Goal: Task Accomplishment & Management: Manage account settings

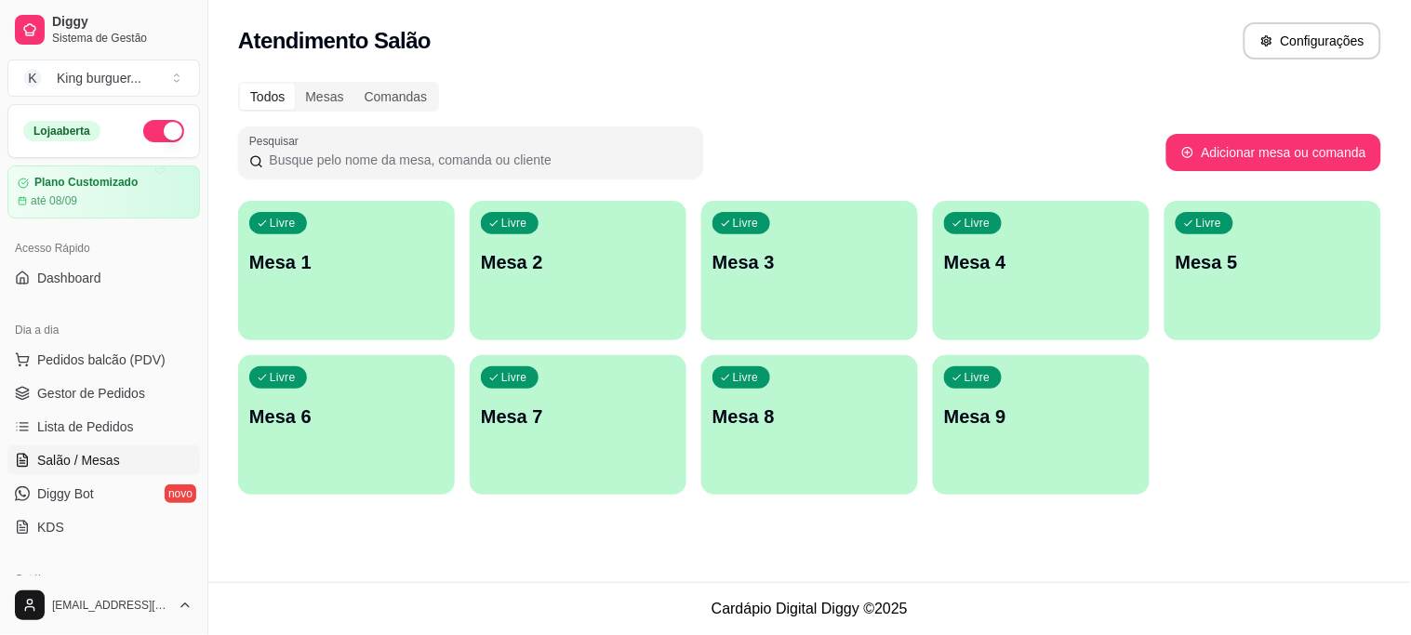
click at [744, 245] on div "Livre Mesa 3" at bounding box center [810, 259] width 217 height 117
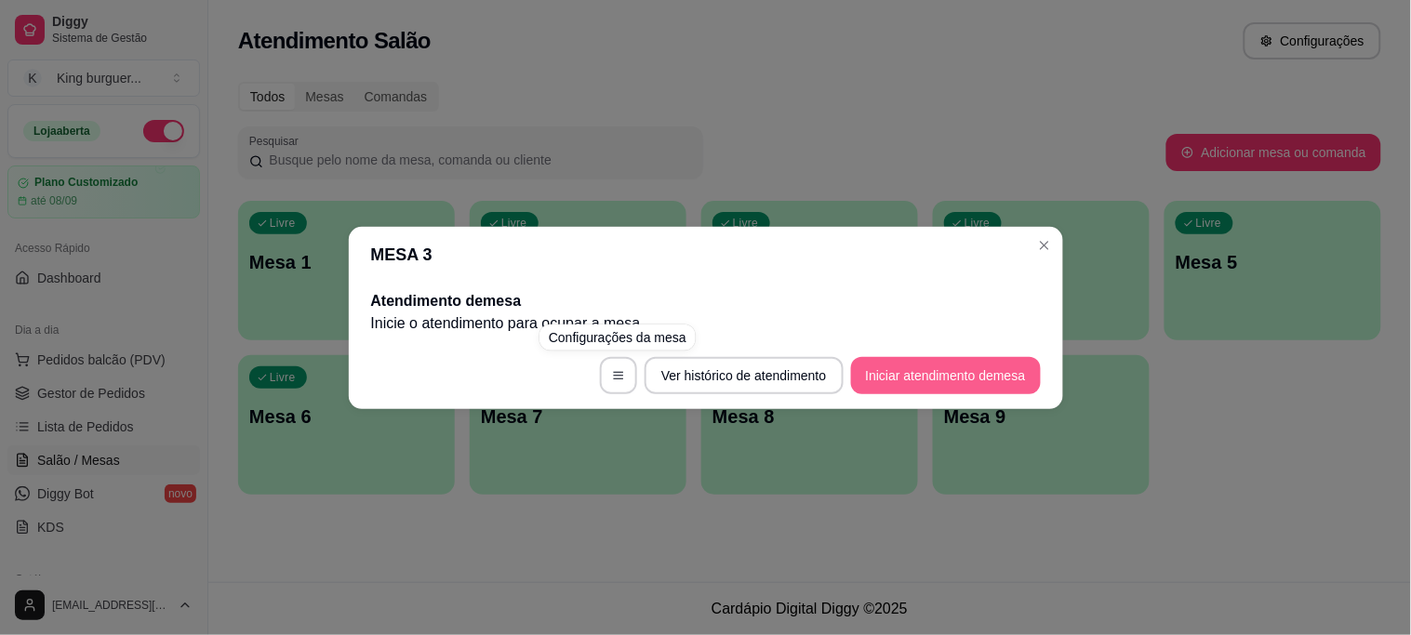
click at [904, 386] on button "Iniciar atendimento de mesa" at bounding box center [946, 375] width 190 height 37
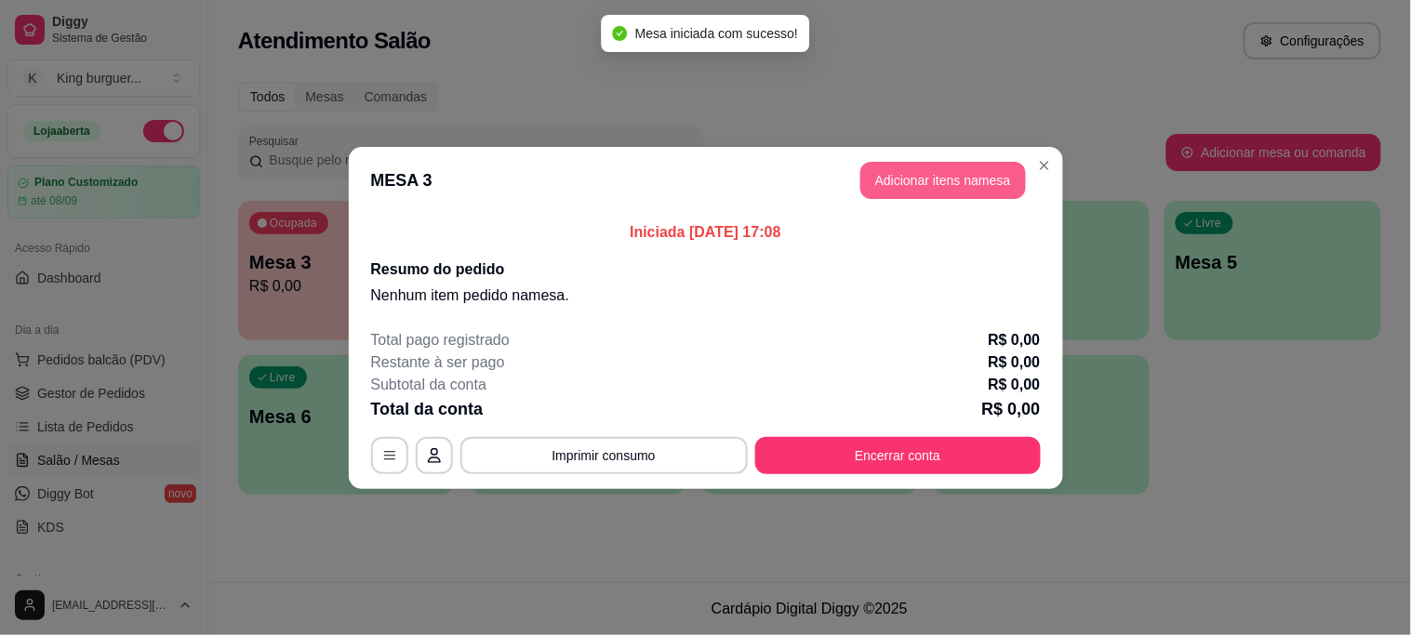
click at [946, 181] on button "Adicionar itens na mesa" at bounding box center [944, 180] width 166 height 37
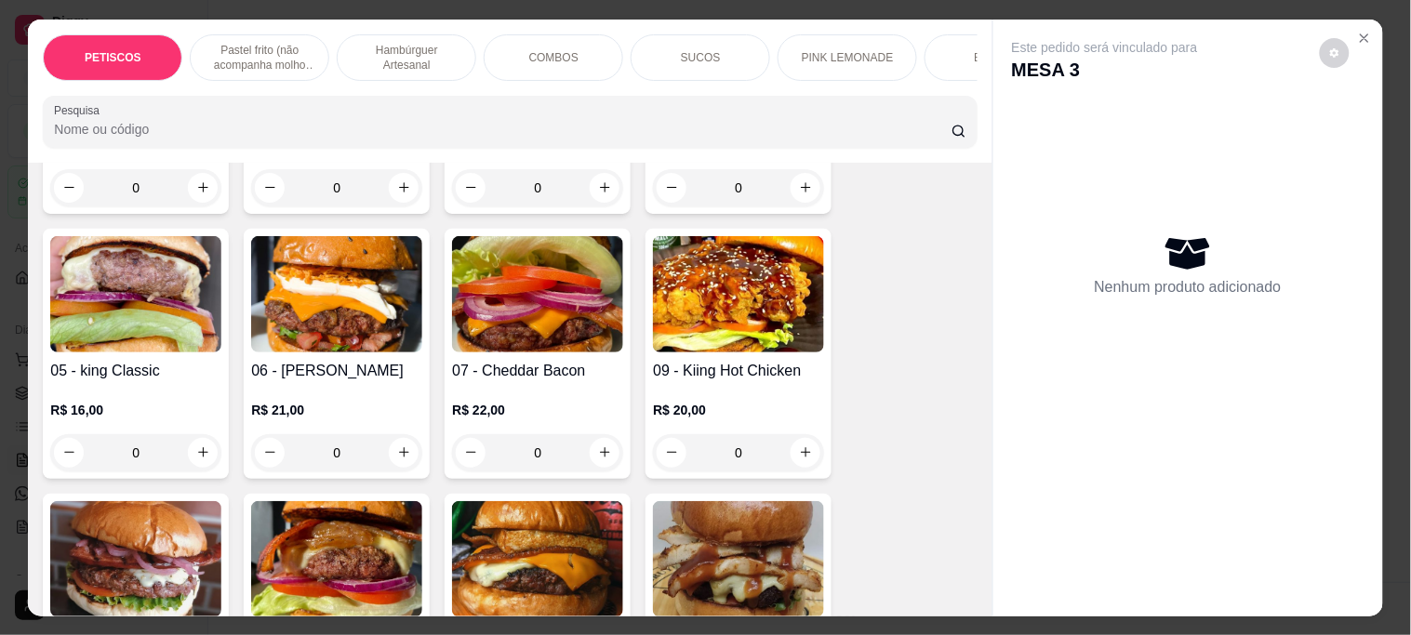
scroll to position [1137, 0]
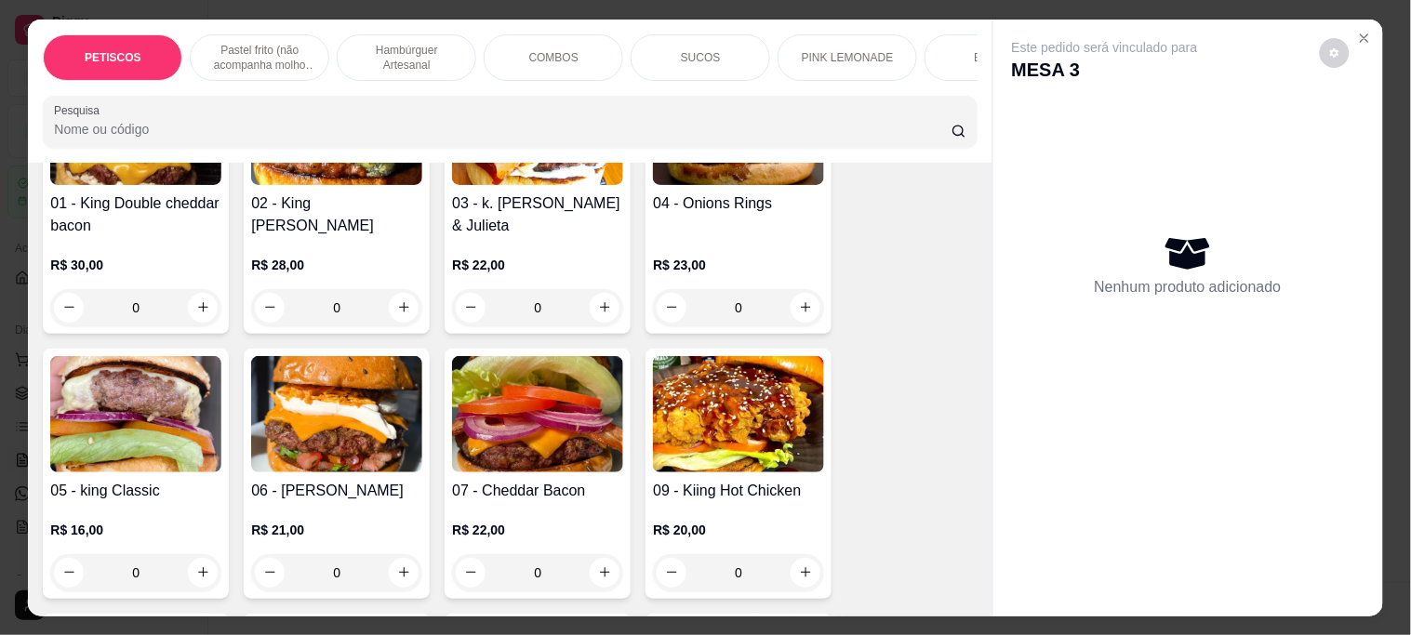
click at [335, 434] on img at bounding box center [336, 414] width 171 height 116
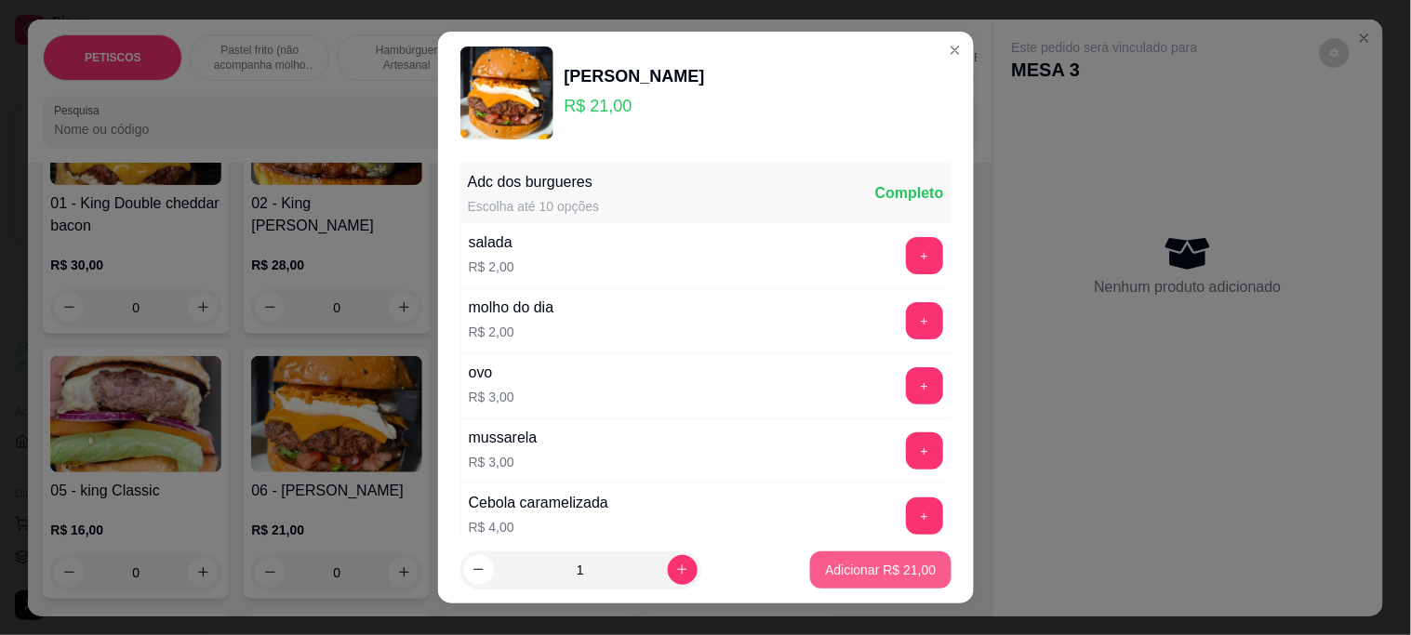
click at [825, 570] on p "Adicionar R$ 21,00" at bounding box center [880, 570] width 111 height 19
type input "1"
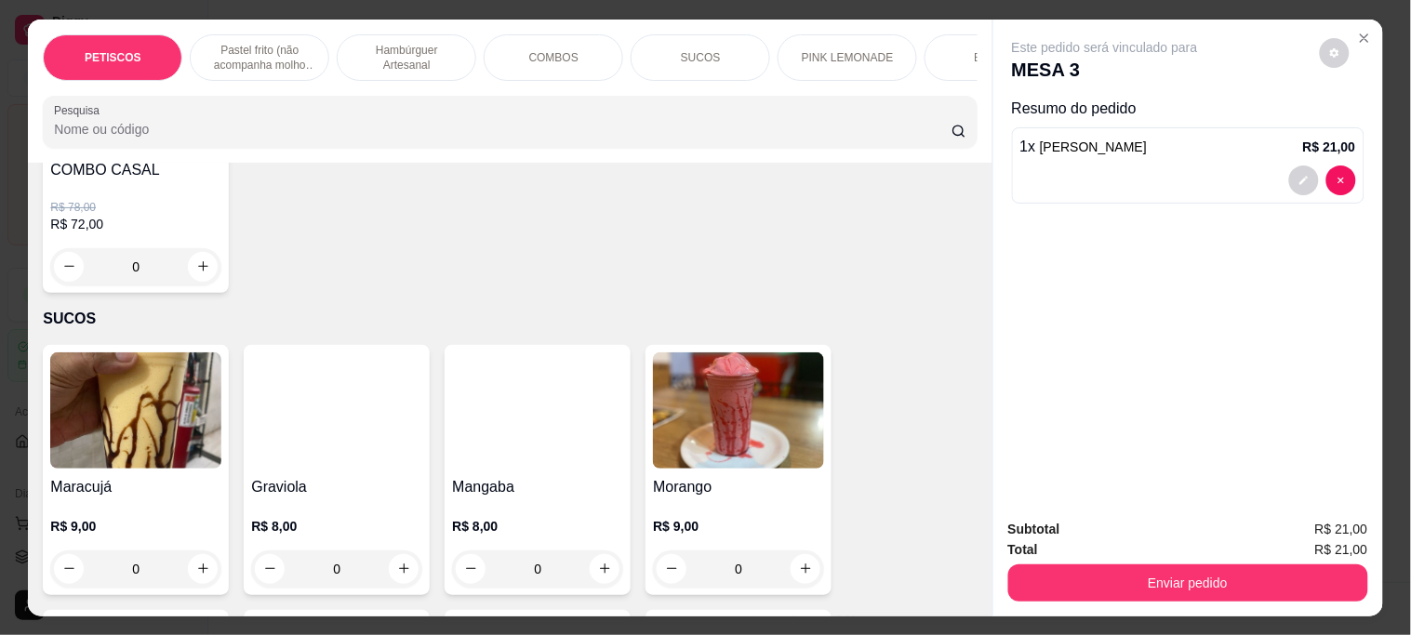
scroll to position [2895, 0]
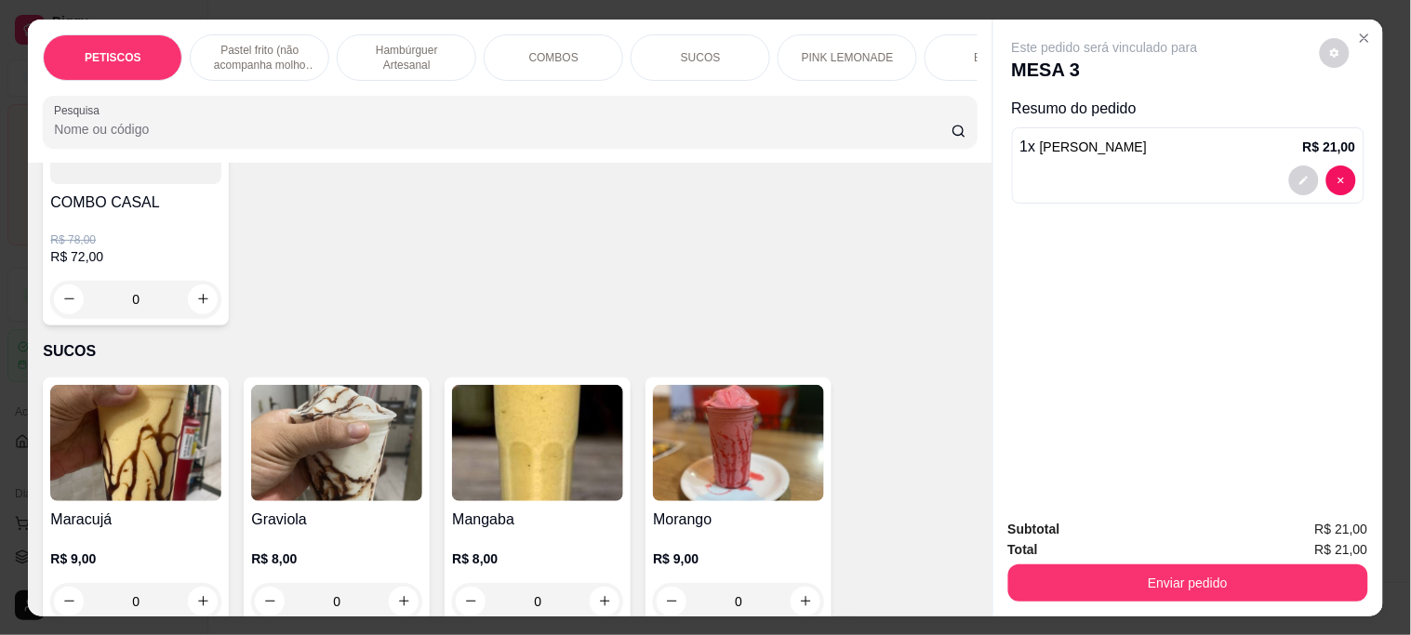
click at [704, 429] on img at bounding box center [738, 443] width 171 height 116
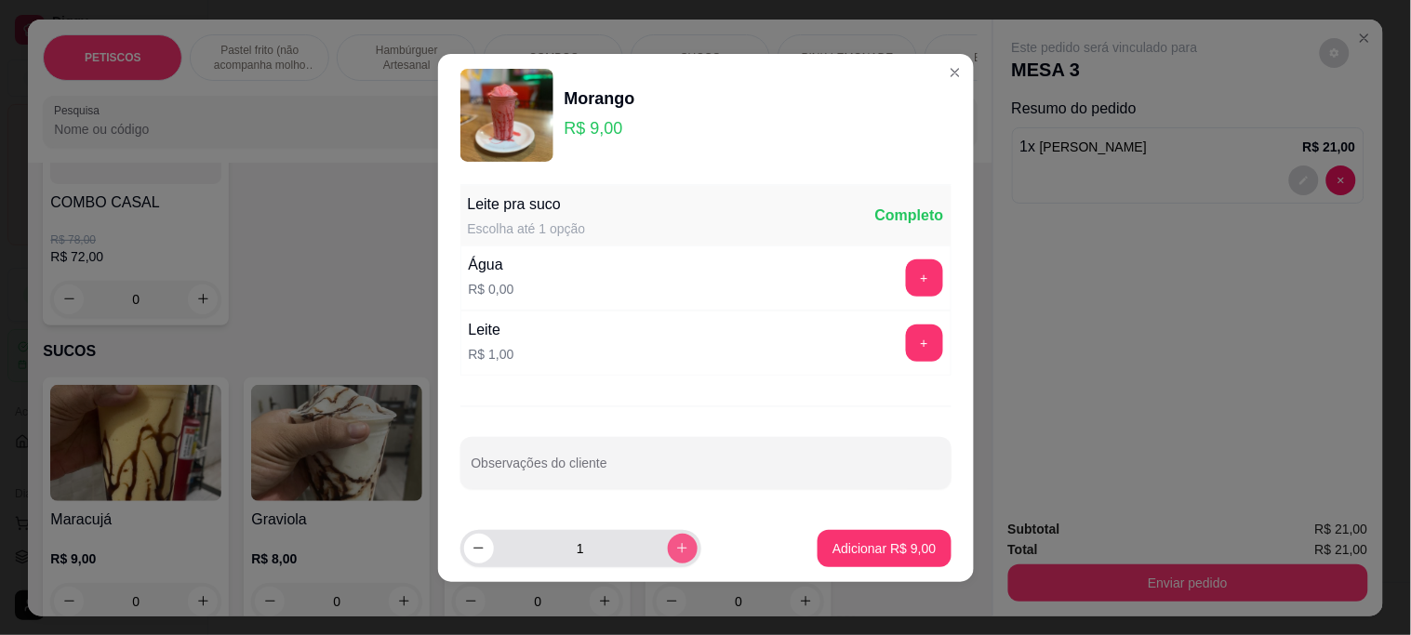
click at [676, 550] on icon "increase-product-quantity" at bounding box center [683, 549] width 14 height 14
click at [472, 545] on icon "decrease-product-quantity" at bounding box center [479, 549] width 14 height 14
type input "1"
click at [907, 341] on button "+" at bounding box center [924, 343] width 37 height 37
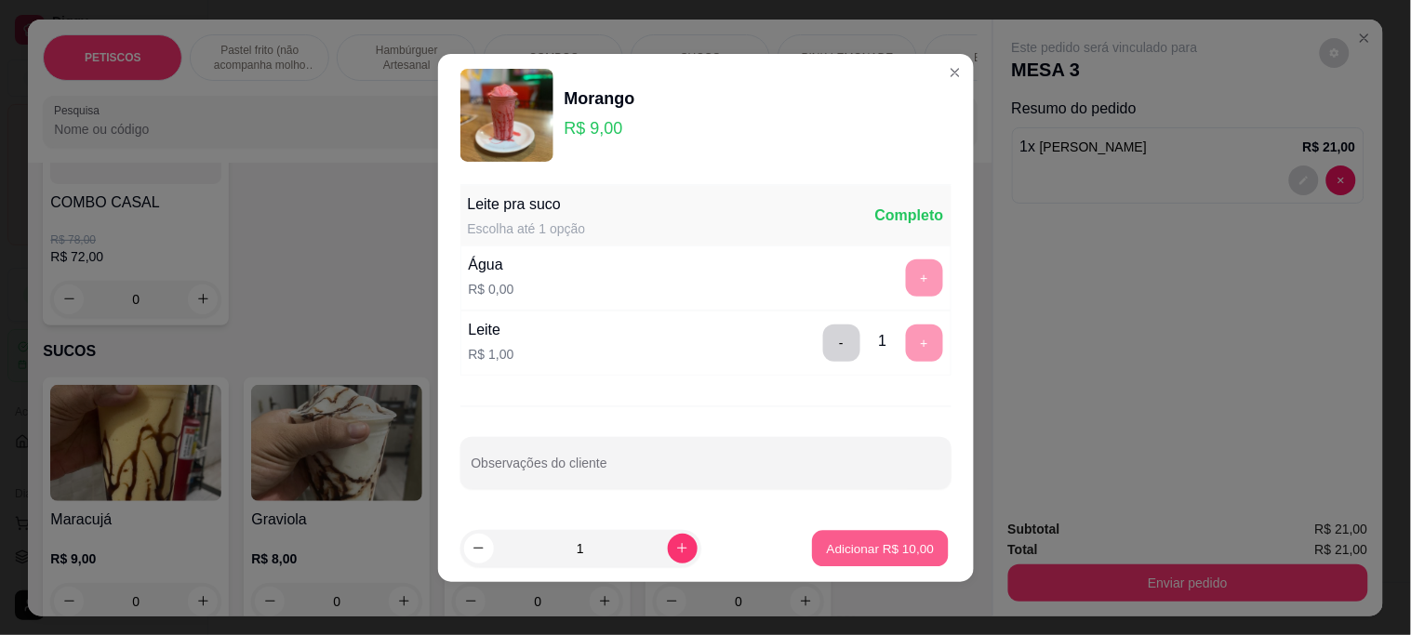
click at [862, 560] on button "Adicionar R$ 10,00" at bounding box center [881, 548] width 137 height 36
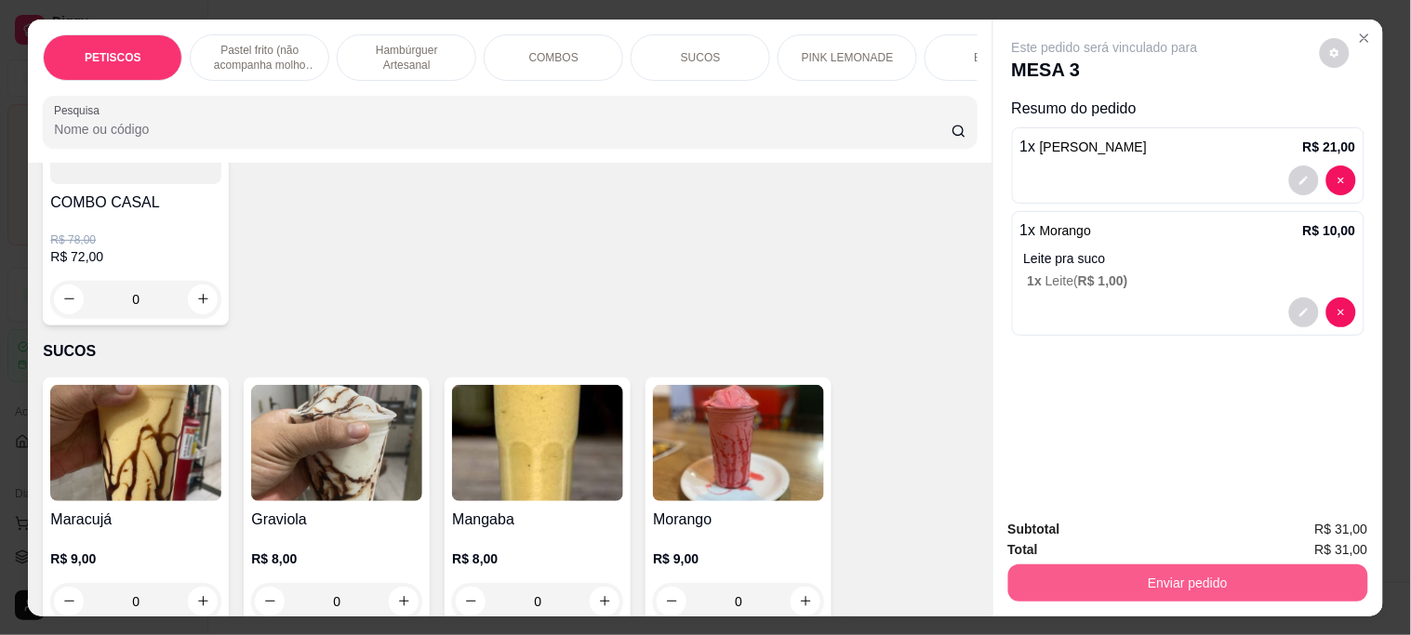
click at [1054, 579] on button "Enviar pedido" at bounding box center [1189, 583] width 360 height 37
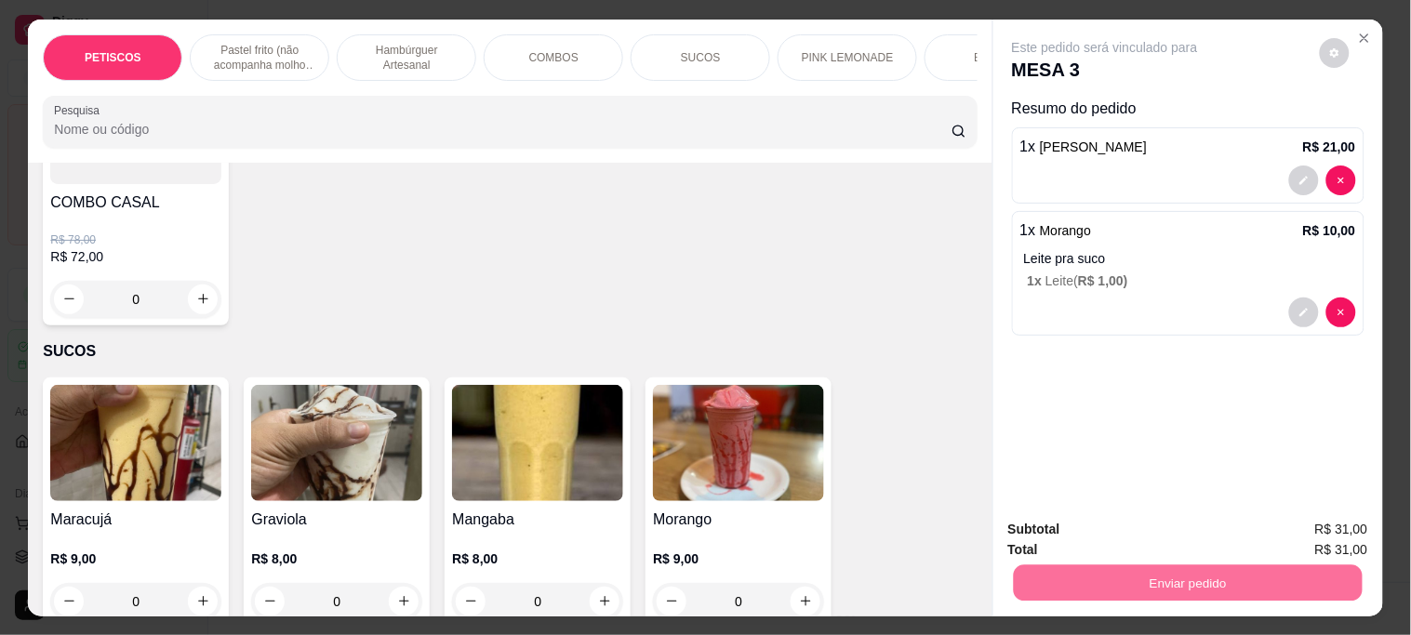
click at [1043, 523] on button "Não registrar e enviar pedido" at bounding box center [1127, 529] width 194 height 35
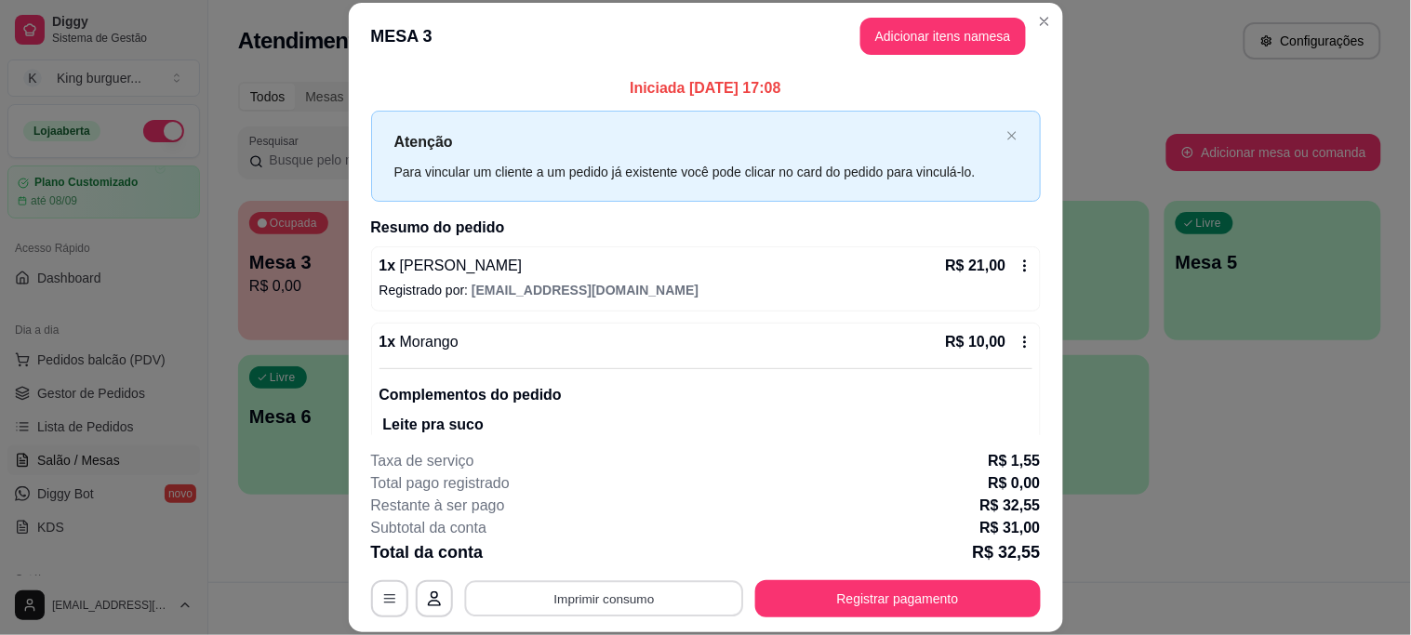
click at [645, 594] on button "Imprimir consumo" at bounding box center [603, 599] width 279 height 36
click at [629, 553] on button "IMPRESSORA" at bounding box center [602, 556] width 130 height 29
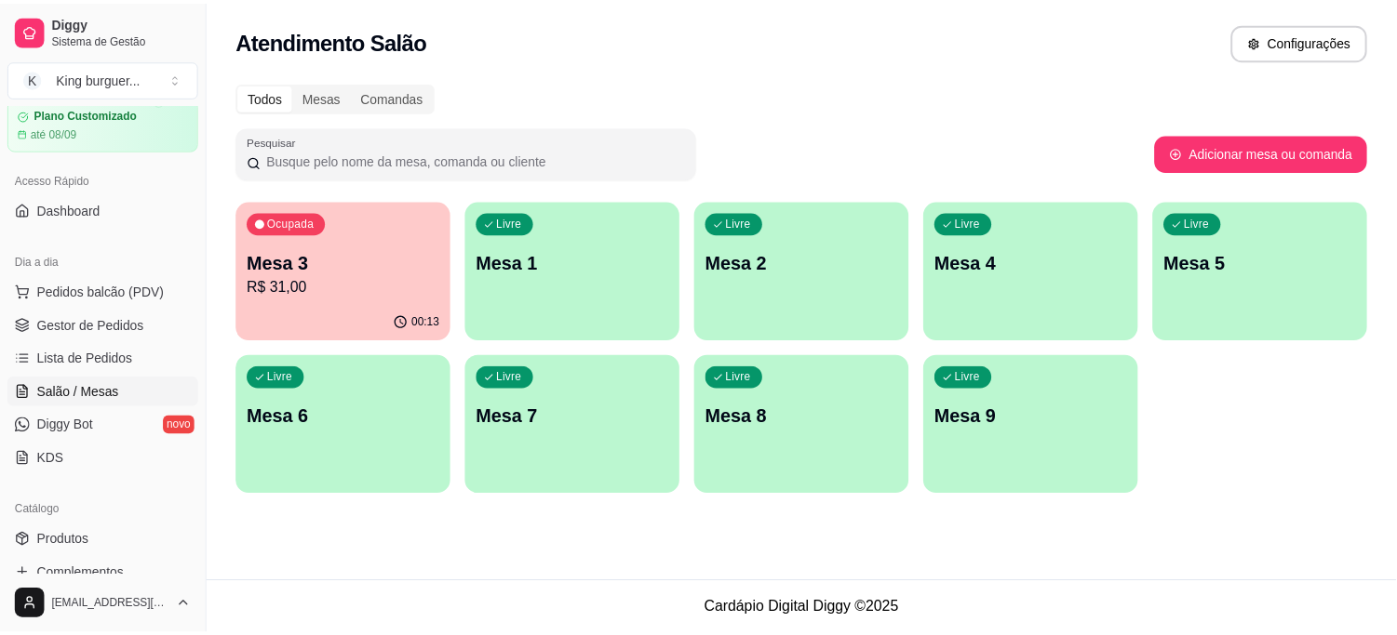
scroll to position [207, 0]
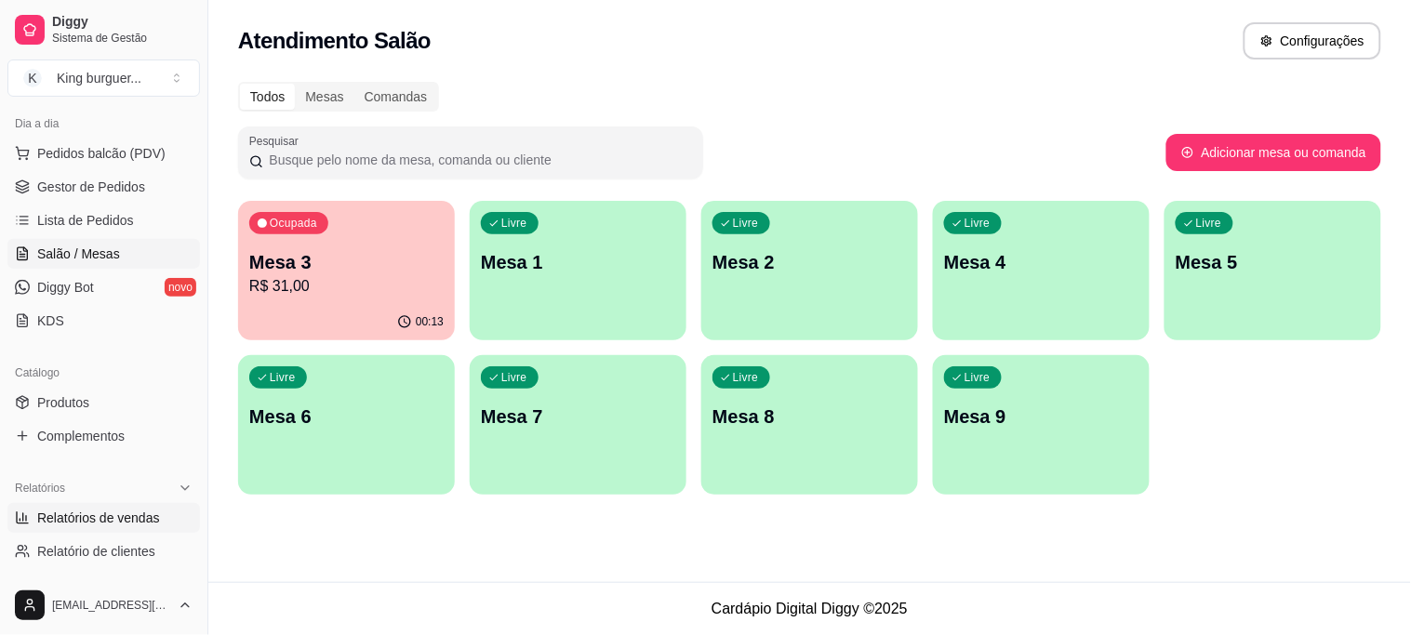
click at [126, 528] on link "Relatórios de vendas" at bounding box center [103, 518] width 193 height 30
select select "ALL"
select select "0"
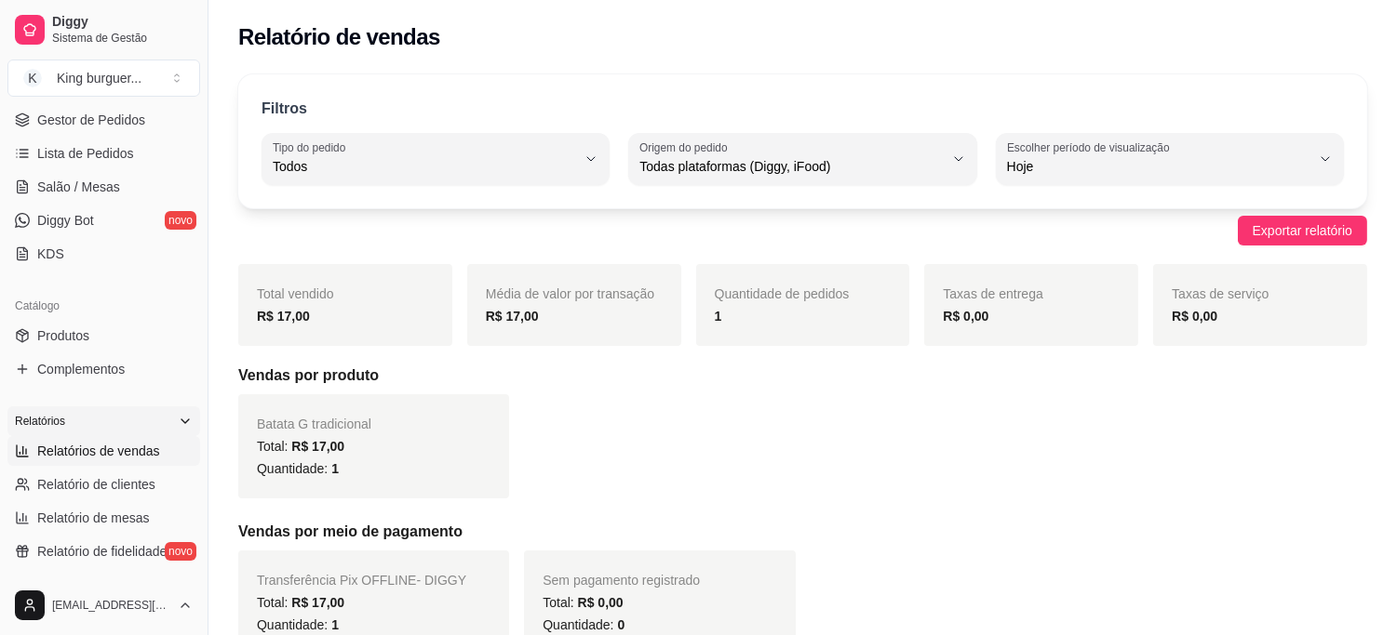
scroll to position [310, 0]
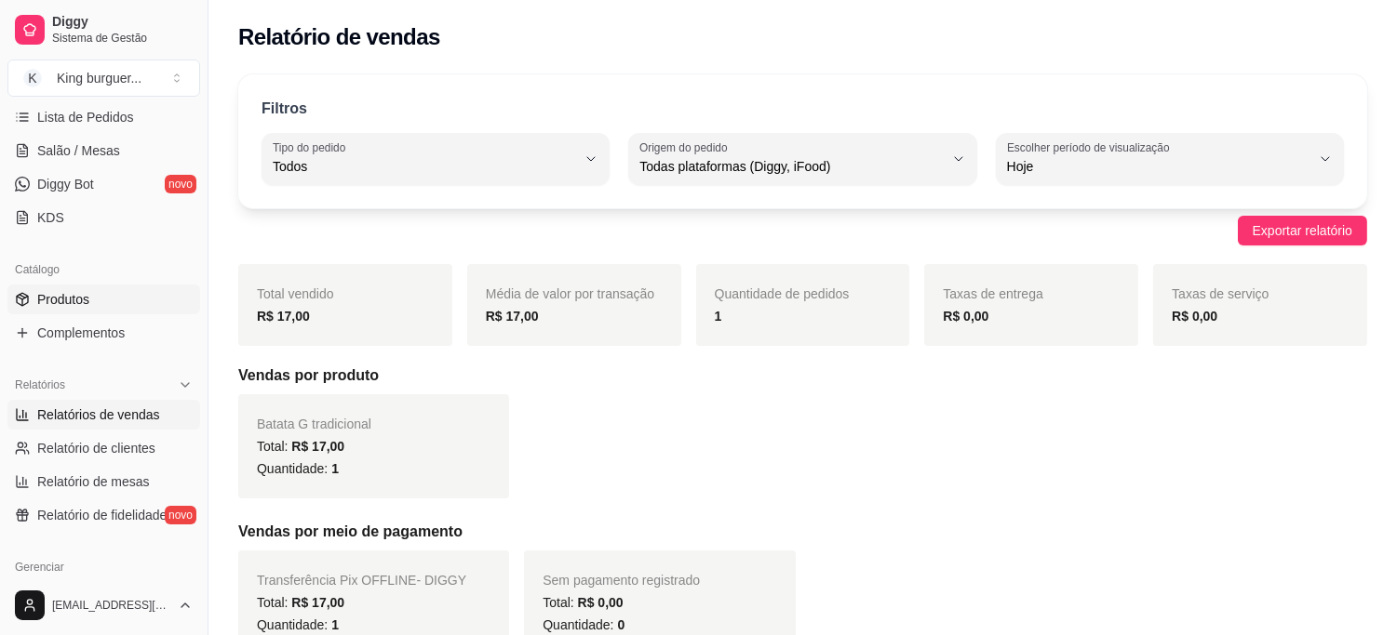
click at [95, 289] on link "Produtos" at bounding box center [103, 300] width 193 height 30
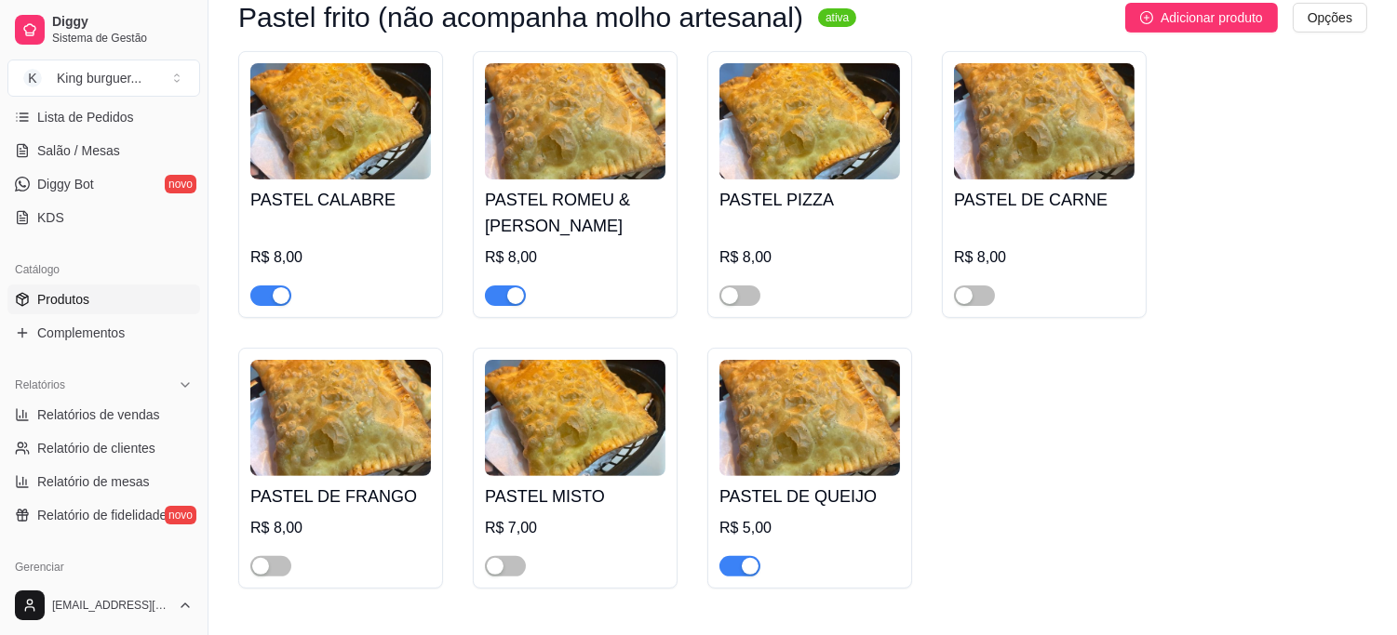
scroll to position [1137, 0]
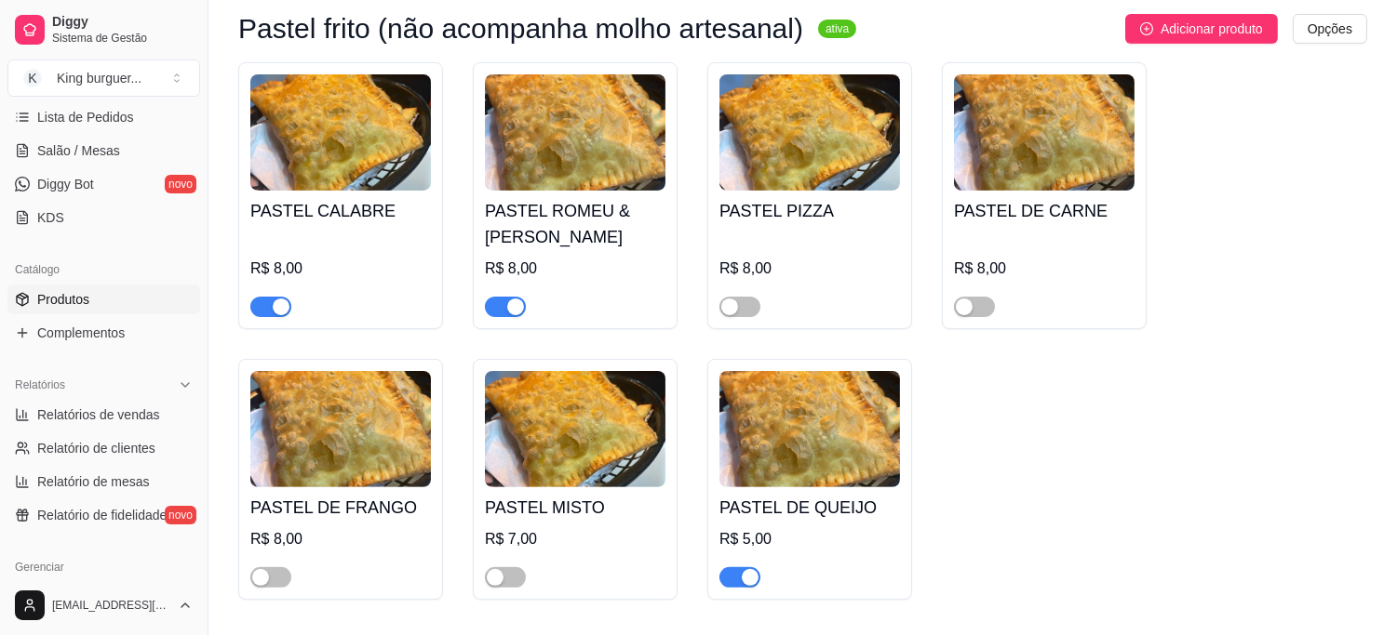
click at [759, 305] on div at bounding box center [739, 306] width 41 height 22
click at [746, 308] on span "button" at bounding box center [739, 307] width 41 height 20
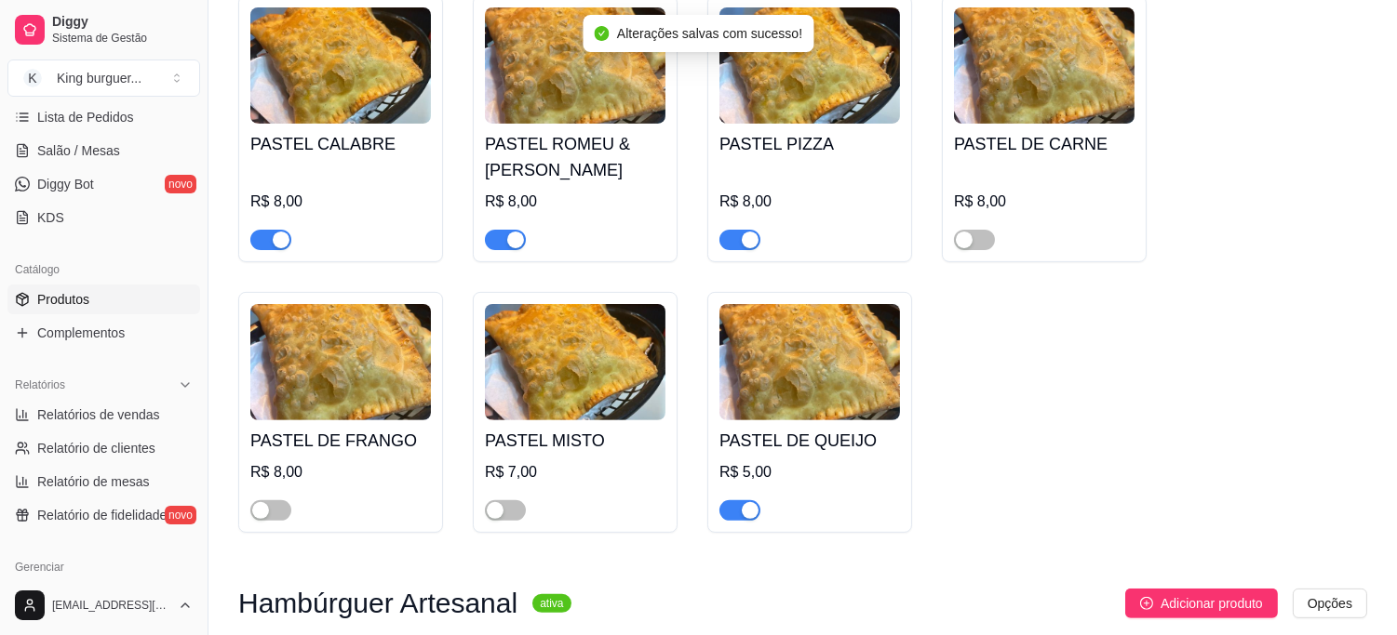
scroll to position [1240, 0]
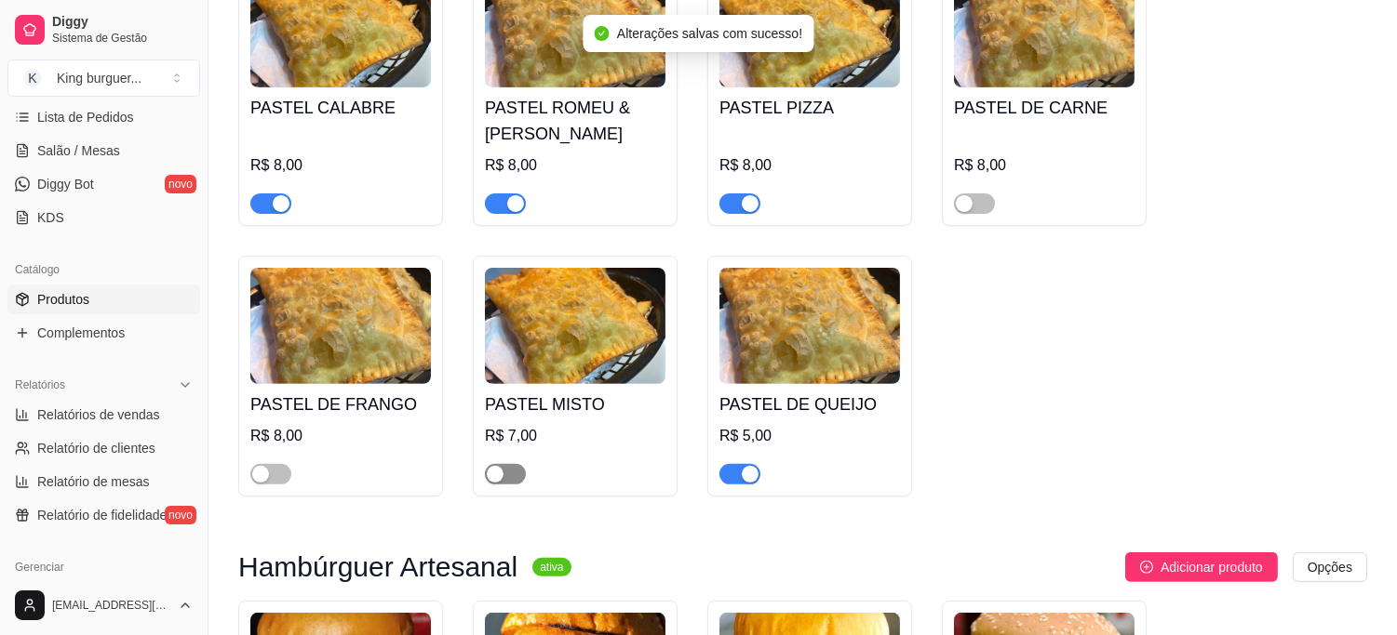
click at [516, 477] on span "button" at bounding box center [505, 474] width 41 height 20
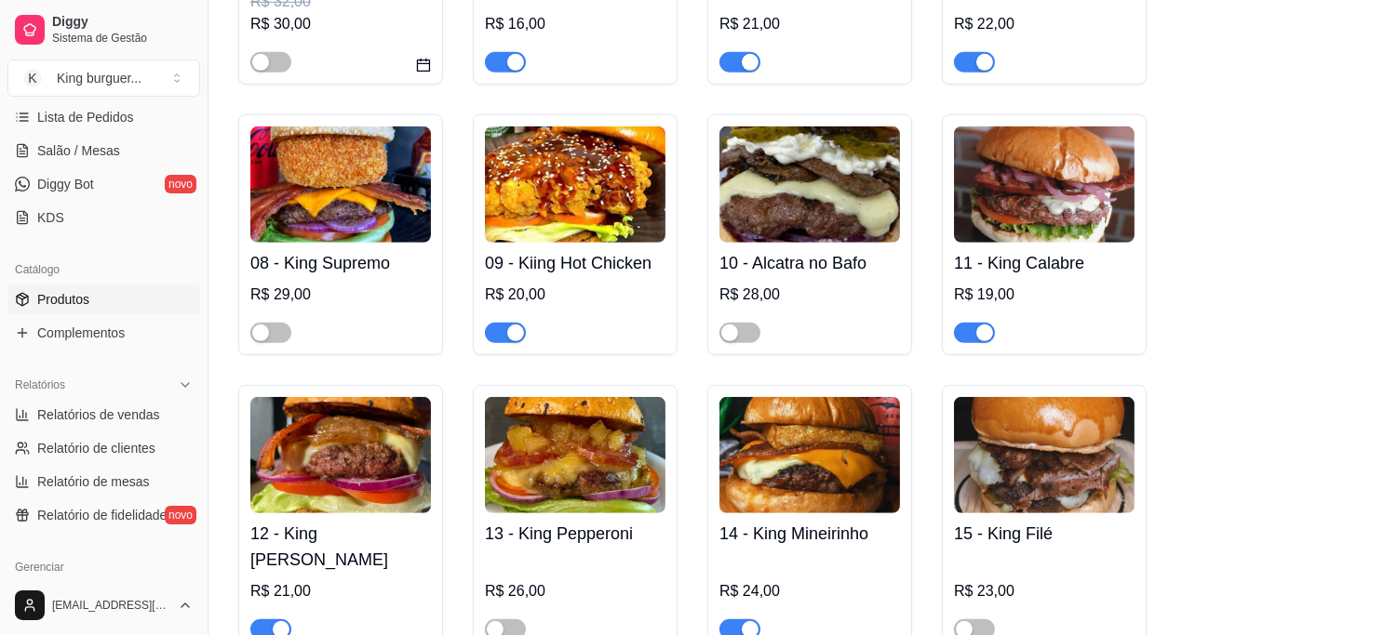
scroll to position [2377, 0]
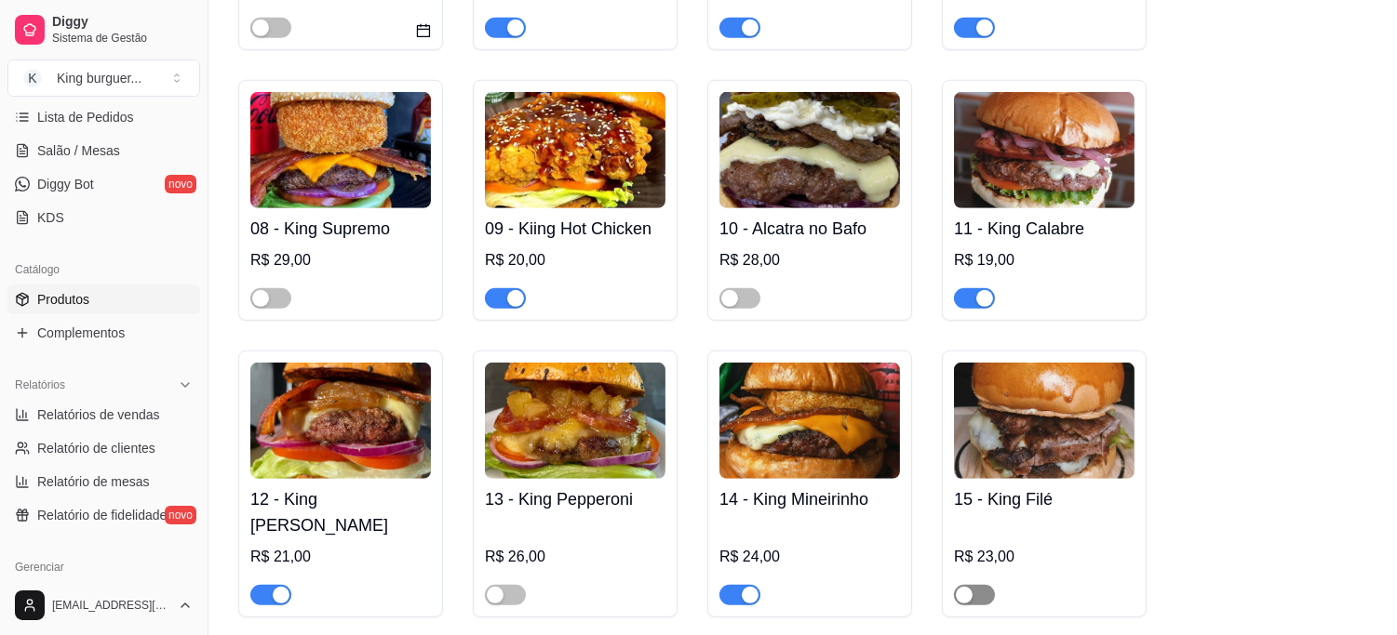
click at [983, 585] on span "button" at bounding box center [974, 595] width 41 height 20
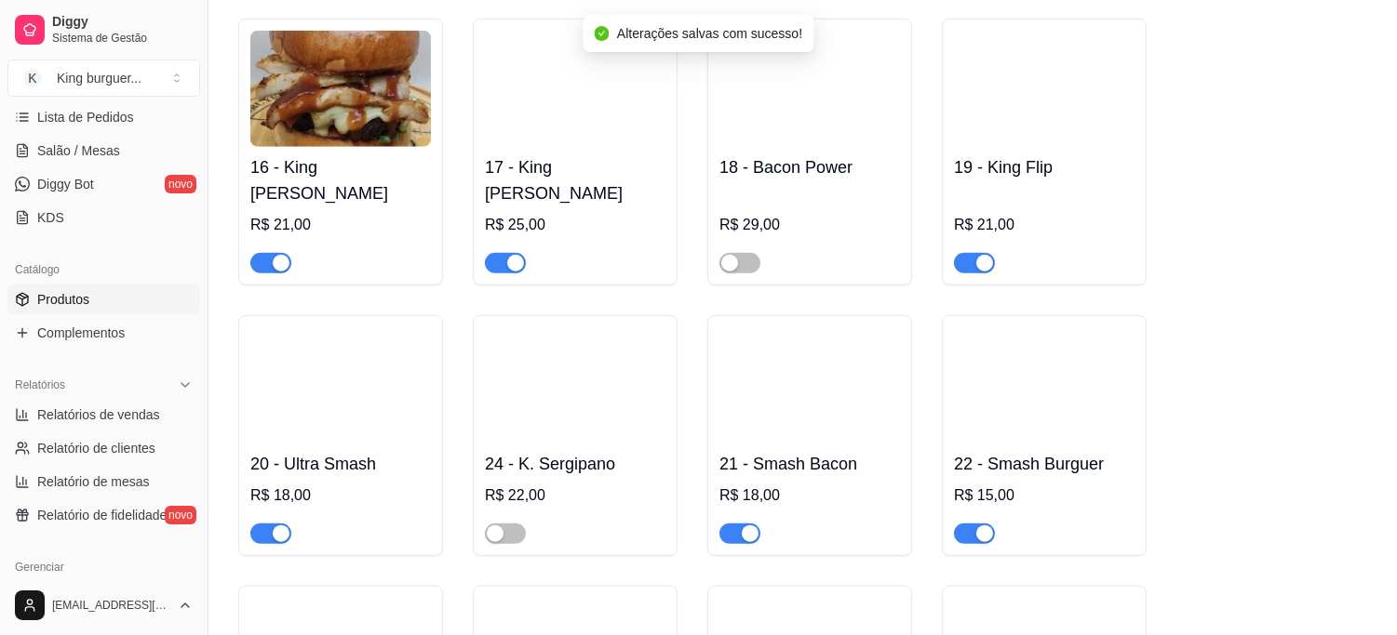
scroll to position [3204, 0]
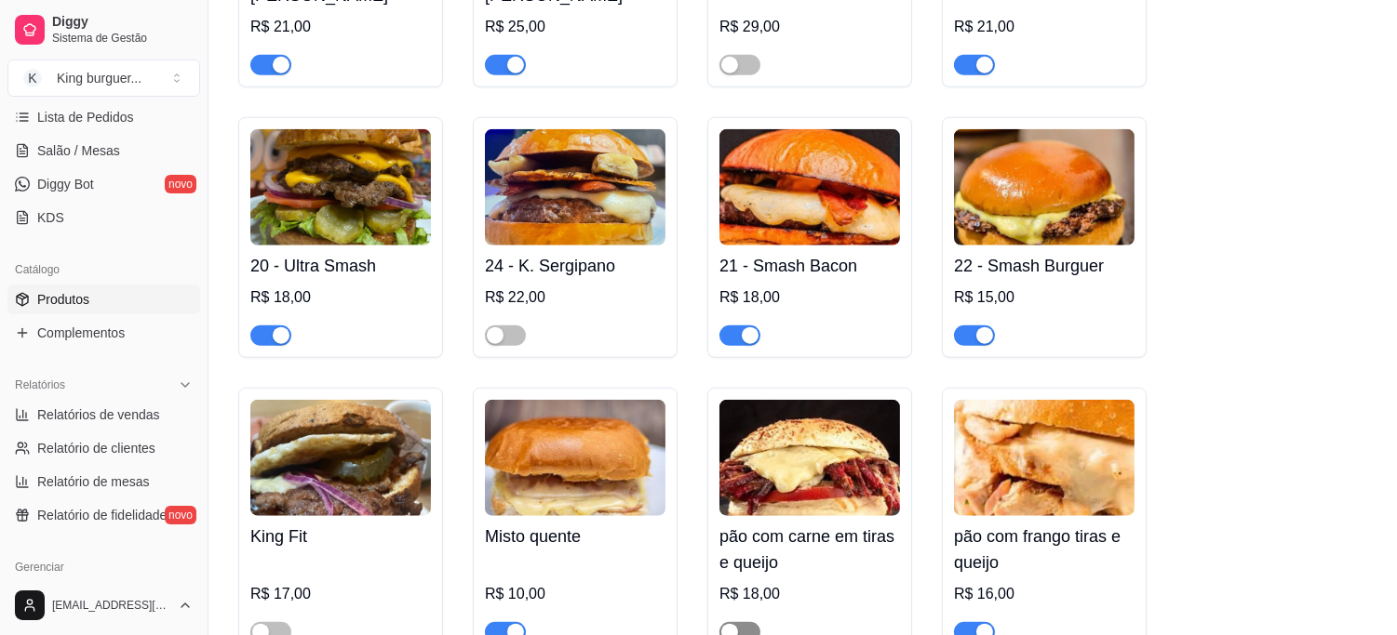
click at [755, 622] on span "button" at bounding box center [739, 632] width 41 height 20
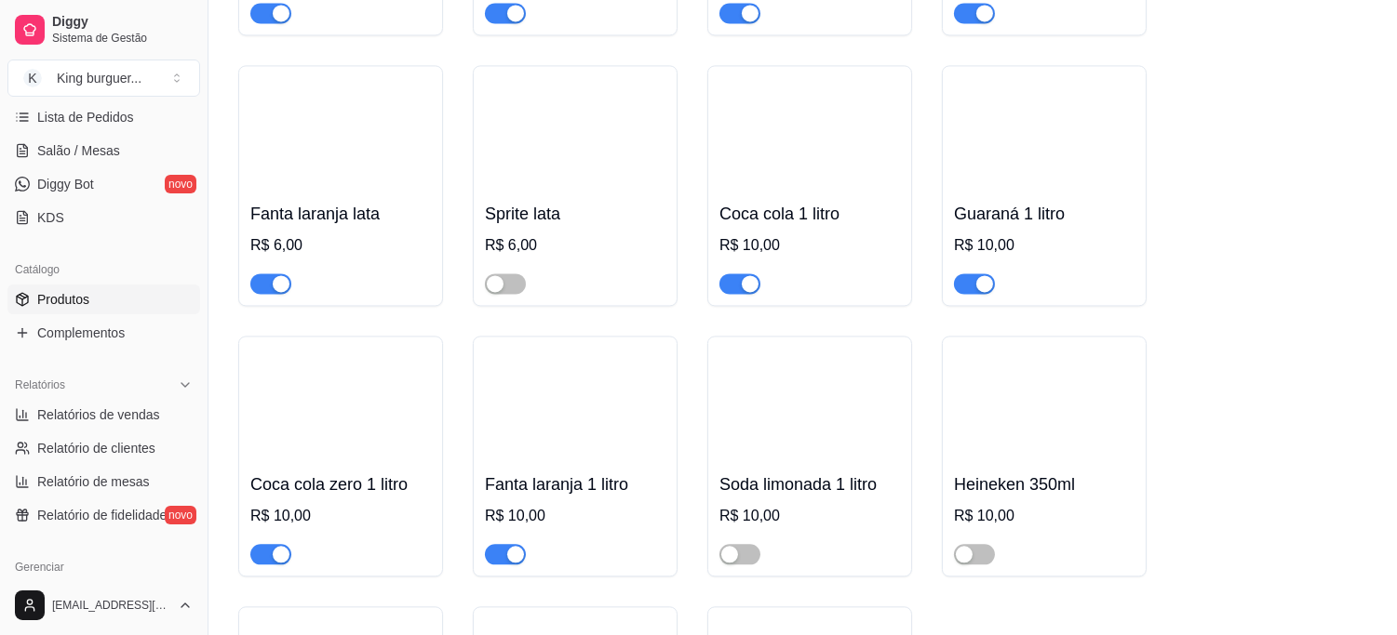
scroll to position [7131, 0]
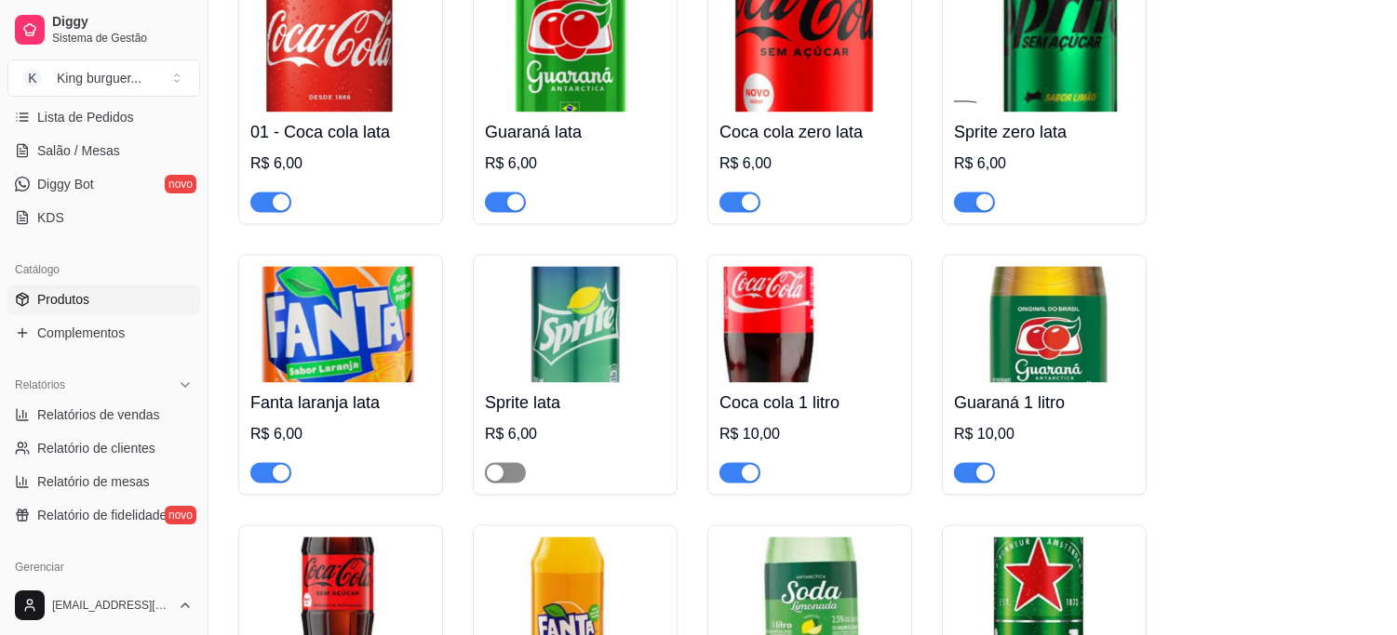
click at [521, 462] on span "button" at bounding box center [505, 472] width 41 height 20
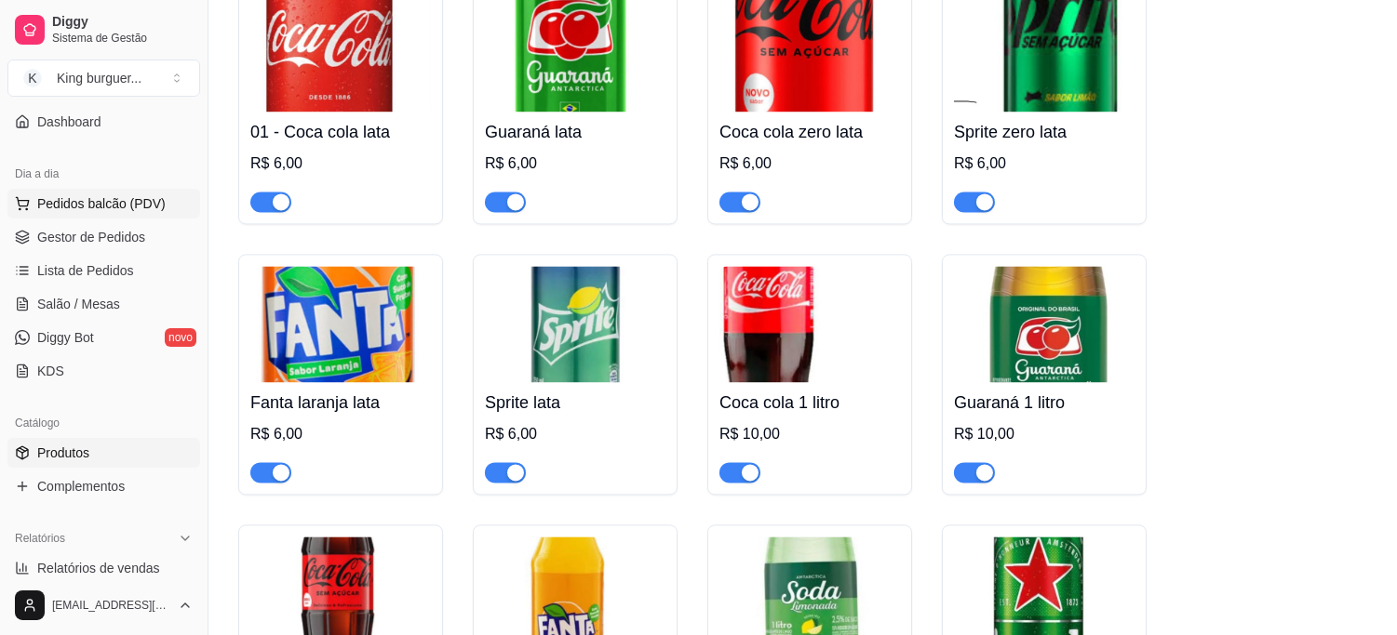
scroll to position [0, 0]
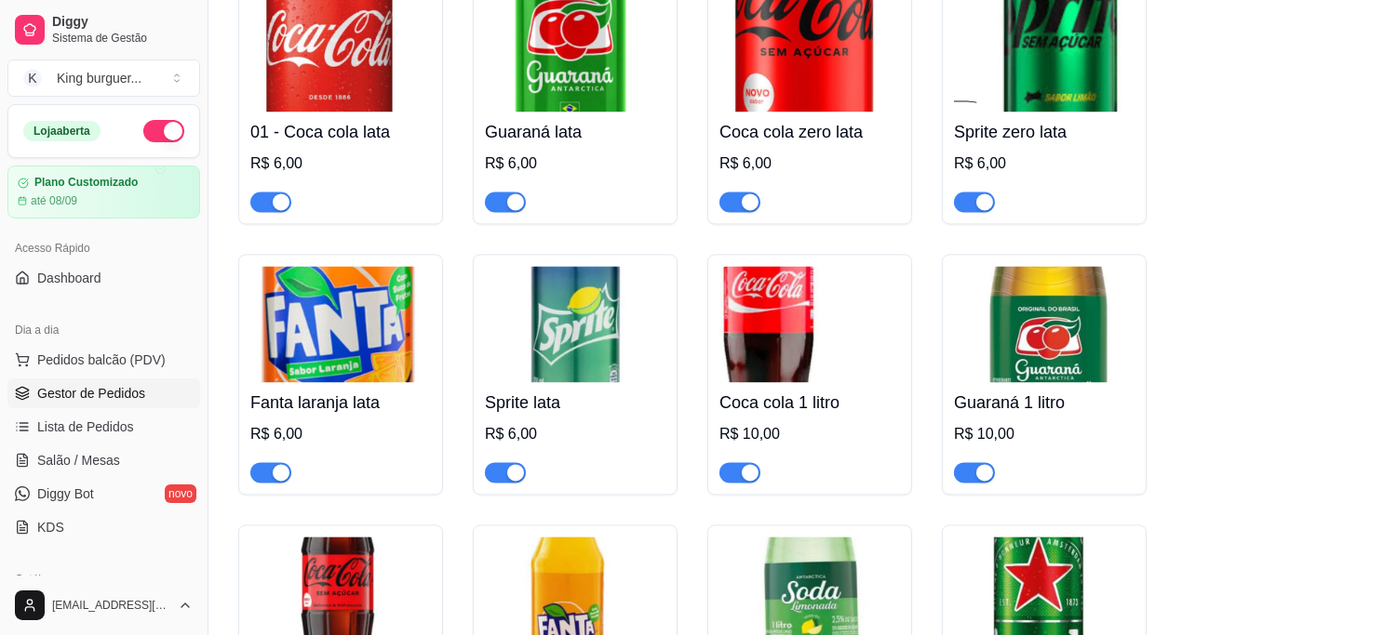
click at [121, 387] on span "Gestor de Pedidos" at bounding box center [91, 393] width 108 height 19
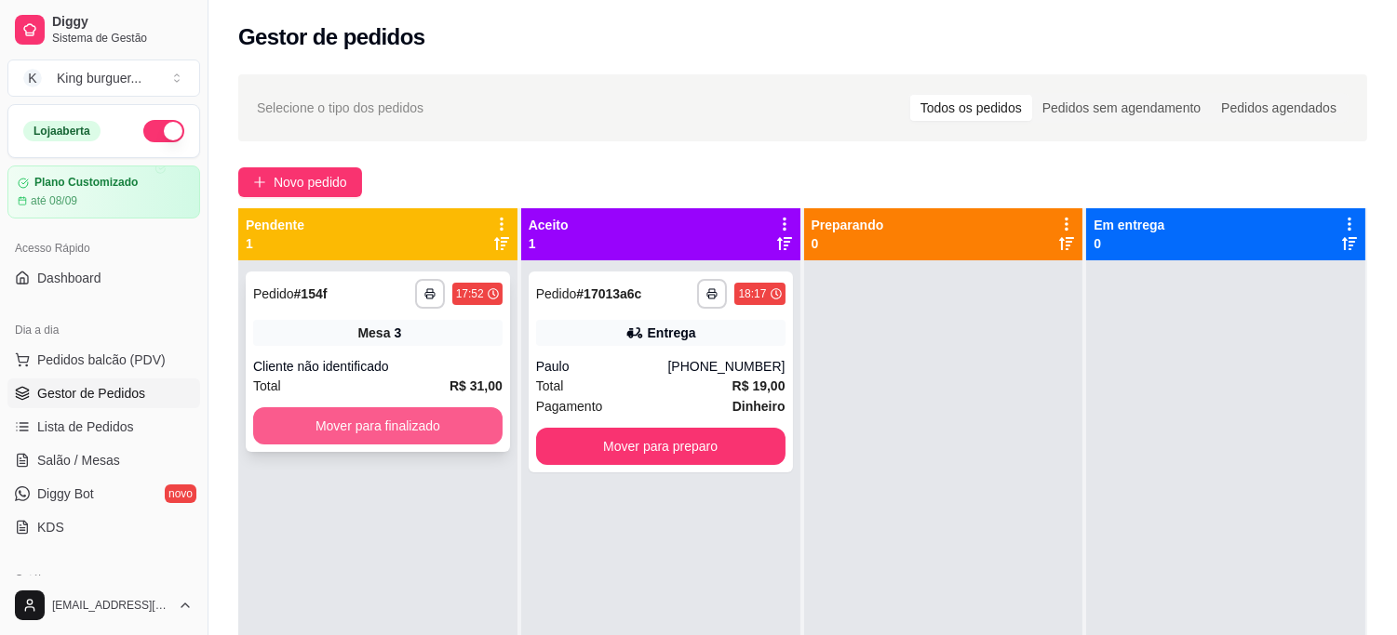
click at [453, 417] on button "Mover para finalizado" at bounding box center [377, 426] width 249 height 37
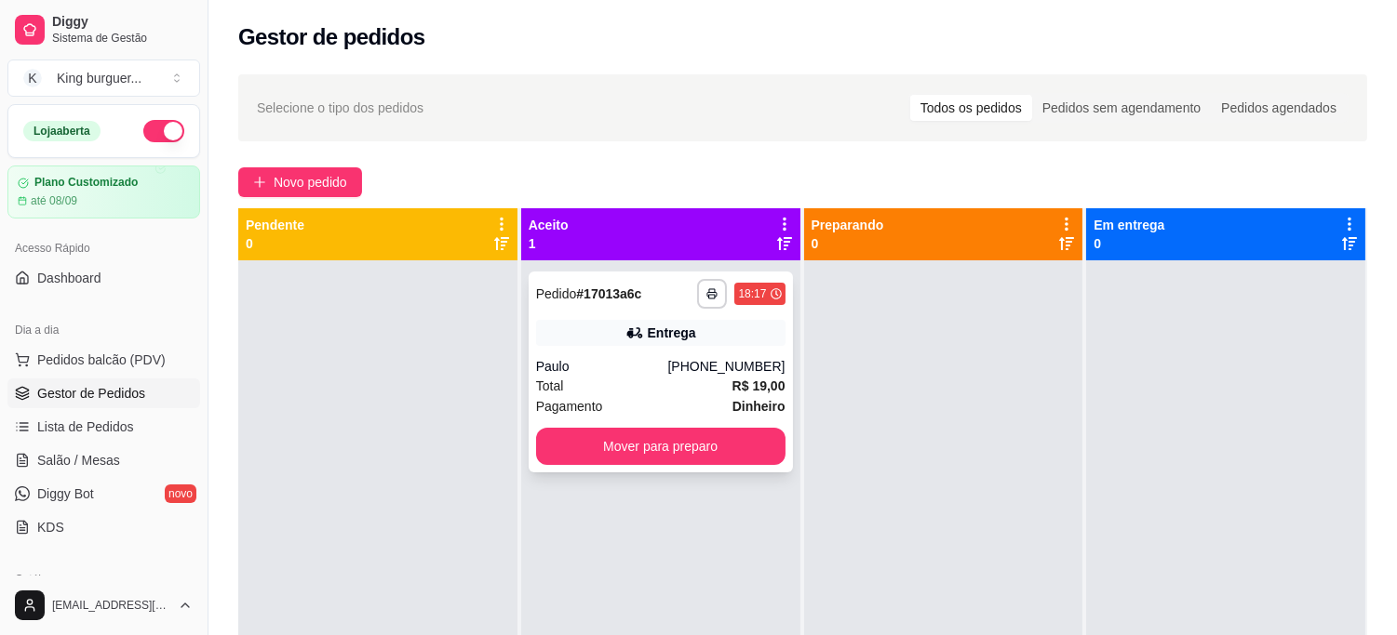
click at [617, 400] on div "Pagamento Dinheiro" at bounding box center [660, 406] width 249 height 20
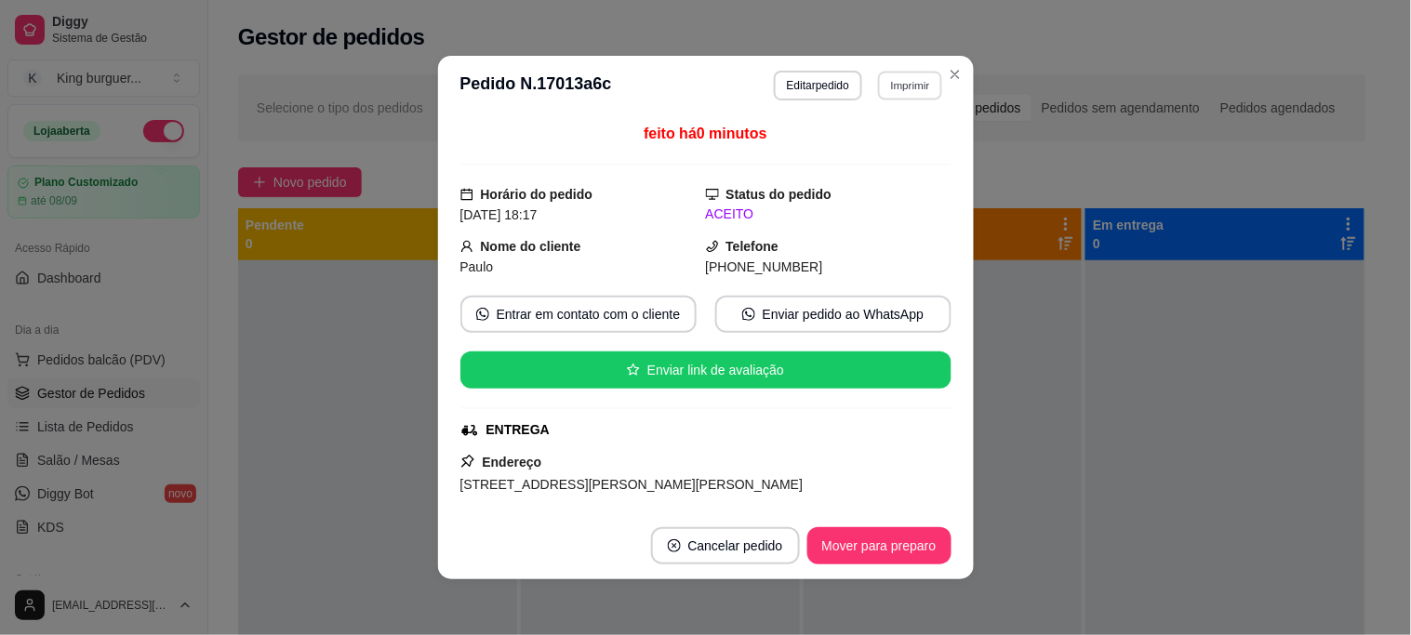
click at [912, 79] on button "Imprimir" at bounding box center [910, 85] width 64 height 29
click at [897, 154] on button "IMPRESSORA" at bounding box center [871, 152] width 135 height 30
click at [876, 549] on button "Mover para preparo" at bounding box center [880, 546] width 144 height 37
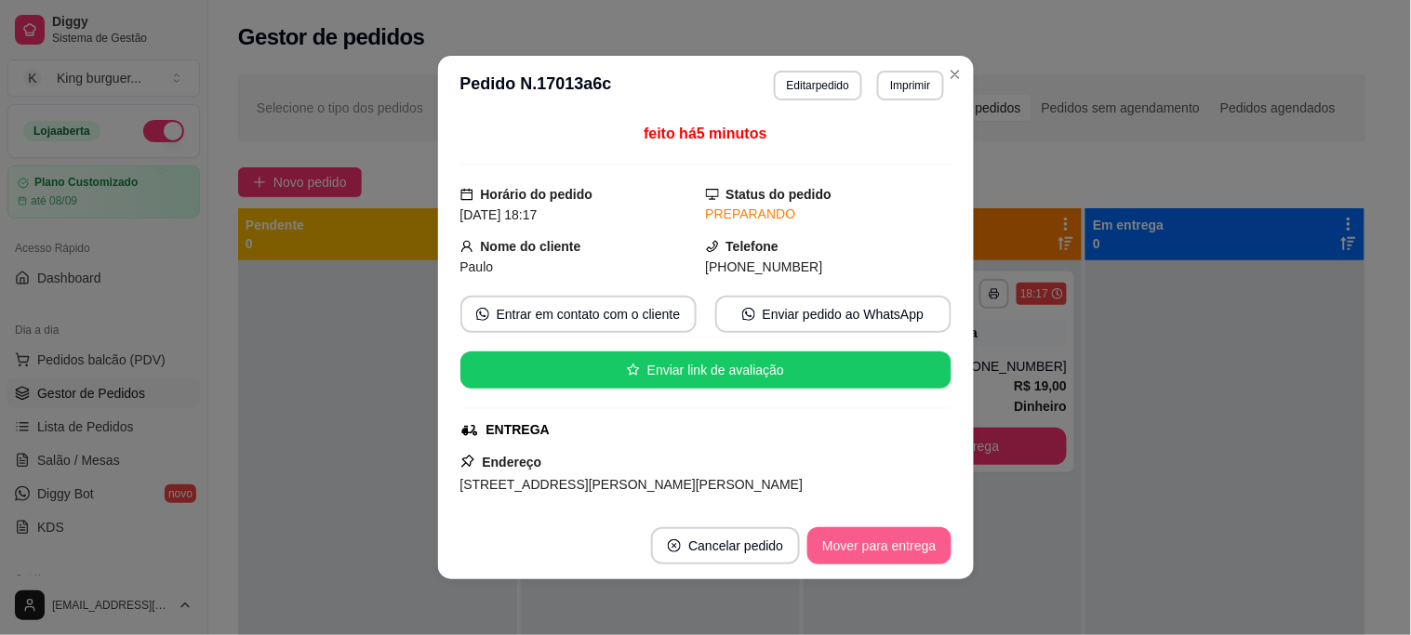
click at [839, 559] on button "Mover para entrega" at bounding box center [879, 546] width 143 height 37
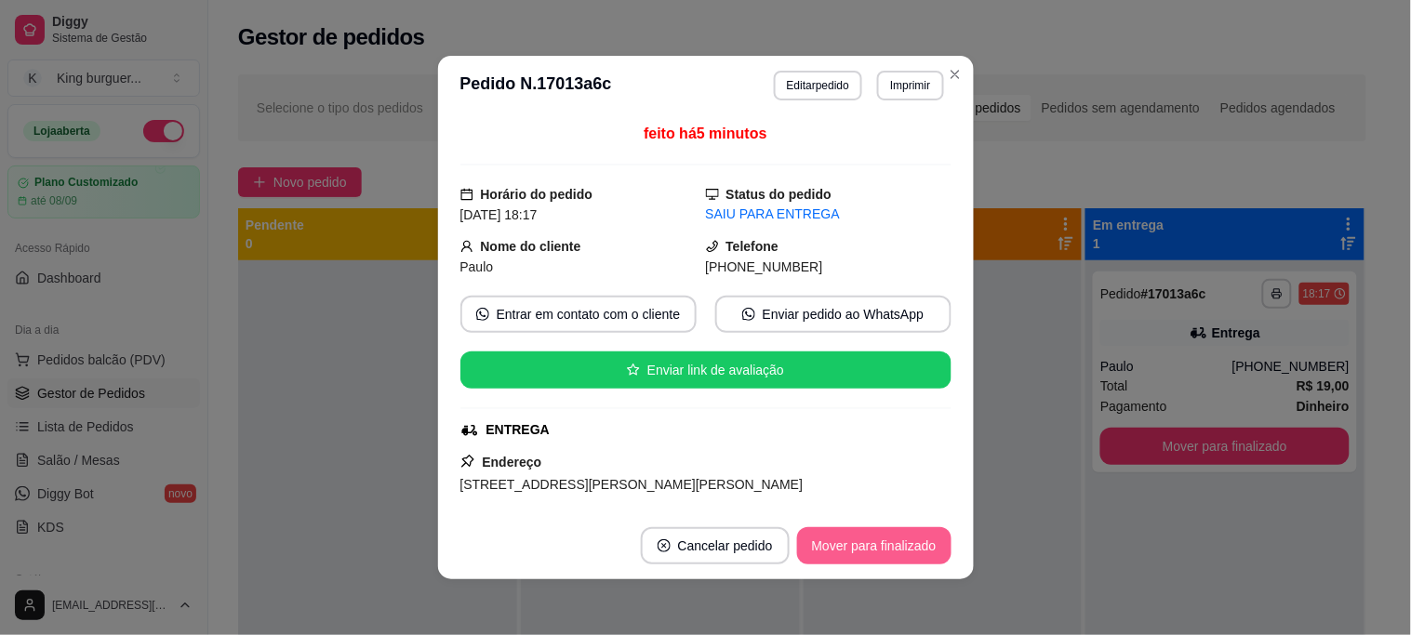
click at [840, 556] on button "Mover para finalizado" at bounding box center [874, 546] width 154 height 37
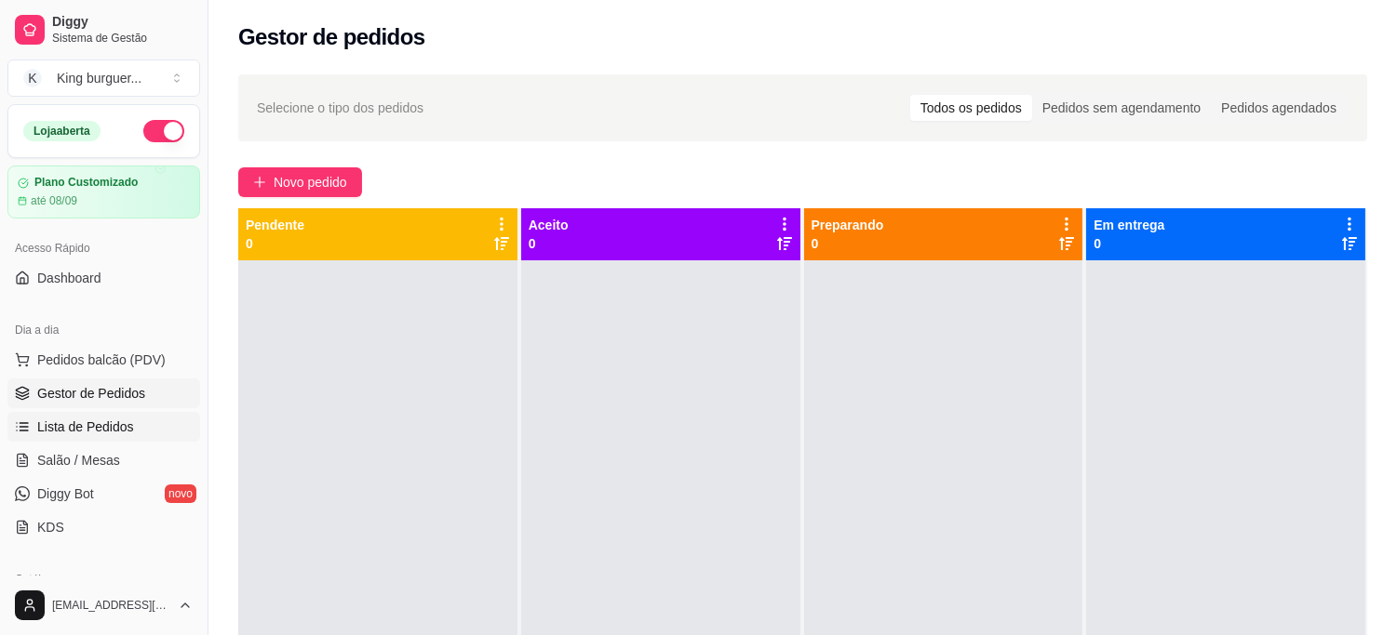
click at [127, 432] on span "Lista de Pedidos" at bounding box center [85, 427] width 97 height 19
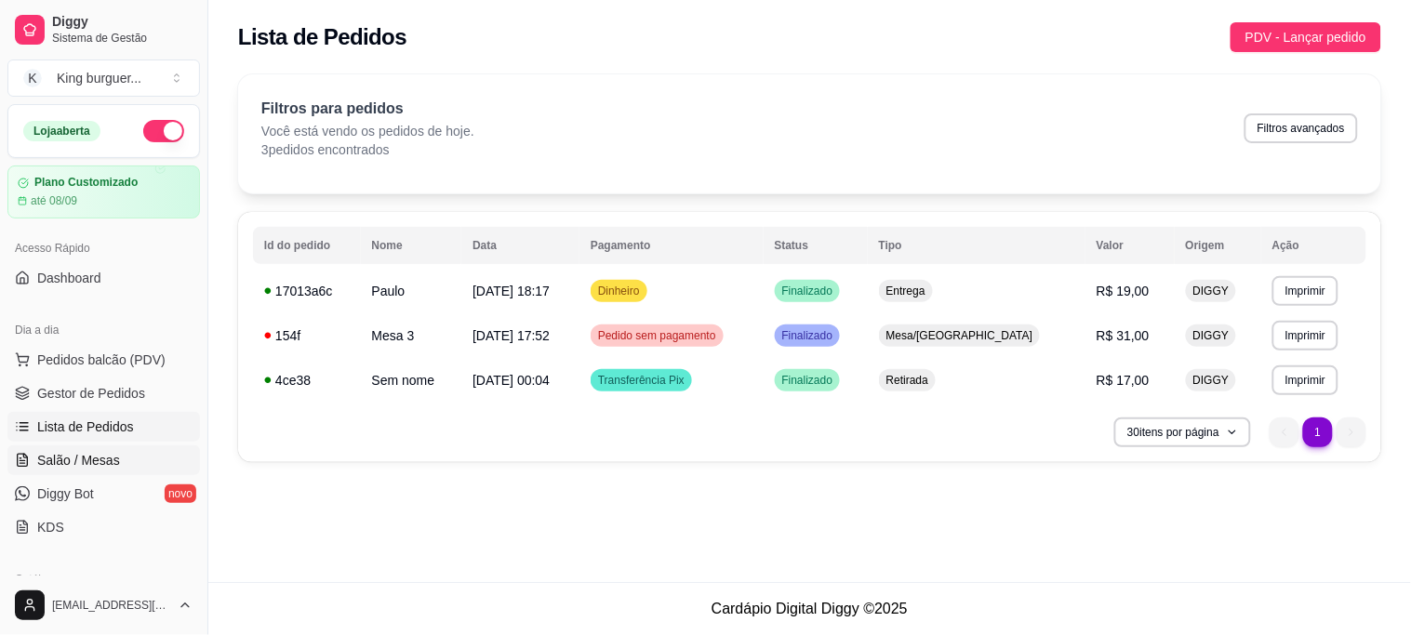
click at [114, 459] on span "Salão / Mesas" at bounding box center [78, 460] width 83 height 19
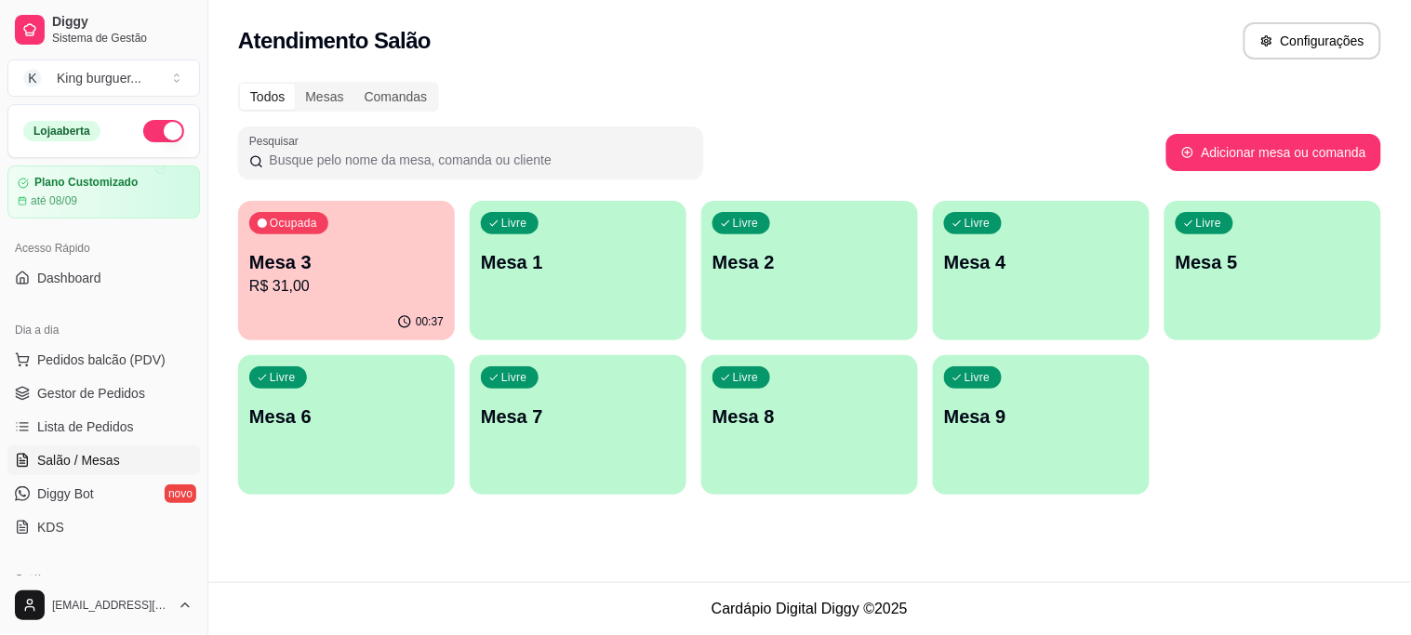
click at [804, 265] on p "Mesa 2" at bounding box center [810, 262] width 194 height 26
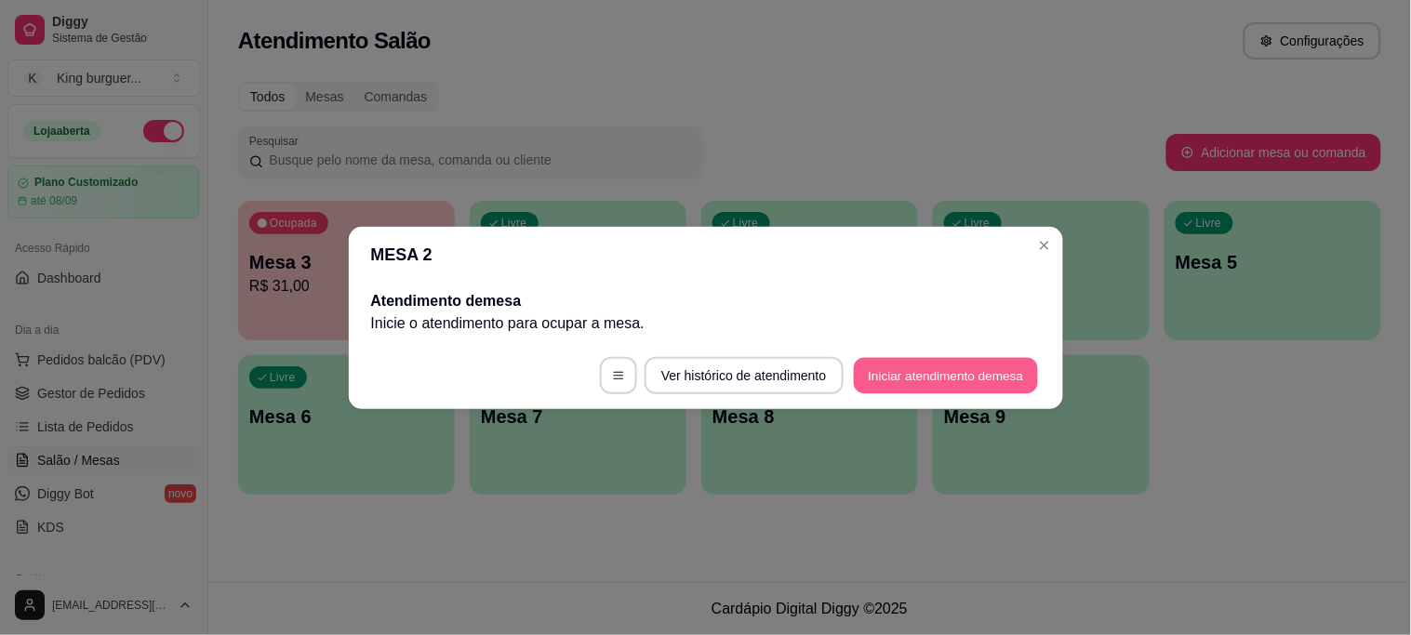
click at [957, 378] on button "Iniciar atendimento de mesa" at bounding box center [946, 375] width 184 height 36
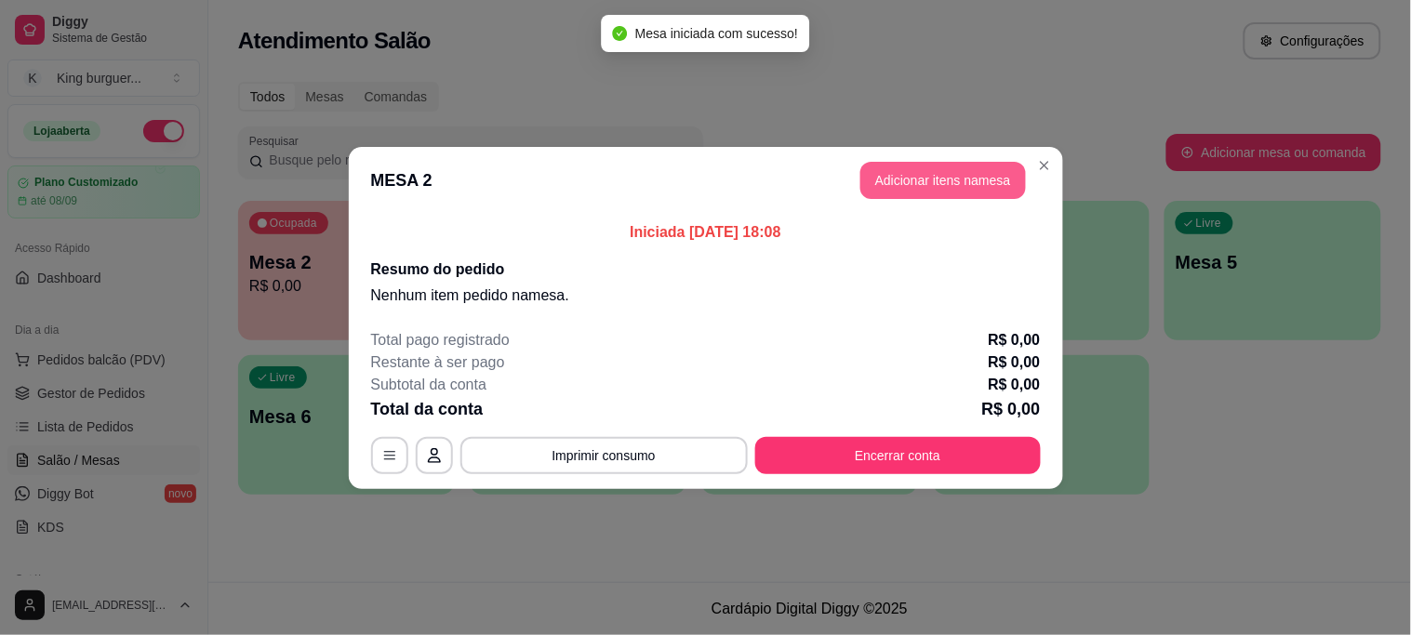
click at [957, 175] on button "Adicionar itens na mesa" at bounding box center [944, 180] width 166 height 37
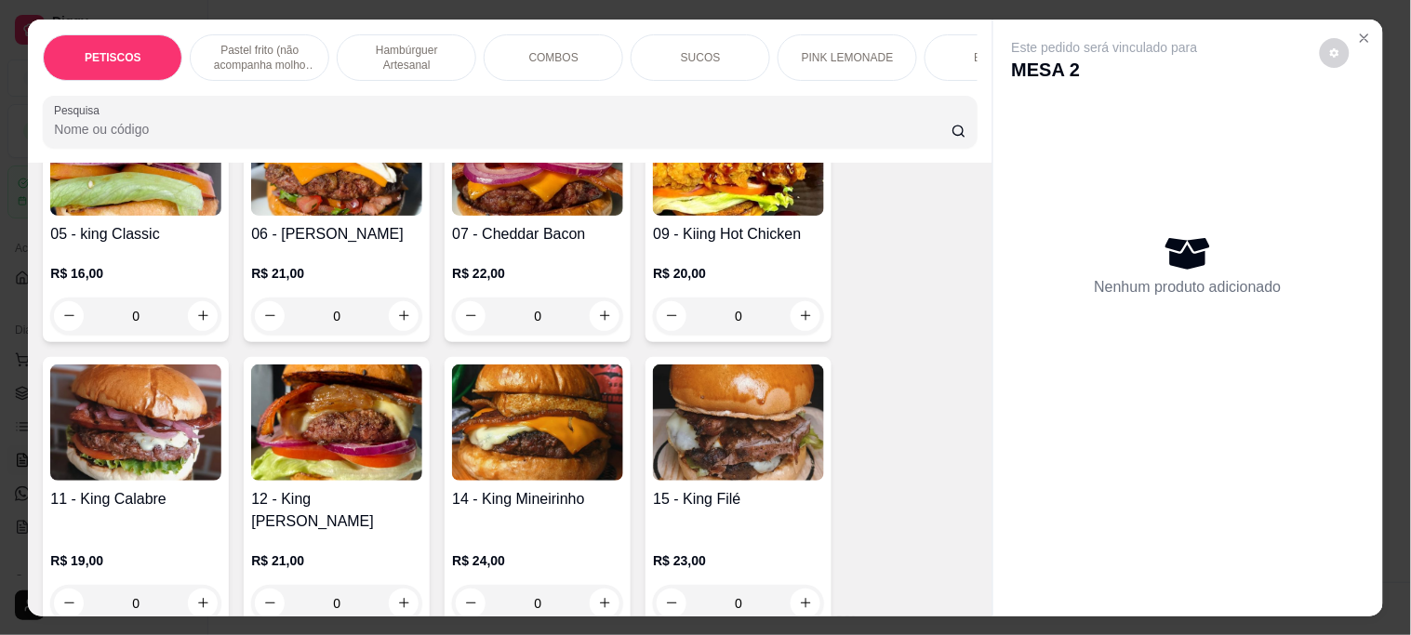
scroll to position [1653, 0]
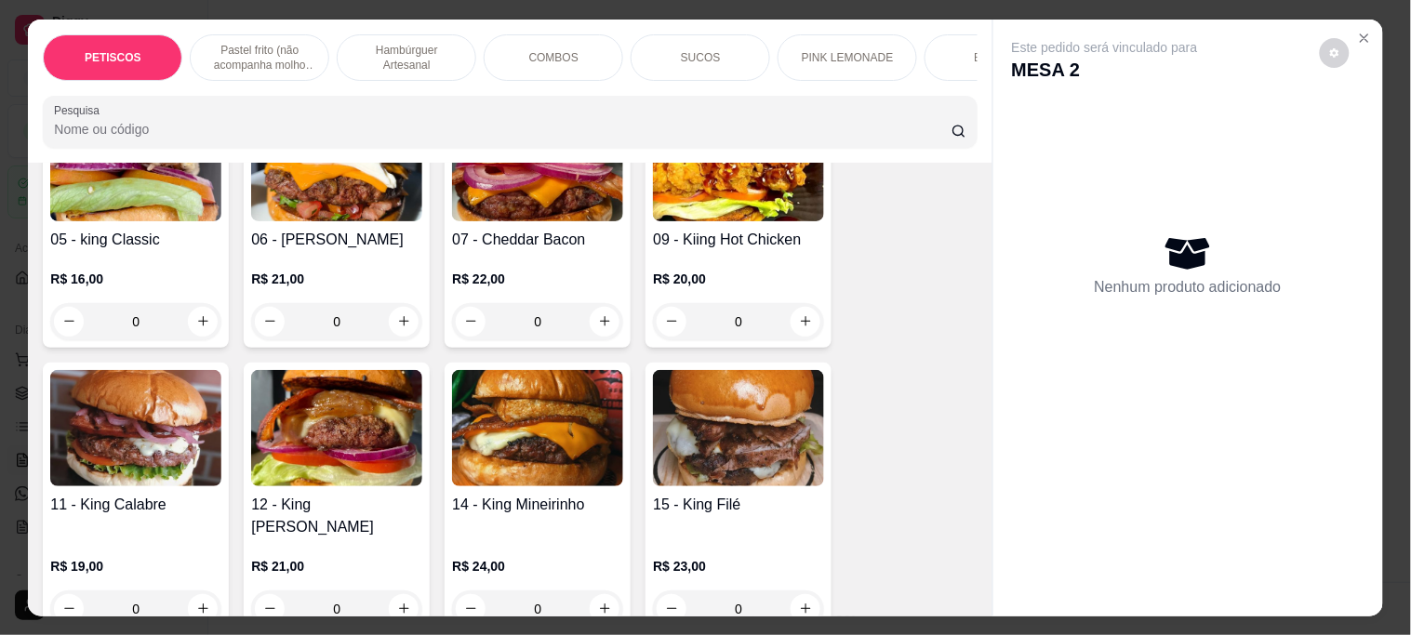
click at [327, 406] on img at bounding box center [336, 428] width 171 height 116
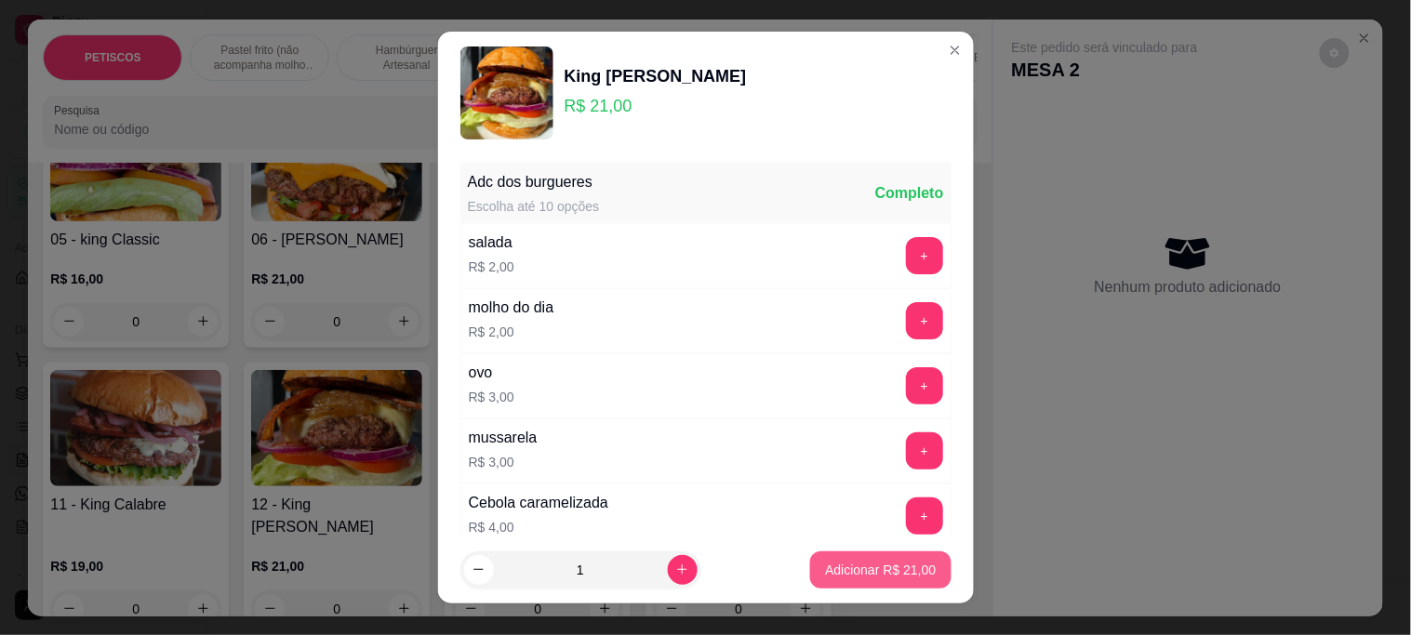
click at [879, 563] on p "Adicionar R$ 21,00" at bounding box center [880, 570] width 111 height 19
type input "1"
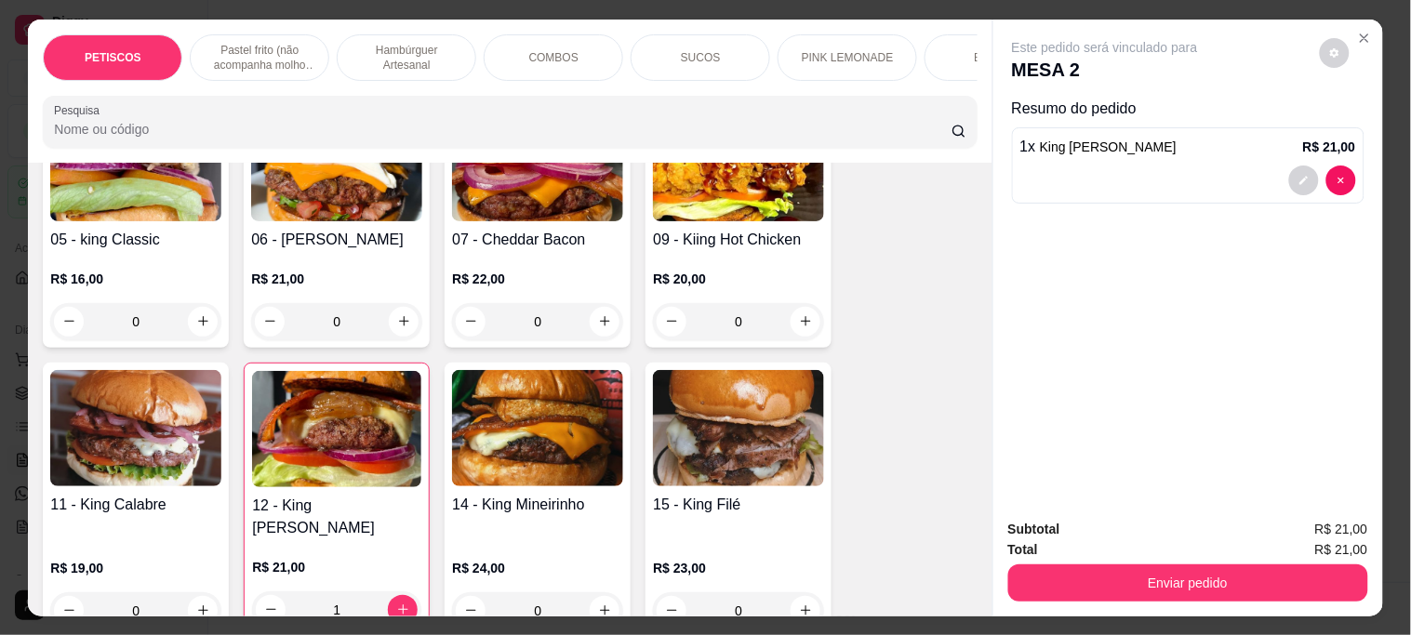
click at [328, 428] on img at bounding box center [336, 429] width 169 height 116
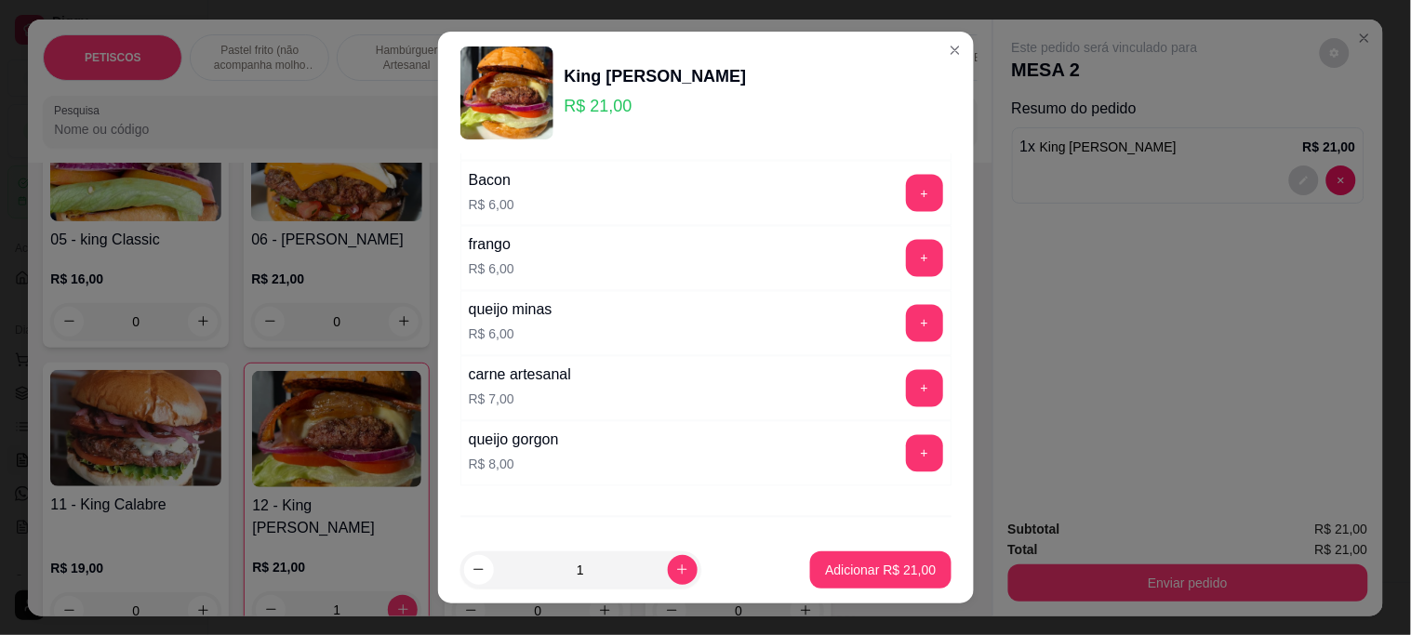
scroll to position [936, 0]
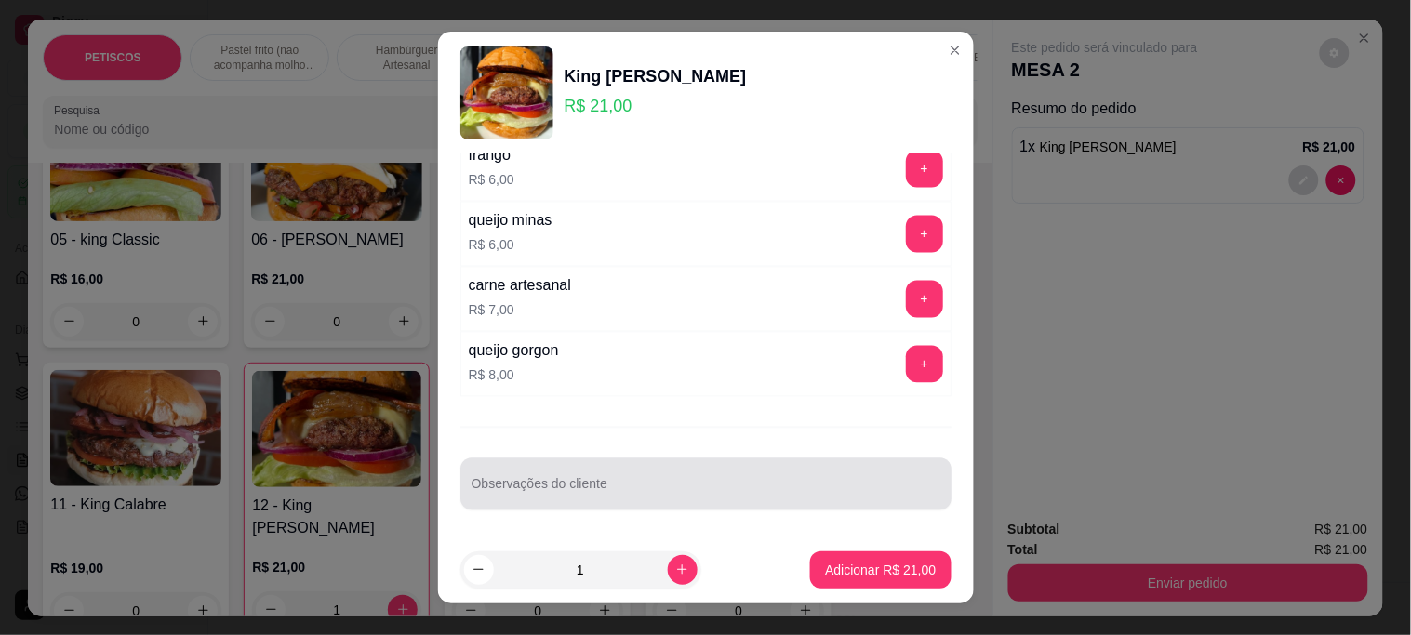
click at [503, 481] on div "Observações do cliente" at bounding box center [706, 485] width 491 height 52
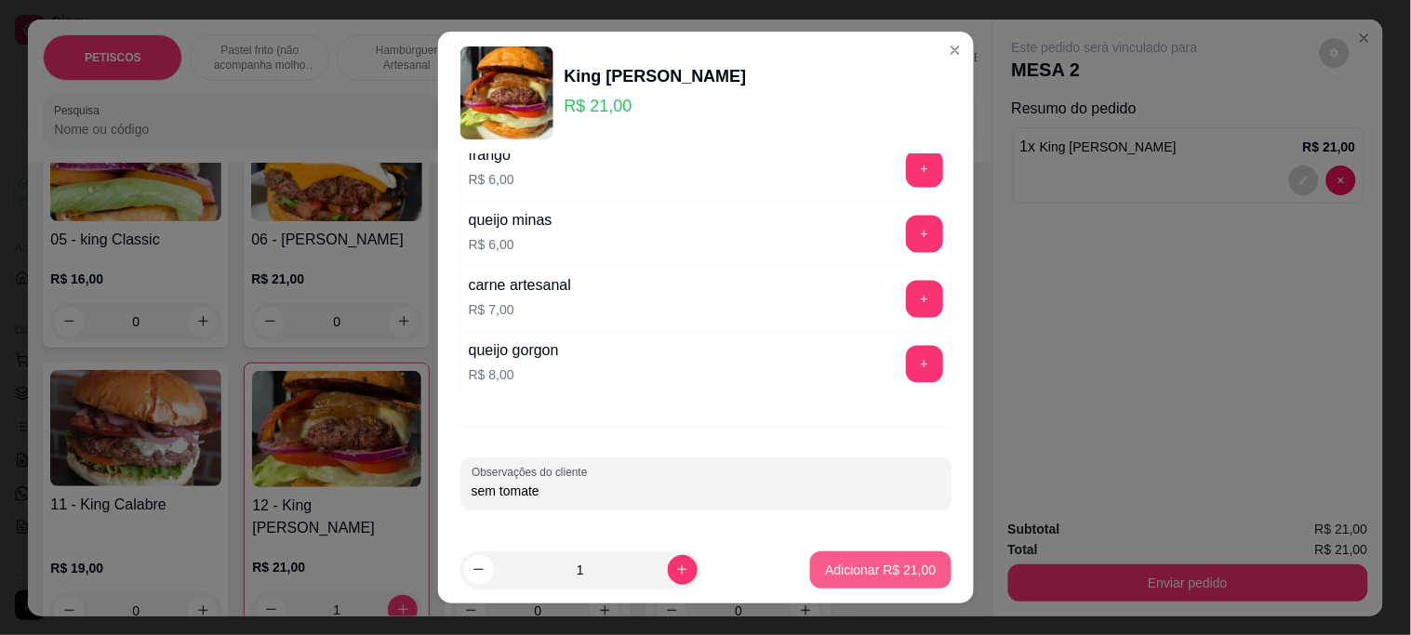
type input "sem tomate"
click at [891, 566] on p "Adicionar R$ 21,00" at bounding box center [881, 570] width 108 height 18
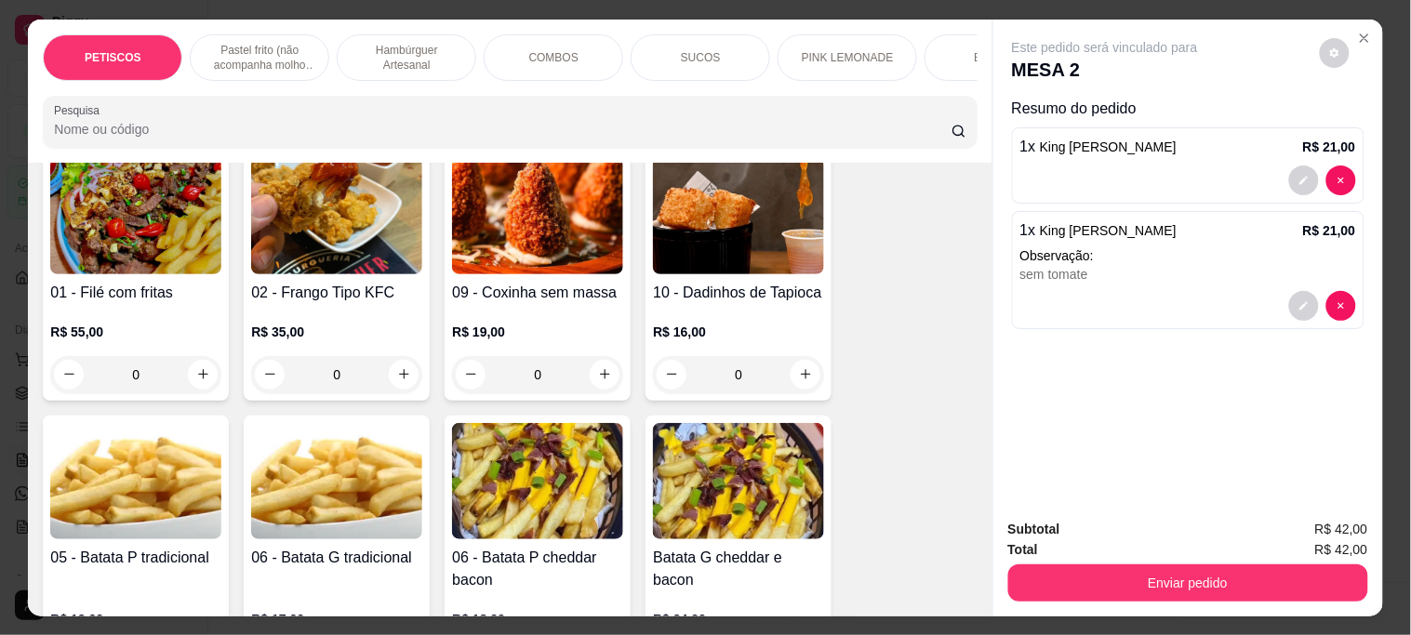
scroll to position [310, 0]
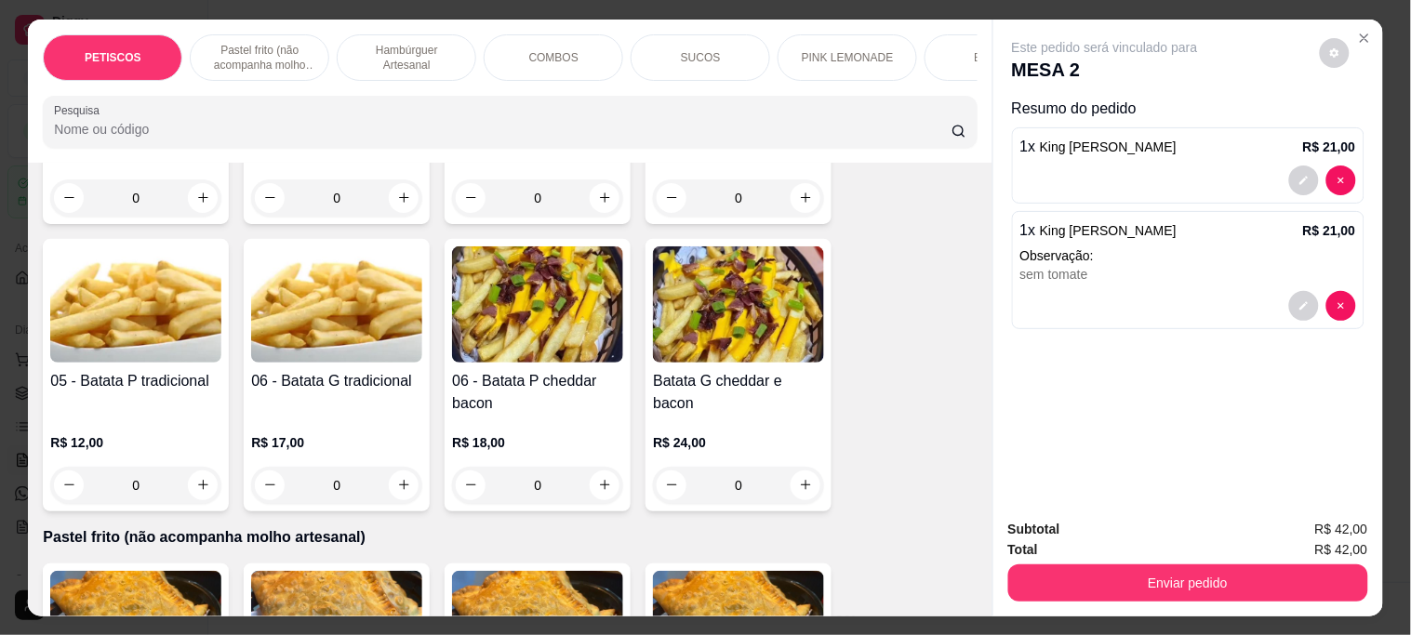
click at [153, 348] on img at bounding box center [135, 305] width 171 height 116
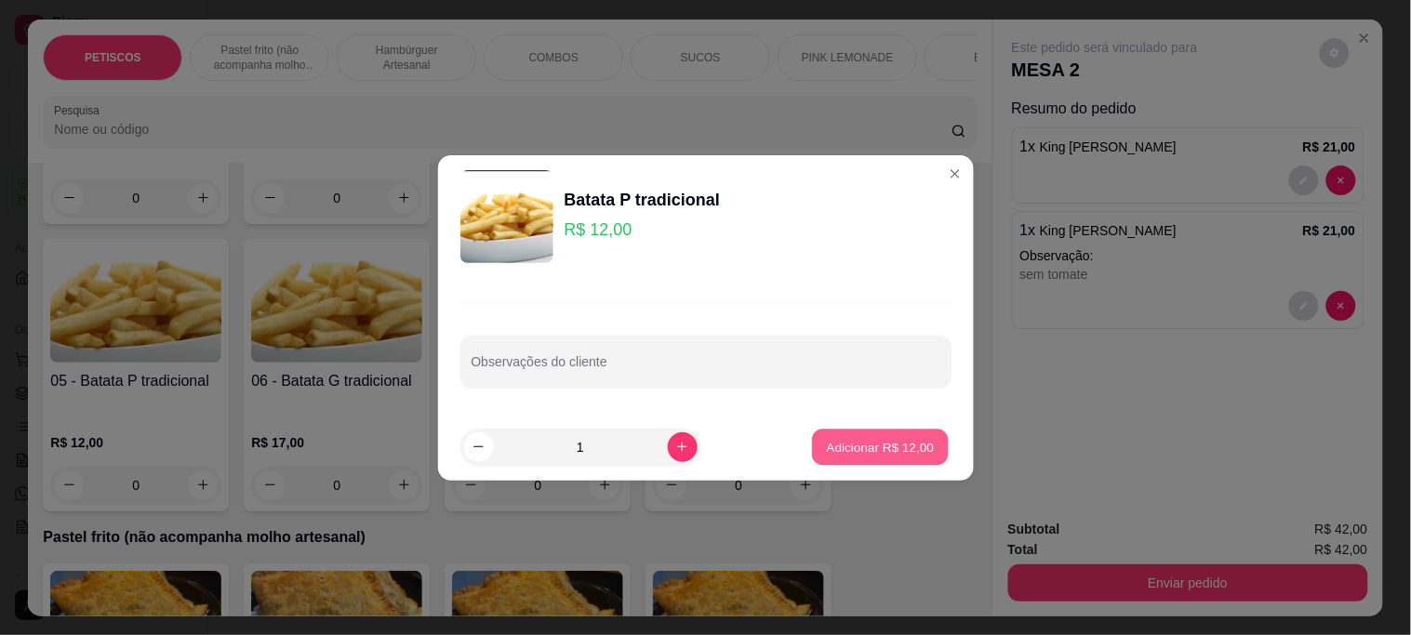
click at [842, 437] on button "Adicionar R$ 12,00" at bounding box center [881, 447] width 137 height 36
type input "1"
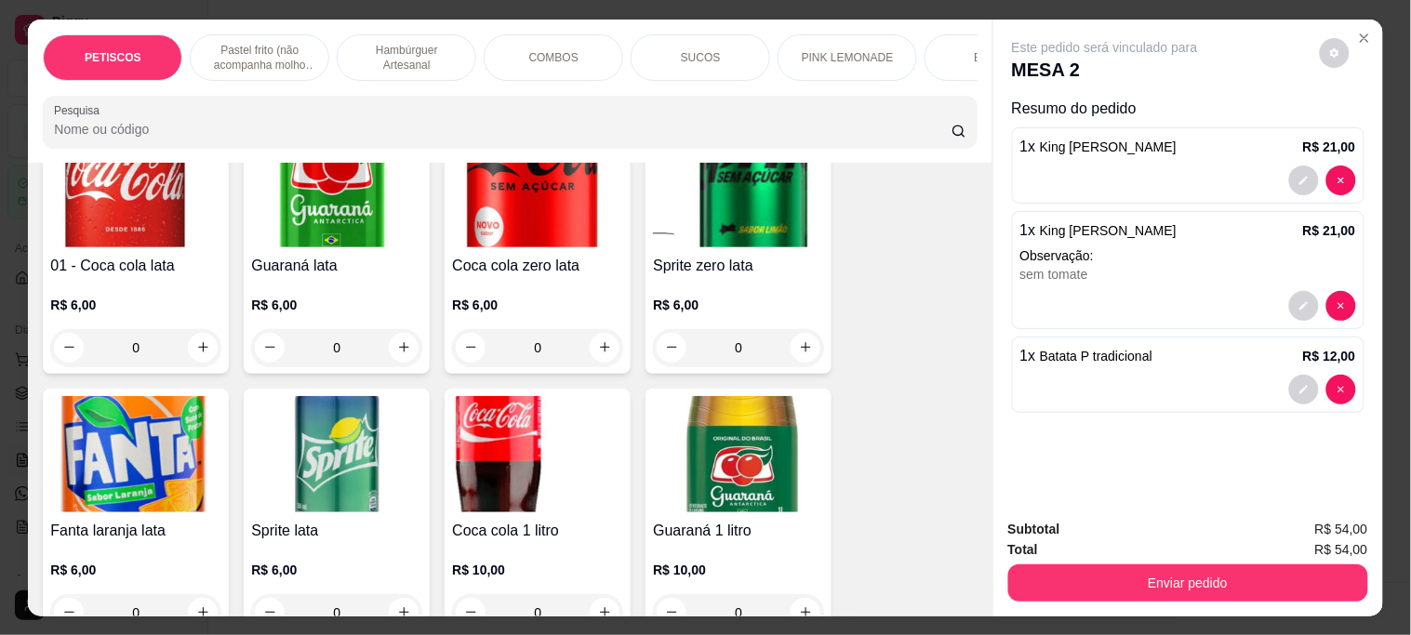
scroll to position [4962, 0]
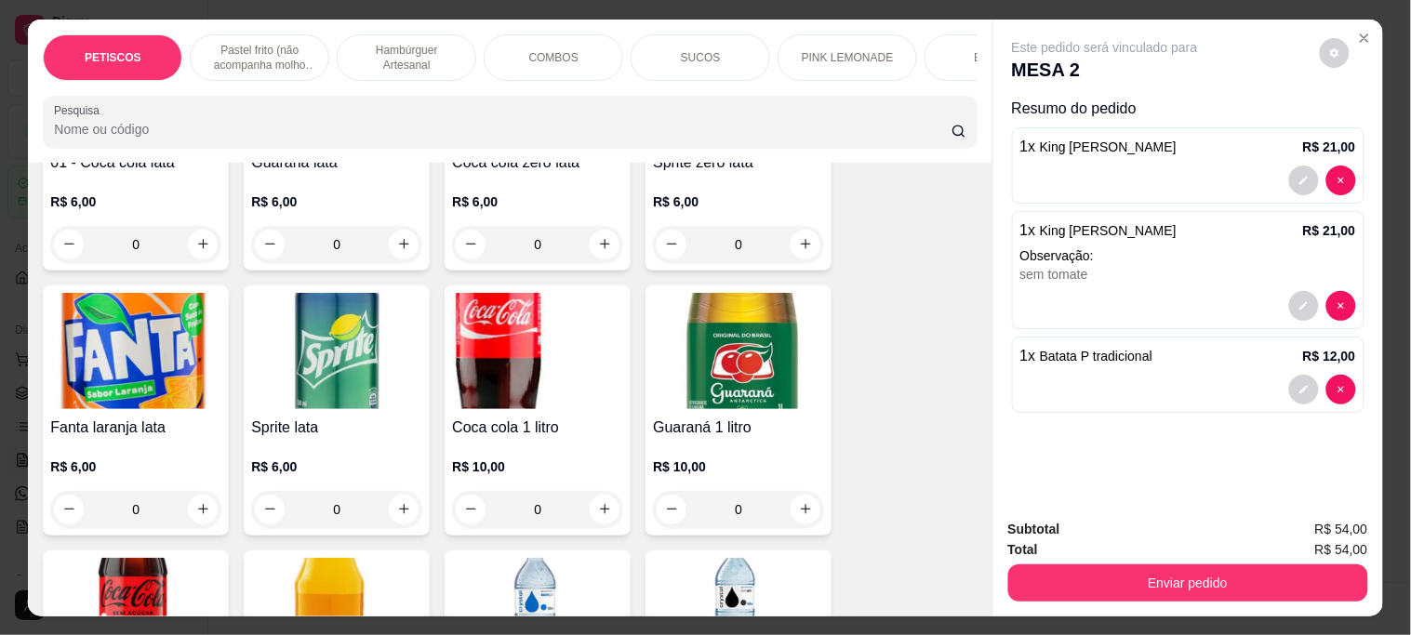
click at [146, 558] on img at bounding box center [135, 616] width 171 height 116
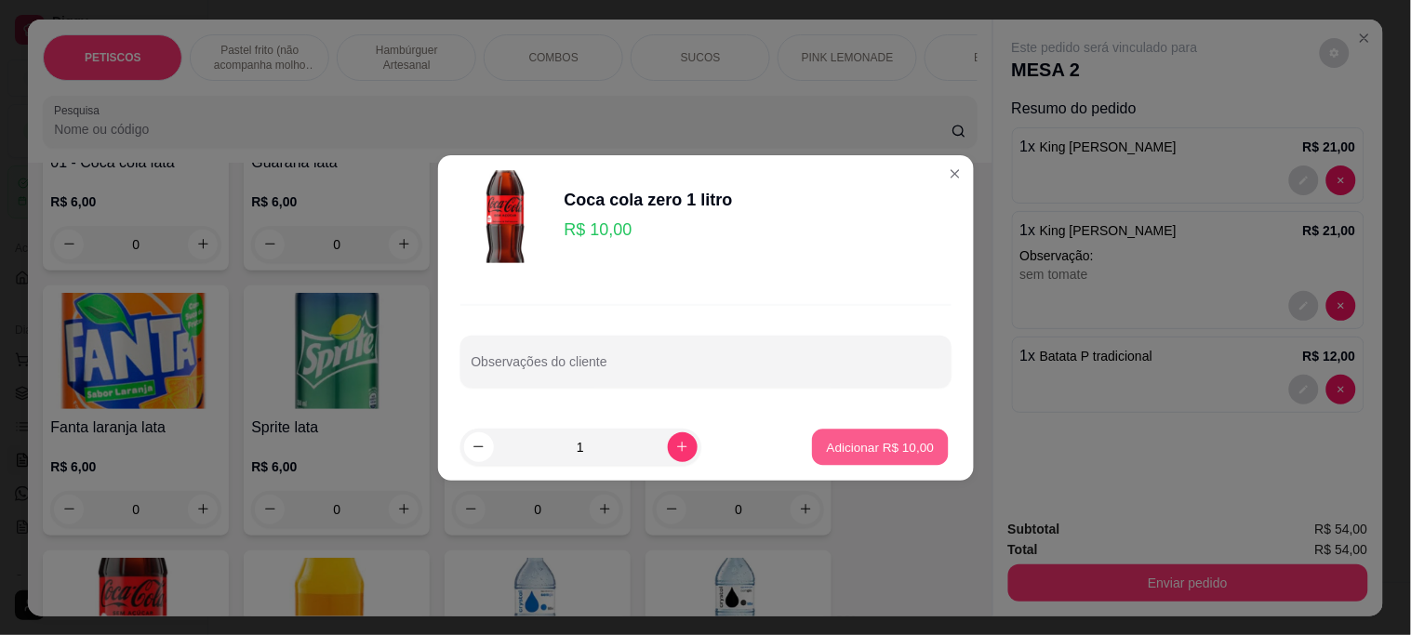
click at [841, 443] on p "Adicionar R$ 10,00" at bounding box center [881, 447] width 108 height 18
type input "1"
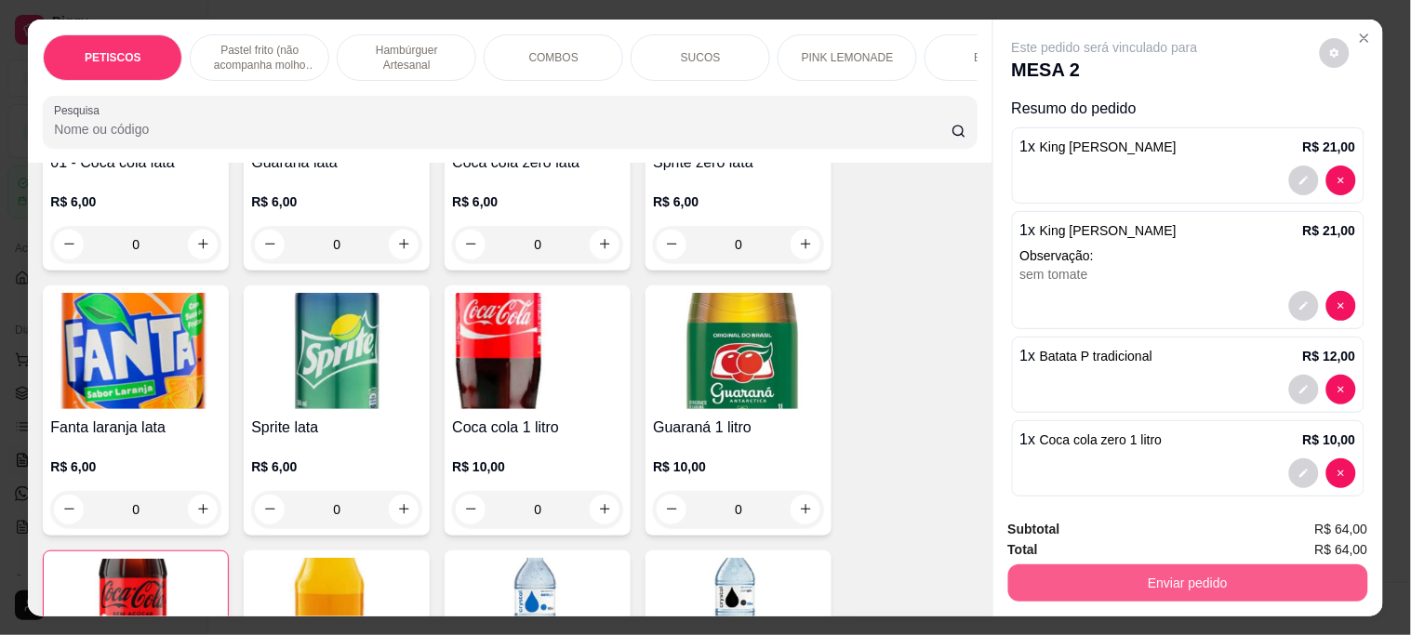
click at [1046, 582] on button "Enviar pedido" at bounding box center [1189, 583] width 360 height 37
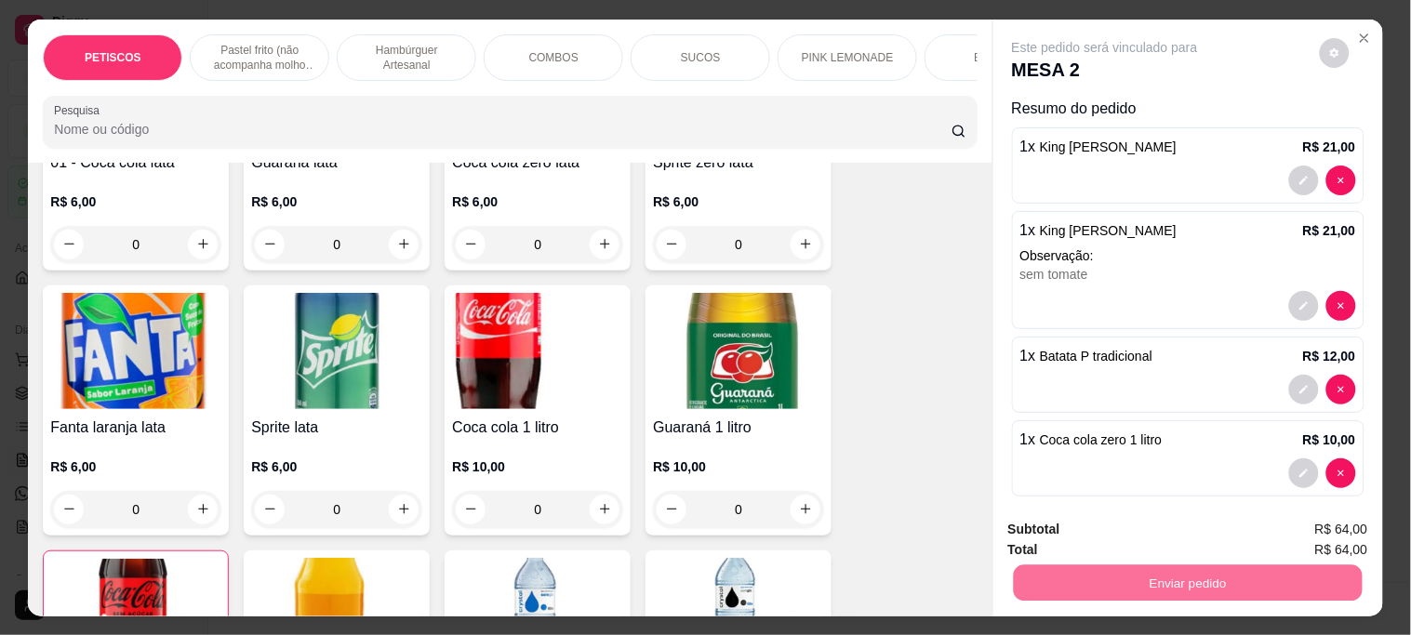
click at [1053, 528] on button "Não registrar e enviar pedido" at bounding box center [1127, 529] width 194 height 35
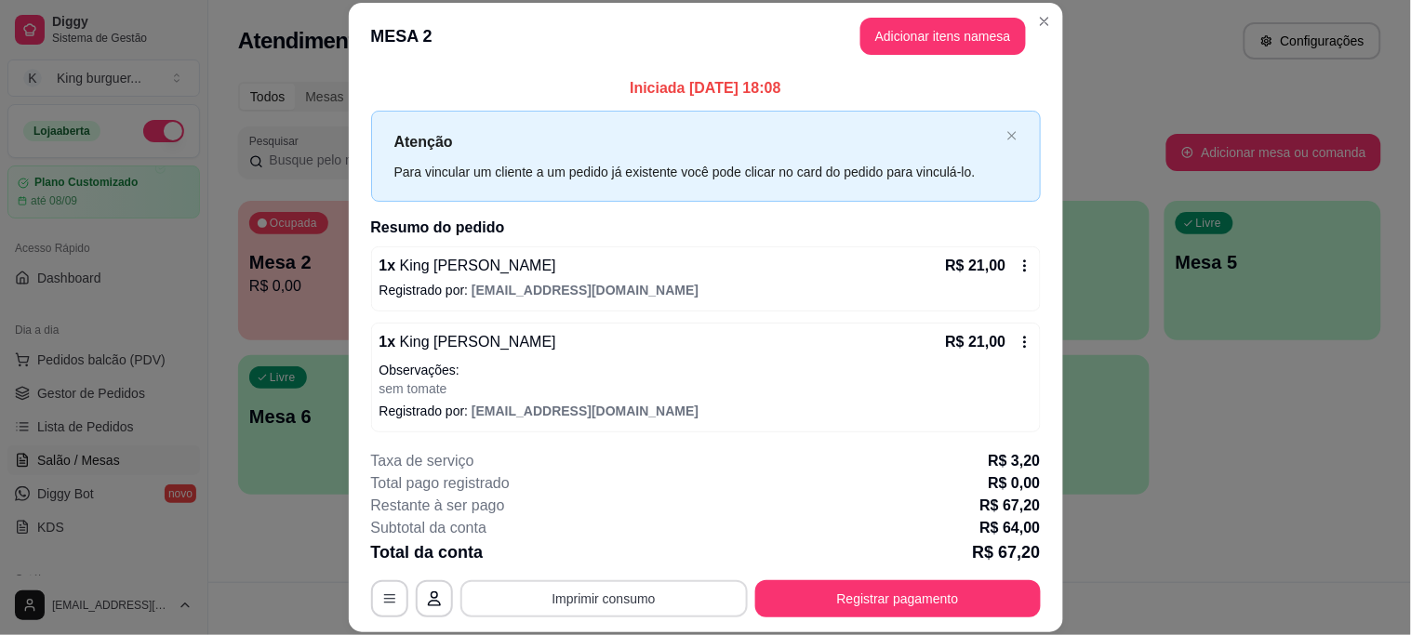
click at [709, 599] on button "Imprimir consumo" at bounding box center [605, 599] width 288 height 37
click at [634, 547] on button "IMPRESSORA" at bounding box center [602, 556] width 130 height 29
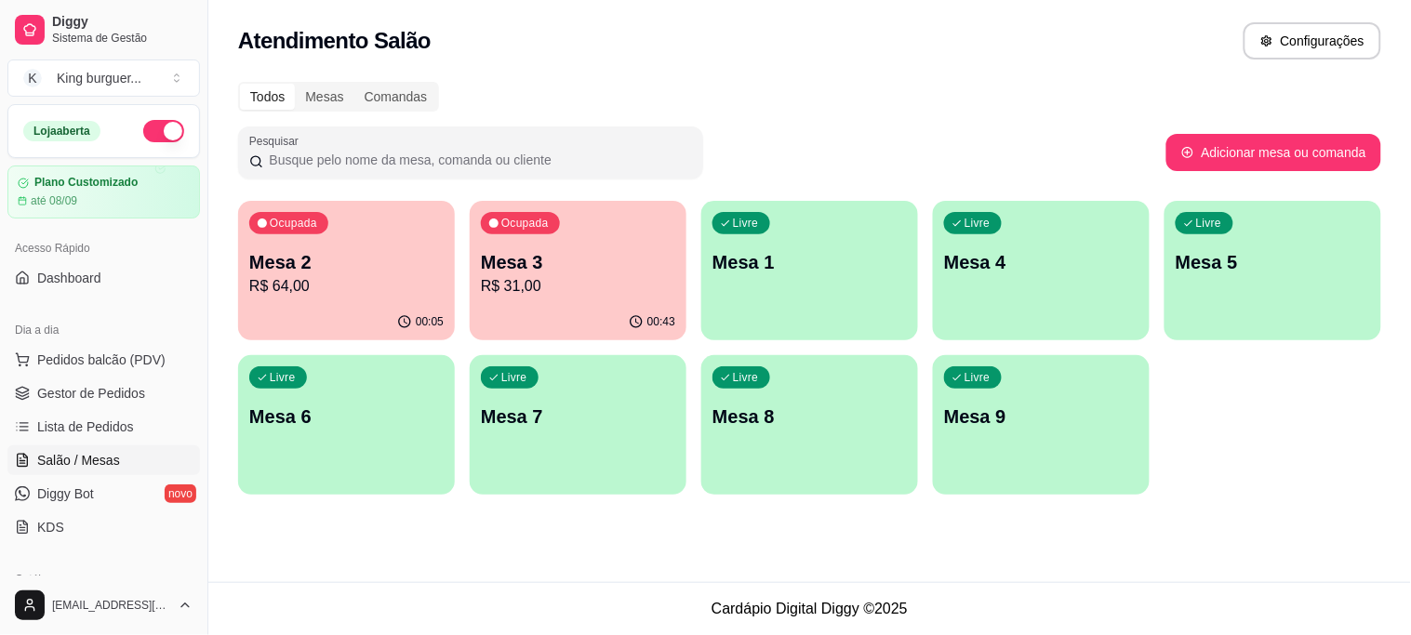
click at [545, 272] on p "Mesa 3" at bounding box center [578, 262] width 194 height 26
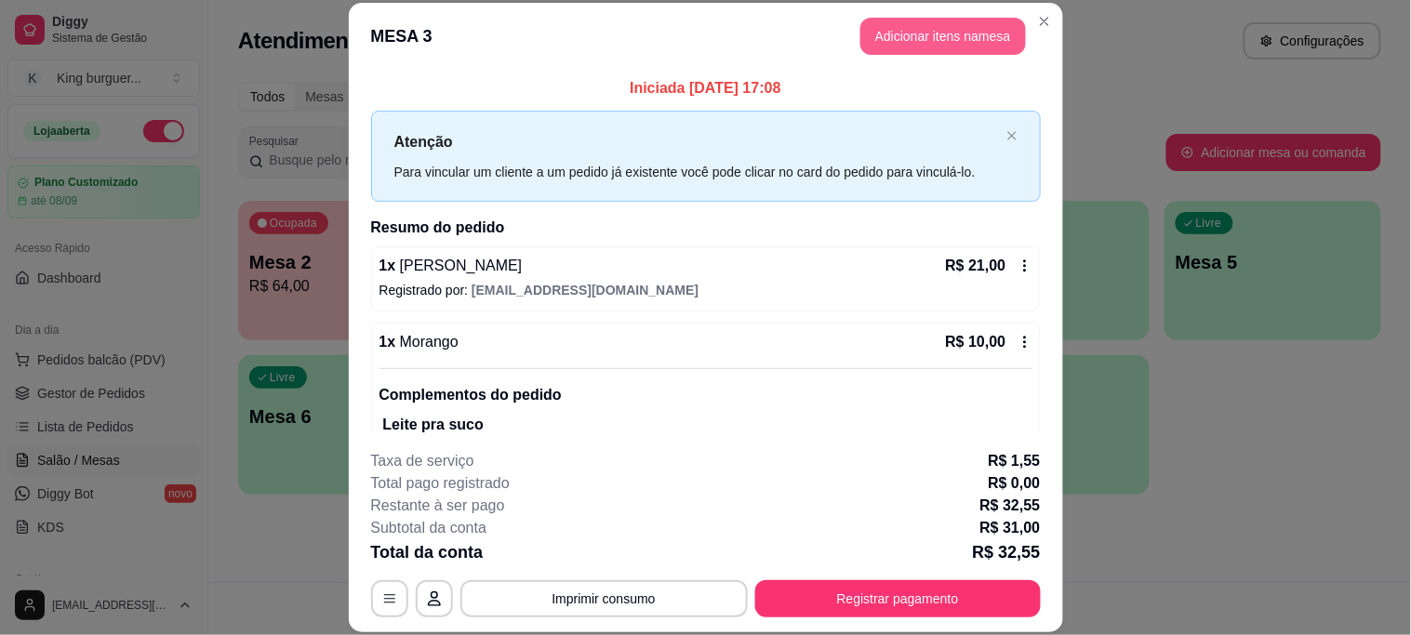
click at [930, 42] on button "Adicionar itens na mesa" at bounding box center [944, 36] width 166 height 37
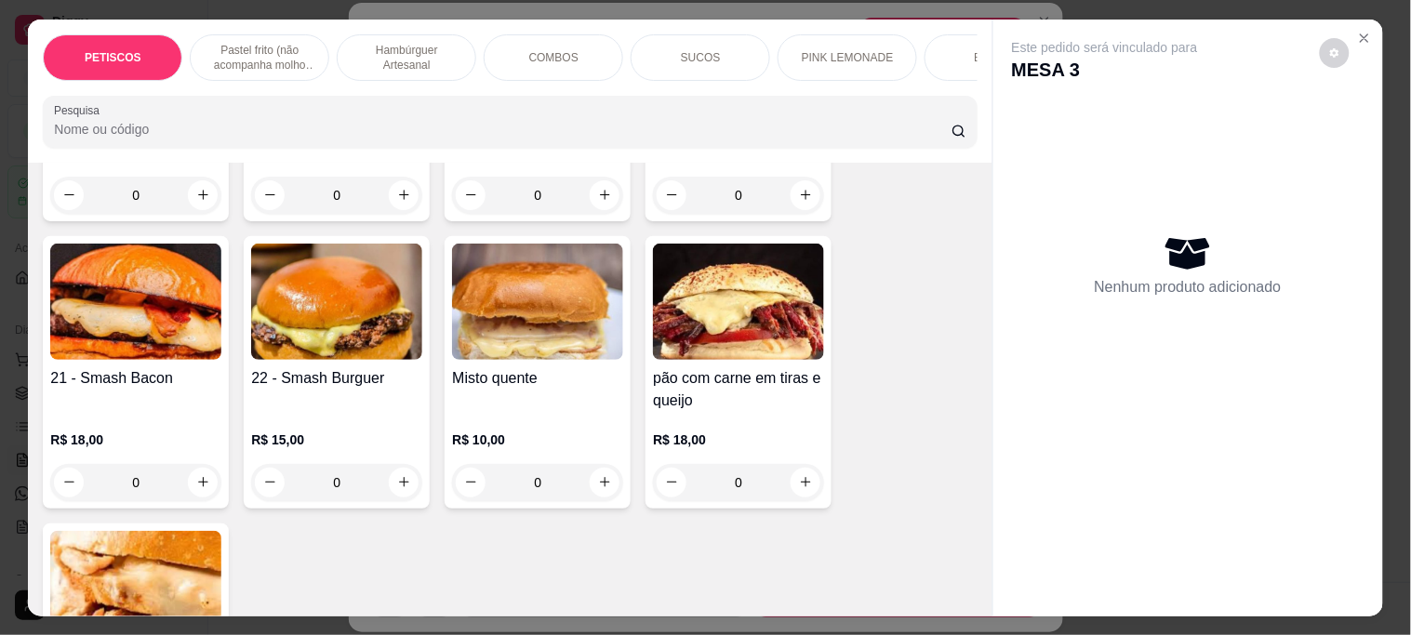
scroll to position [2274, 0]
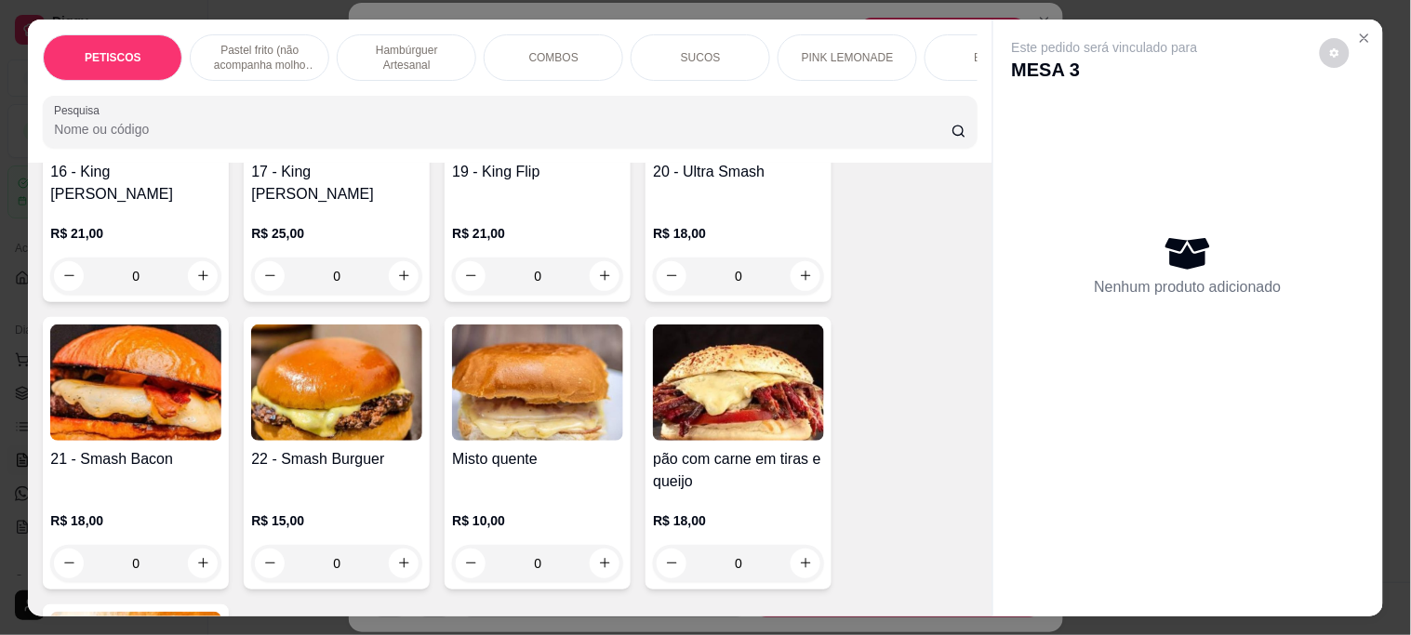
click at [317, 361] on img at bounding box center [336, 383] width 171 height 116
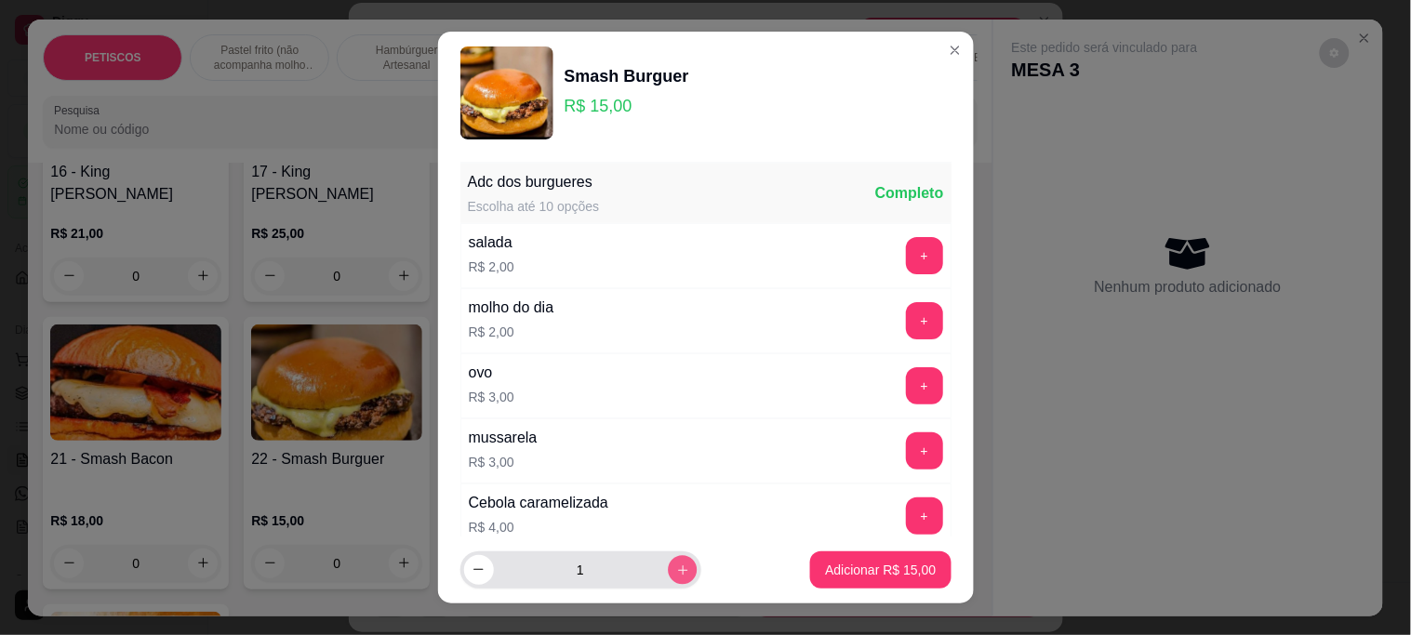
click at [676, 573] on icon "increase-product-quantity" at bounding box center [683, 571] width 14 height 14
type input "2"
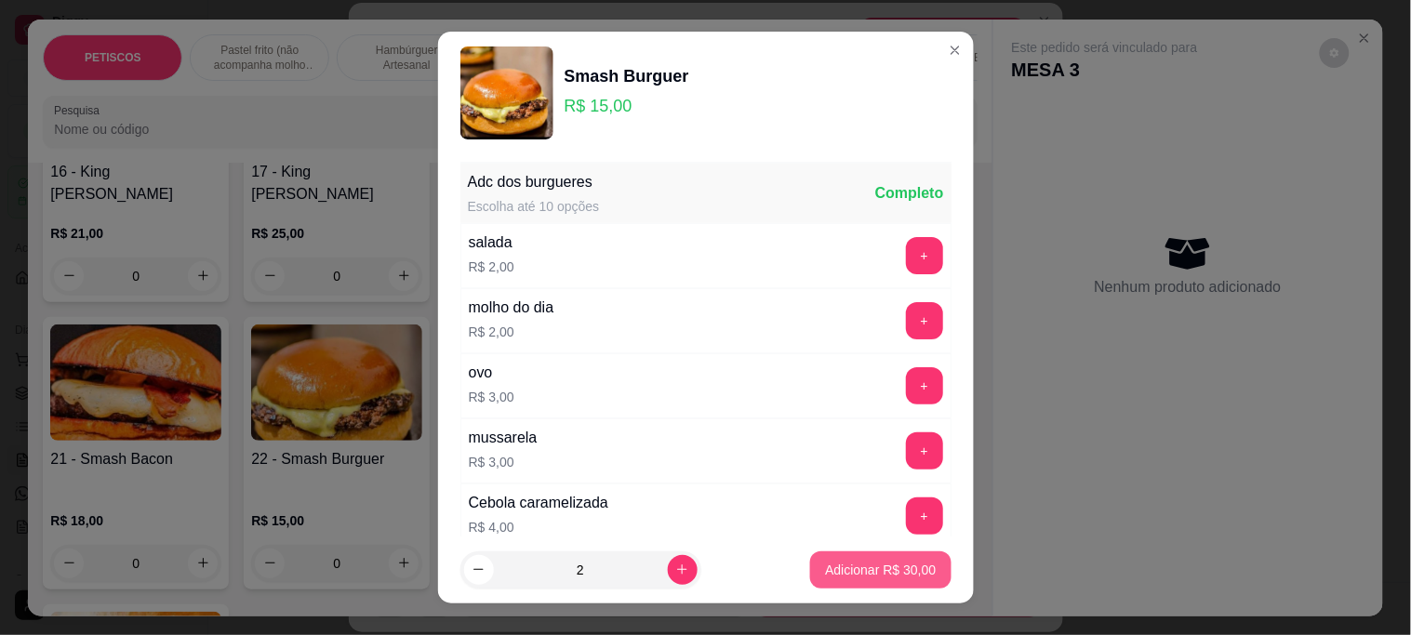
click at [810, 570] on button "Adicionar R$ 30,00" at bounding box center [880, 570] width 140 height 37
type input "2"
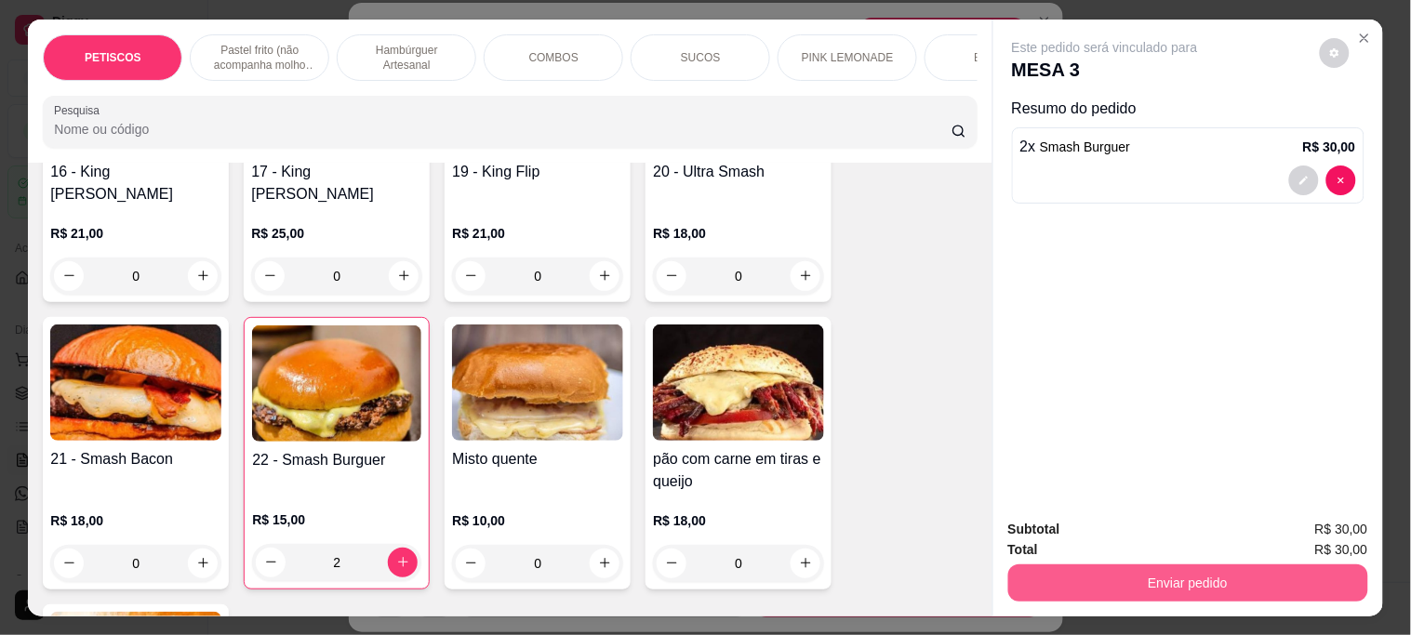
click at [1029, 574] on button "Enviar pedido" at bounding box center [1189, 583] width 360 height 37
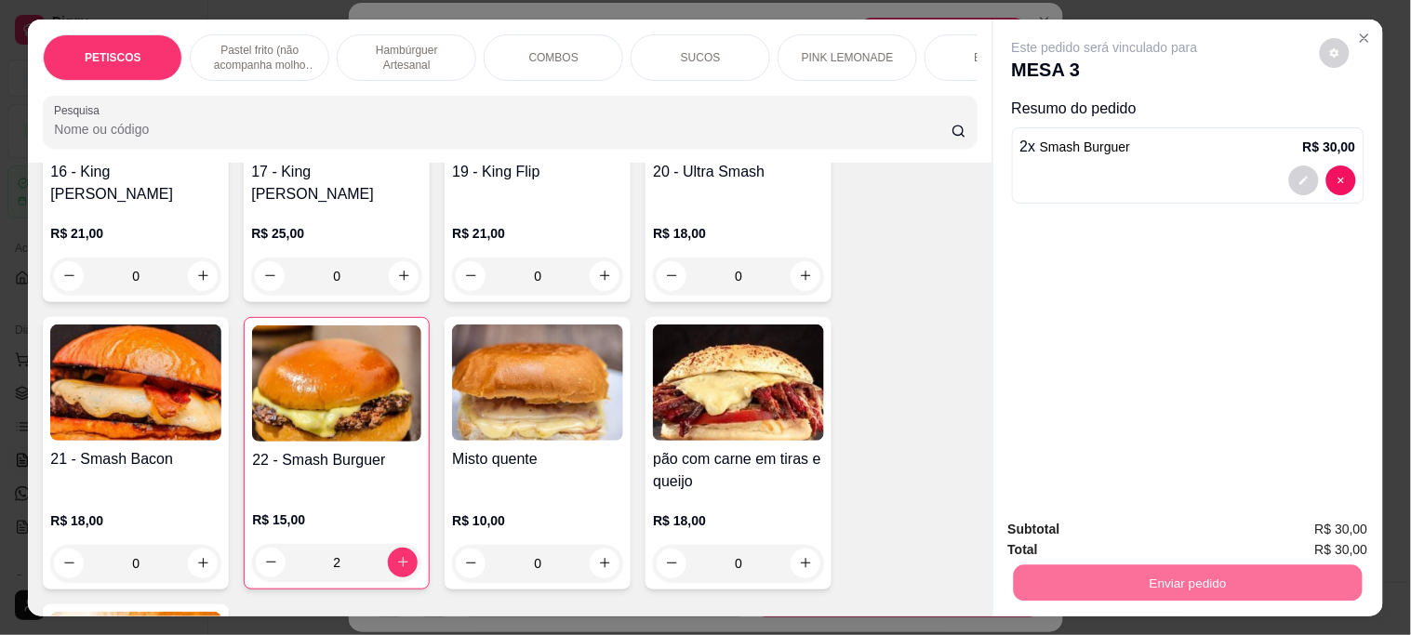
click at [1054, 523] on button "Não registrar e enviar pedido" at bounding box center [1127, 529] width 194 height 35
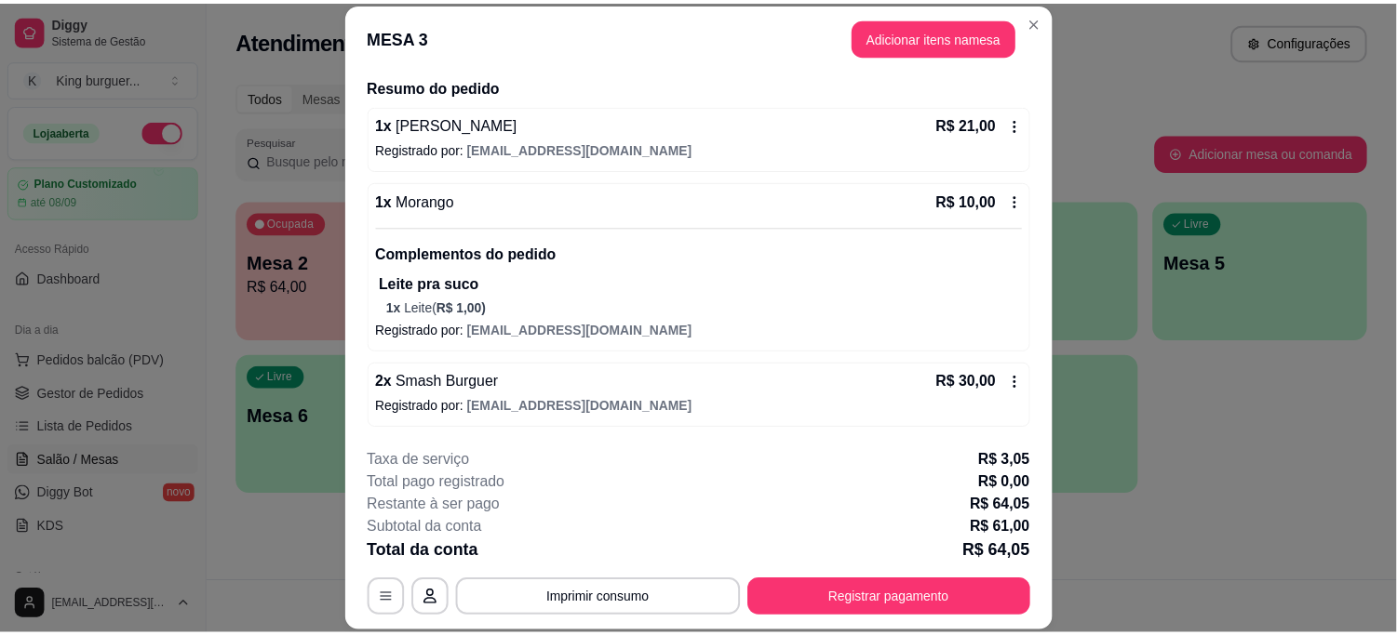
scroll to position [57, 0]
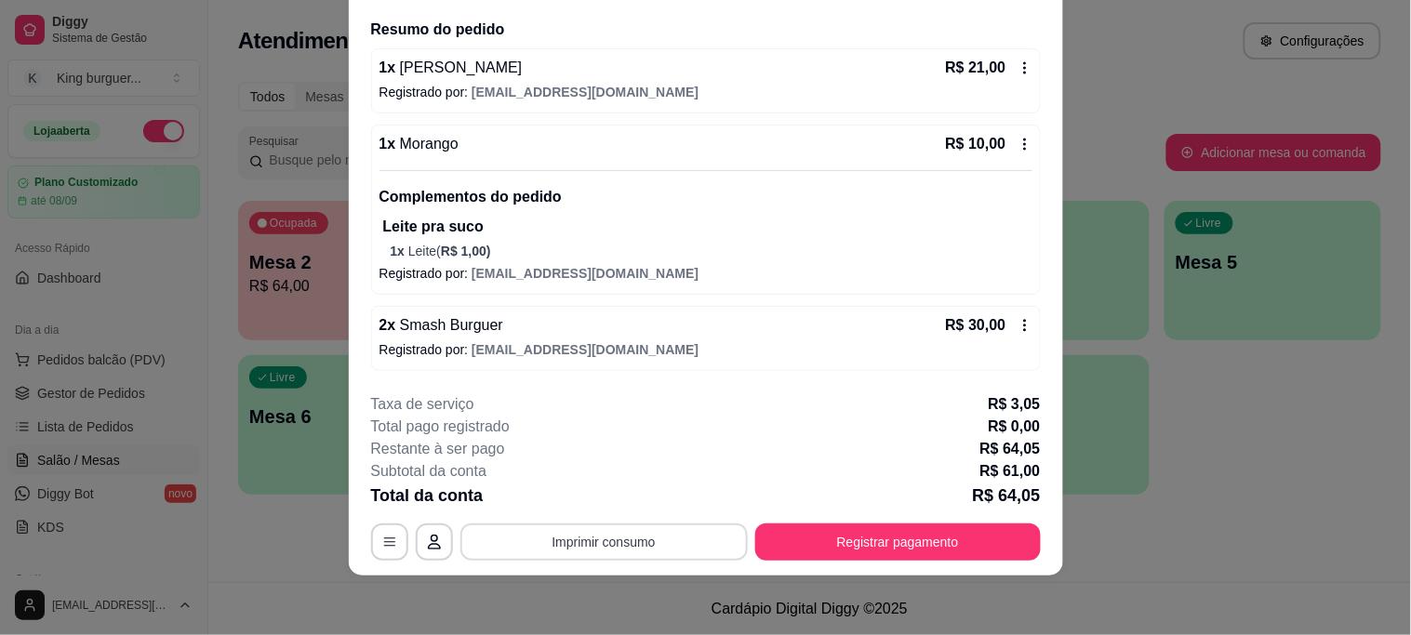
click at [605, 549] on button "Imprimir consumo" at bounding box center [605, 542] width 288 height 37
click at [634, 495] on button "IMPRESSORA" at bounding box center [602, 499] width 130 height 29
click at [646, 536] on button "Imprimir consumo" at bounding box center [605, 542] width 288 height 37
click at [635, 495] on button "IMPRESSORA" at bounding box center [602, 499] width 130 height 29
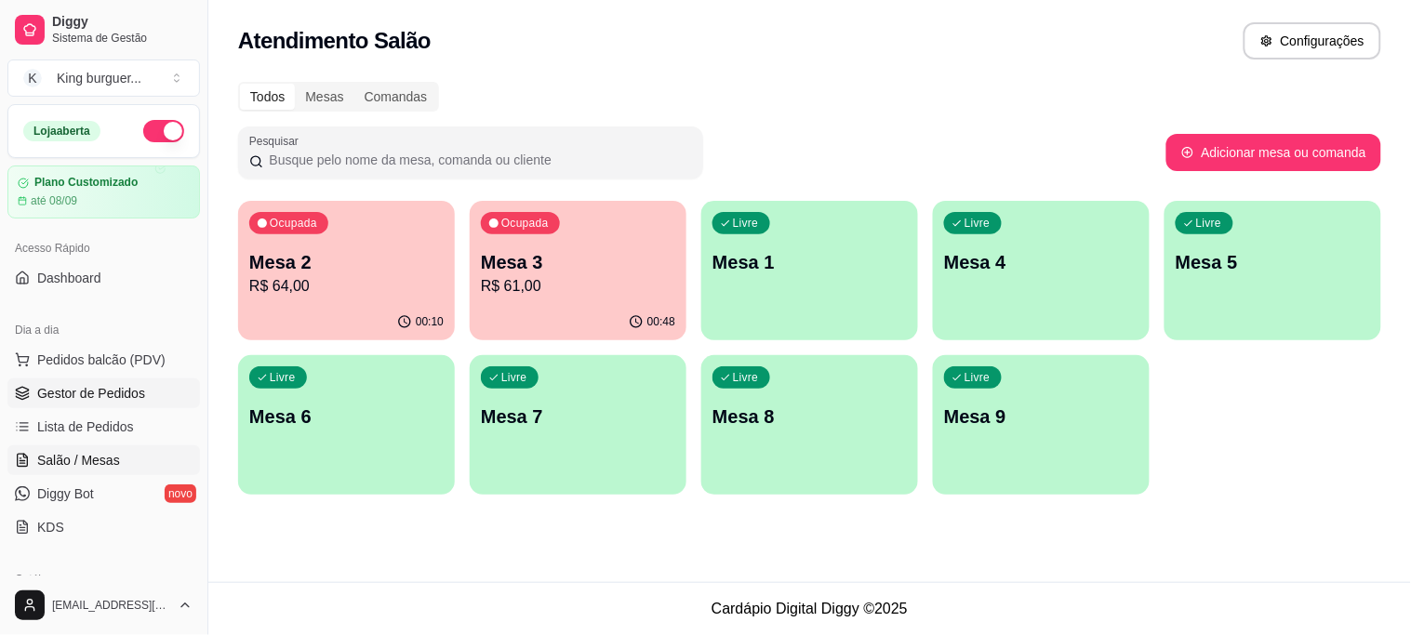
click at [131, 389] on span "Gestor de Pedidos" at bounding box center [91, 393] width 108 height 19
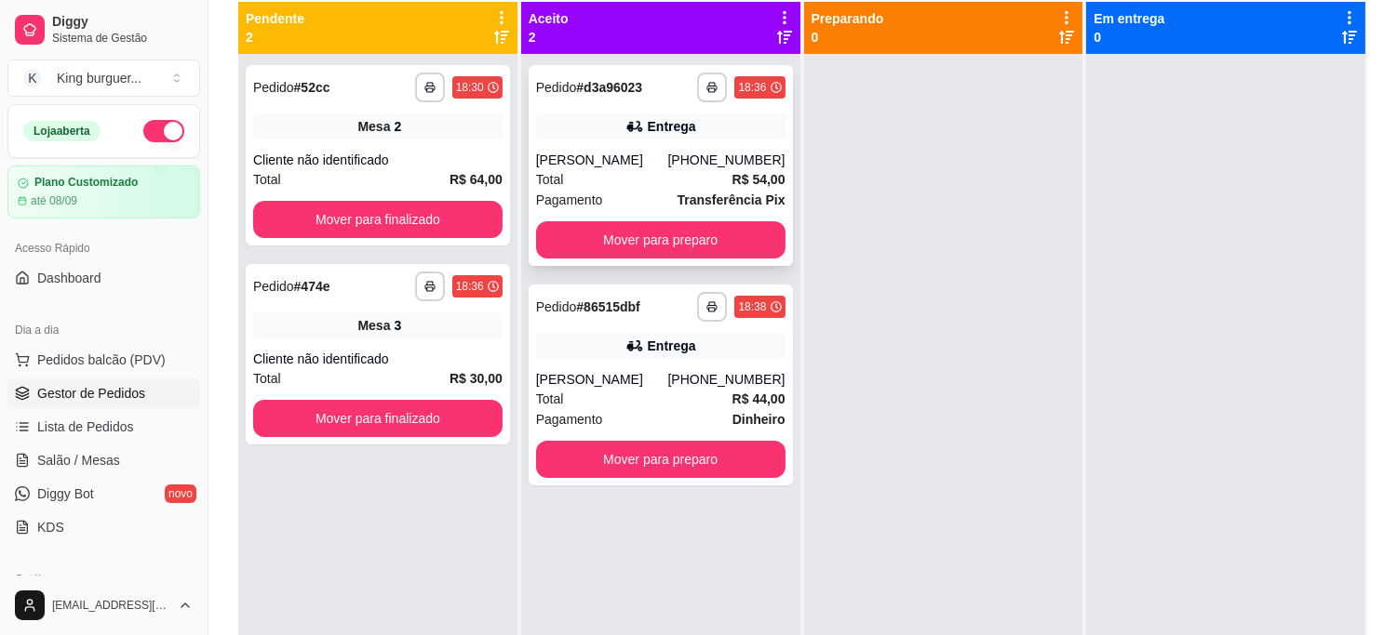
click at [670, 108] on div "**********" at bounding box center [660, 165] width 264 height 201
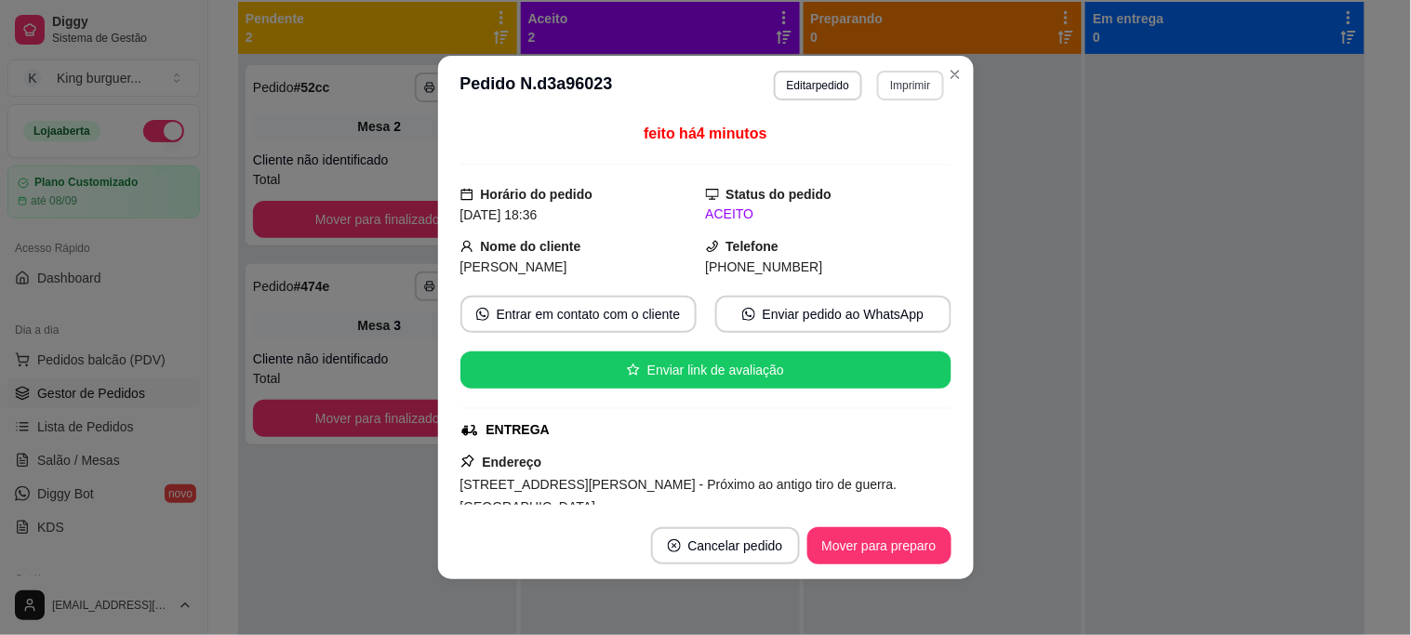
click at [887, 94] on button "Imprimir" at bounding box center [910, 86] width 66 height 30
click at [895, 154] on button "IMPRESSORA" at bounding box center [871, 151] width 130 height 29
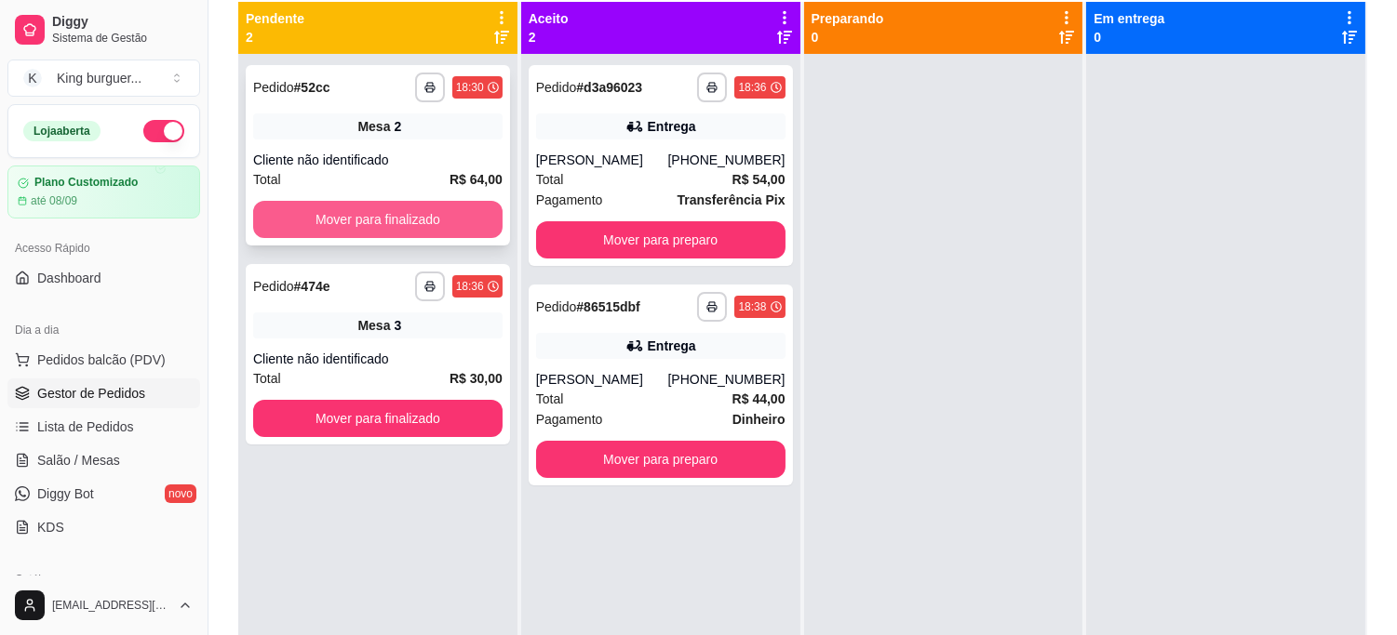
click at [466, 217] on button "Mover para finalizado" at bounding box center [377, 219] width 249 height 37
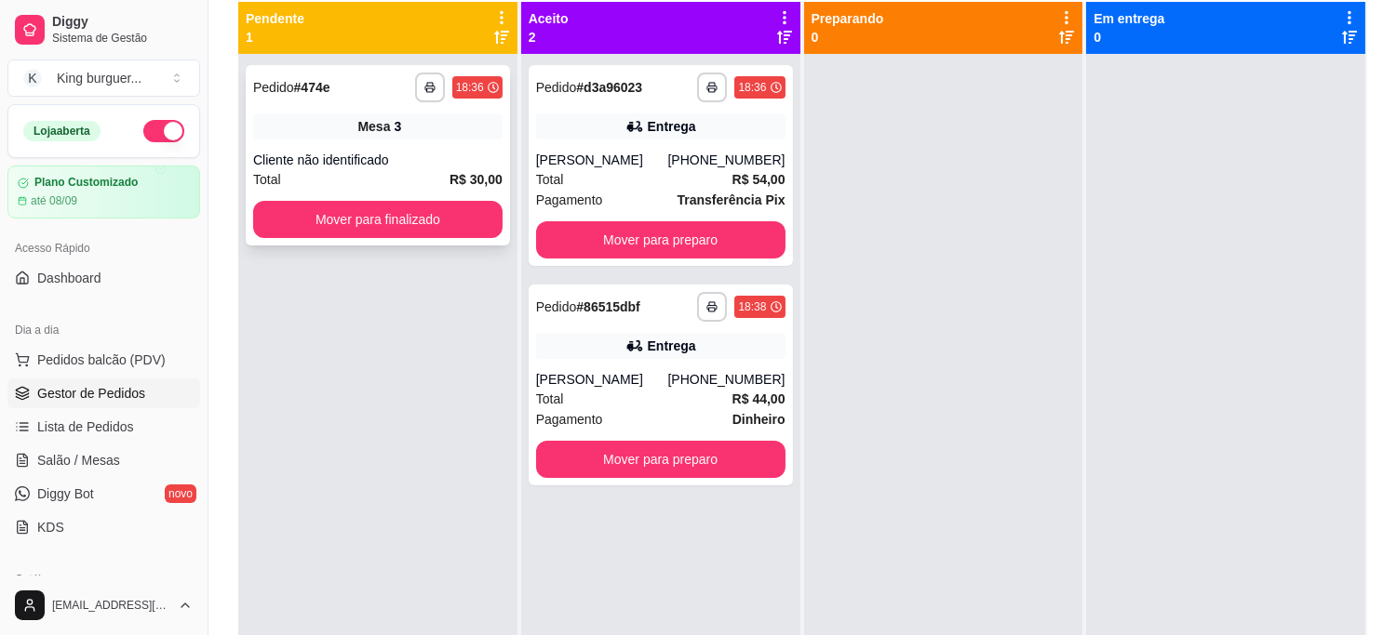
click at [428, 238] on div "**********" at bounding box center [378, 155] width 264 height 181
click at [403, 214] on button "Mover para finalizado" at bounding box center [377, 219] width 249 height 37
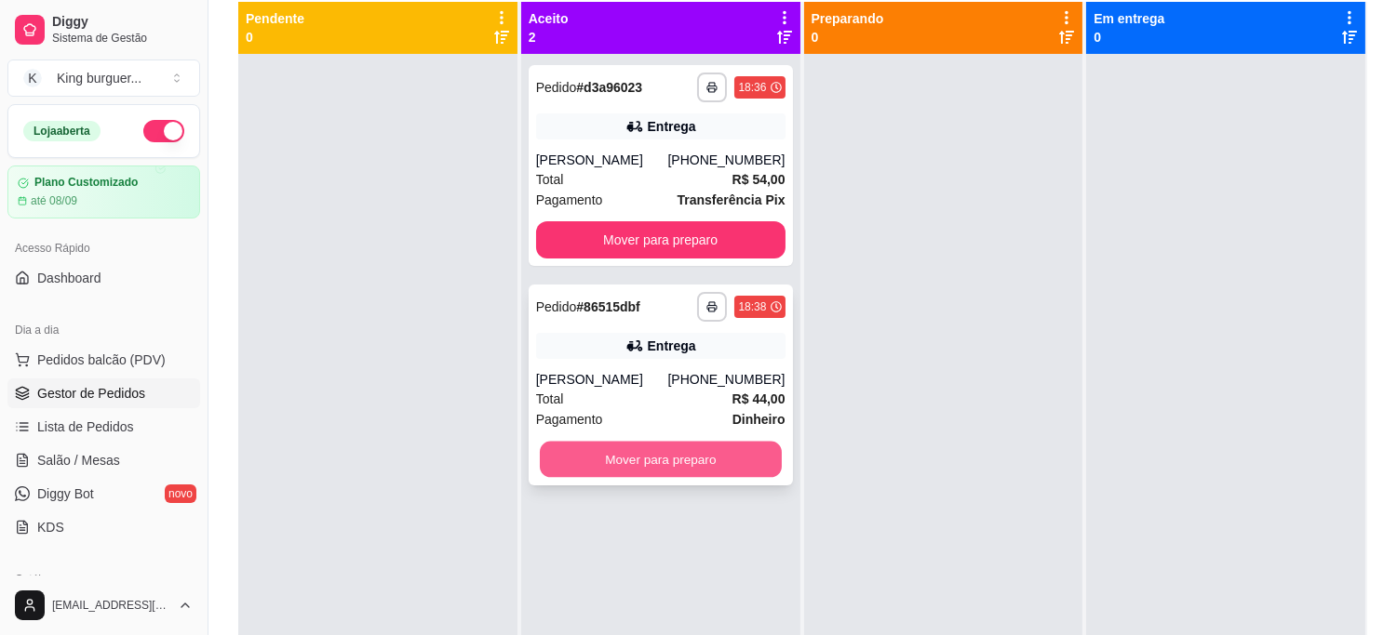
click at [644, 450] on button "Mover para preparo" at bounding box center [661, 460] width 242 height 36
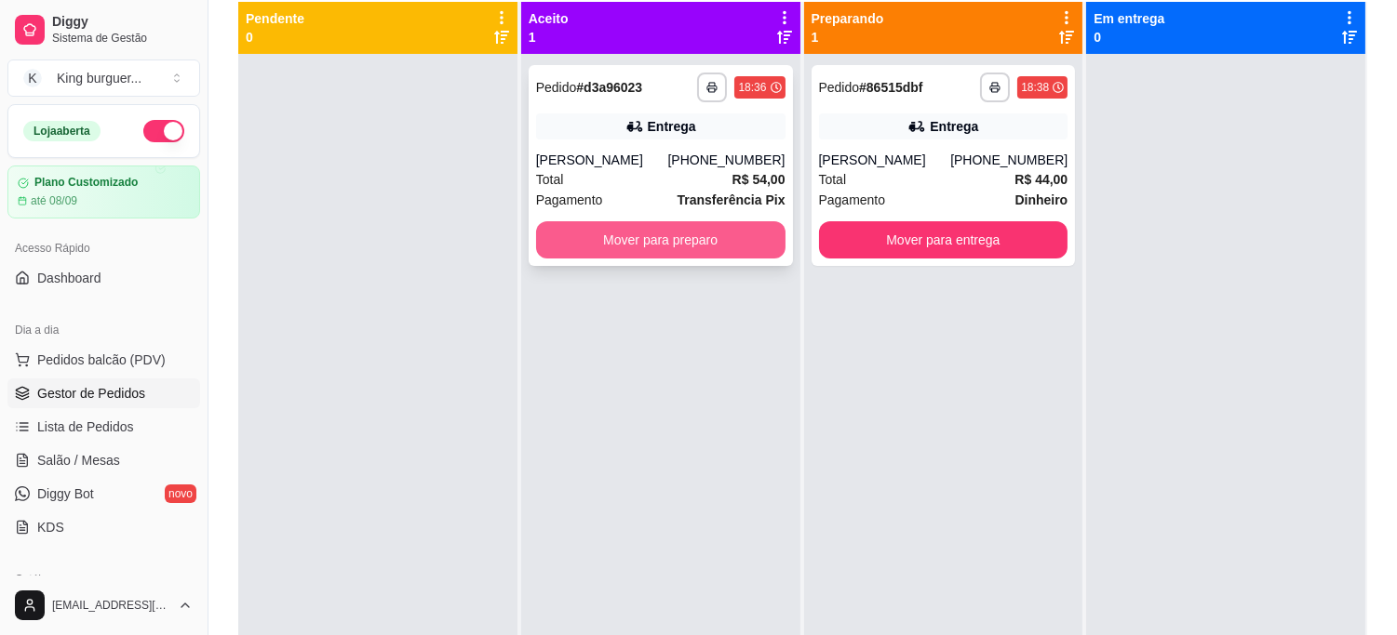
click at [693, 237] on button "Mover para preparo" at bounding box center [660, 239] width 249 height 37
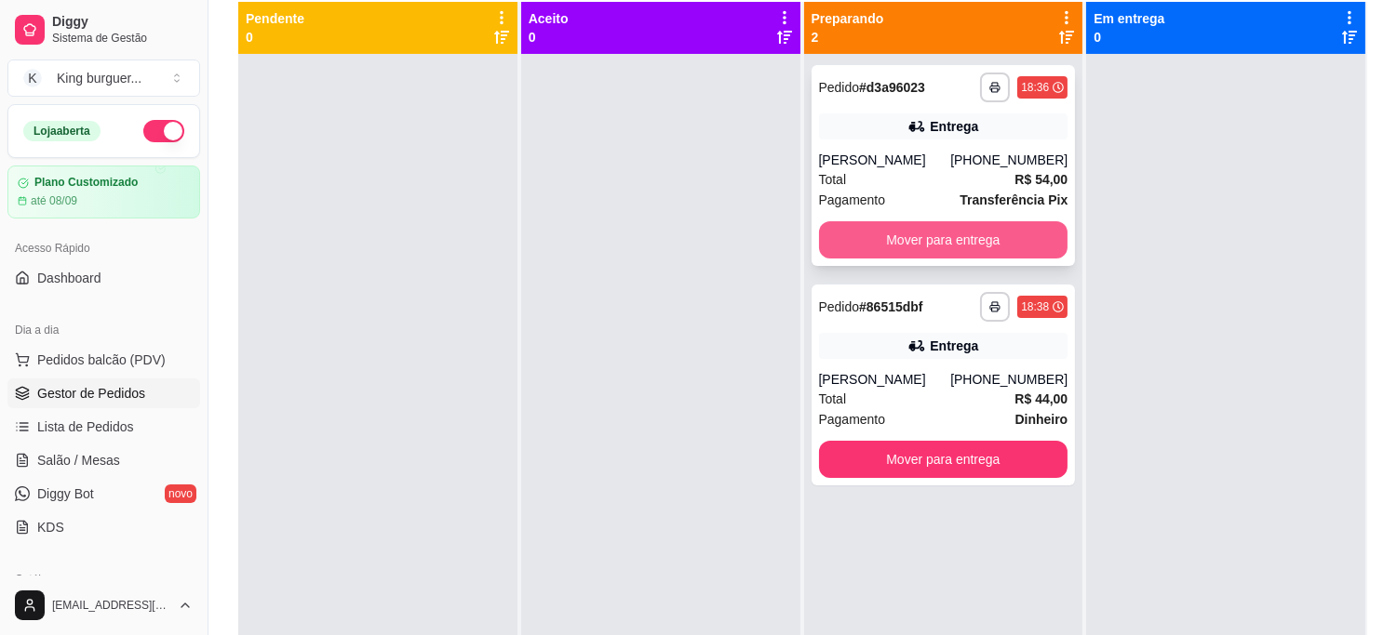
click at [936, 246] on button "Mover para entrega" at bounding box center [943, 239] width 249 height 37
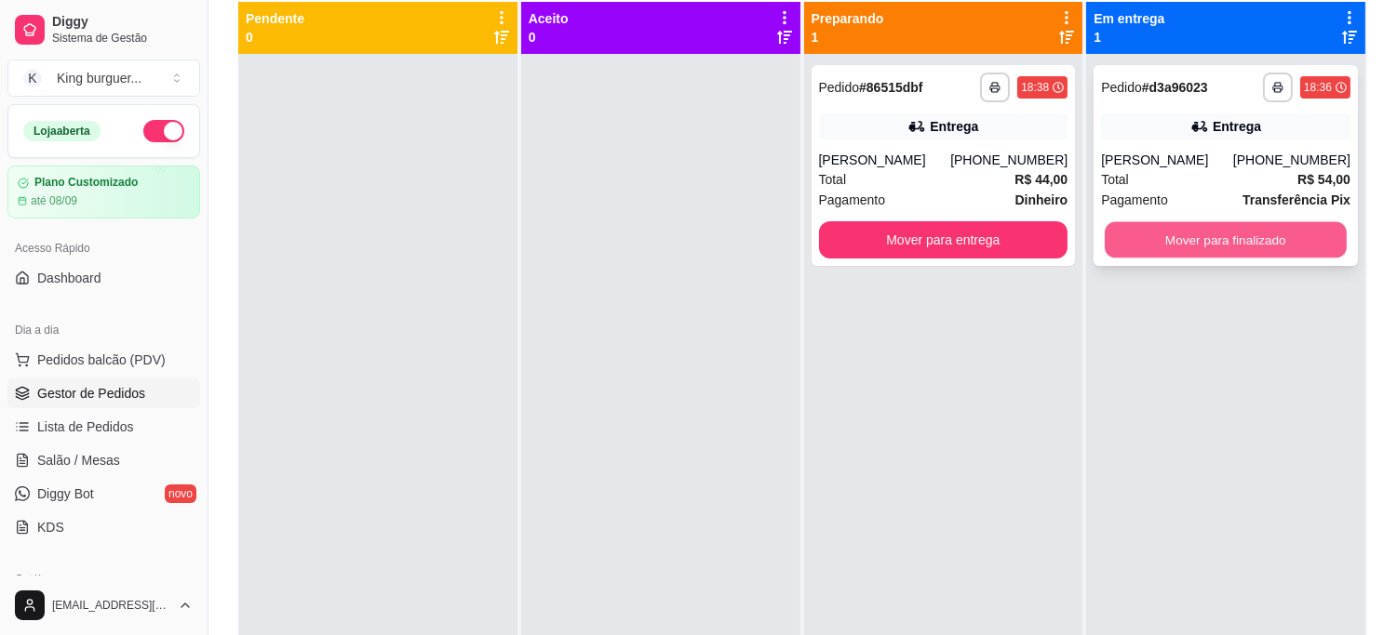
click at [1150, 226] on button "Mover para finalizado" at bounding box center [1225, 240] width 242 height 36
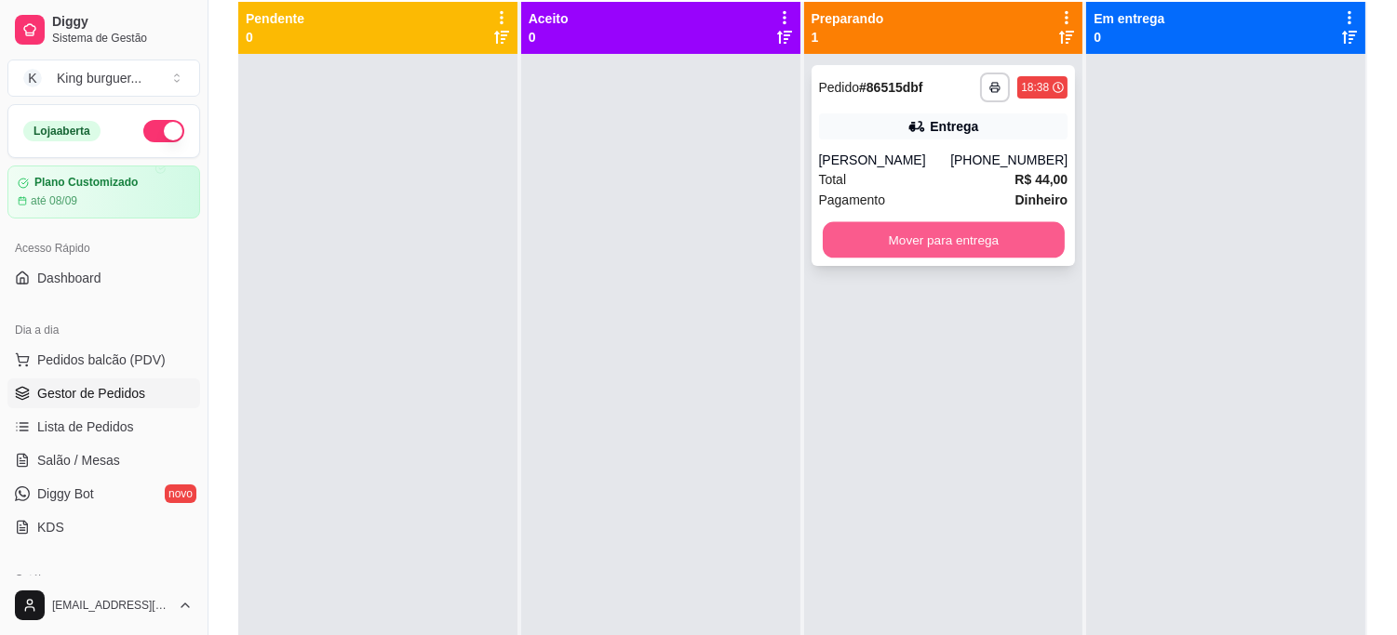
click at [1027, 248] on button "Mover para entrega" at bounding box center [944, 240] width 242 height 36
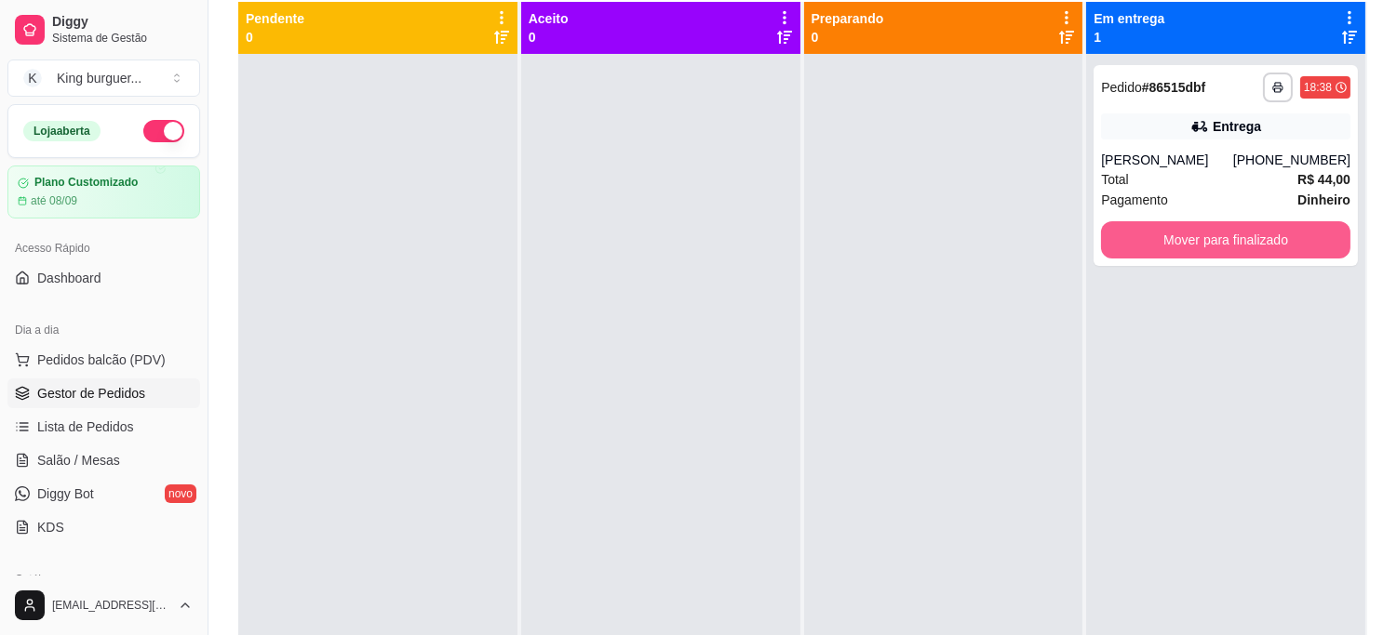
click at [1179, 242] on button "Mover para finalizado" at bounding box center [1225, 239] width 249 height 37
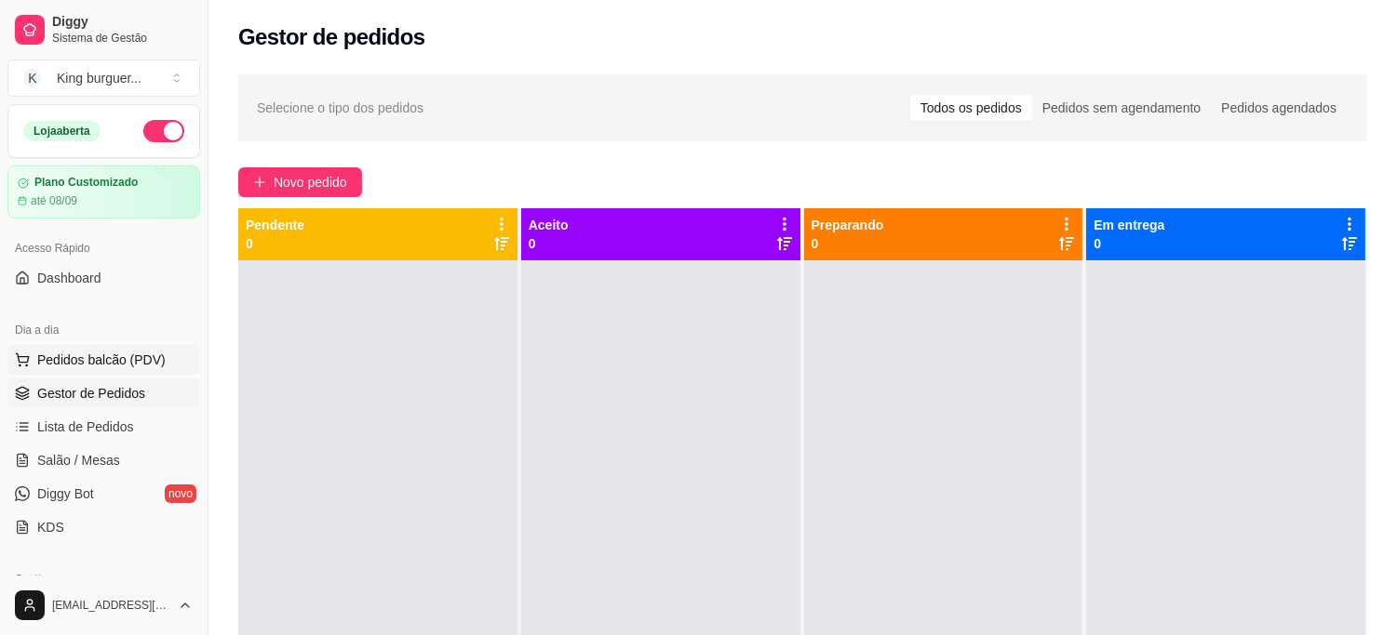
click at [135, 368] on span "Pedidos balcão (PDV)" at bounding box center [101, 360] width 128 height 19
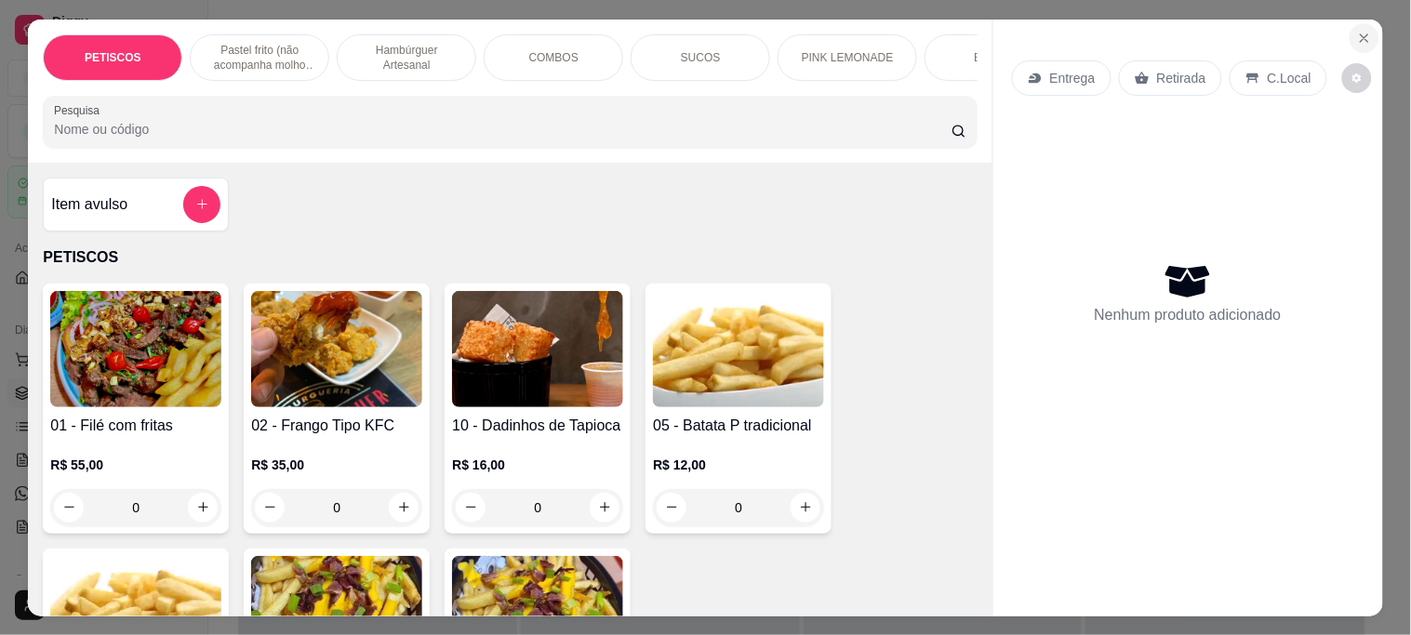
click at [1361, 34] on icon "Close" at bounding box center [1364, 37] width 7 height 7
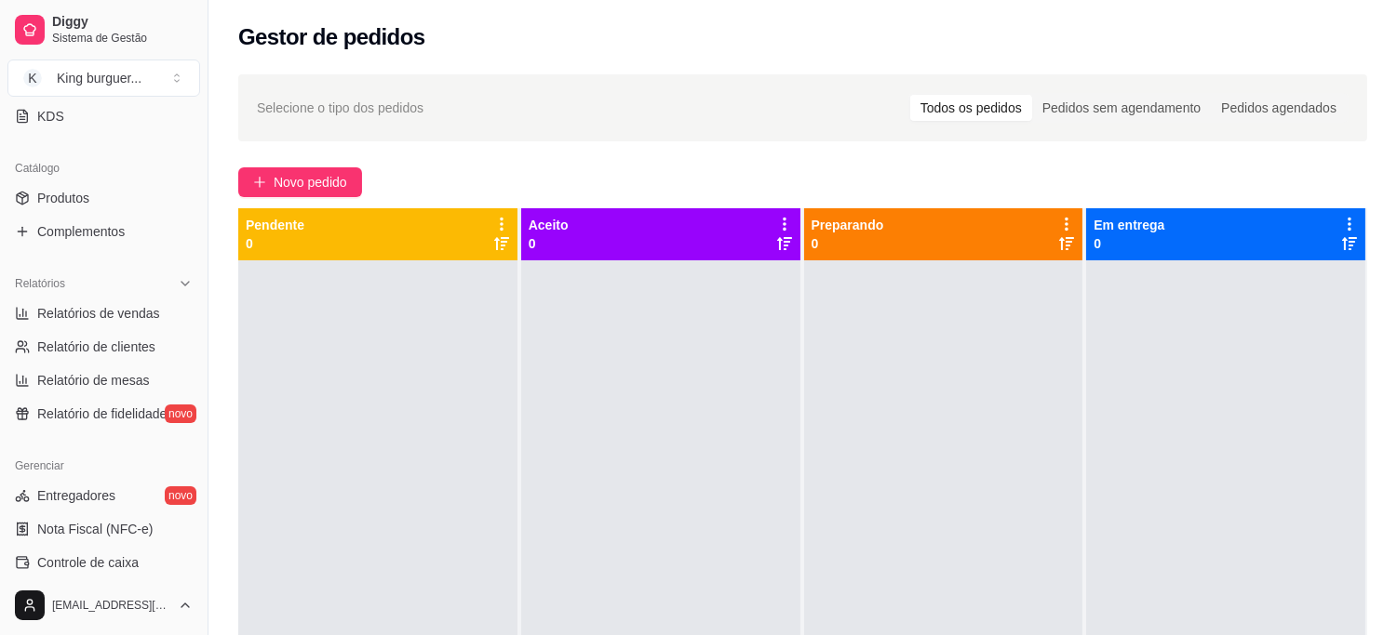
scroll to position [413, 0]
click at [126, 304] on span "Relatórios de vendas" at bounding box center [98, 311] width 123 height 19
select select "ALL"
select select "0"
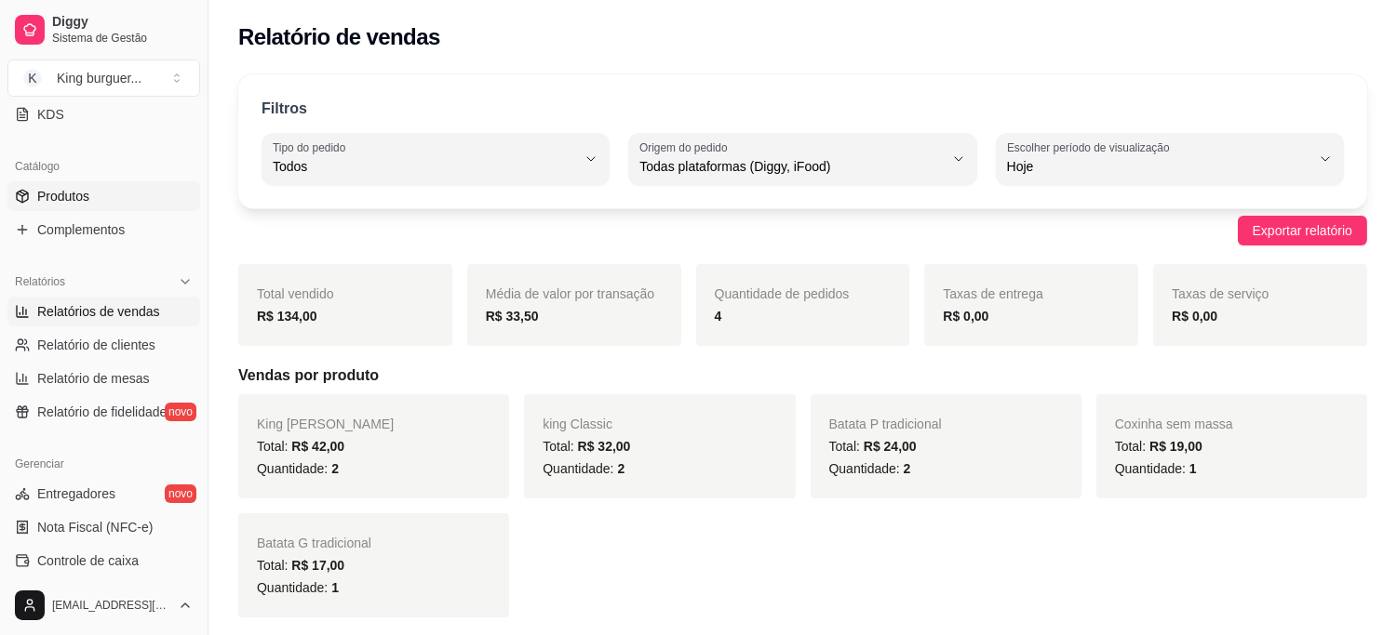
click at [95, 193] on link "Produtos" at bounding box center [103, 196] width 193 height 30
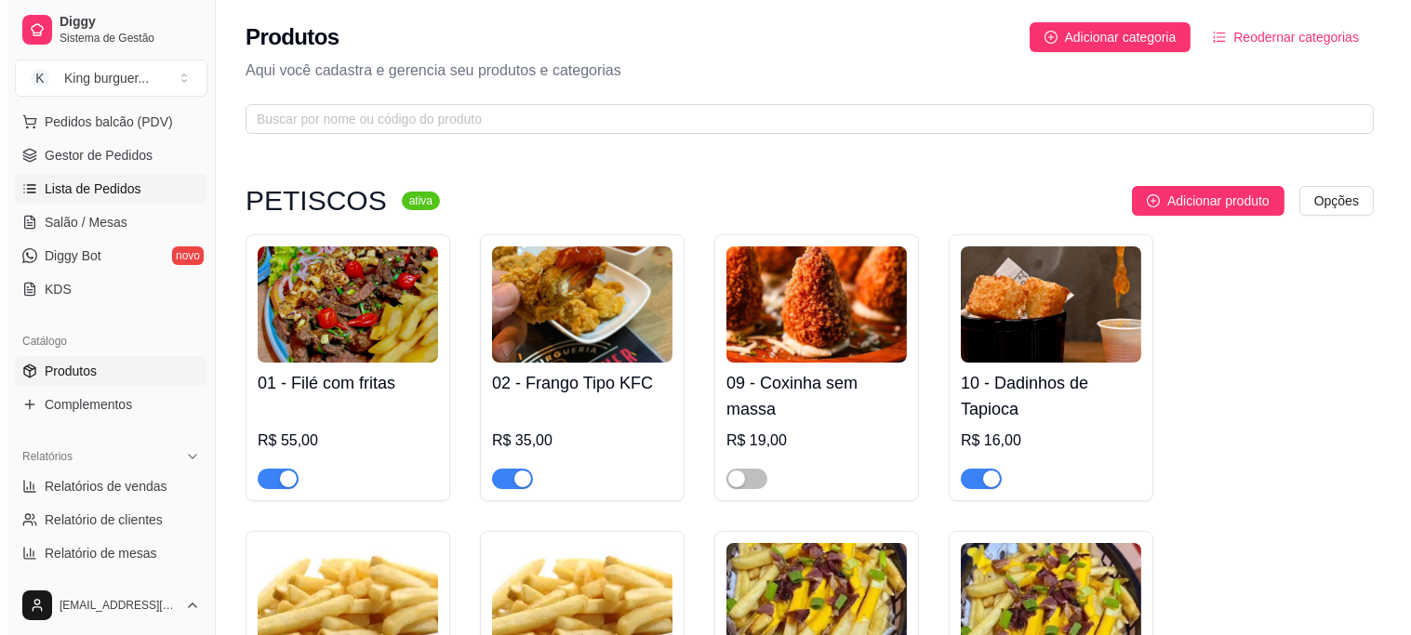
scroll to position [207, 0]
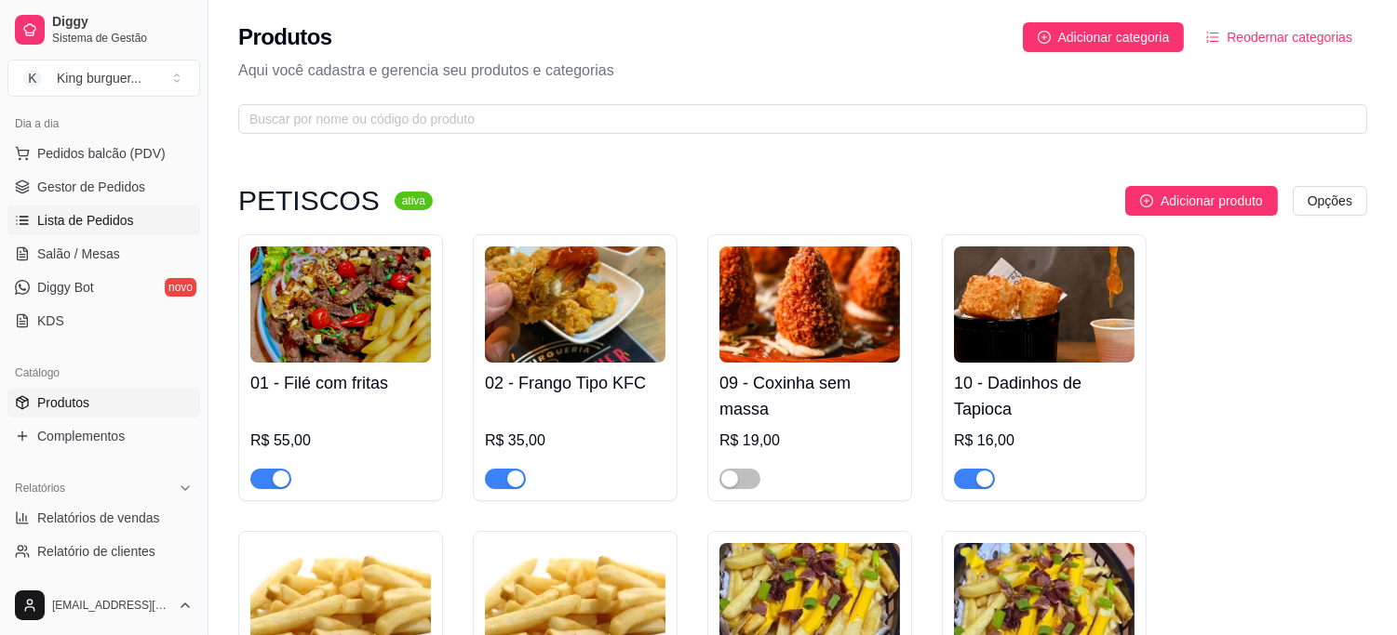
click at [110, 220] on span "Lista de Pedidos" at bounding box center [85, 220] width 97 height 19
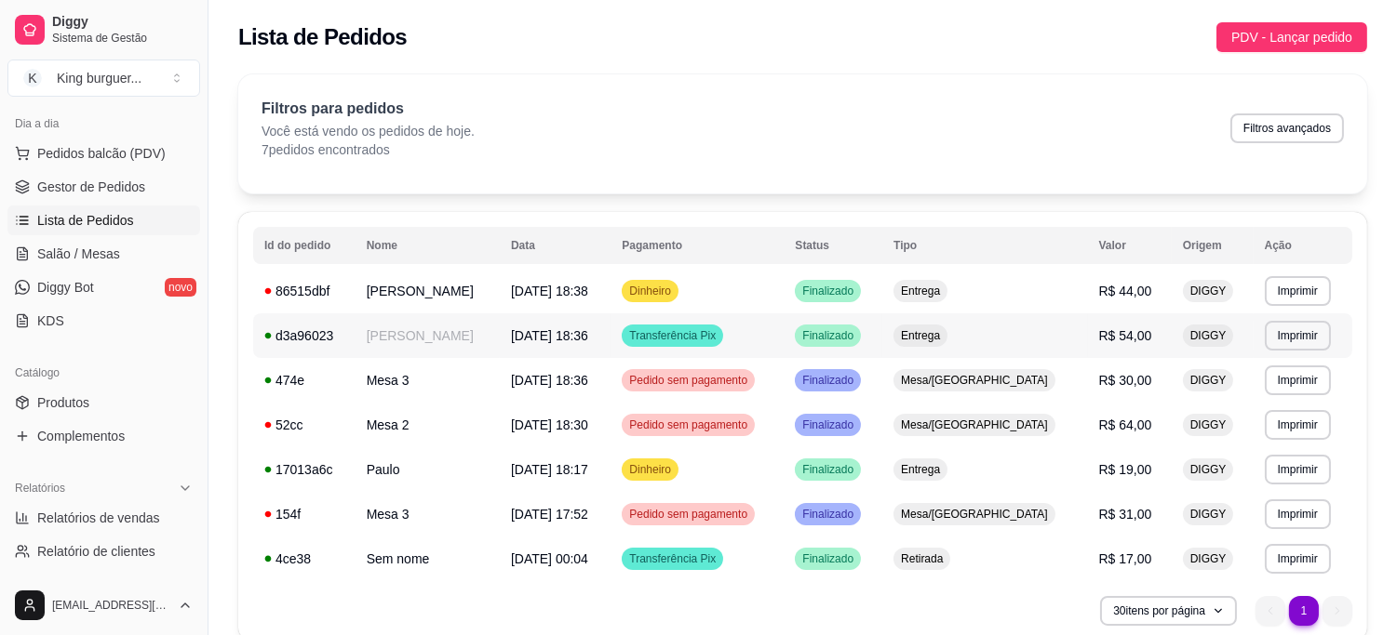
click at [1108, 335] on span "R$ 54,00" at bounding box center [1125, 335] width 53 height 15
click at [1115, 289] on span "R$ 44,00" at bounding box center [1125, 291] width 53 height 15
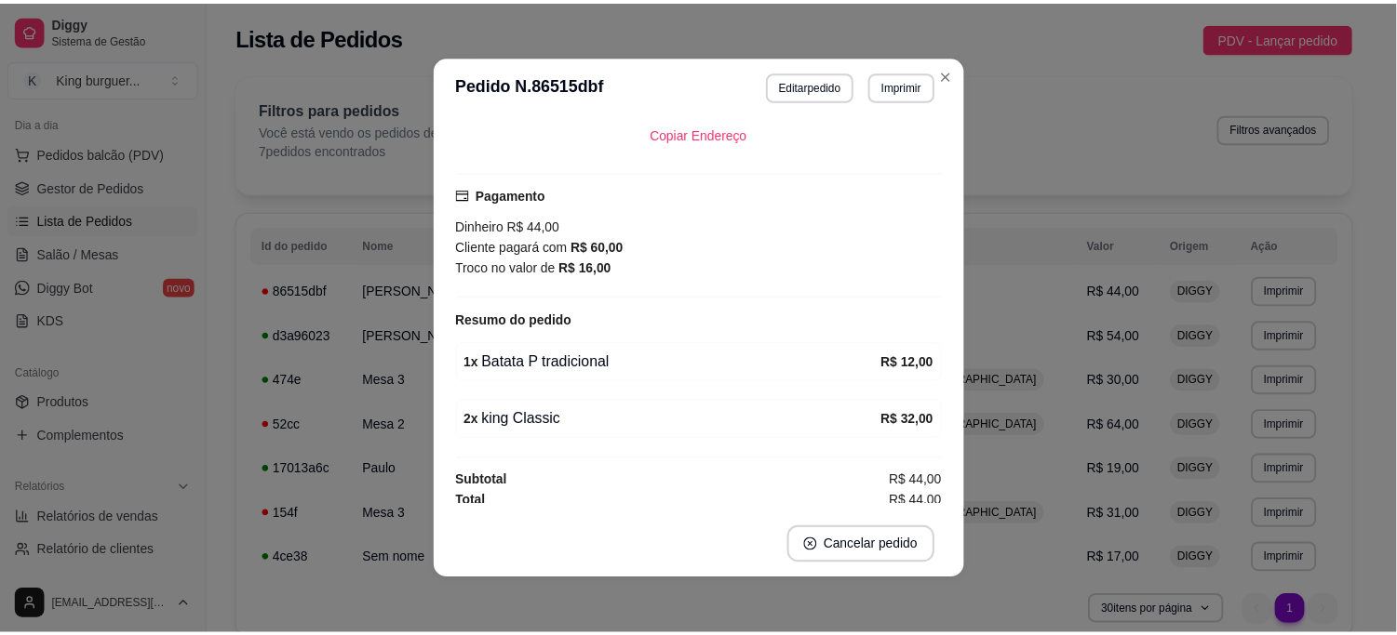
scroll to position [413, 0]
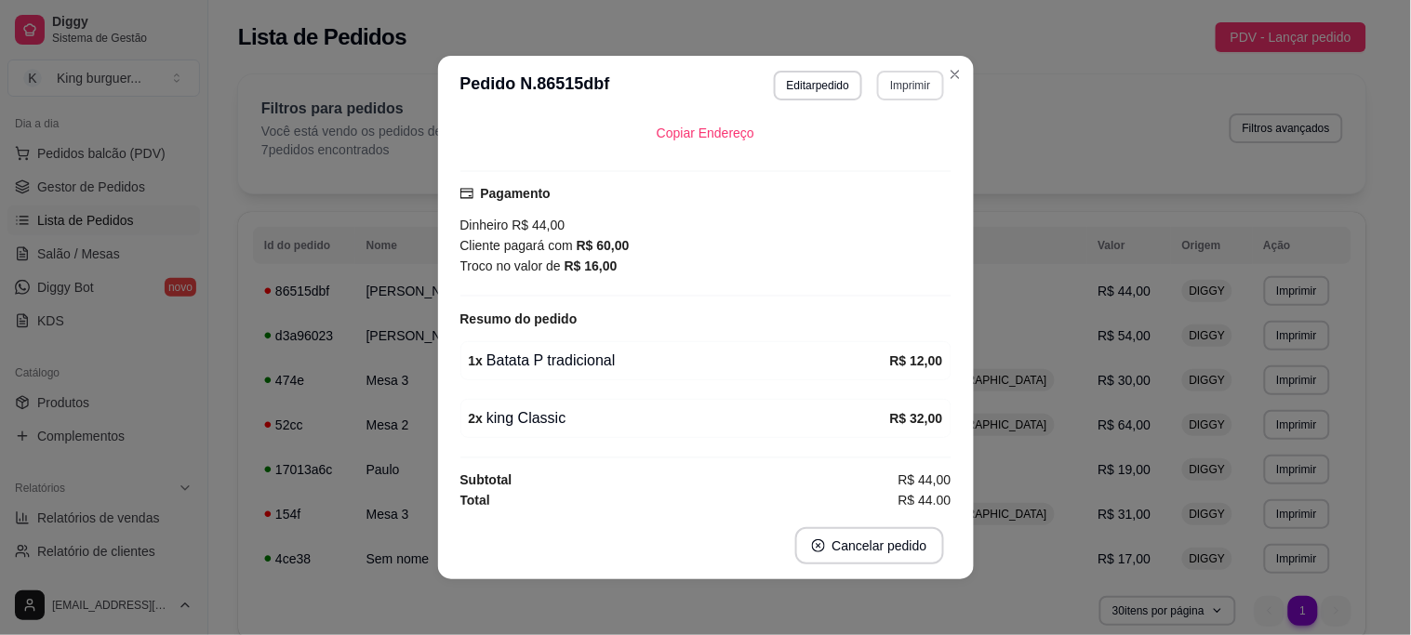
click at [906, 87] on button "Imprimir" at bounding box center [910, 86] width 66 height 30
click at [884, 154] on button "IMPRESSORA" at bounding box center [871, 151] width 130 height 29
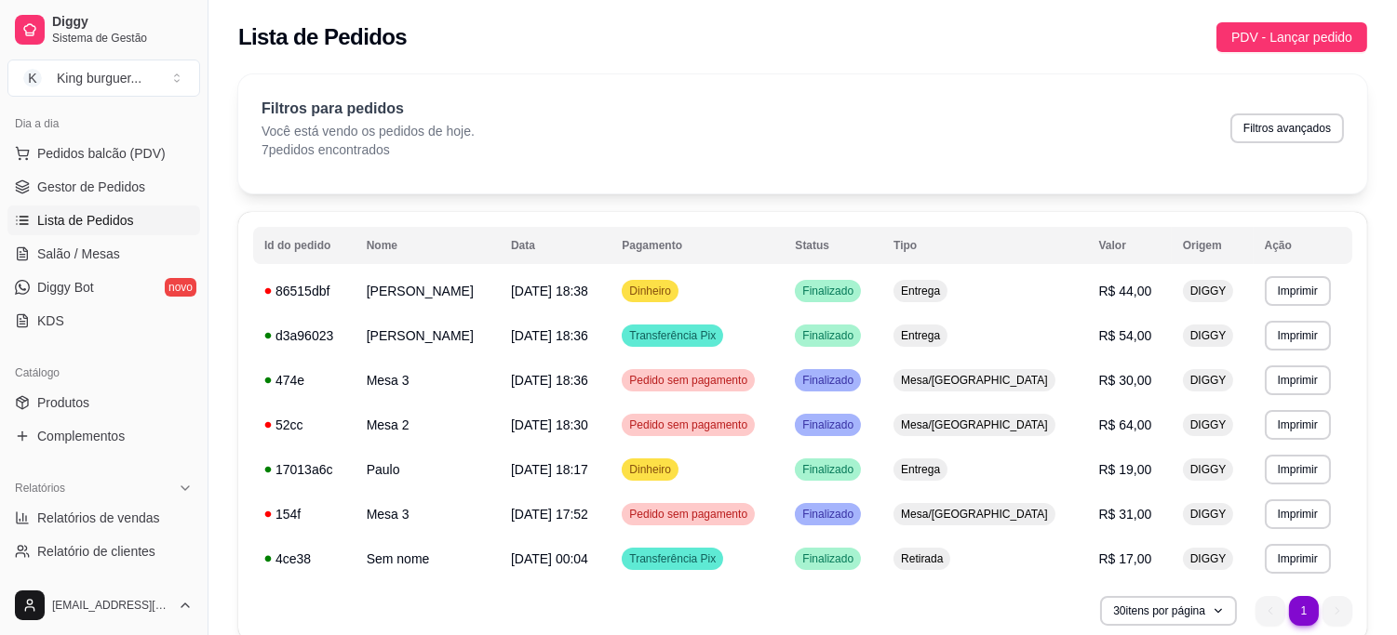
click at [128, 211] on span "Lista de Pedidos" at bounding box center [85, 220] width 97 height 19
click at [127, 184] on span "Gestor de Pedidos" at bounding box center [91, 187] width 108 height 19
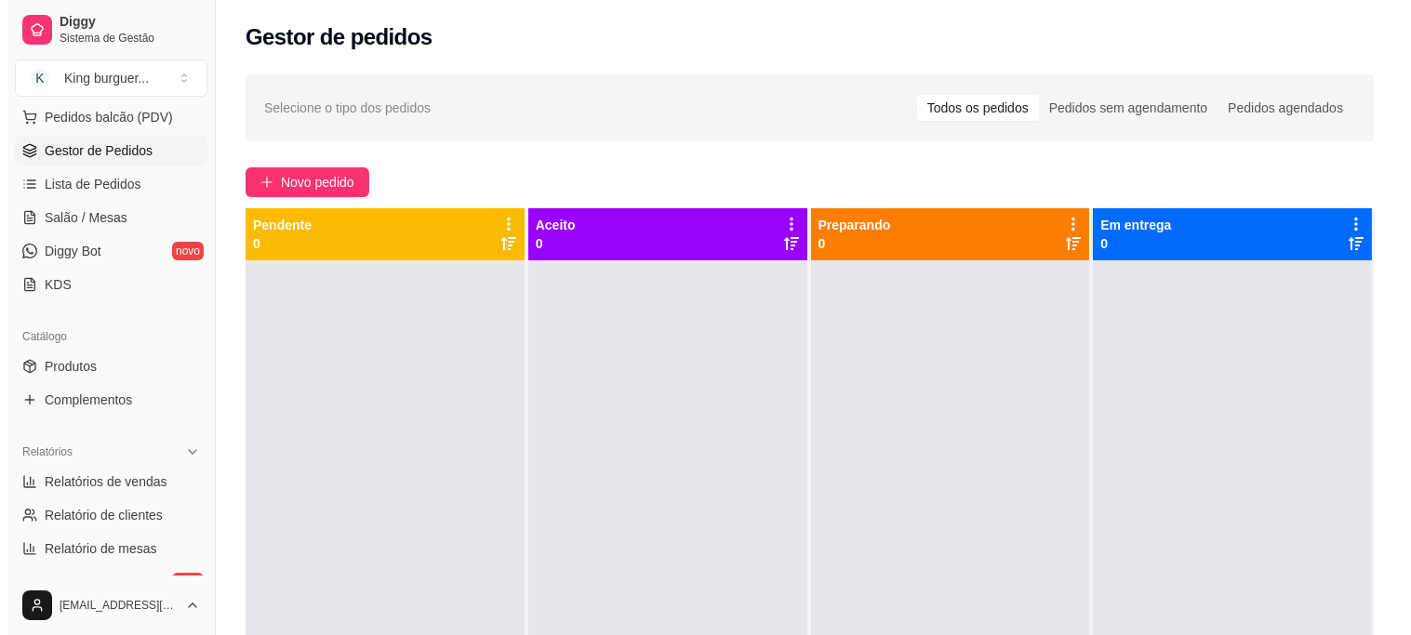
scroll to position [207, 0]
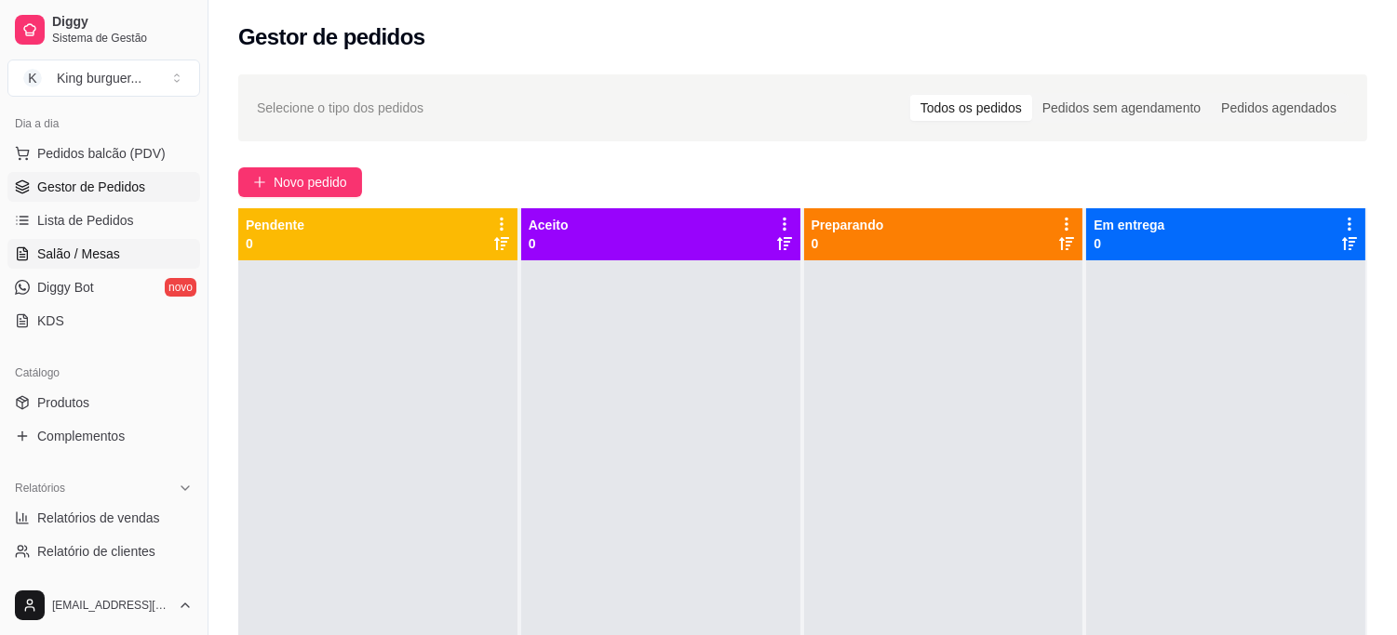
click at [95, 261] on span "Salão / Mesas" at bounding box center [78, 254] width 83 height 19
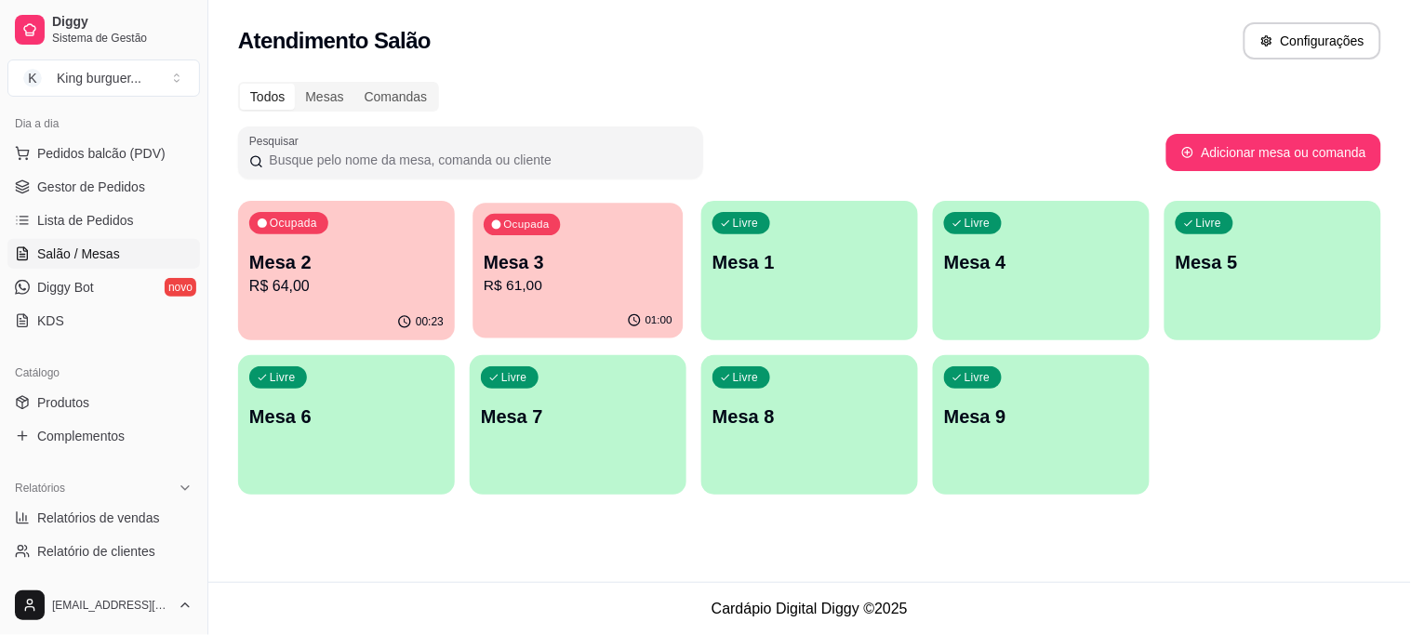
click at [518, 272] on p "Mesa 3" at bounding box center [578, 262] width 189 height 25
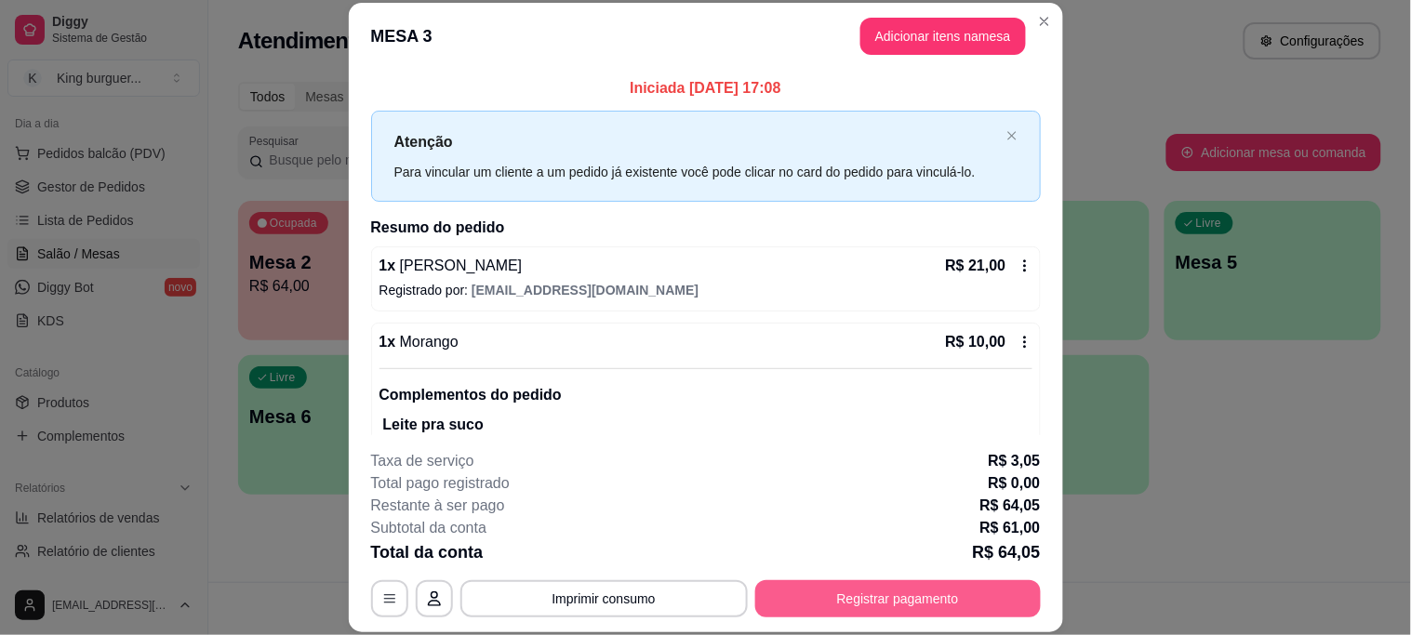
click at [836, 589] on button "Registrar pagamento" at bounding box center [899, 599] width 286 height 37
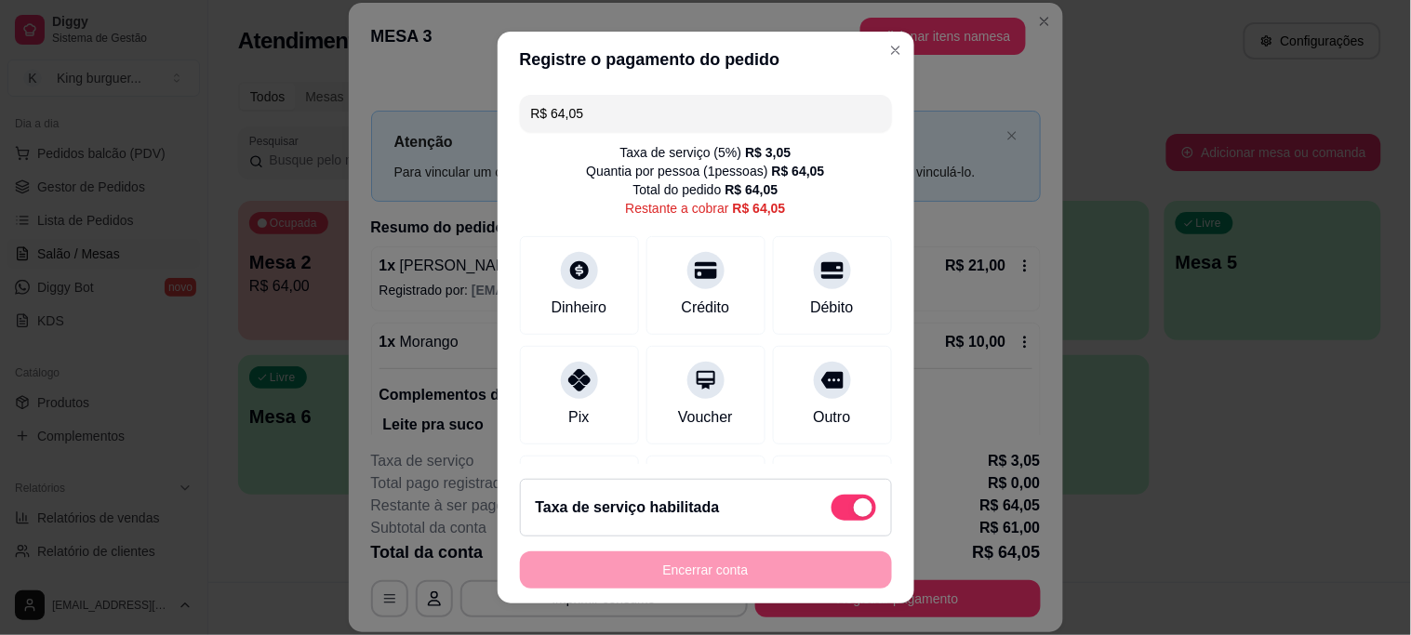
click at [832, 498] on span at bounding box center [854, 508] width 45 height 26
click at [831, 511] on input "checkbox" at bounding box center [837, 517] width 12 height 12
checkbox input "true"
type input "R$ 61,00"
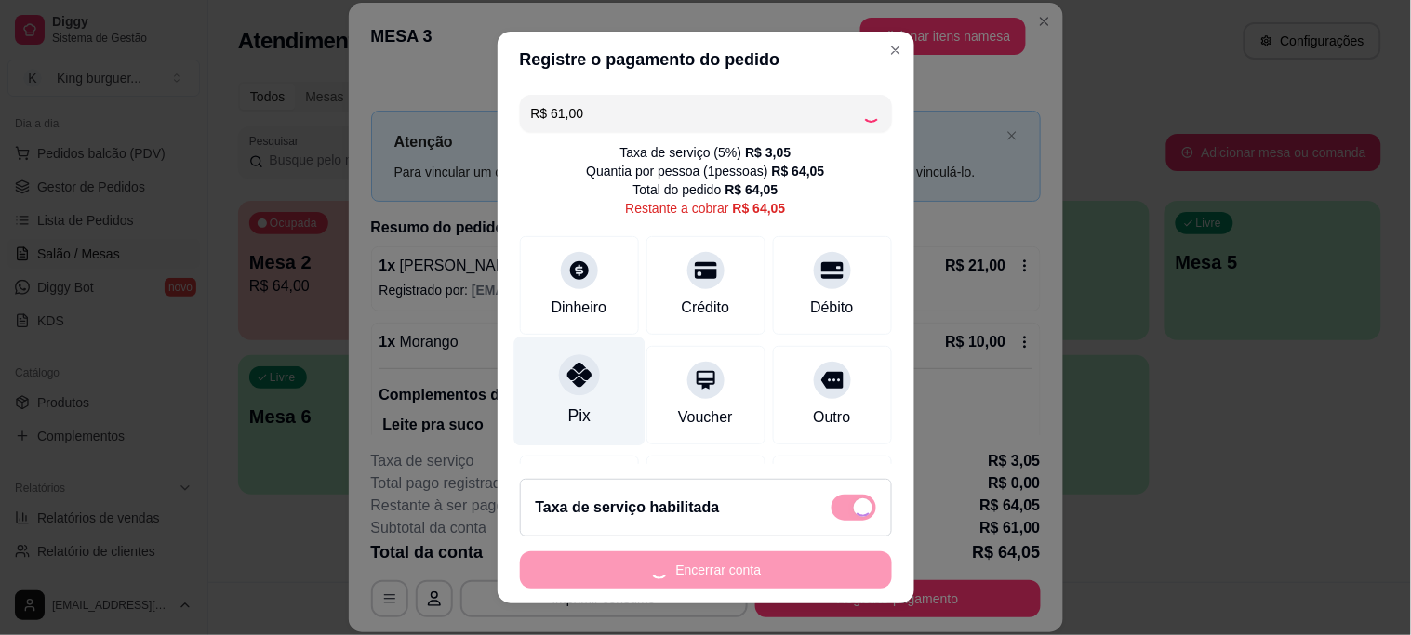
checkbox input "false"
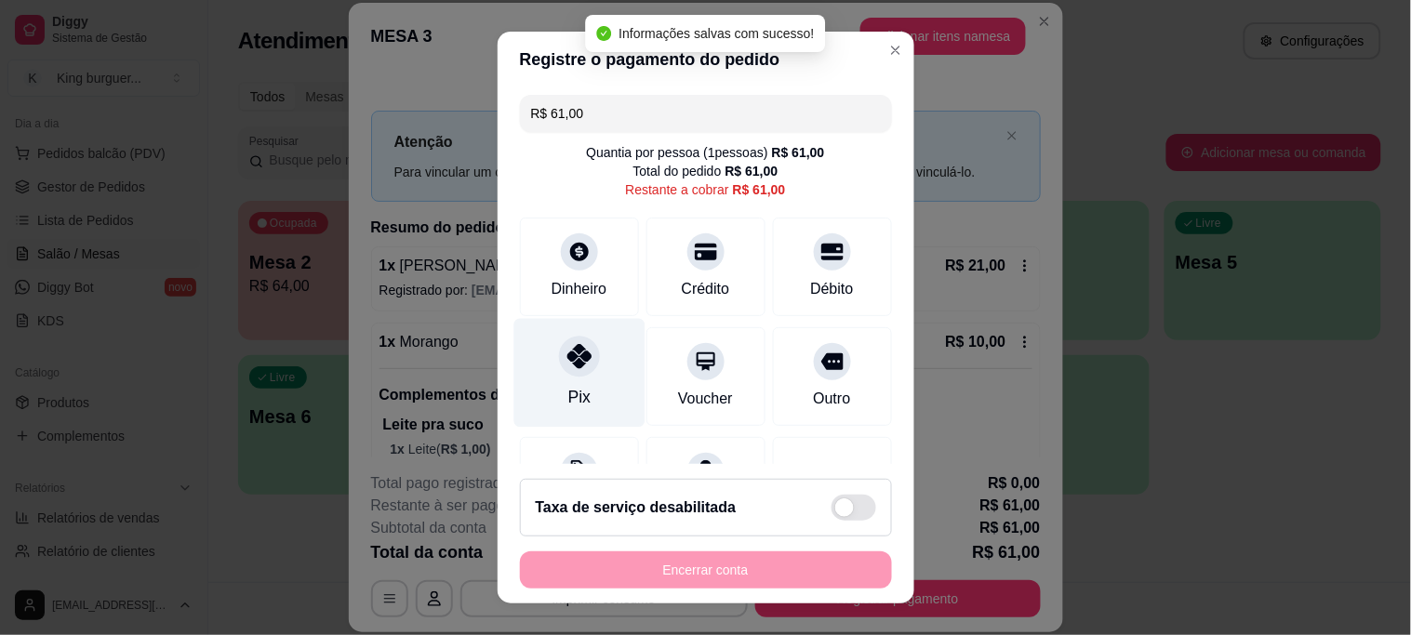
click at [569, 342] on div at bounding box center [579, 357] width 41 height 41
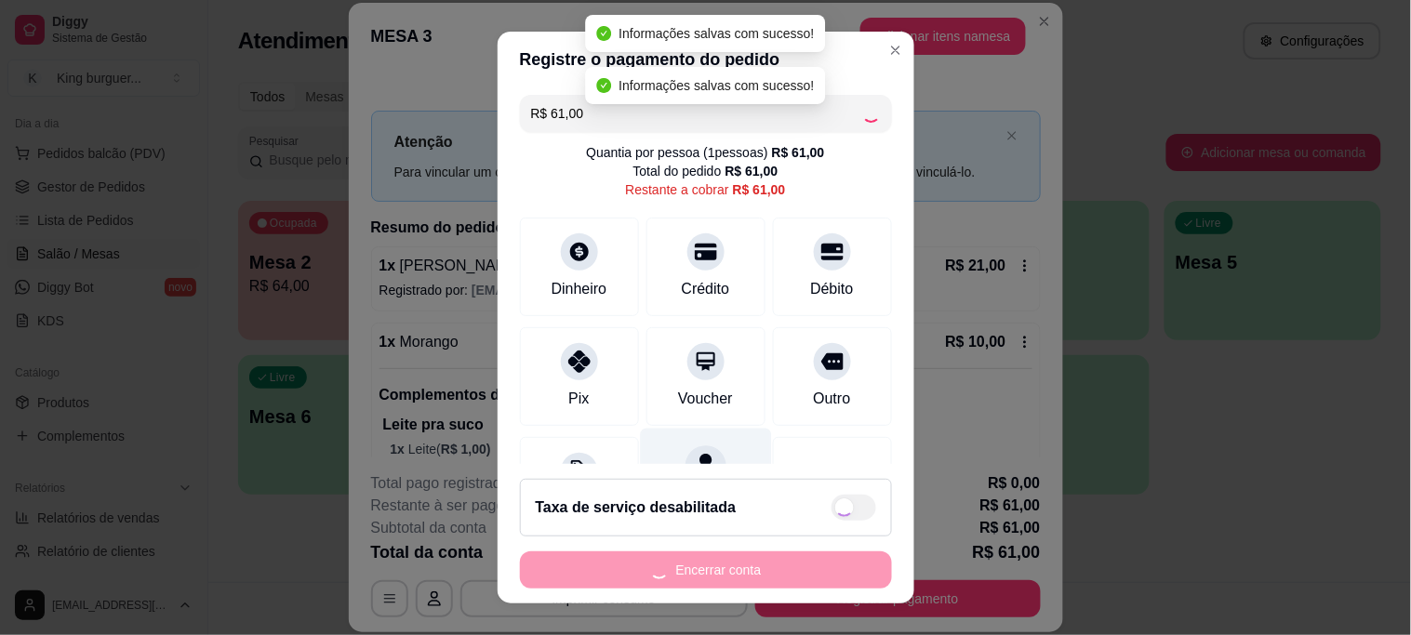
type input "R$ 0,00"
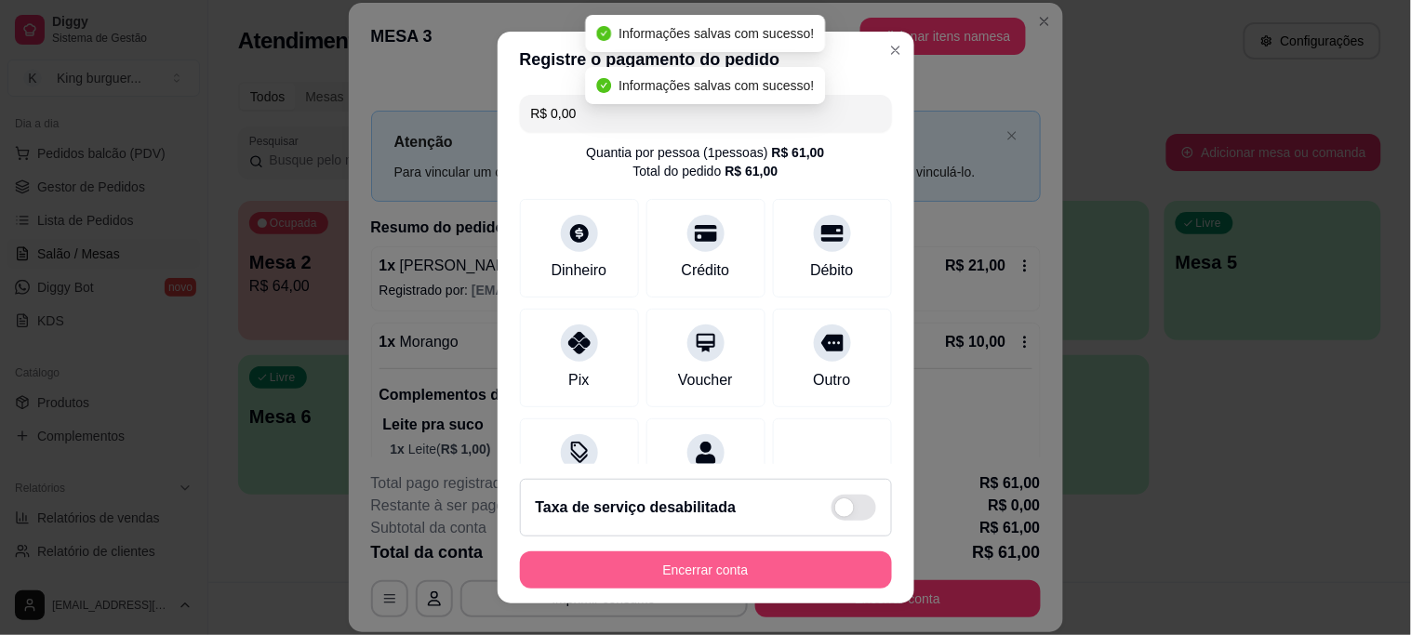
click at [715, 569] on button "Encerrar conta" at bounding box center [706, 570] width 372 height 37
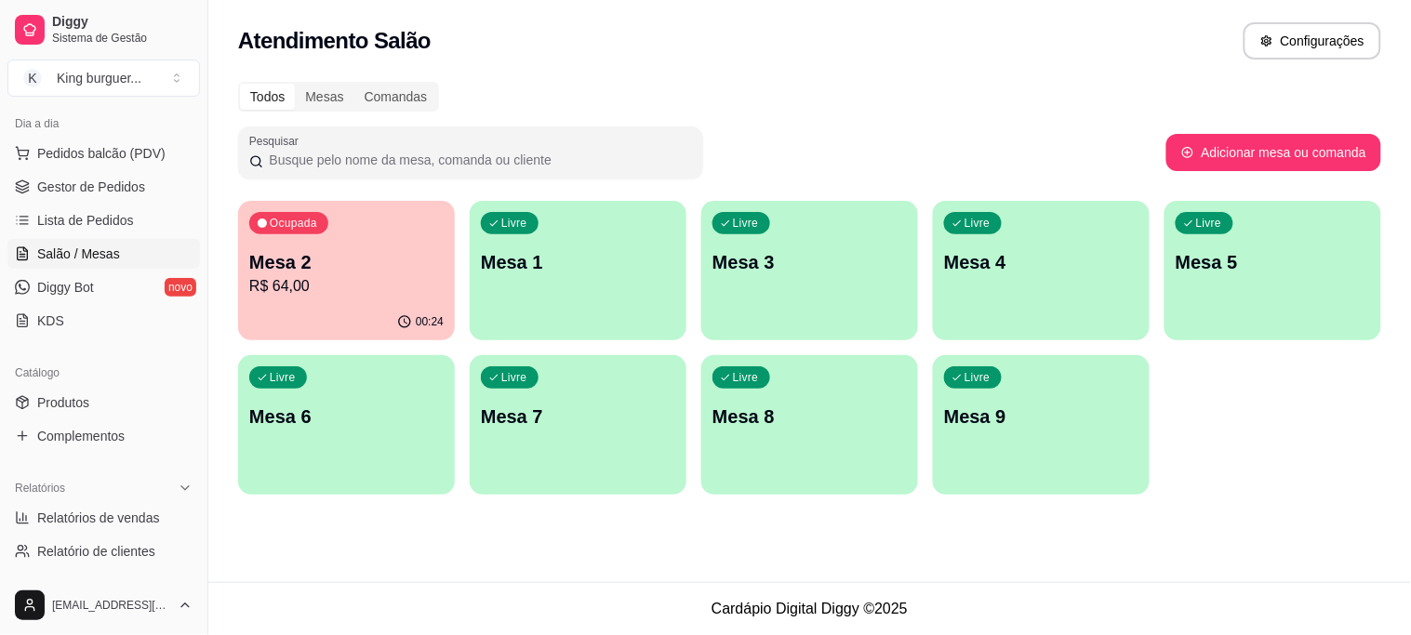
click at [355, 295] on p "R$ 64,00" at bounding box center [346, 286] width 194 height 22
click at [125, 187] on span "Gestor de Pedidos" at bounding box center [91, 187] width 108 height 19
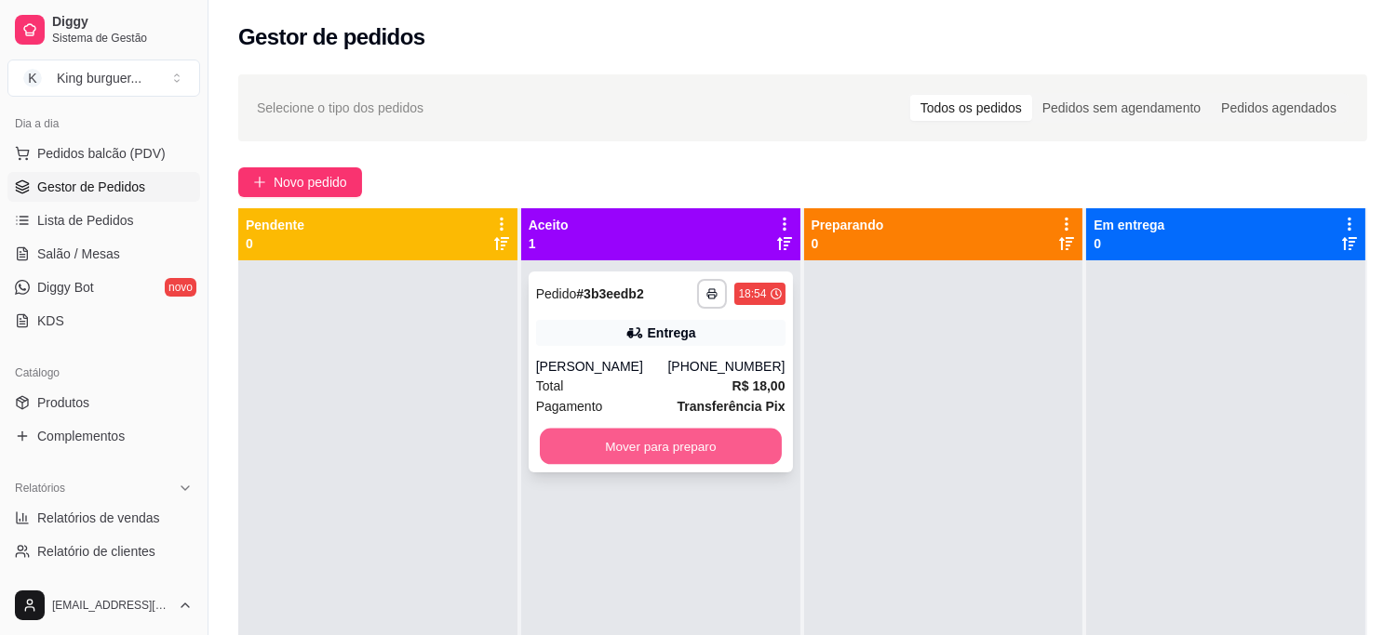
click at [676, 442] on button "Mover para preparo" at bounding box center [661, 447] width 242 height 36
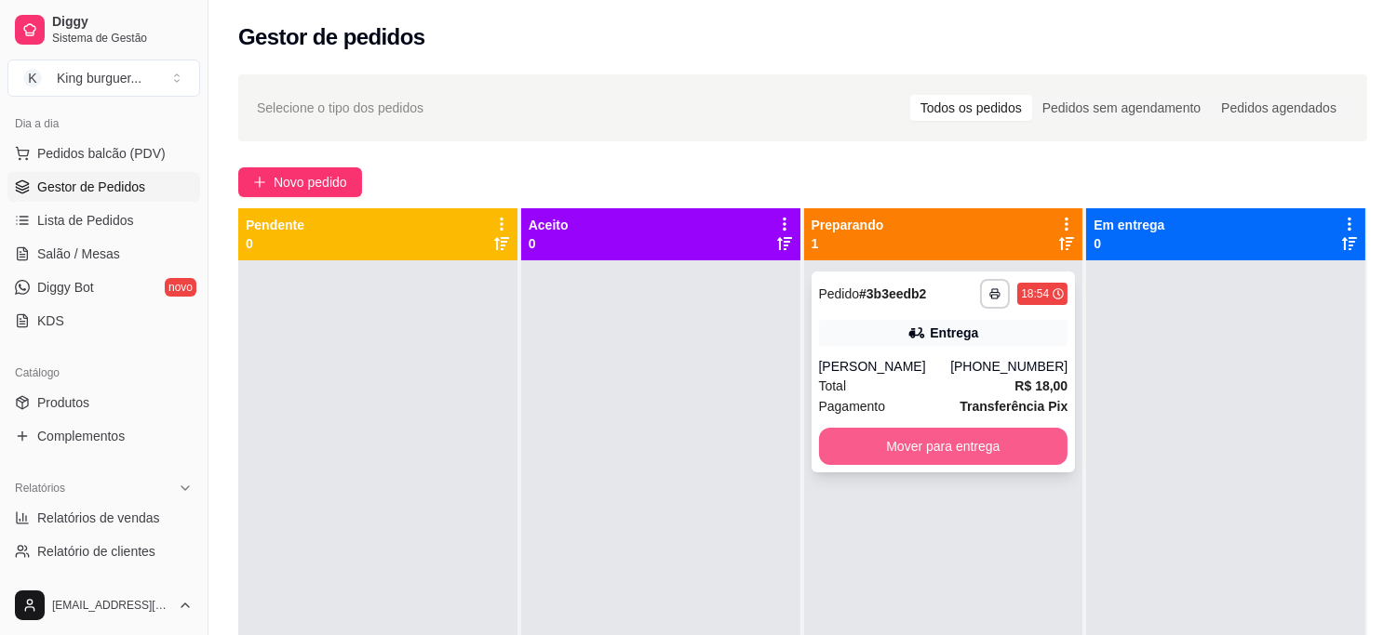
click at [873, 448] on button "Mover para entrega" at bounding box center [943, 446] width 249 height 37
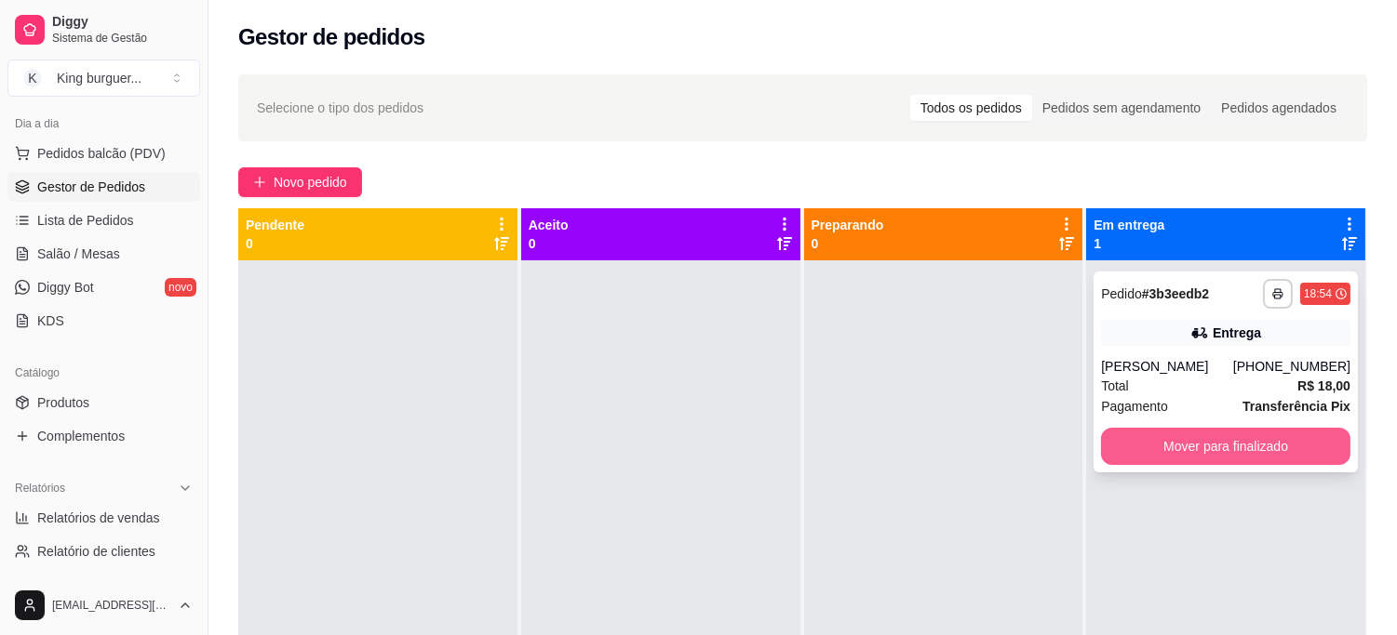
click at [1136, 443] on button "Mover para finalizado" at bounding box center [1225, 446] width 249 height 37
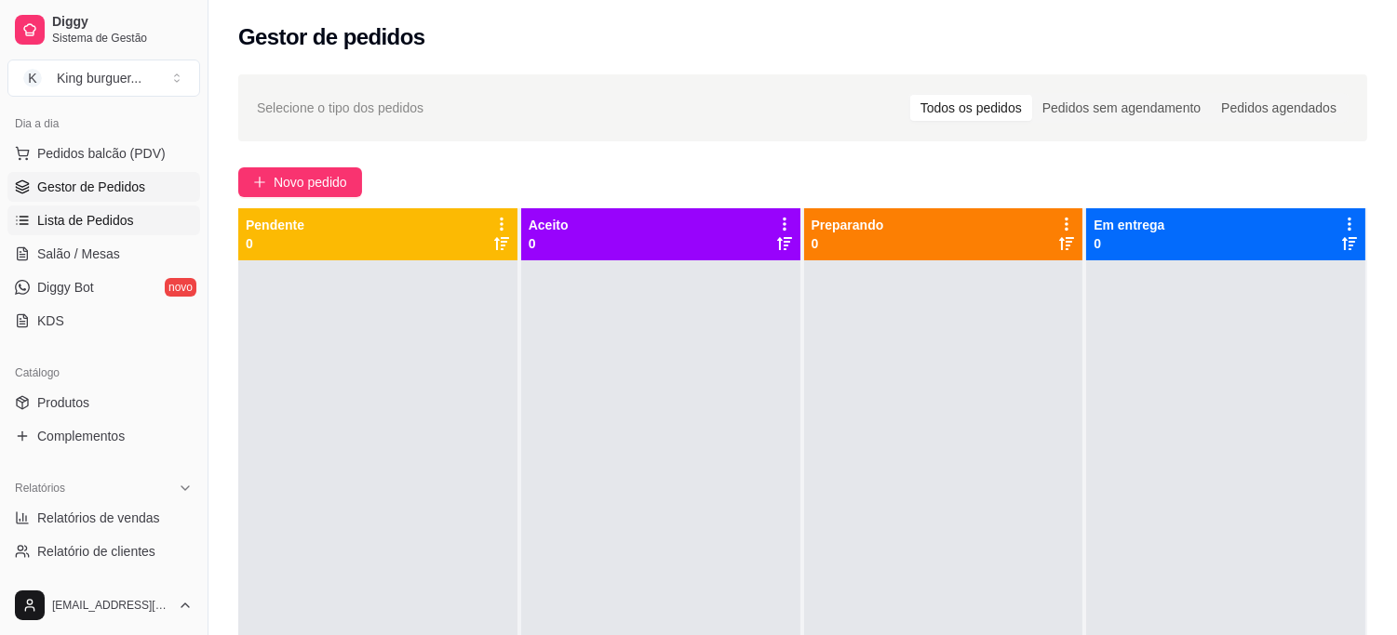
click at [118, 215] on span "Lista de Pedidos" at bounding box center [85, 220] width 97 height 19
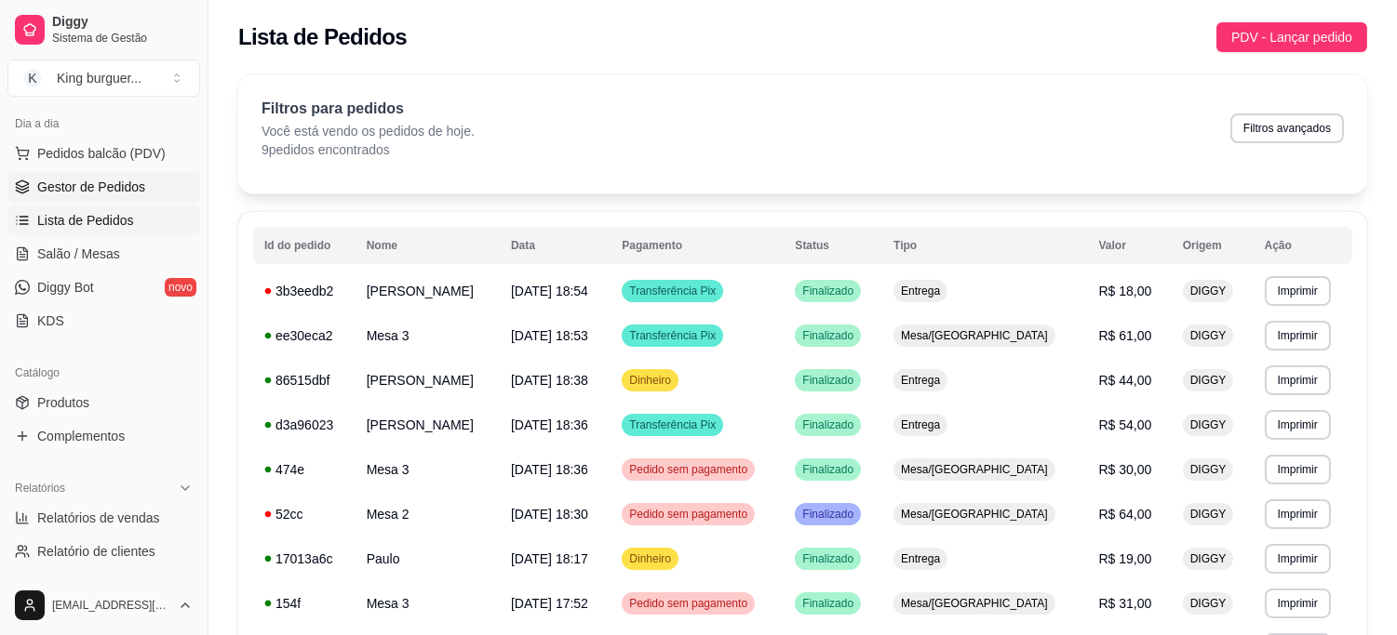
click at [122, 187] on span "Gestor de Pedidos" at bounding box center [91, 187] width 108 height 19
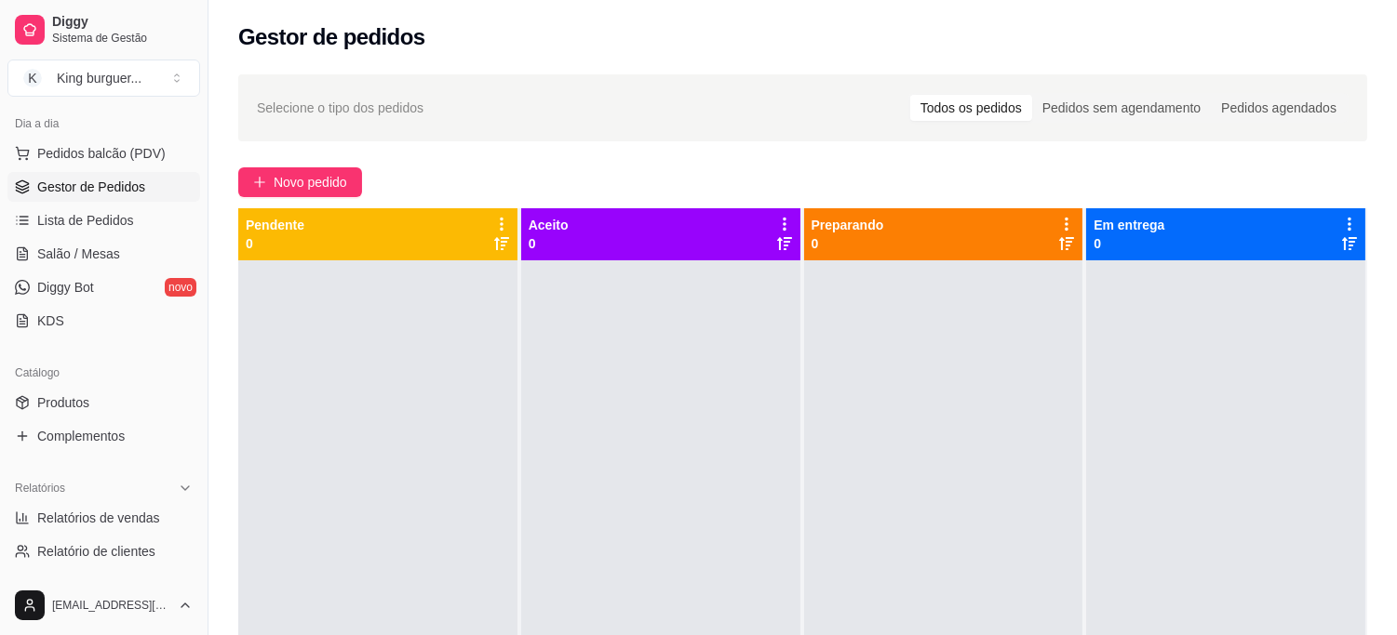
click at [144, 137] on div "Dia a dia" at bounding box center [103, 124] width 193 height 30
click at [144, 150] on span "Pedidos balcão (PDV)" at bounding box center [101, 153] width 128 height 19
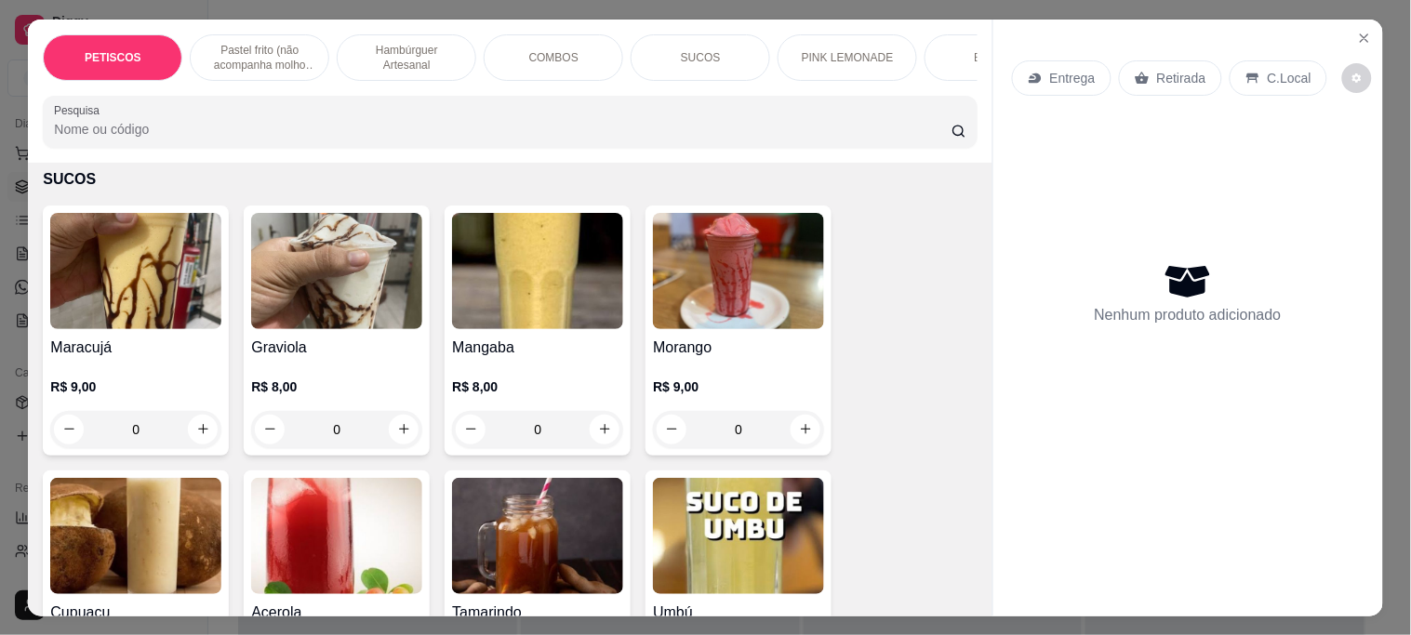
scroll to position [3722, 0]
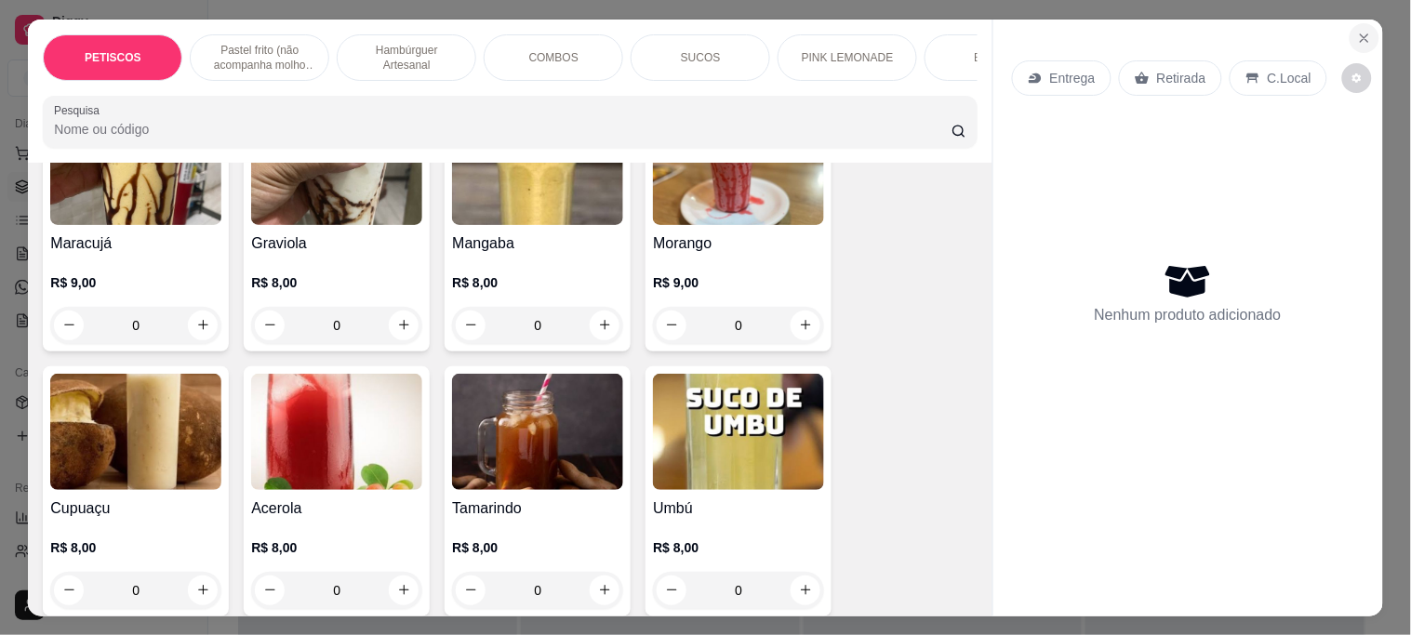
click at [1361, 34] on icon "Close" at bounding box center [1364, 37] width 7 height 7
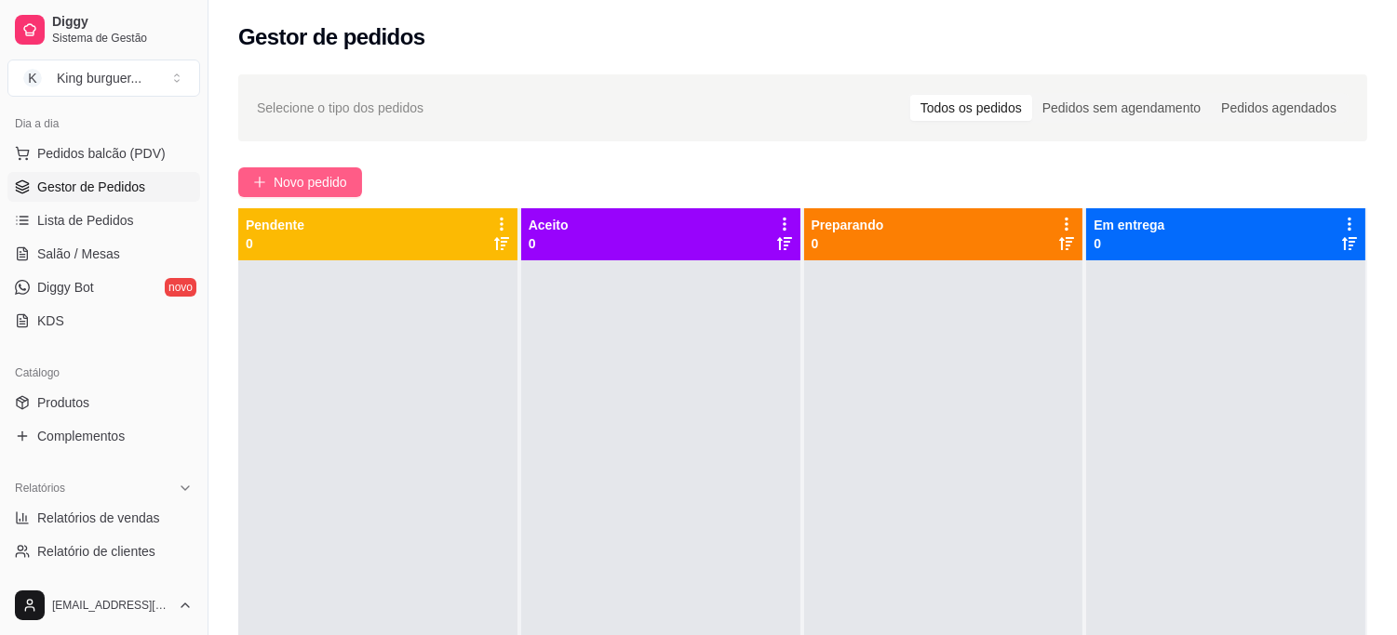
click at [305, 170] on button "Novo pedido" at bounding box center [300, 182] width 124 height 30
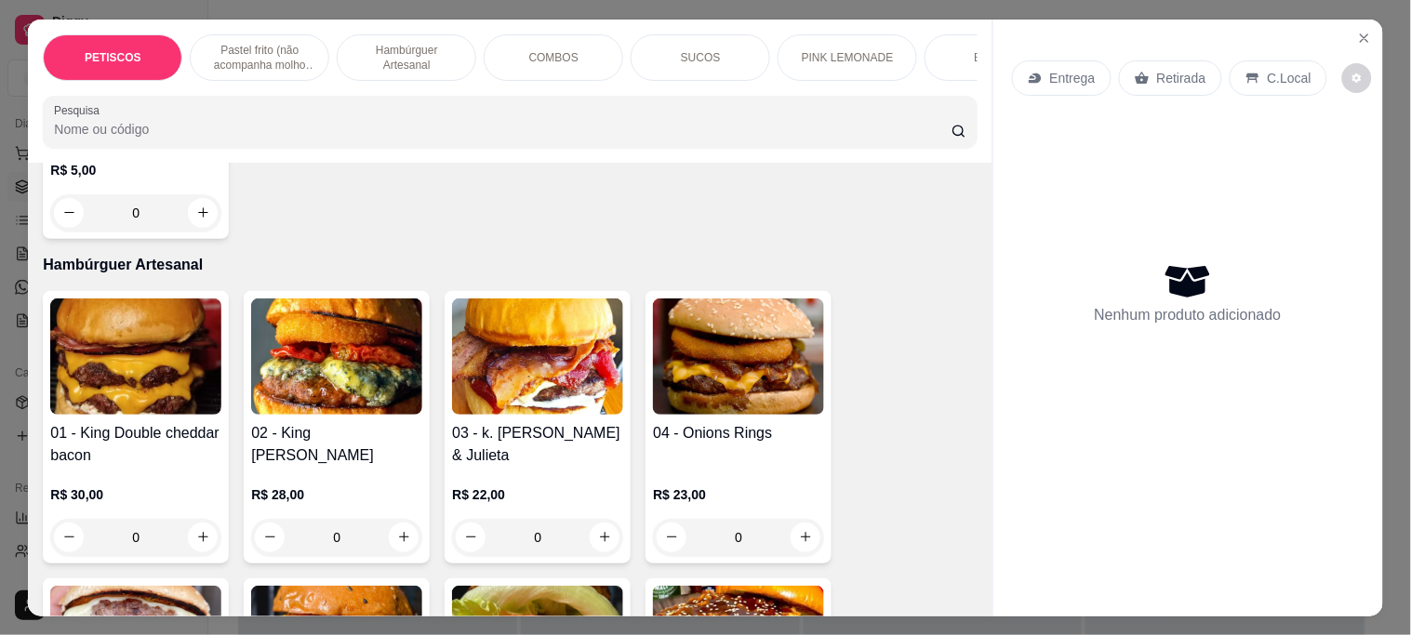
scroll to position [1137, 0]
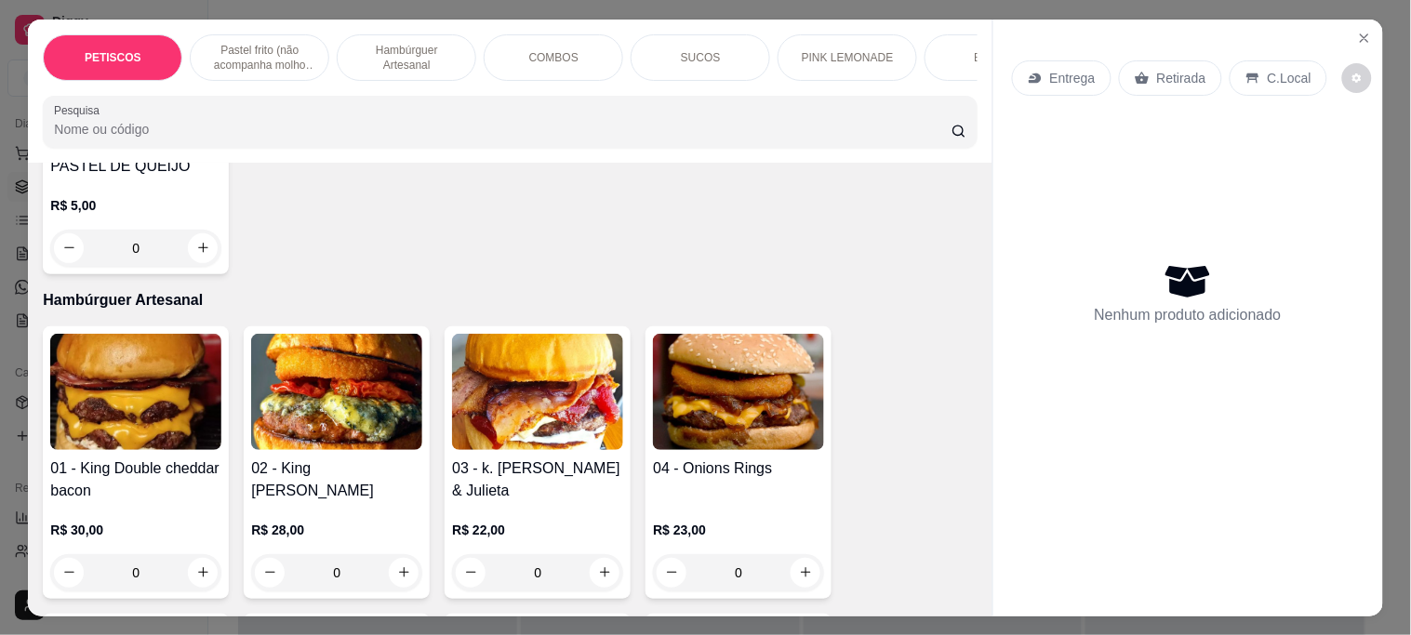
click at [355, 395] on img at bounding box center [336, 392] width 171 height 116
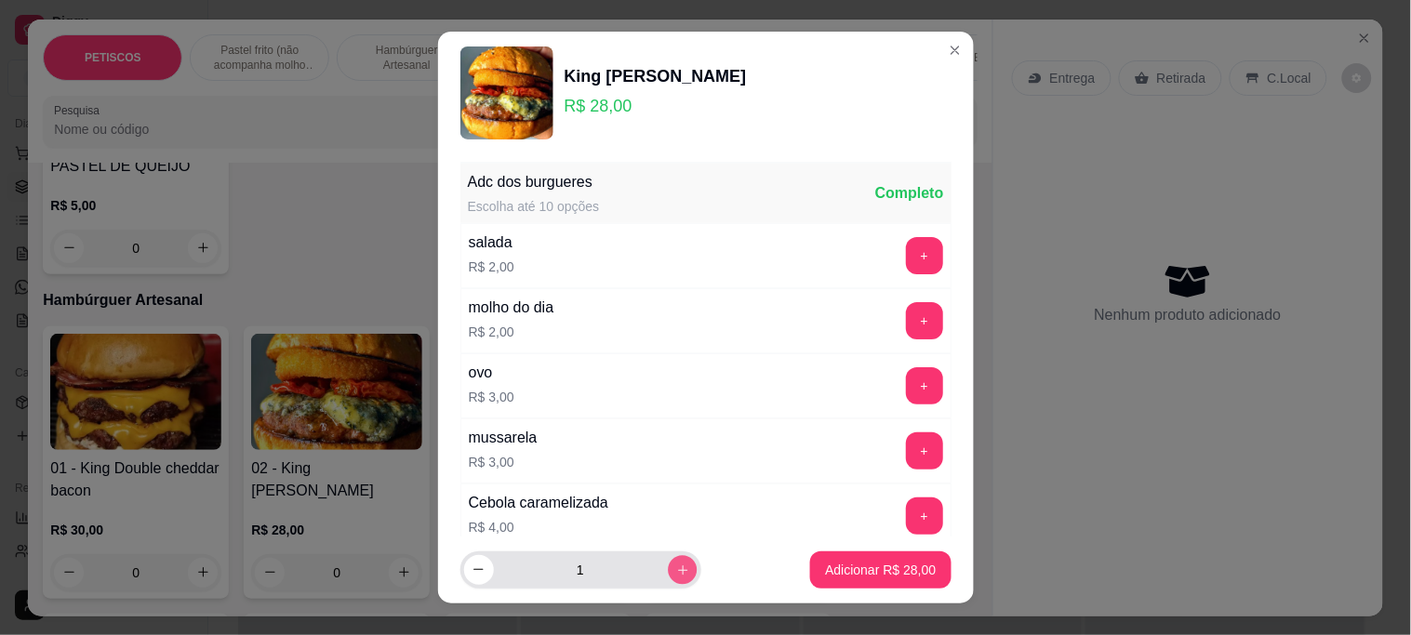
click at [676, 570] on icon "increase-product-quantity" at bounding box center [683, 571] width 14 height 14
type input "2"
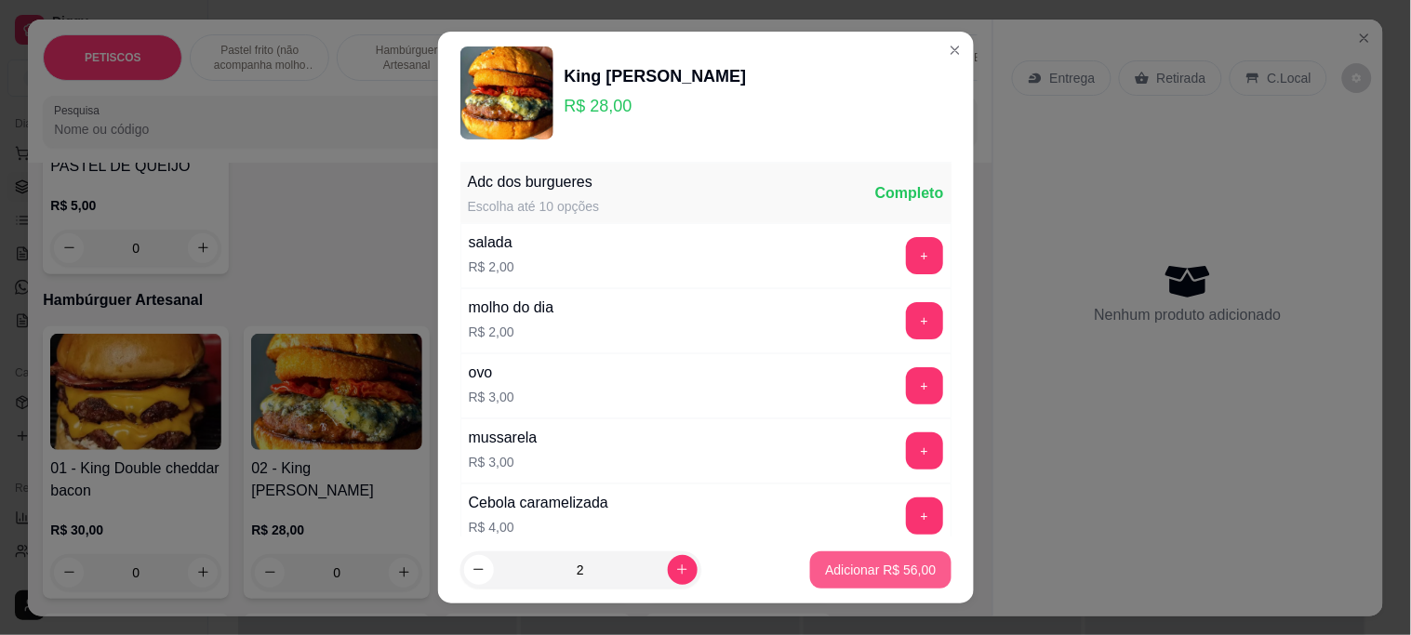
click at [850, 562] on p "Adicionar R$ 56,00" at bounding box center [880, 570] width 111 height 19
type input "2"
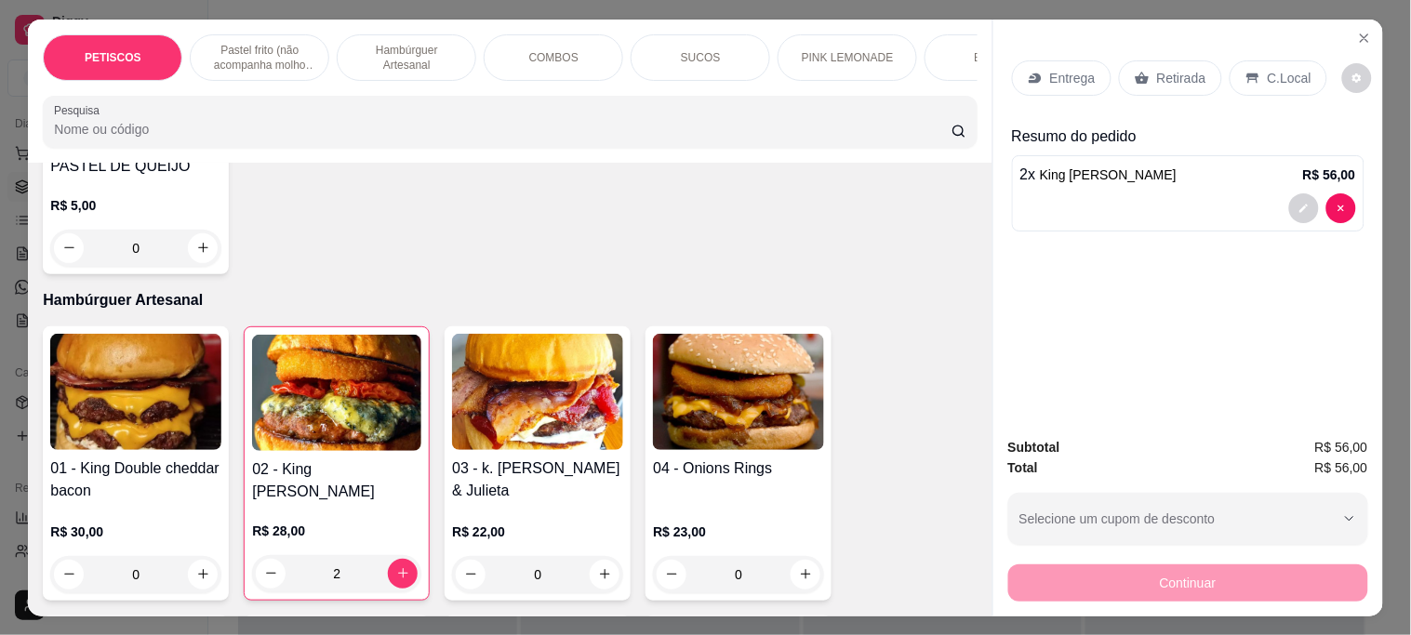
click at [1083, 69] on p "Entrega" at bounding box center [1073, 78] width 46 height 19
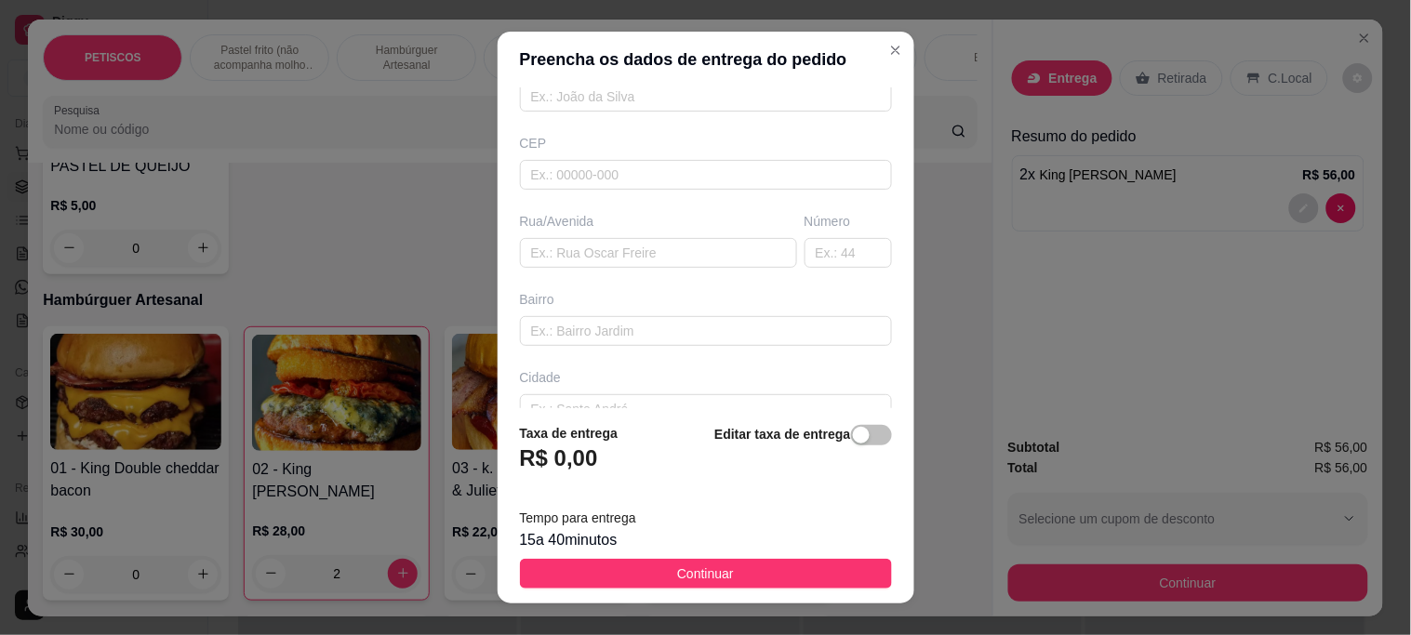
scroll to position [207, 0]
click at [562, 237] on input "text" at bounding box center [658, 240] width 277 height 30
type input "rua [PERSON_NAME]"
click at [805, 242] on input "text" at bounding box center [848, 240] width 87 height 30
type input "319"
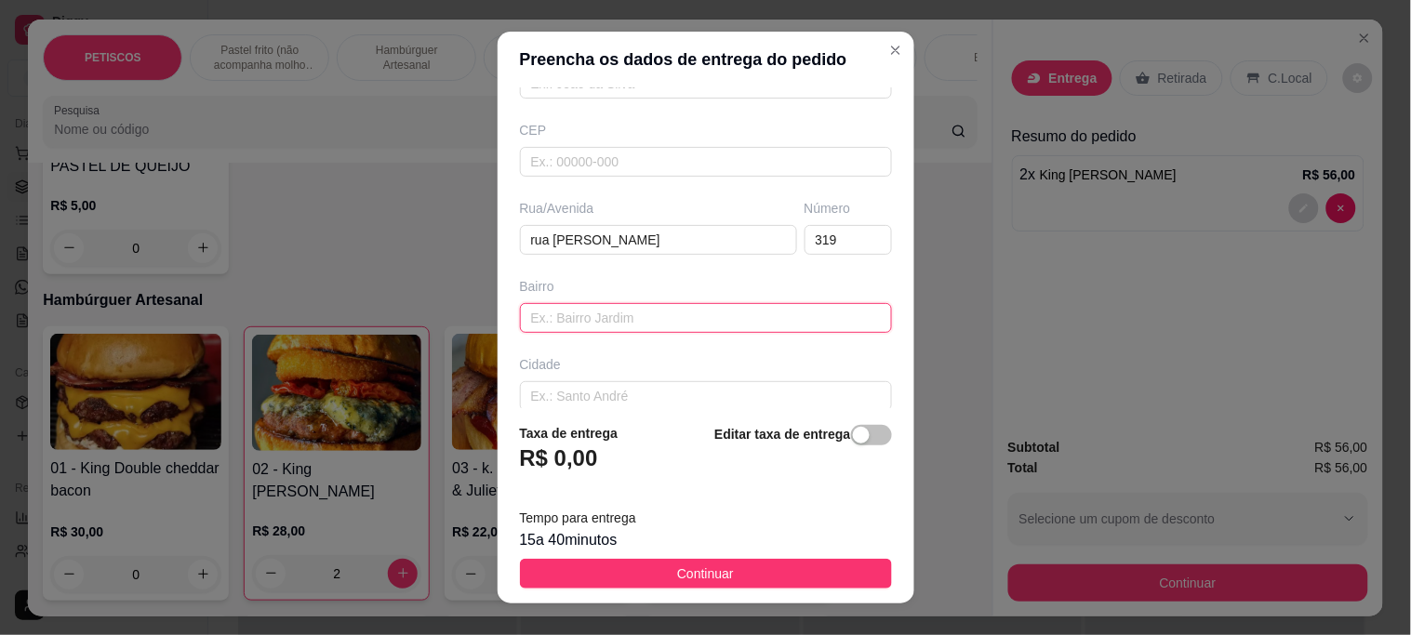
click at [609, 320] on input "text" at bounding box center [706, 318] width 372 height 30
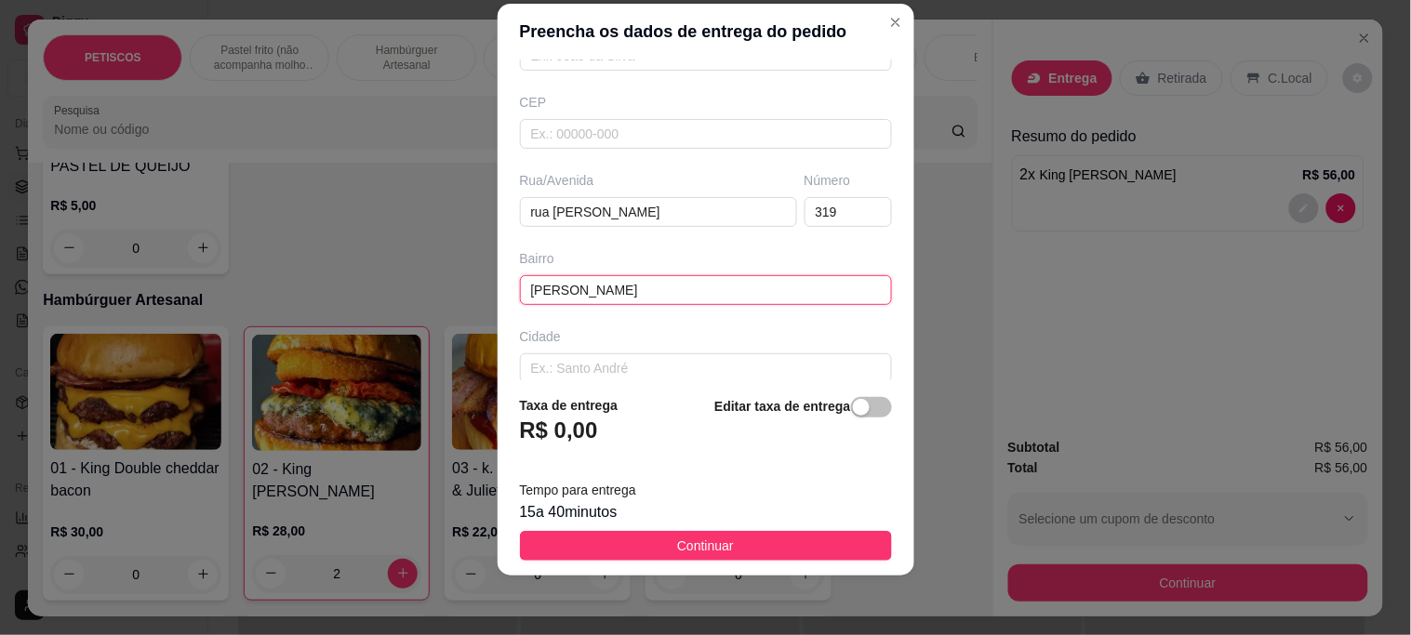
scroll to position [307, 0]
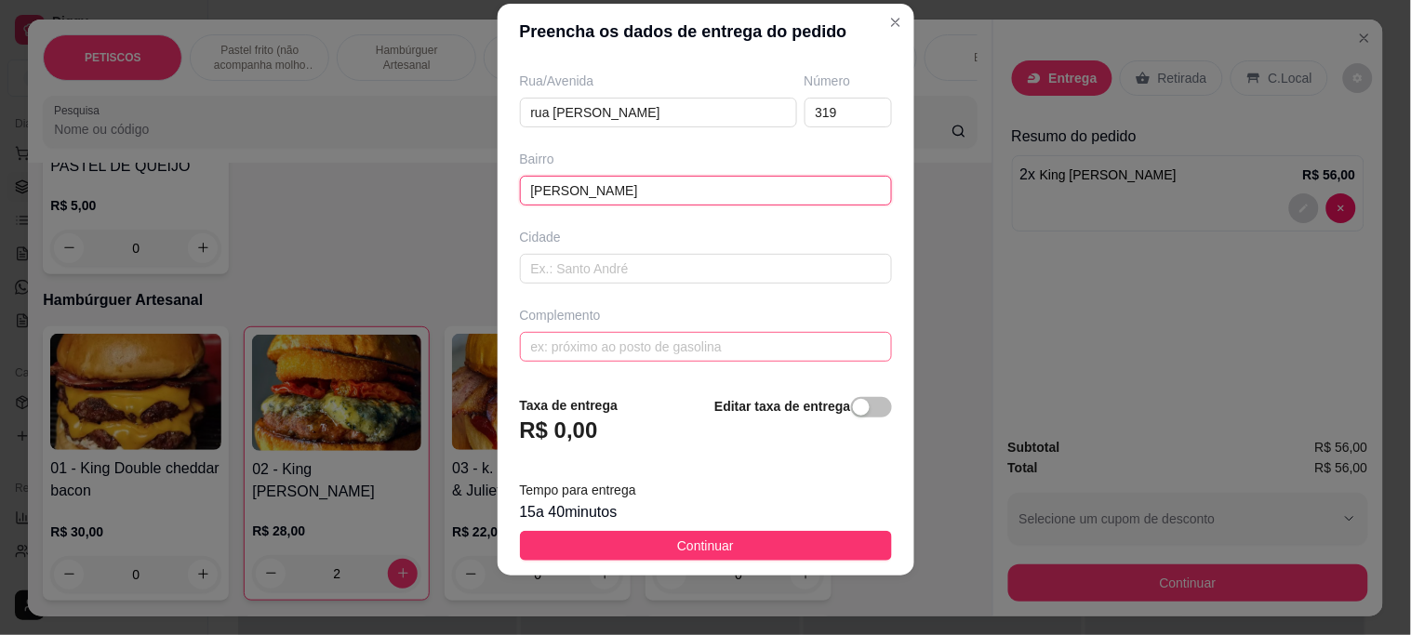
type input "[PERSON_NAME]"
click at [578, 337] on input "text" at bounding box center [706, 347] width 372 height 30
click at [564, 347] on input "[PERSON_NAME]" at bounding box center [706, 347] width 372 height 30
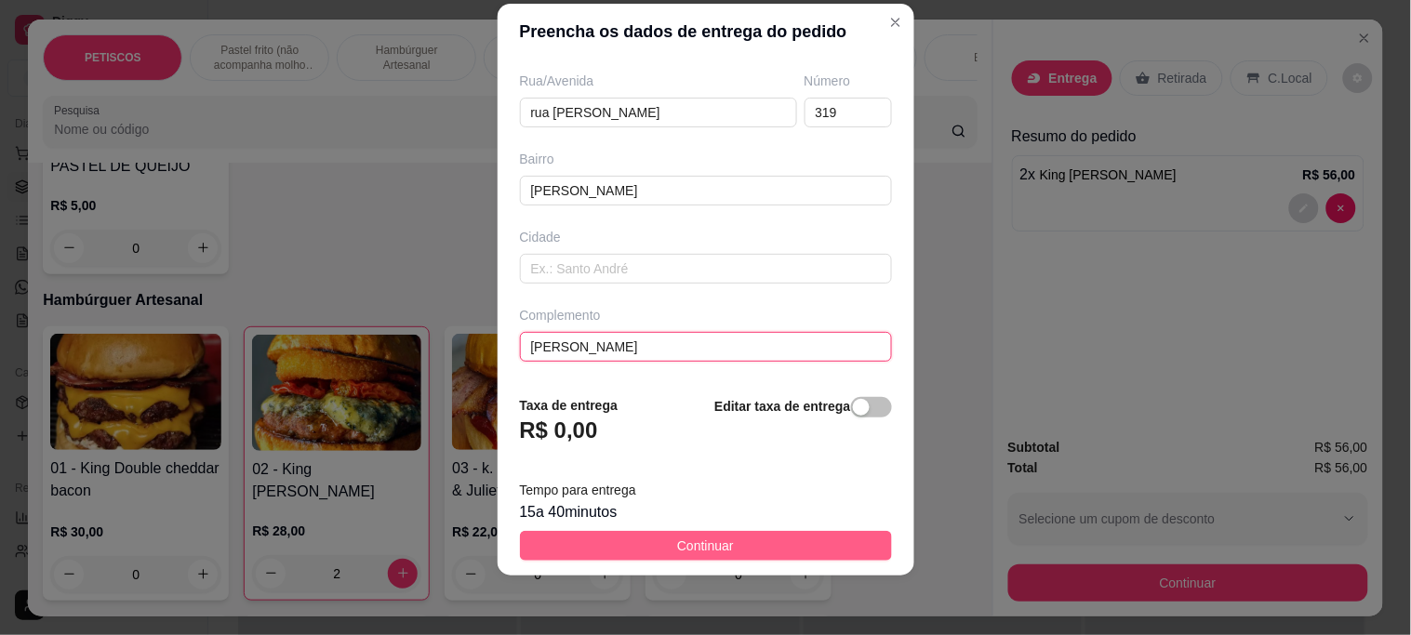
type input "[PERSON_NAME]"
click at [714, 537] on span "Continuar" at bounding box center [705, 546] width 57 height 20
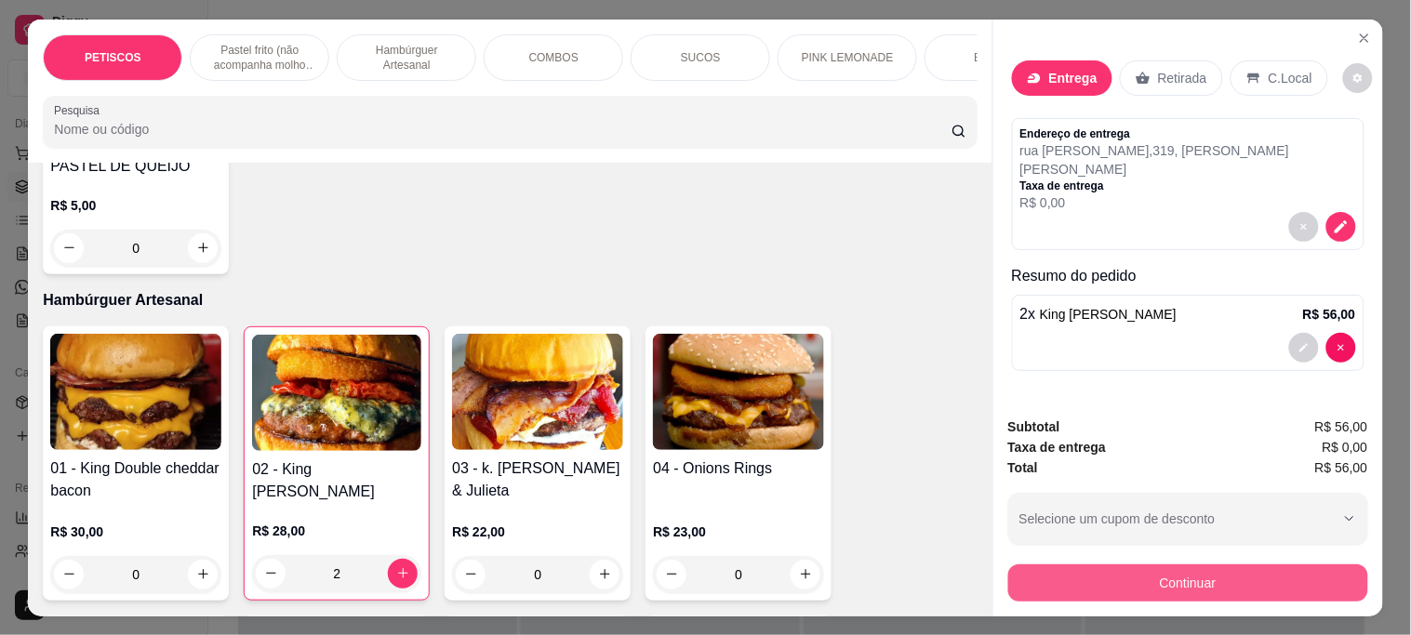
click at [1050, 579] on button "Continuar" at bounding box center [1189, 583] width 360 height 37
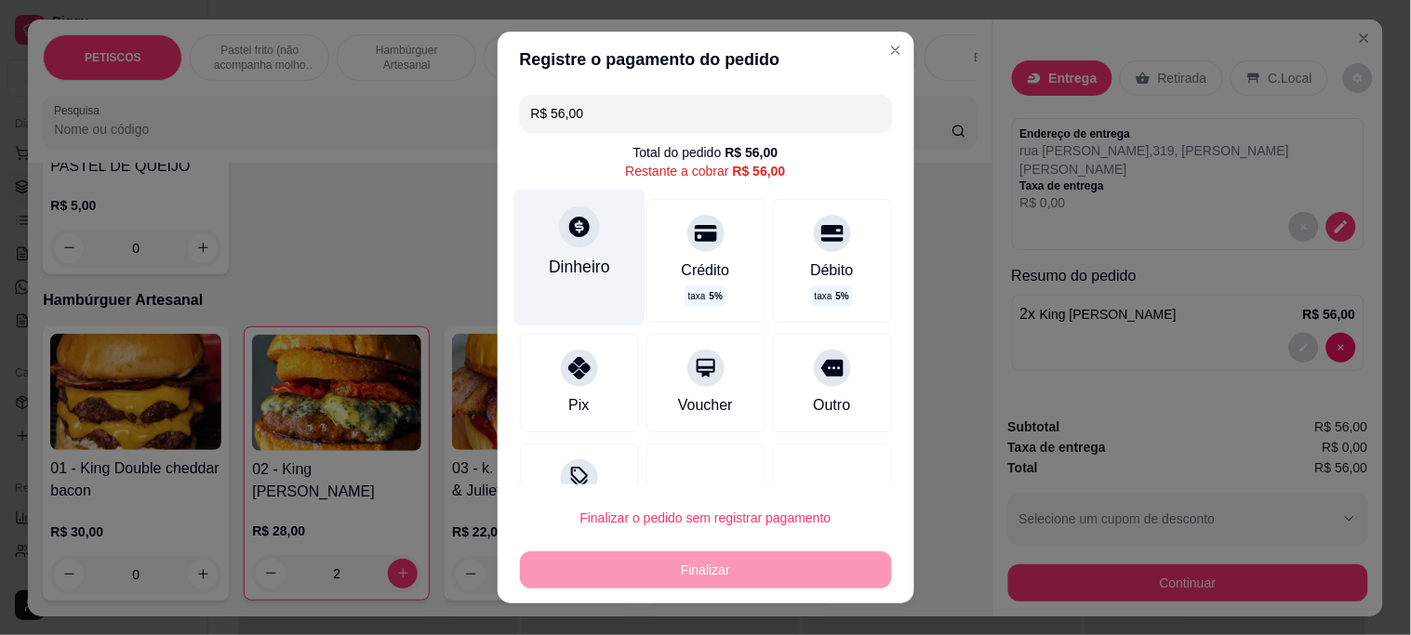
click at [567, 238] on icon at bounding box center [579, 227] width 24 height 24
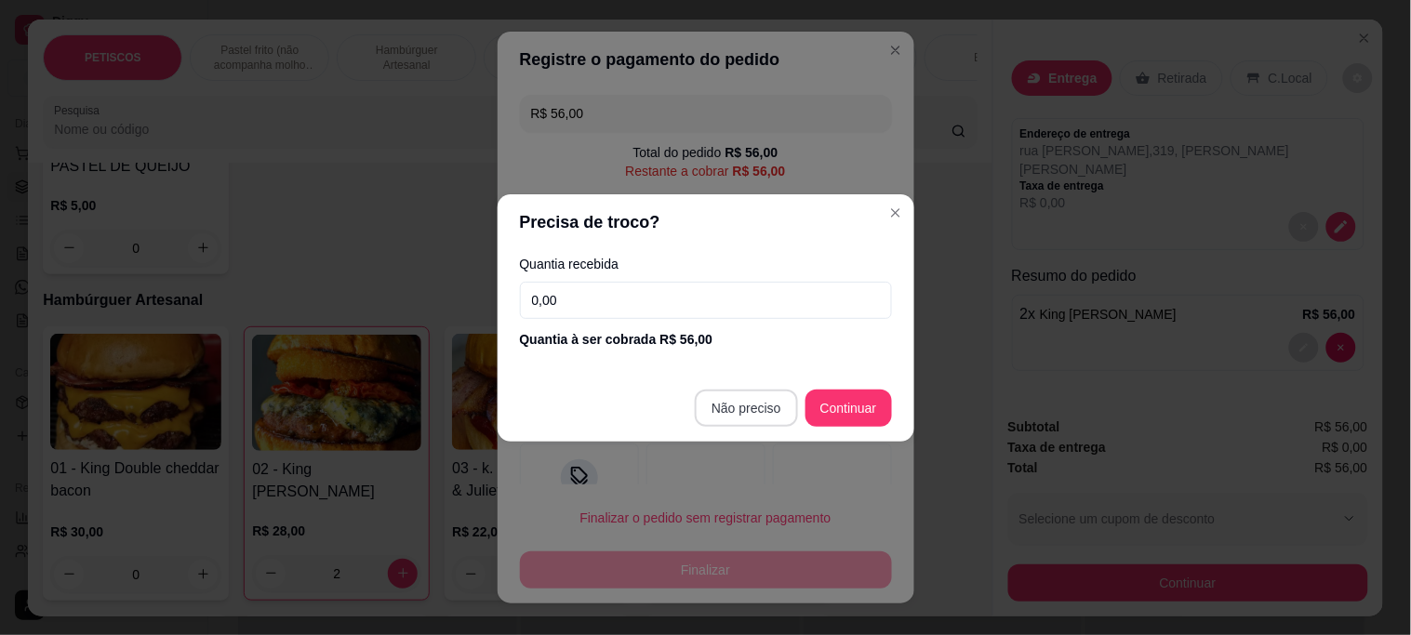
type input "R$ 0,00"
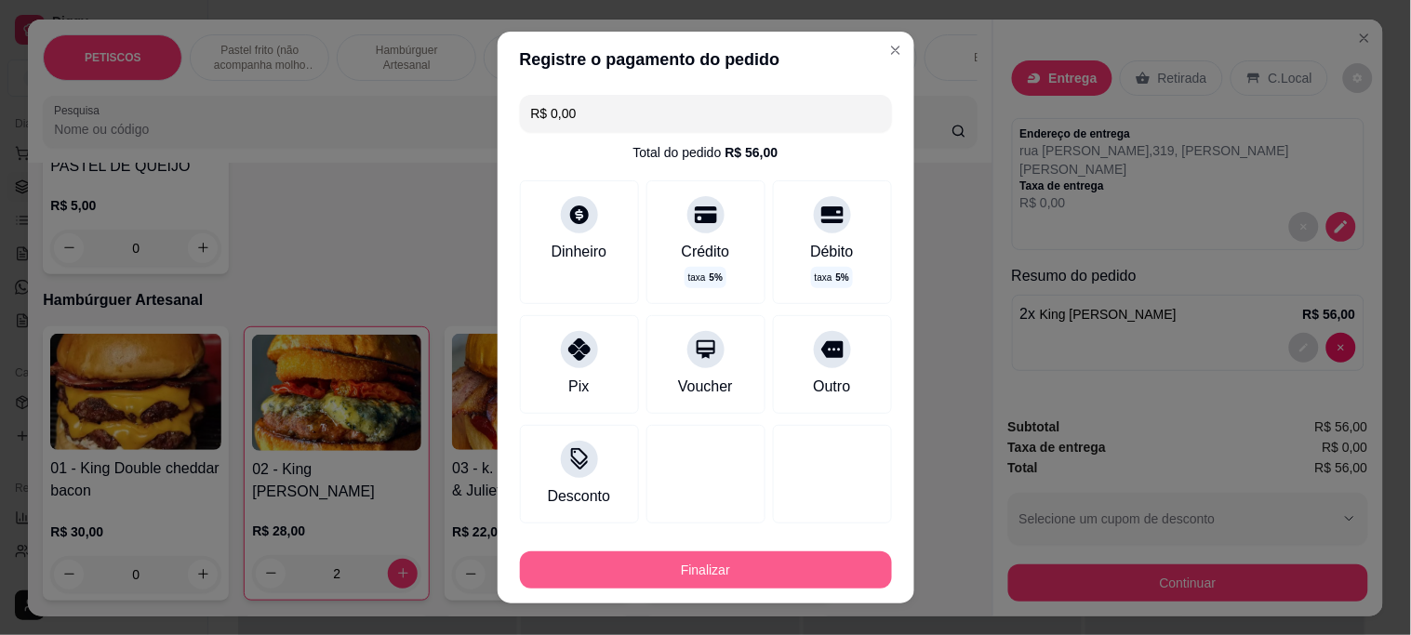
click at [758, 561] on button "Finalizar" at bounding box center [706, 570] width 372 height 37
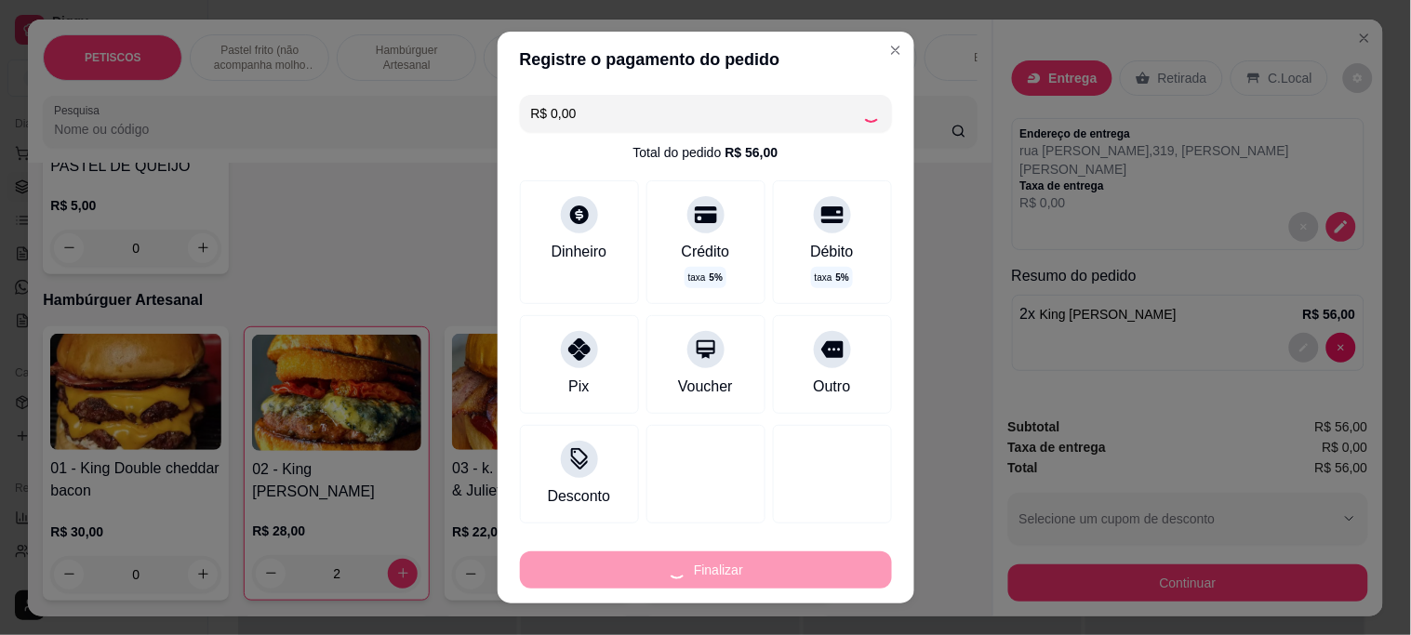
type input "0"
type input "-R$ 56,00"
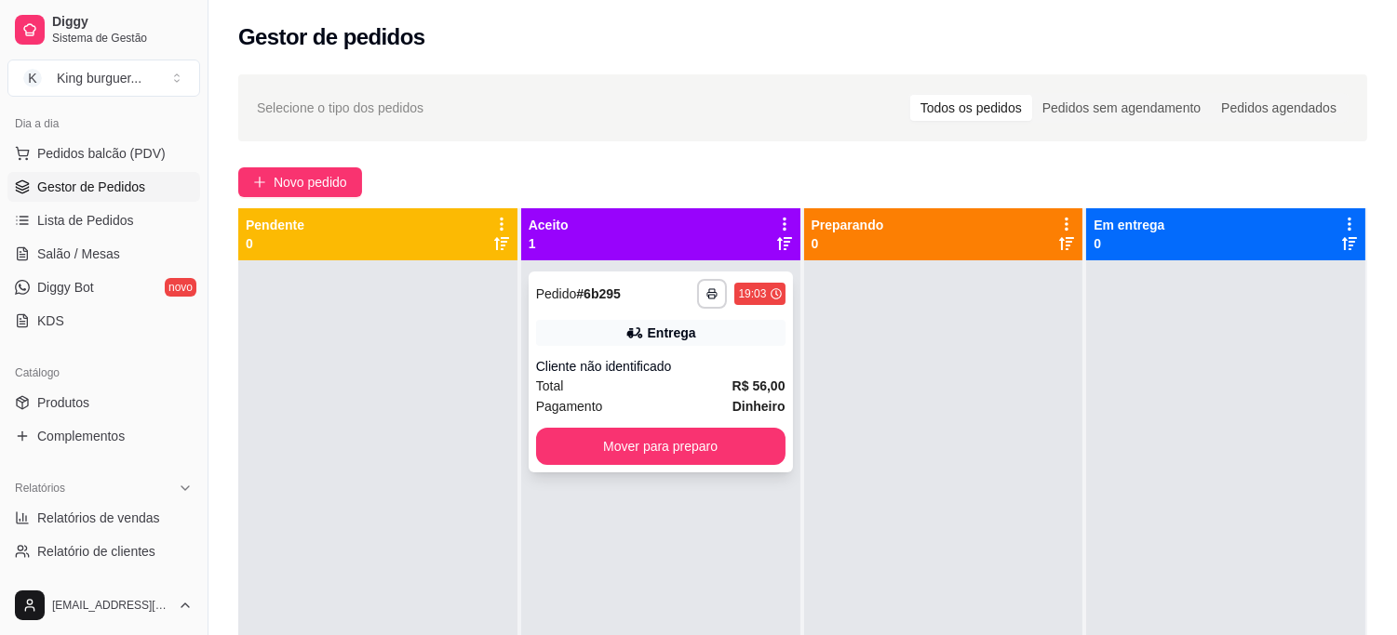
click at [668, 367] on div "Cliente não identificado" at bounding box center [660, 366] width 249 height 19
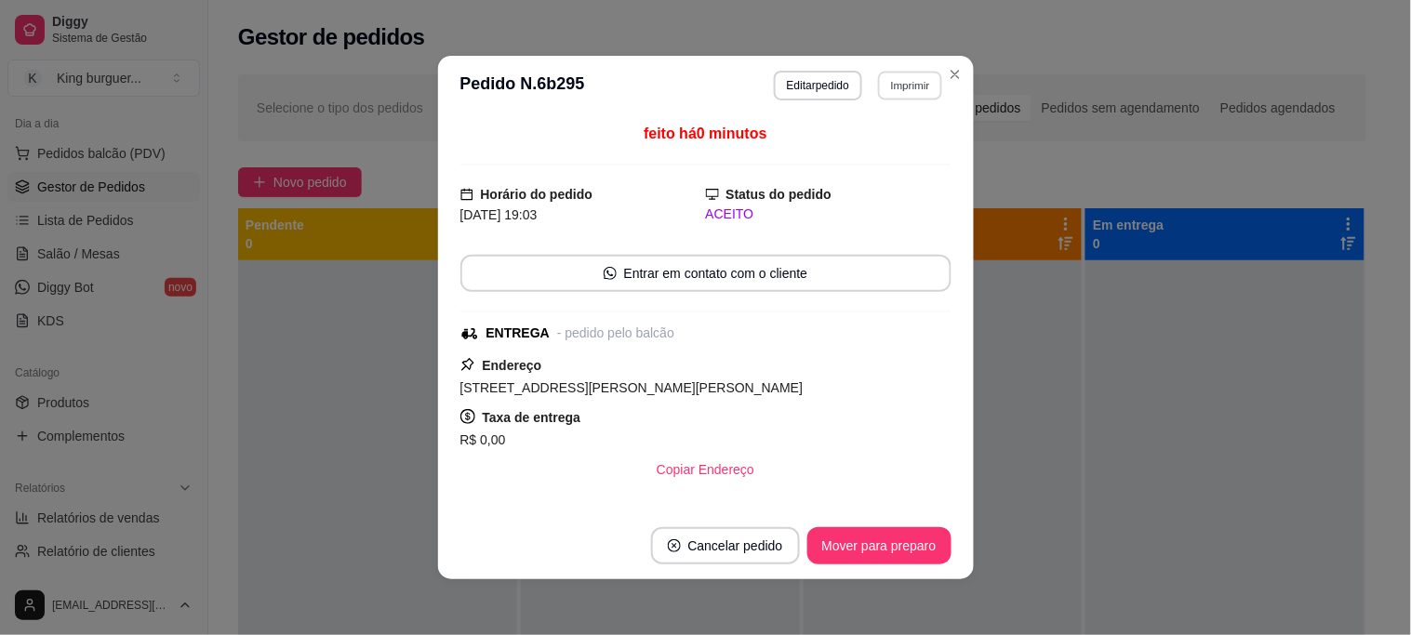
click at [909, 86] on button "Imprimir" at bounding box center [910, 85] width 64 height 29
click at [875, 150] on button "IMPRESSORA" at bounding box center [871, 151] width 130 height 29
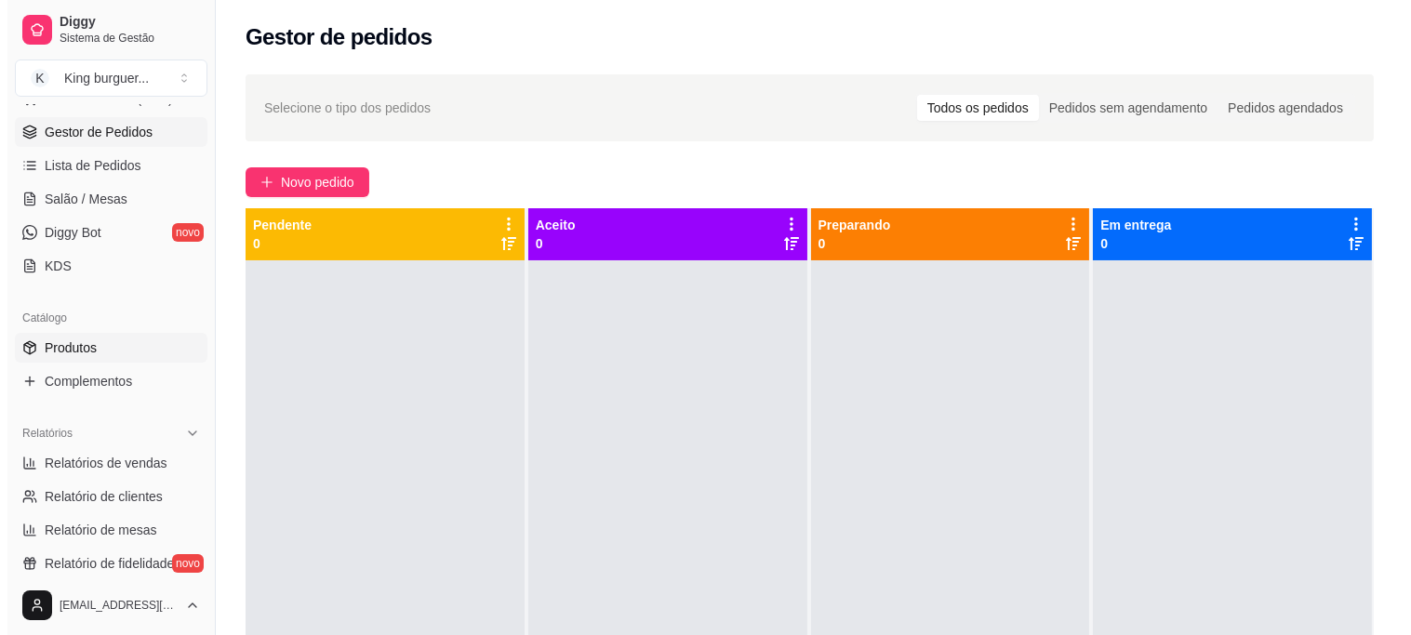
scroll to position [310, 0]
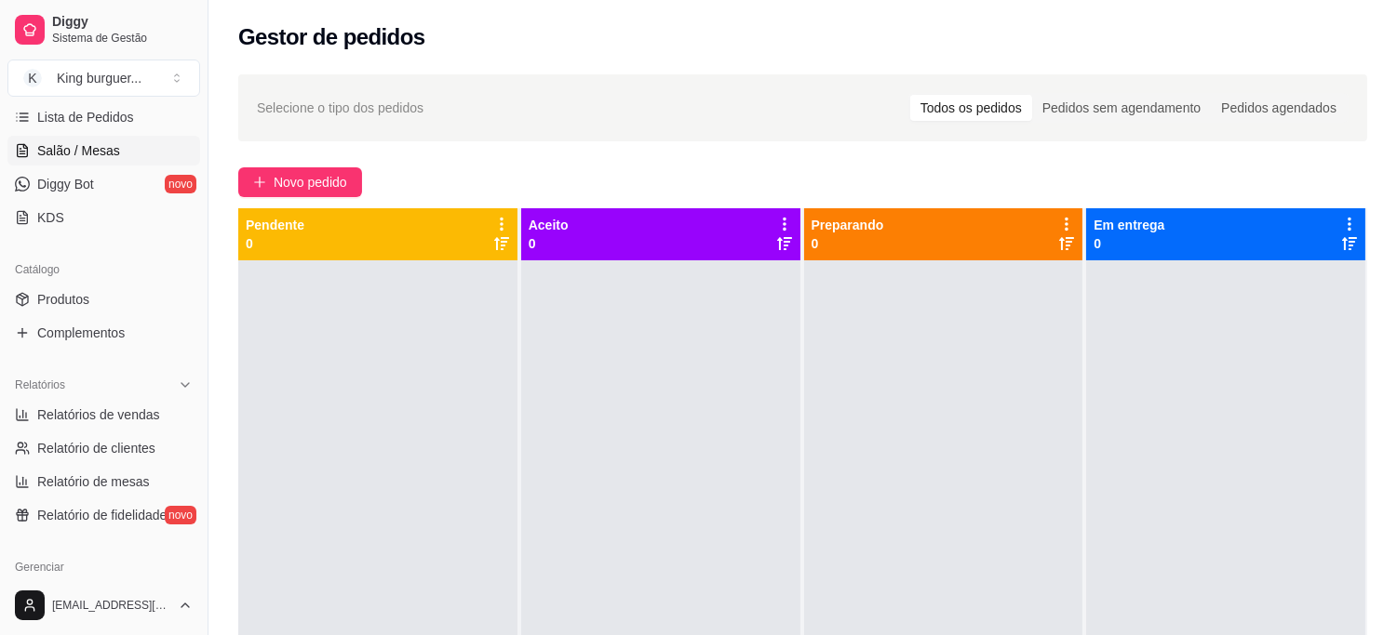
click at [105, 150] on span "Salão / Mesas" at bounding box center [78, 150] width 83 height 19
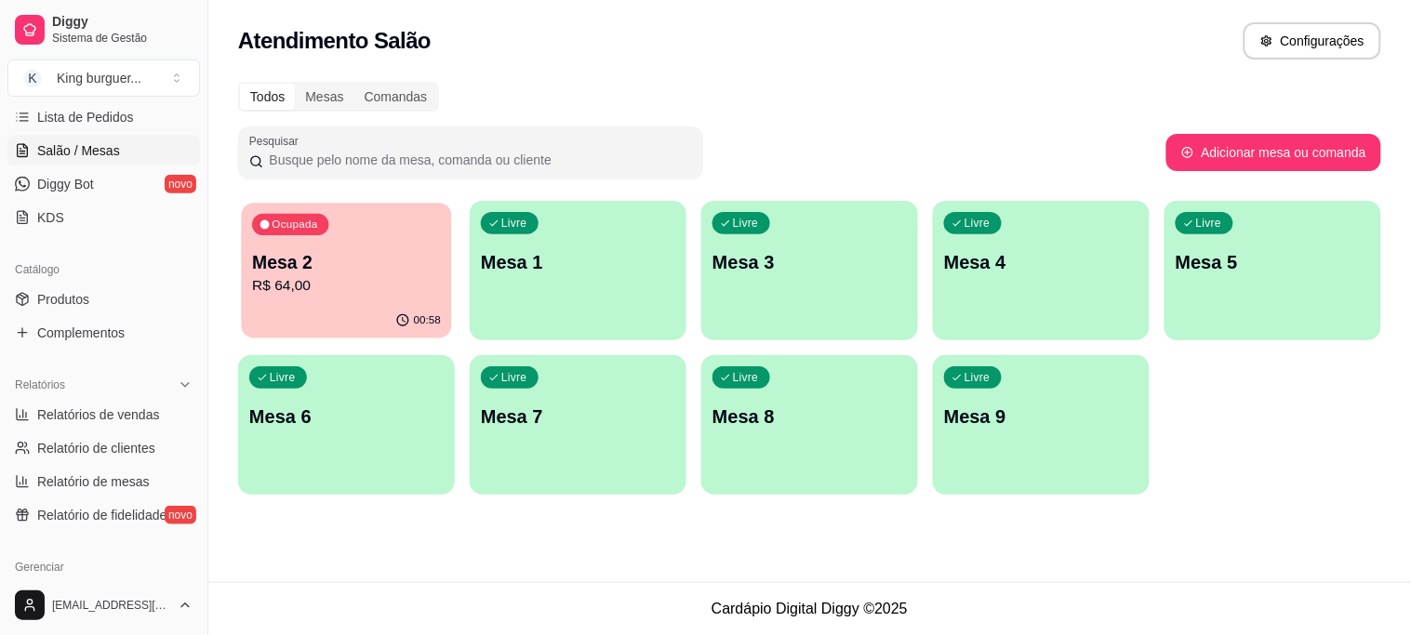
click at [305, 298] on div "Ocupada Mesa 2 R$ 64,00" at bounding box center [346, 253] width 210 height 100
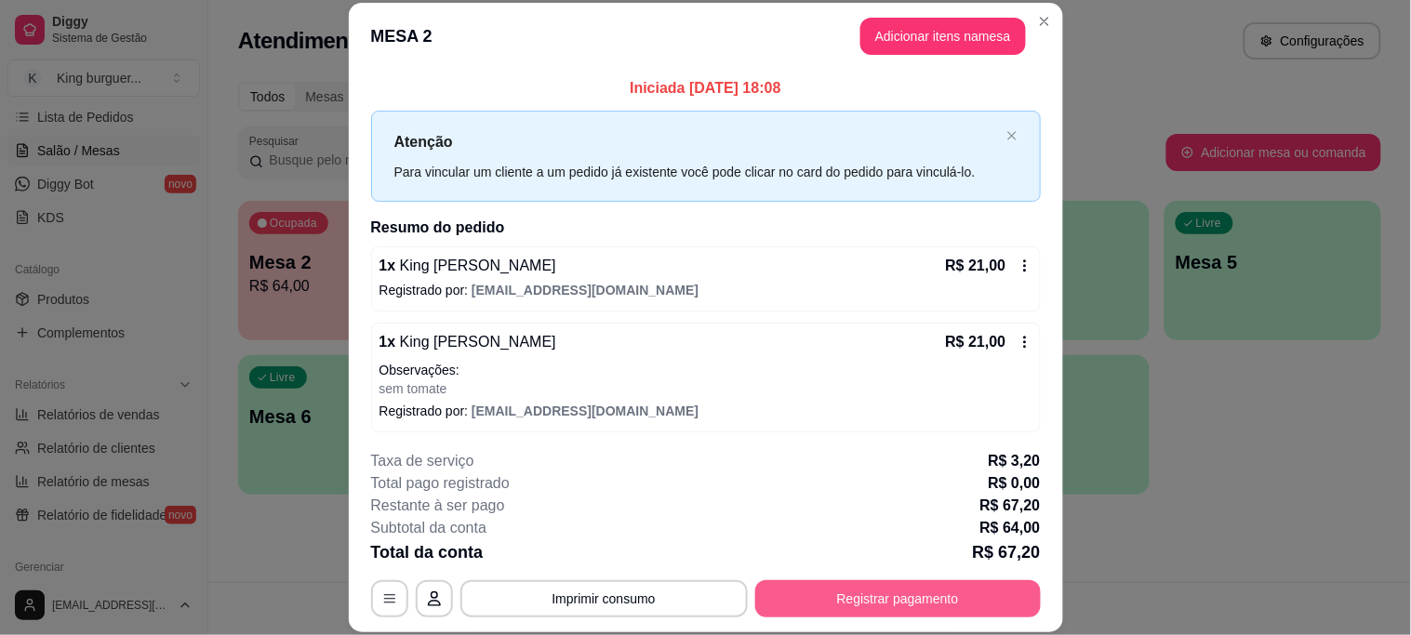
click at [885, 592] on button "Registrar pagamento" at bounding box center [899, 599] width 286 height 37
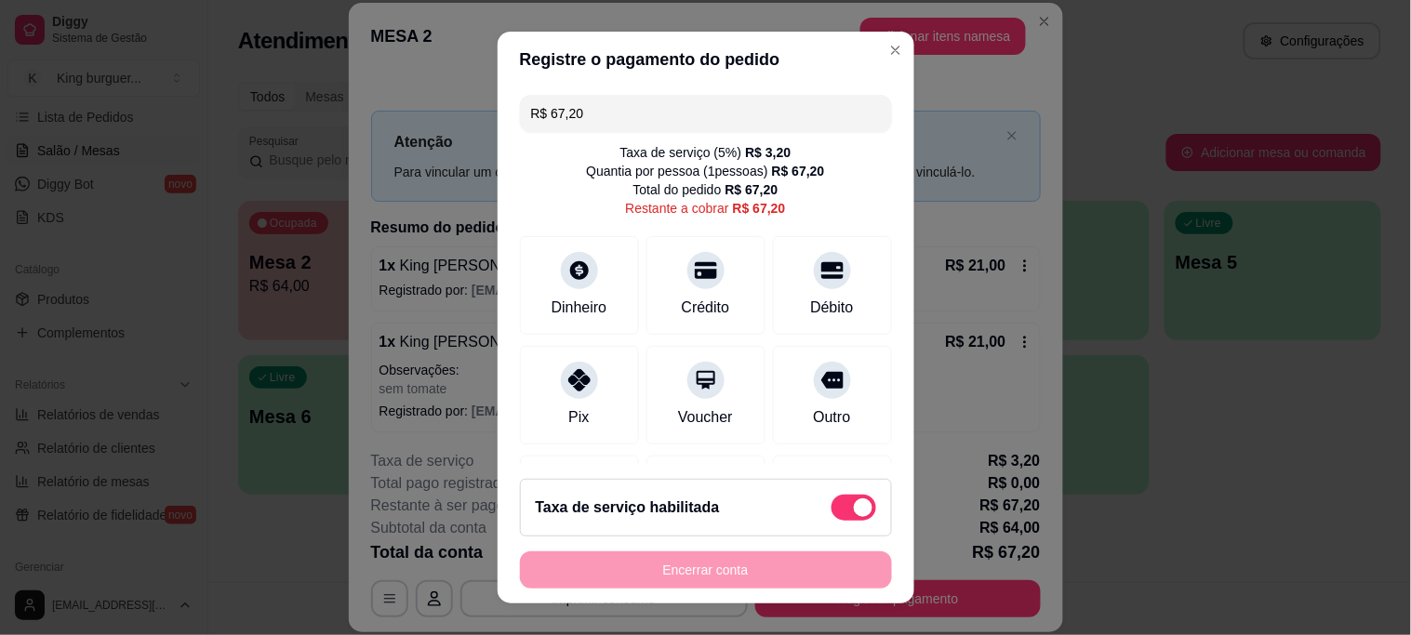
click at [832, 510] on span at bounding box center [854, 508] width 45 height 26
click at [831, 511] on input "checkbox" at bounding box center [837, 517] width 12 height 12
checkbox input "true"
type input "R$ 64,00"
checkbox input "false"
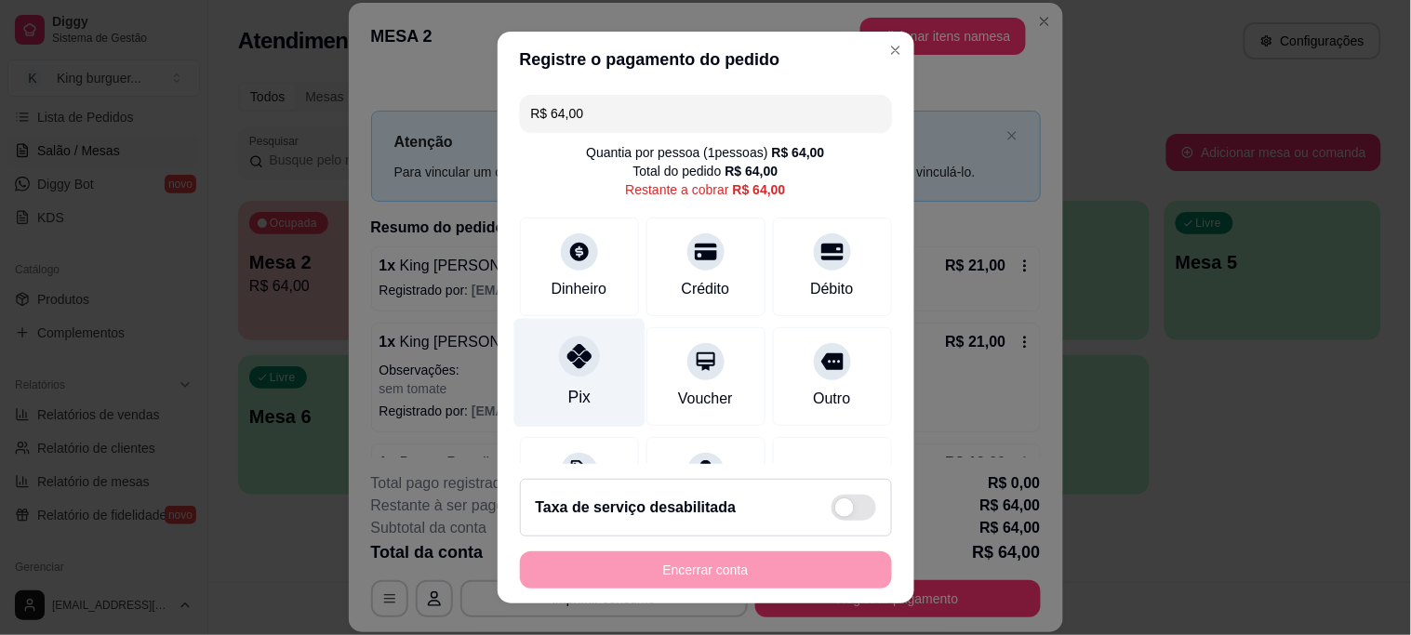
click at [567, 358] on icon at bounding box center [579, 356] width 24 height 24
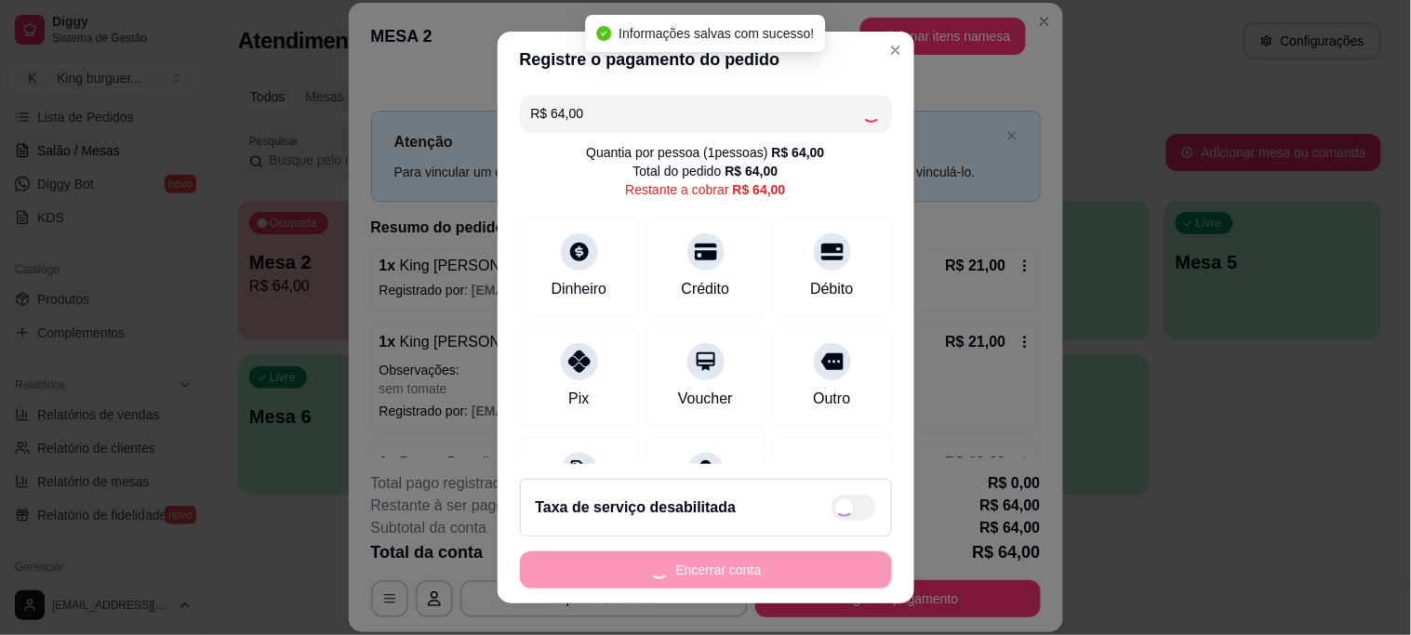
type input "R$ 0,00"
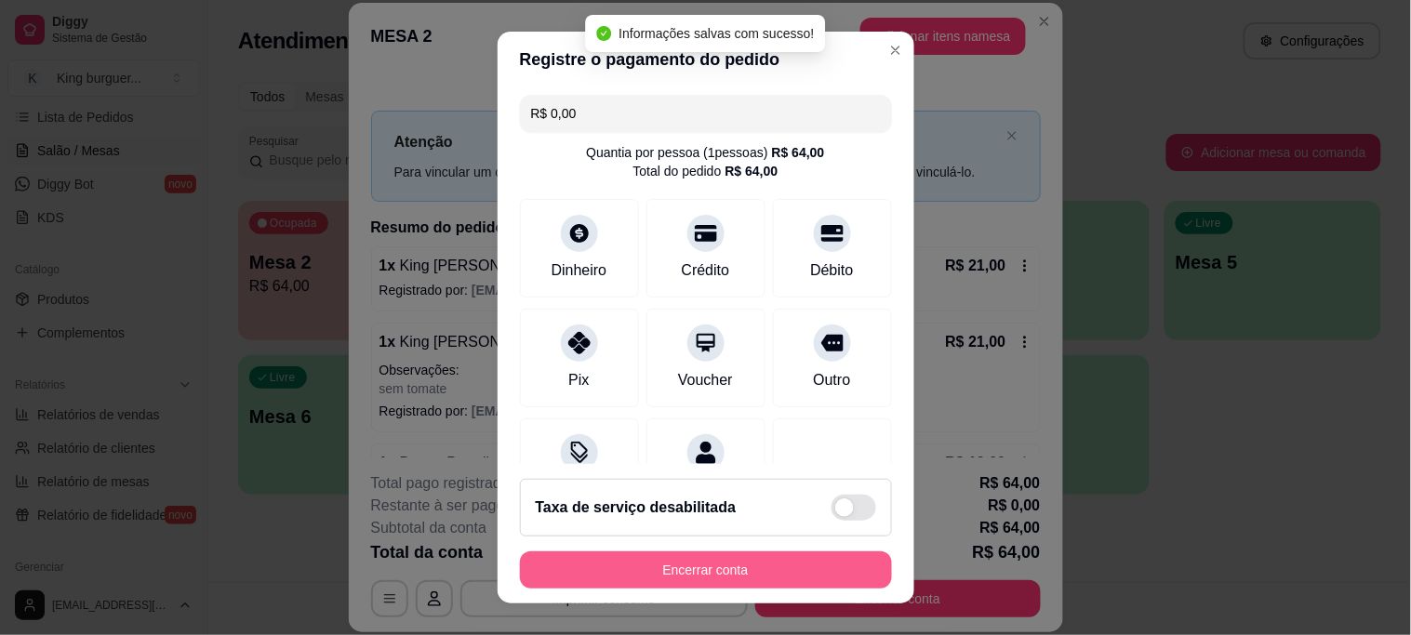
click at [713, 555] on button "Encerrar conta" at bounding box center [706, 570] width 372 height 37
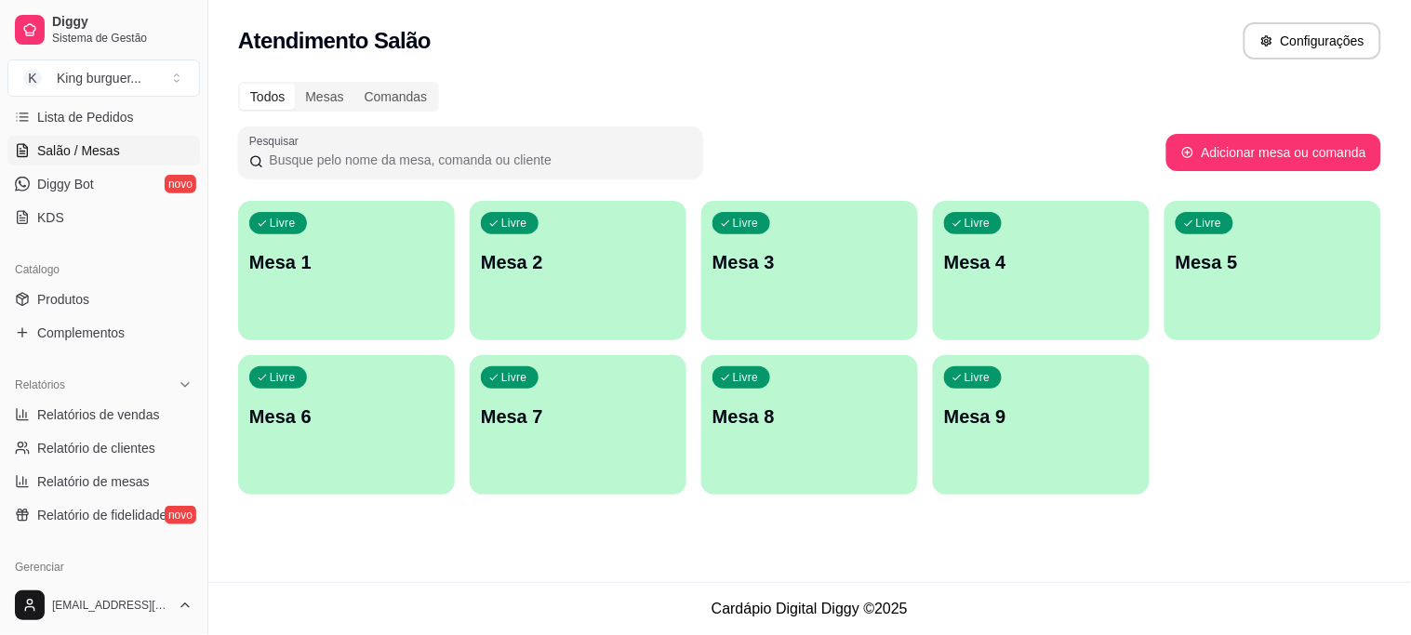
click at [84, 152] on span "Salão / Mesas" at bounding box center [78, 150] width 83 height 19
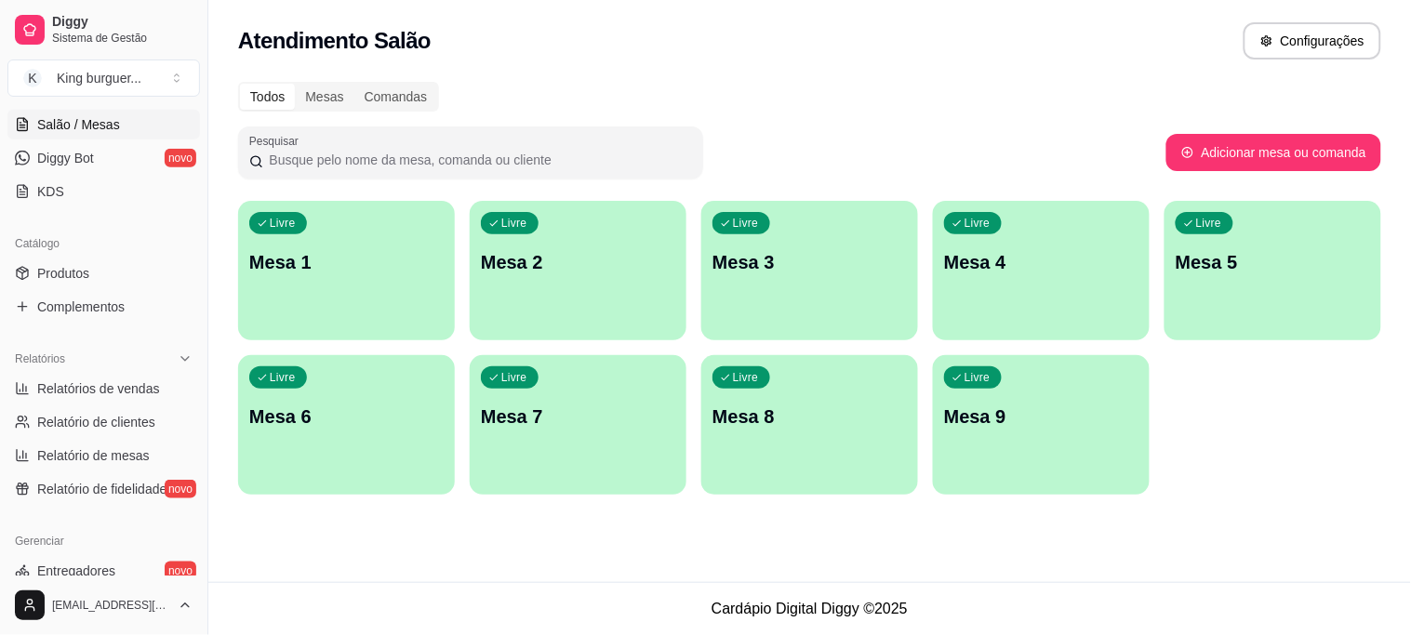
scroll to position [310, 0]
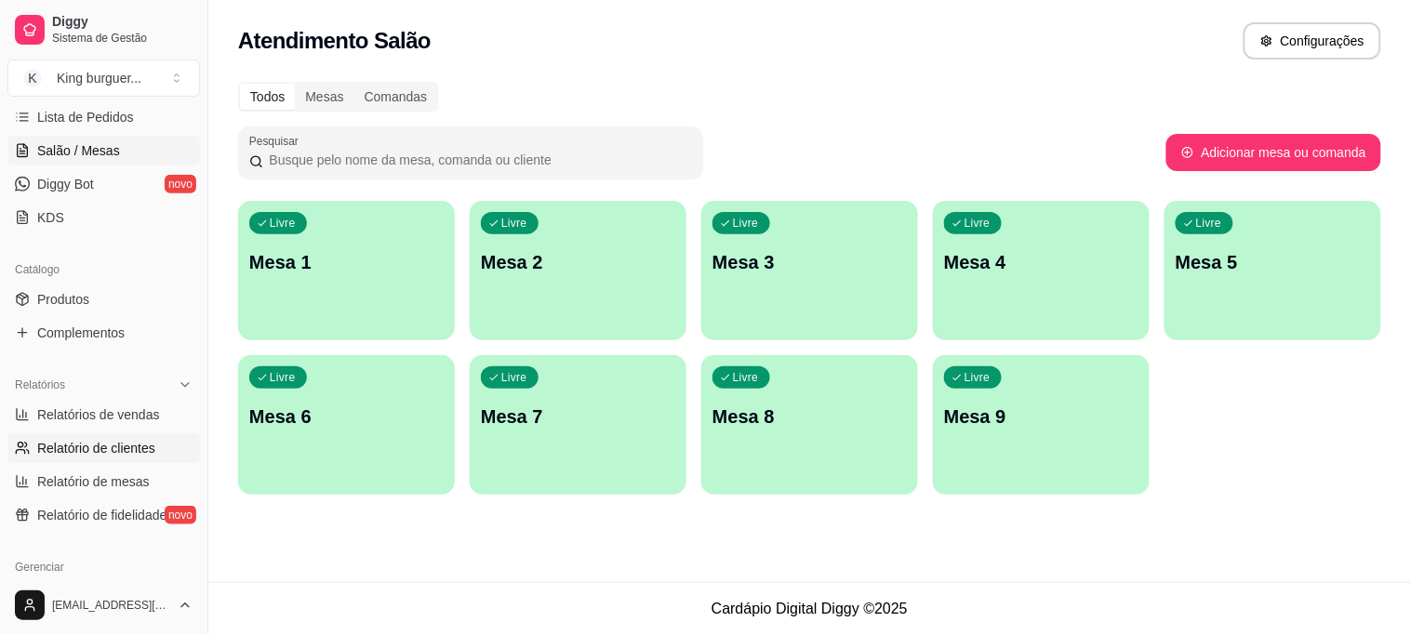
click at [124, 451] on span "Relatório de clientes" at bounding box center [96, 448] width 118 height 19
select select "30"
select select "HIGHEST_TOTAL_SPENT_WITH_ORDERS"
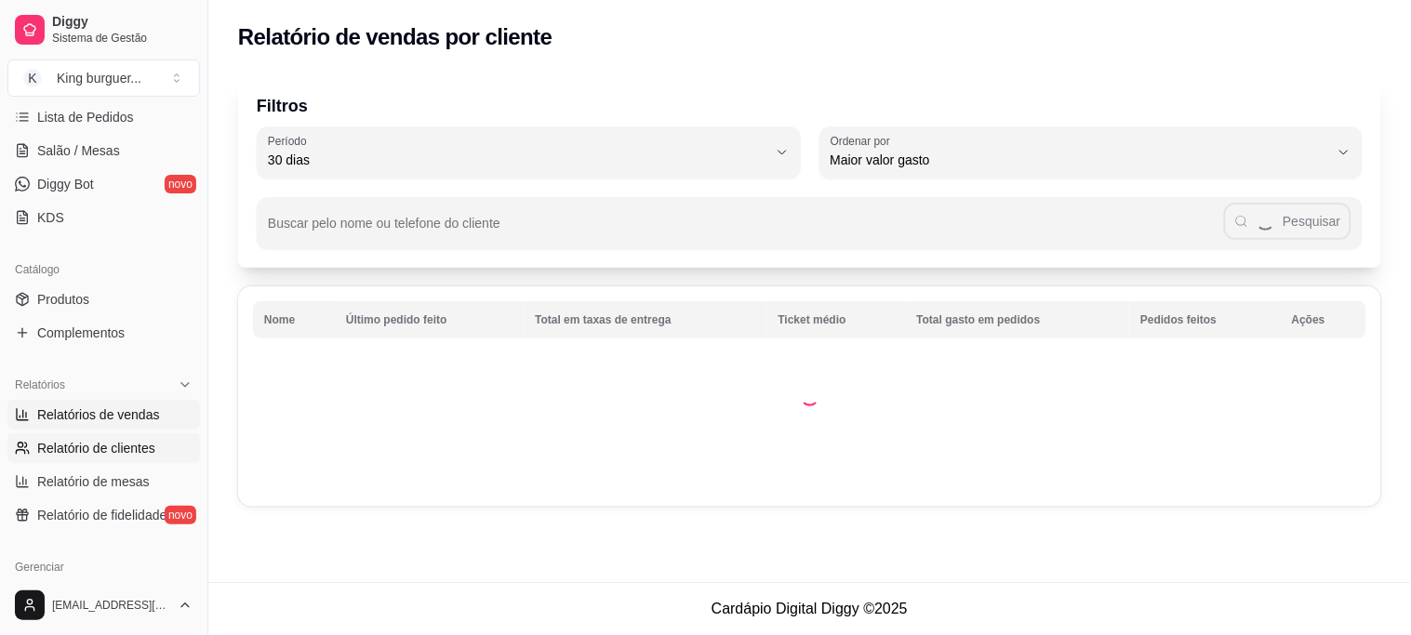
click at [108, 417] on span "Relatórios de vendas" at bounding box center [98, 415] width 123 height 19
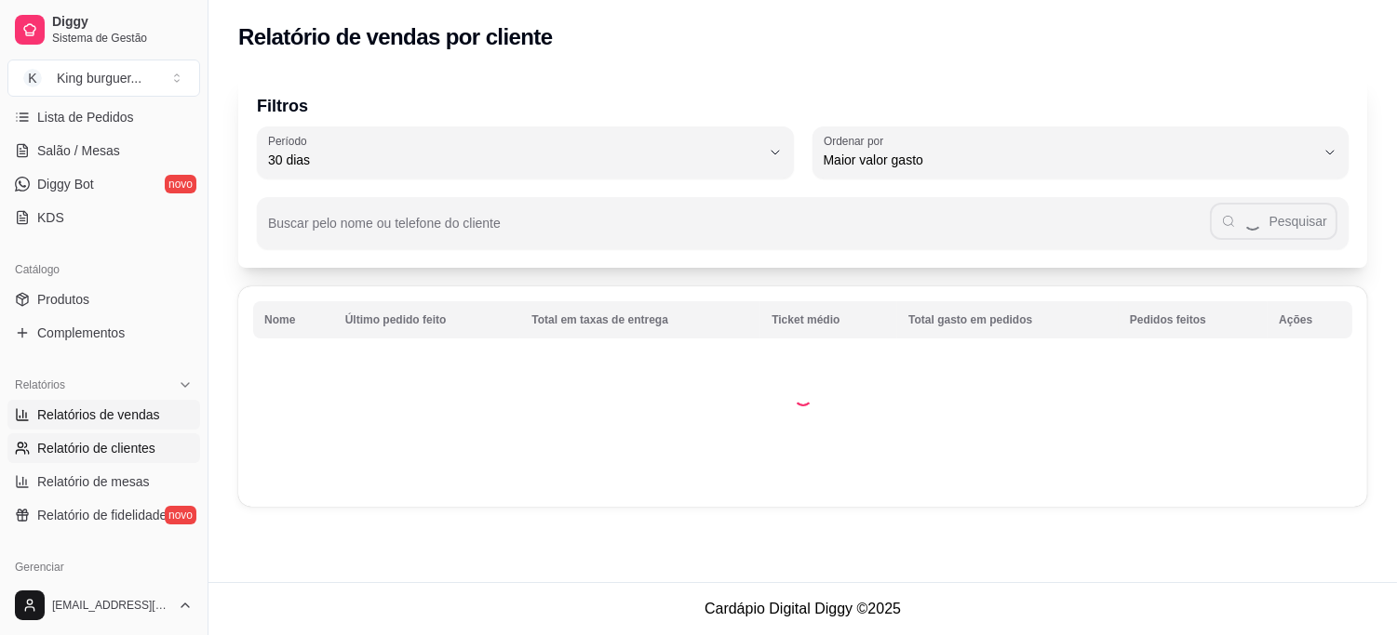
select select "ALL"
select select "0"
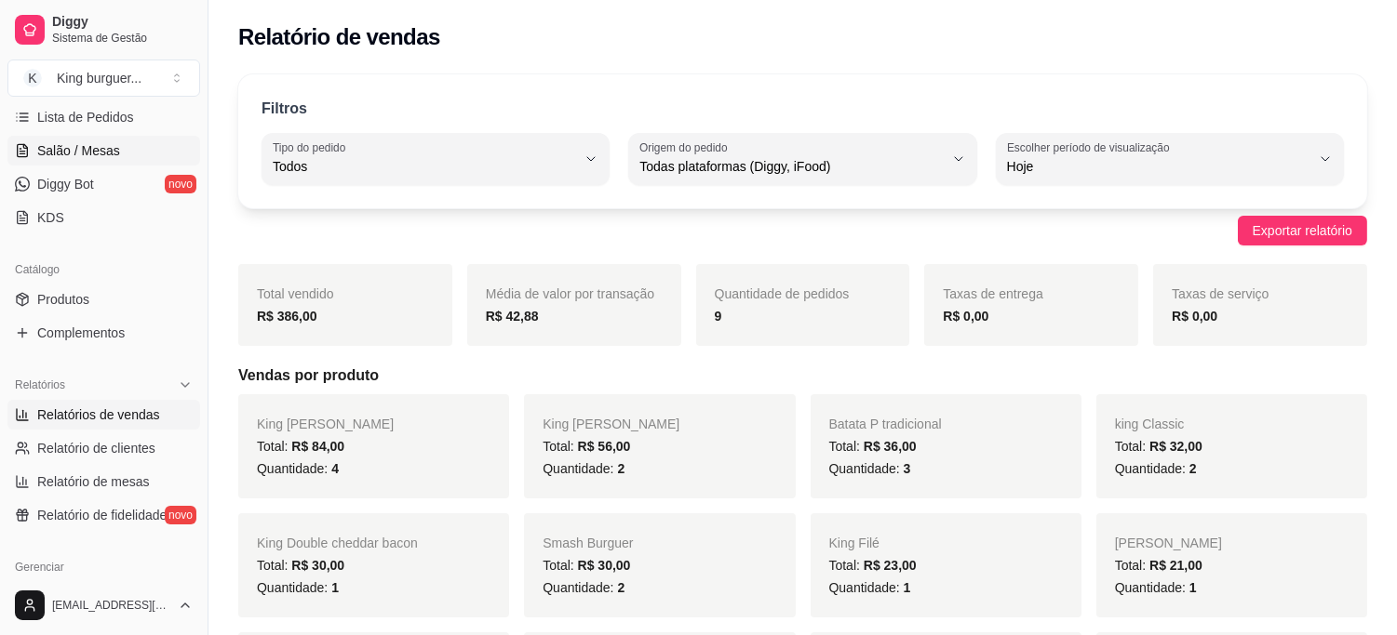
click at [103, 147] on span "Salão / Mesas" at bounding box center [78, 150] width 83 height 19
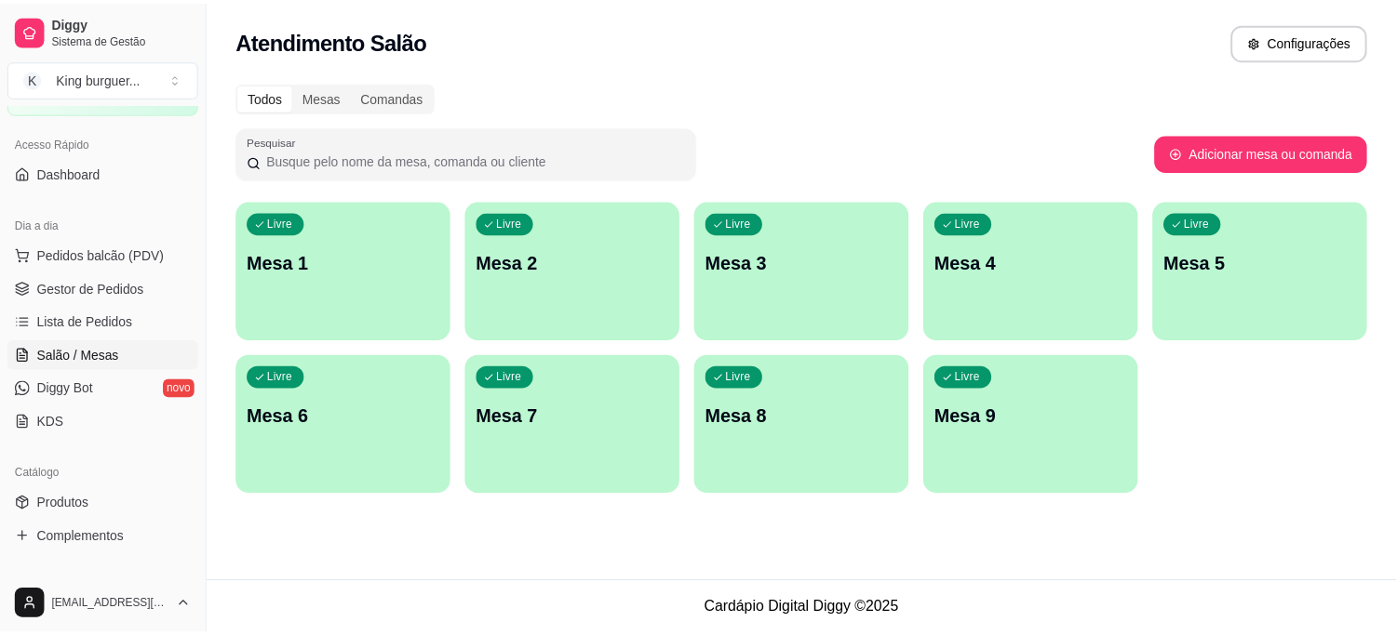
scroll to position [103, 0]
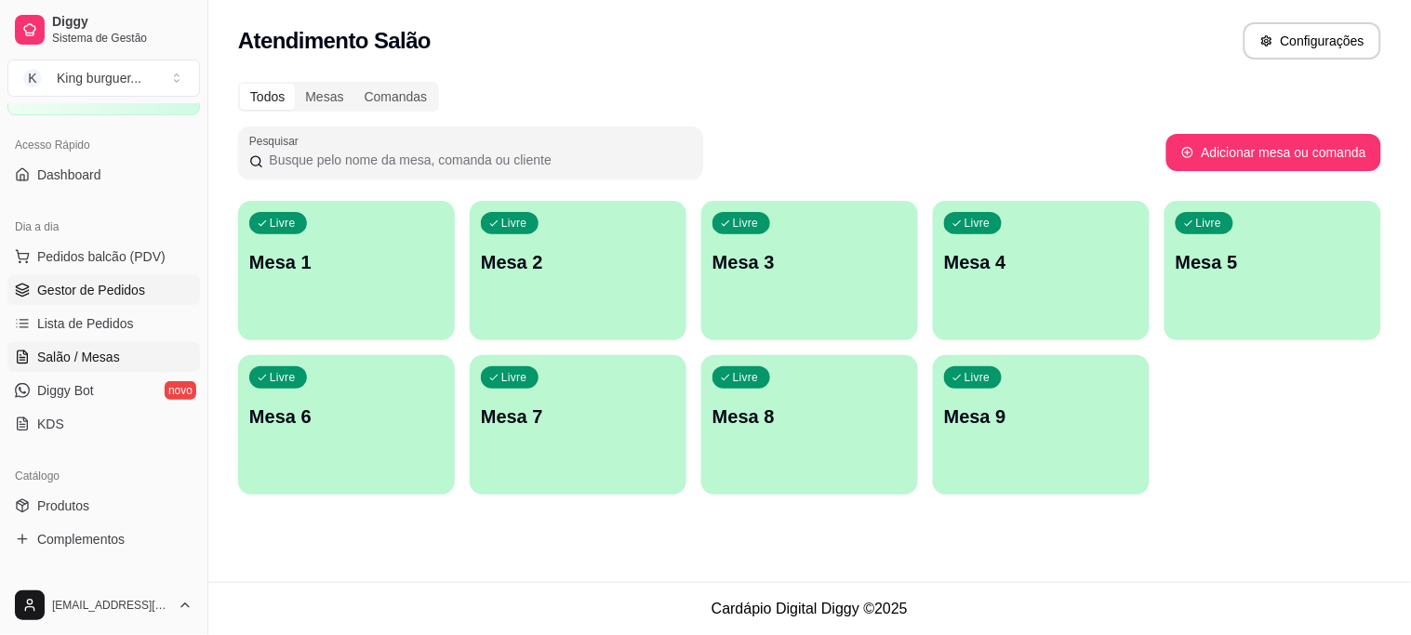
click at [135, 291] on span "Gestor de Pedidos" at bounding box center [91, 290] width 108 height 19
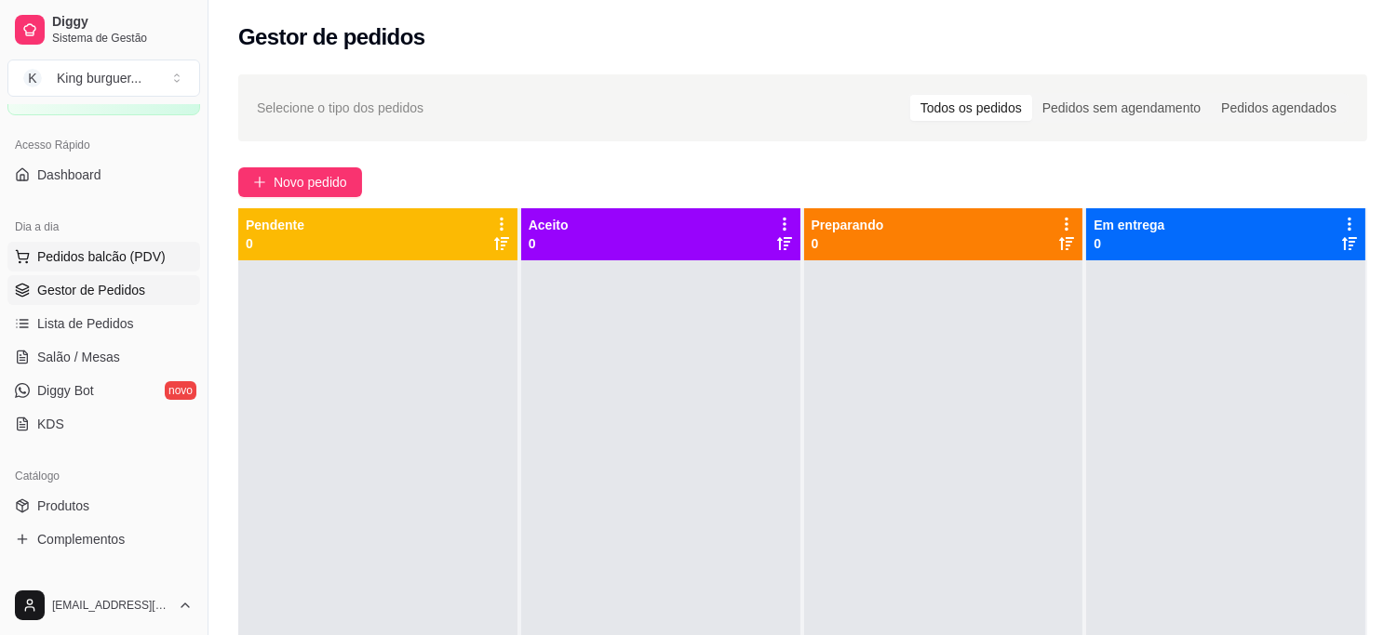
click at [126, 257] on span "Pedidos balcão (PDV)" at bounding box center [101, 256] width 128 height 19
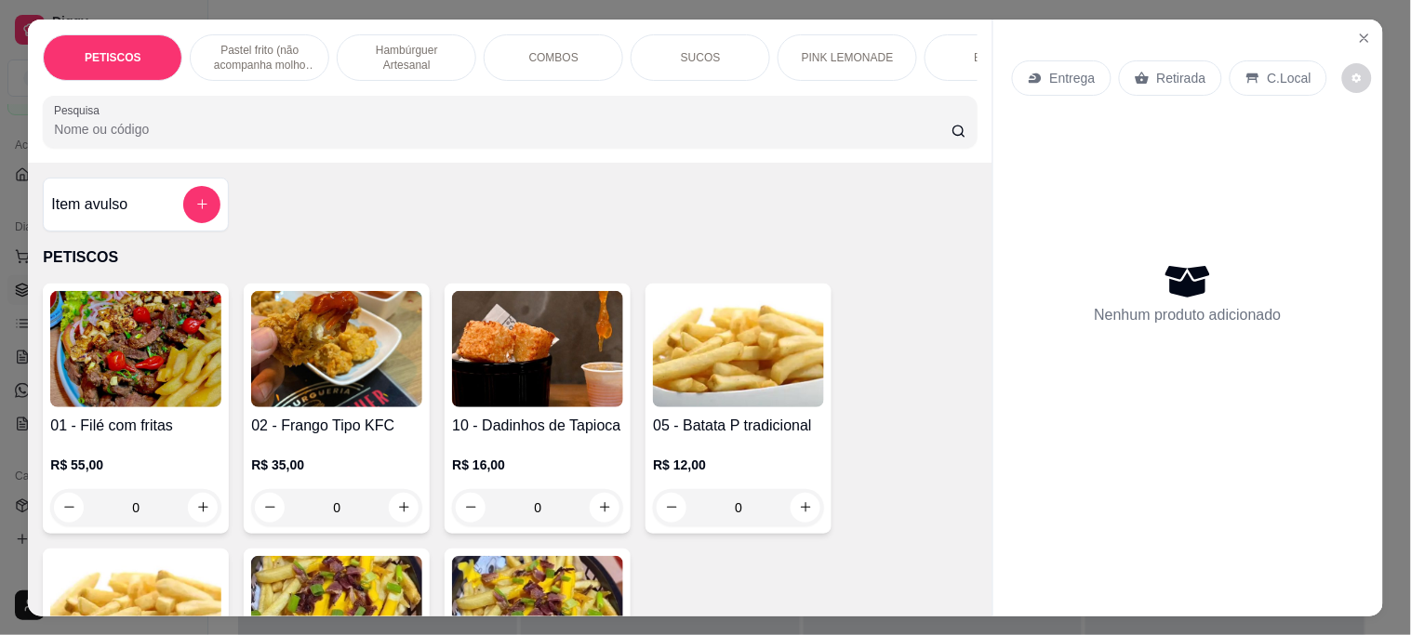
click at [1370, 38] on button "Close" at bounding box center [1365, 38] width 30 height 30
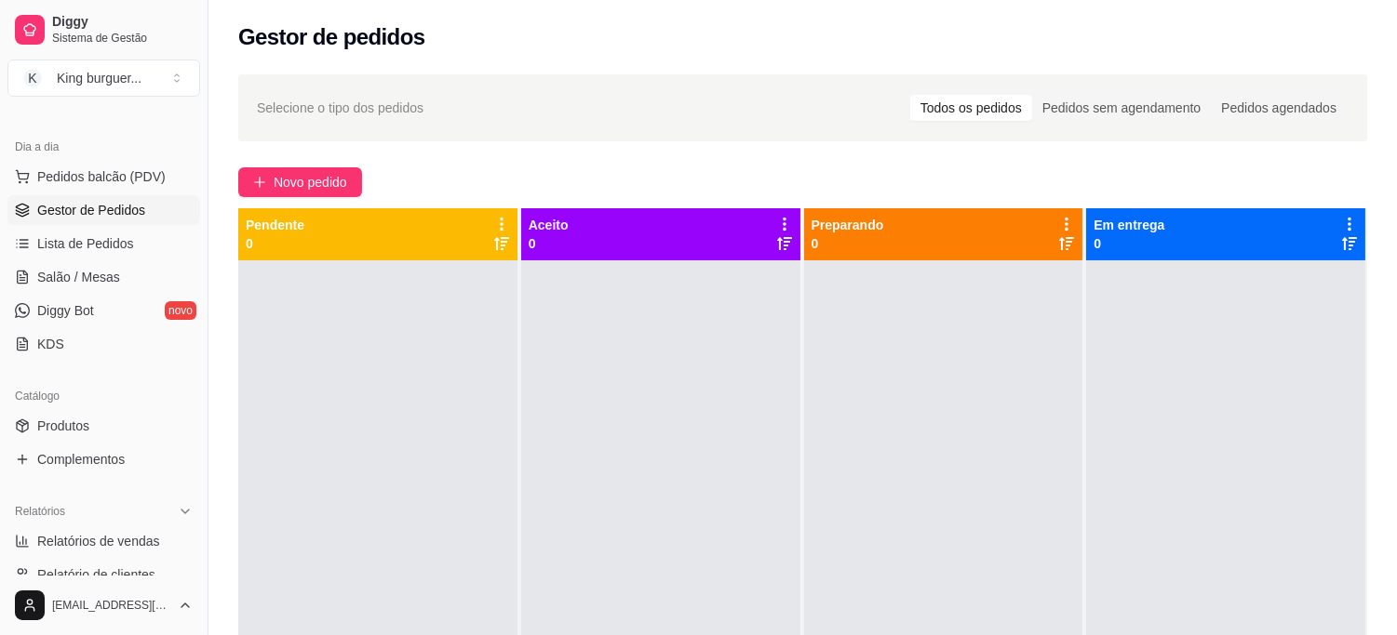
scroll to position [310, 0]
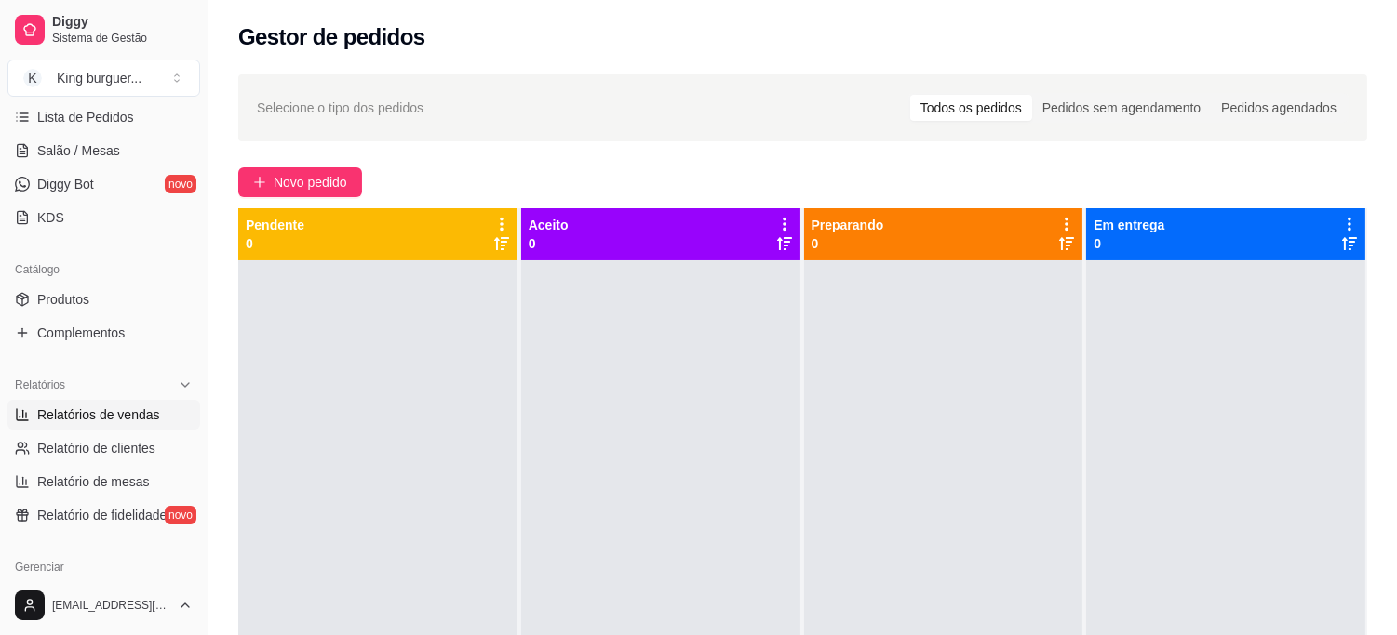
click at [146, 421] on span "Relatórios de vendas" at bounding box center [98, 415] width 123 height 19
select select "ALL"
select select "0"
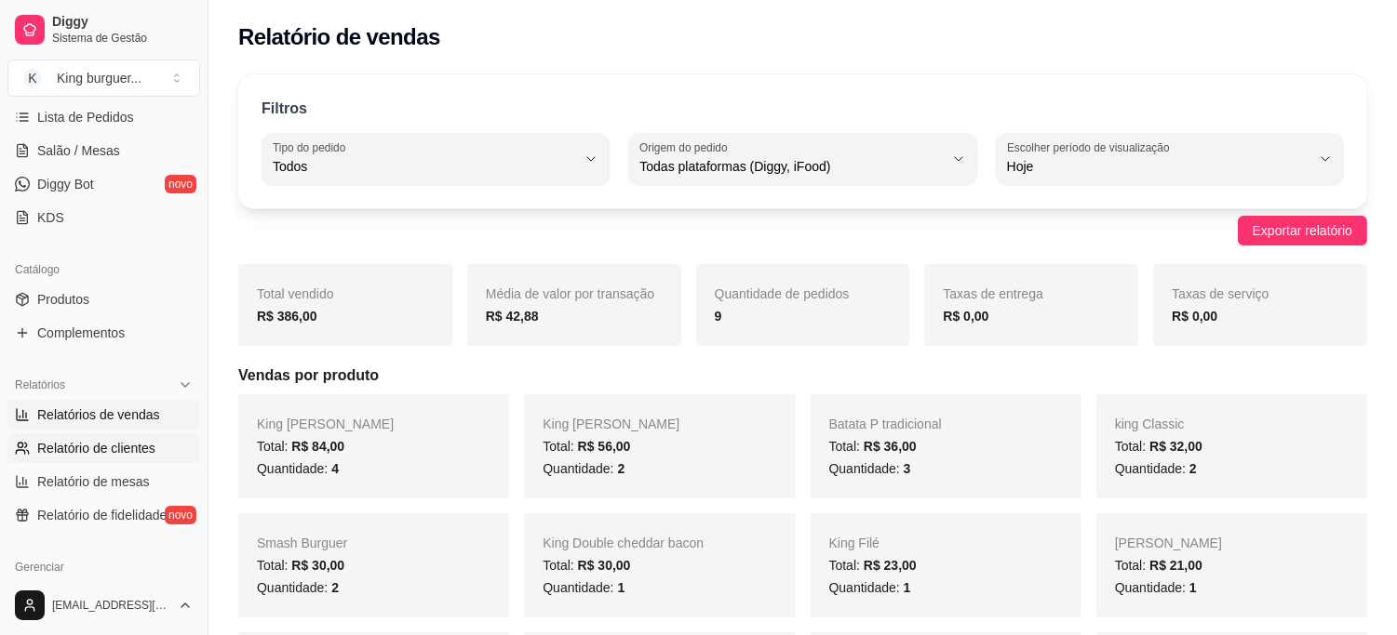
click at [147, 444] on span "Relatório de clientes" at bounding box center [96, 448] width 118 height 19
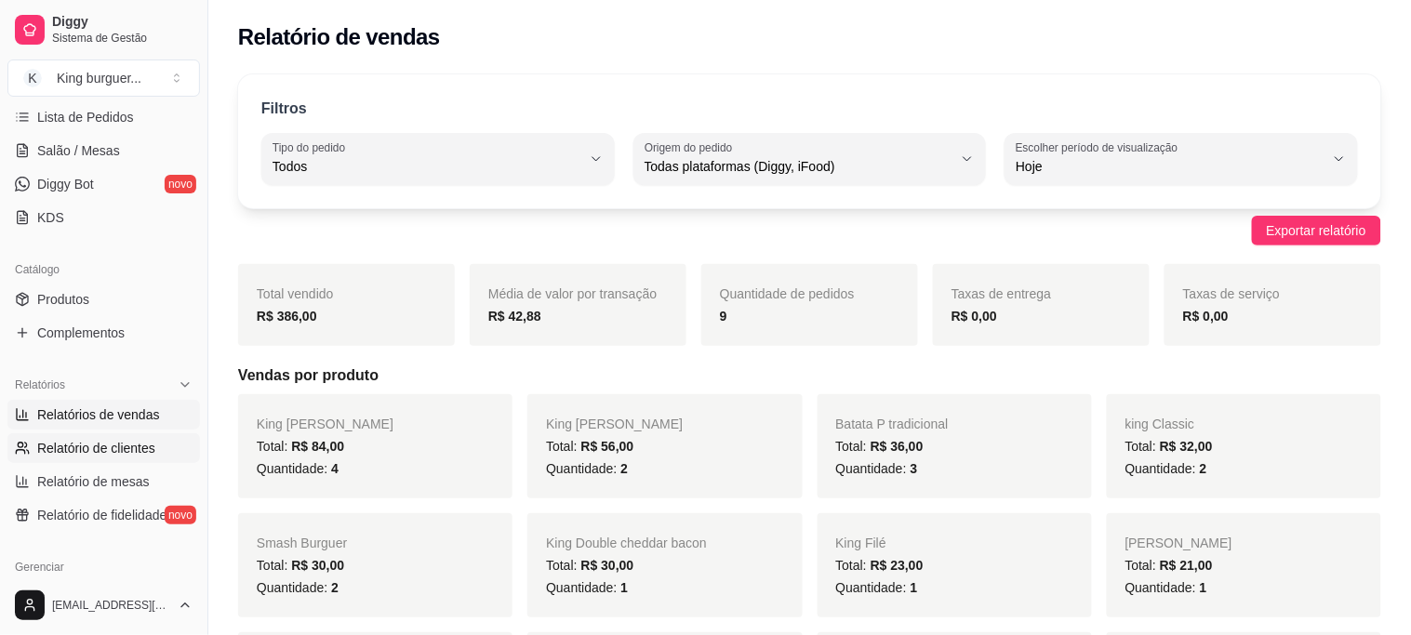
select select "30"
select select "HIGHEST_TOTAL_SPENT_WITH_ORDERS"
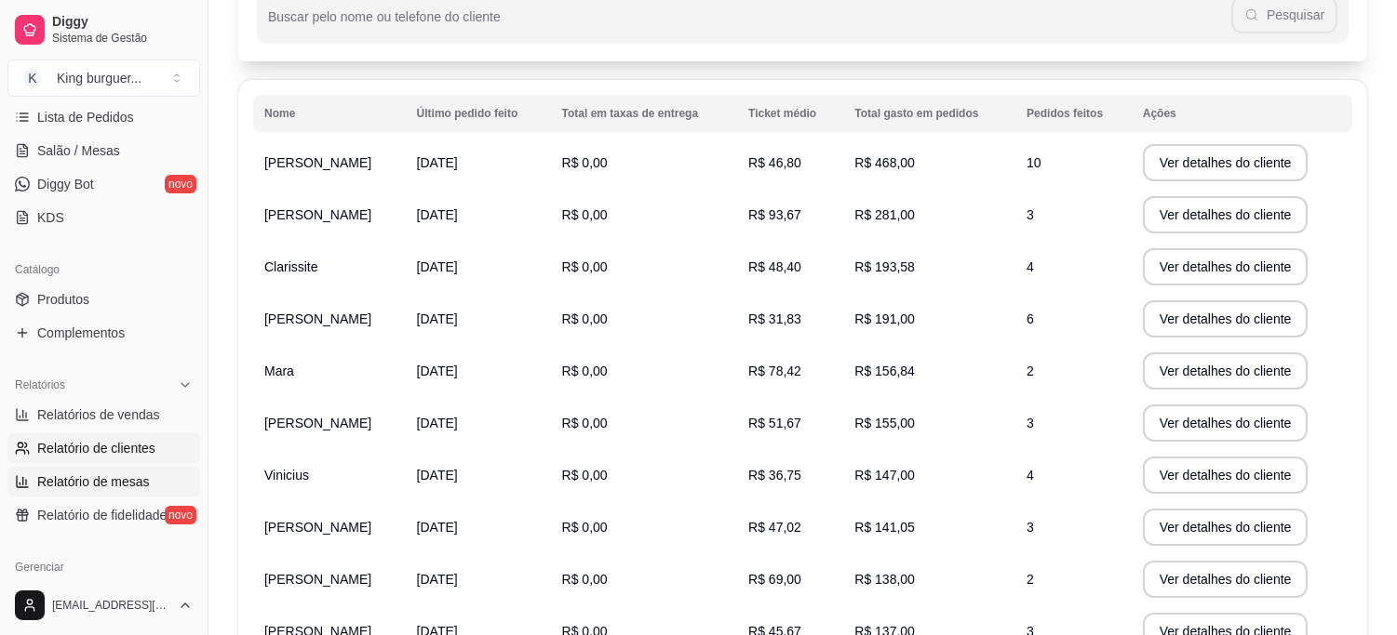
scroll to position [207, 0]
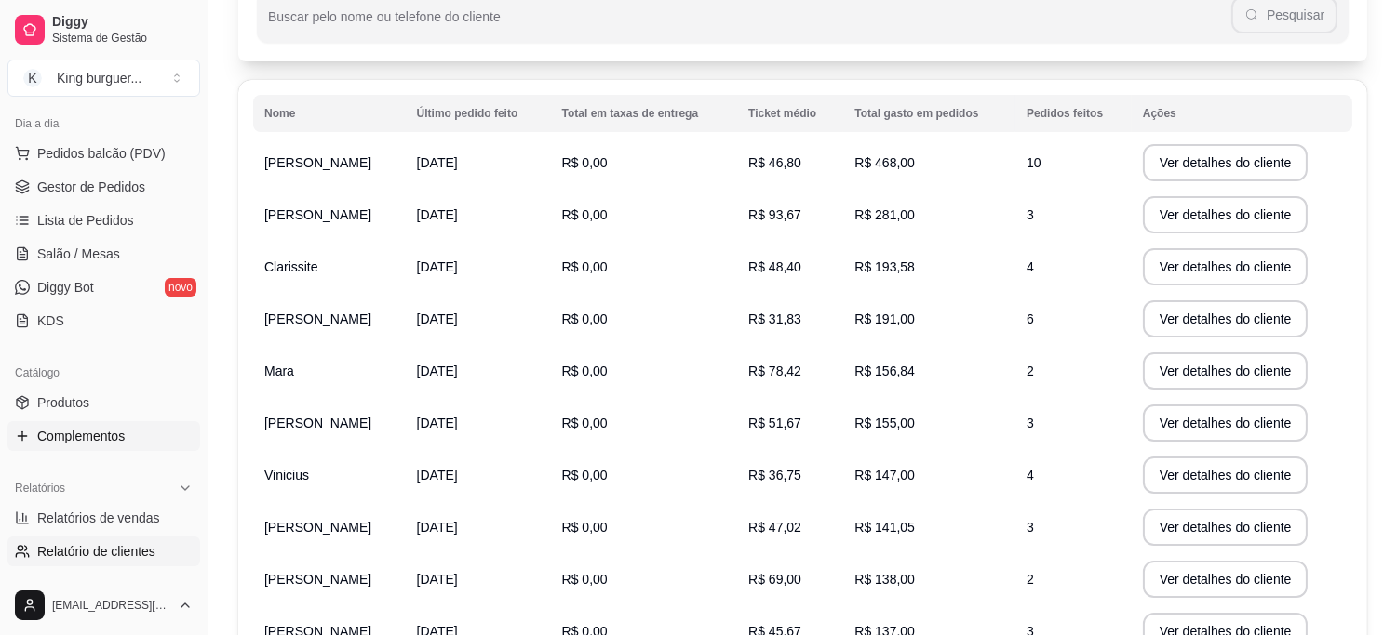
click at [116, 430] on span "Complementos" at bounding box center [80, 436] width 87 height 19
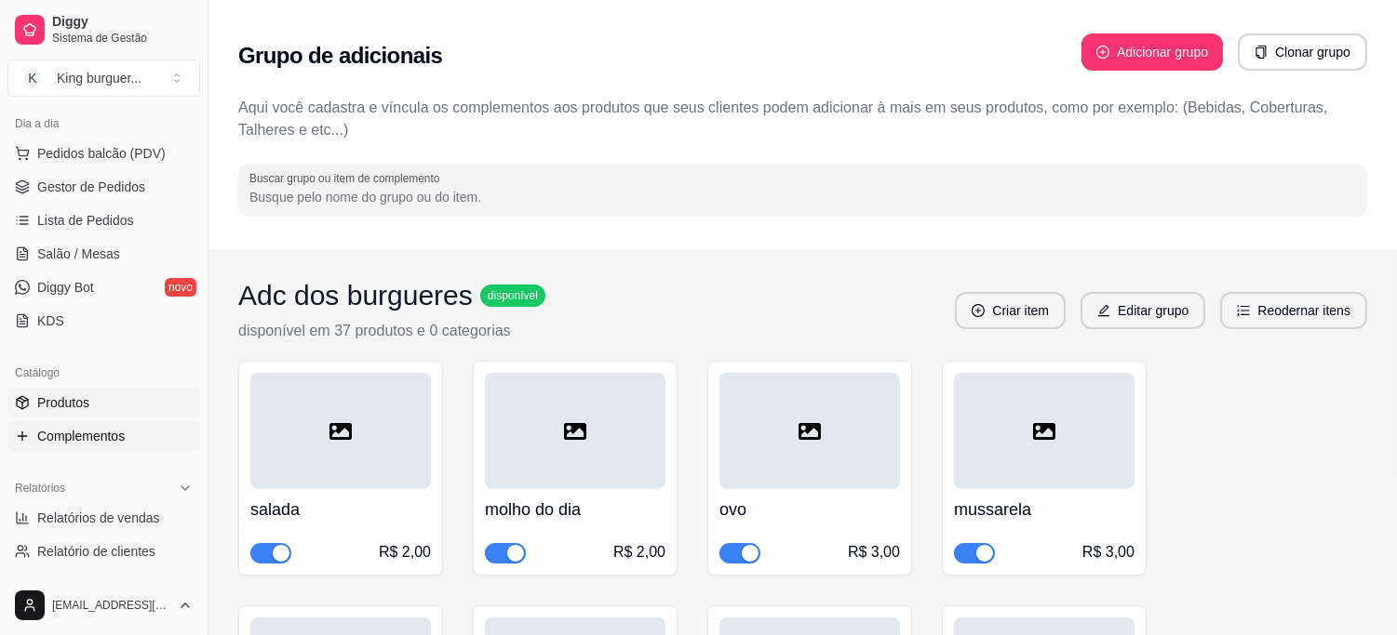
click at [87, 404] on span "Produtos" at bounding box center [63, 403] width 52 height 19
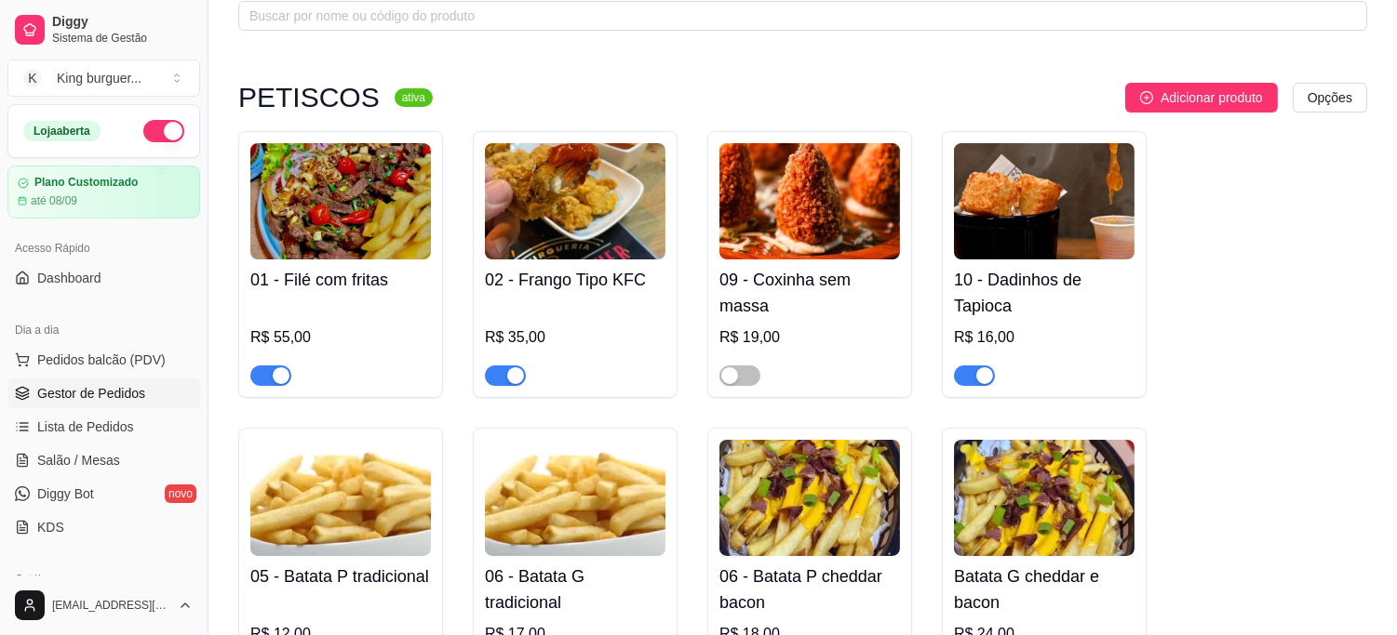
click at [131, 394] on span "Gestor de Pedidos" at bounding box center [91, 393] width 108 height 19
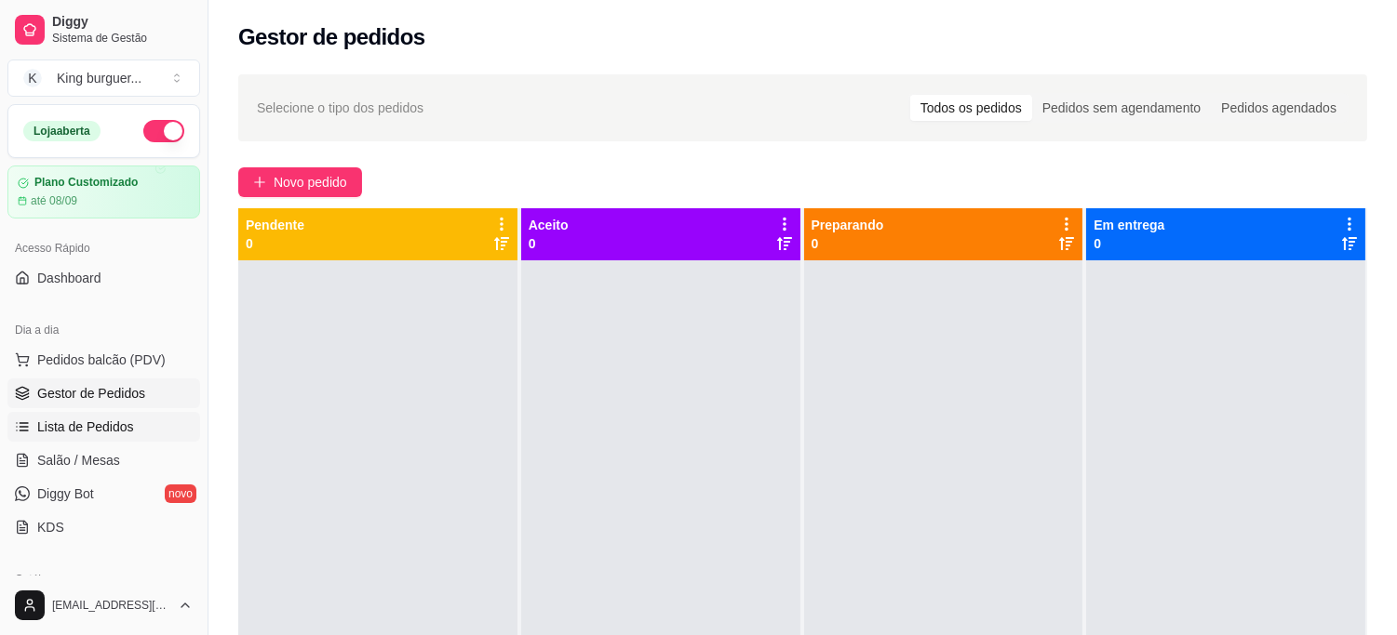
click at [116, 421] on span "Lista de Pedidos" at bounding box center [85, 427] width 97 height 19
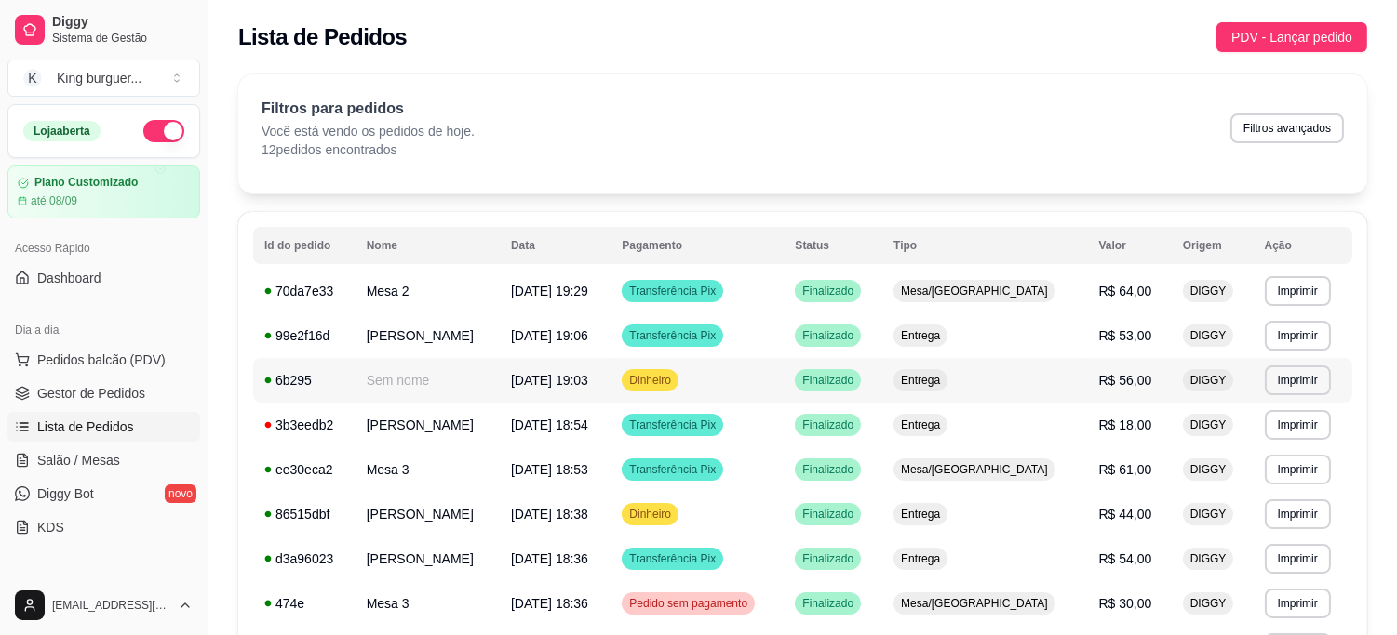
click at [1141, 386] on span "R$ 56,00" at bounding box center [1125, 380] width 53 height 15
click at [116, 389] on span "Gestor de Pedidos" at bounding box center [91, 393] width 108 height 19
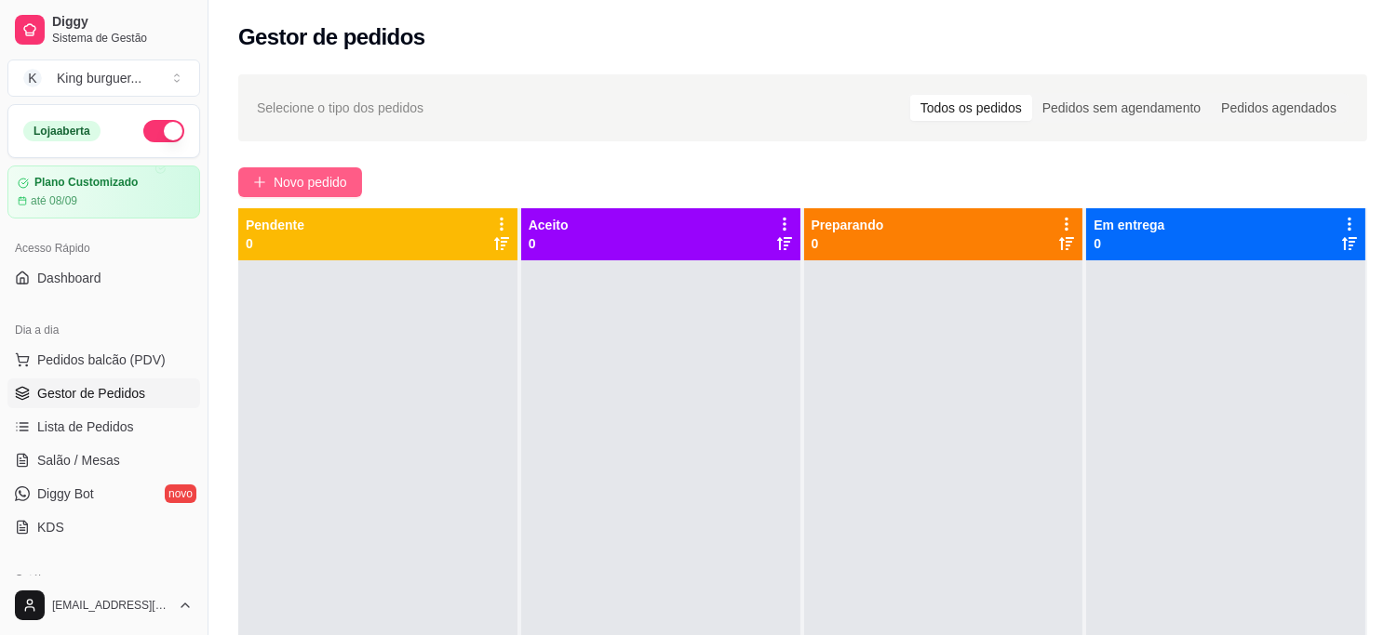
click at [320, 179] on span "Novo pedido" at bounding box center [311, 182] width 74 height 20
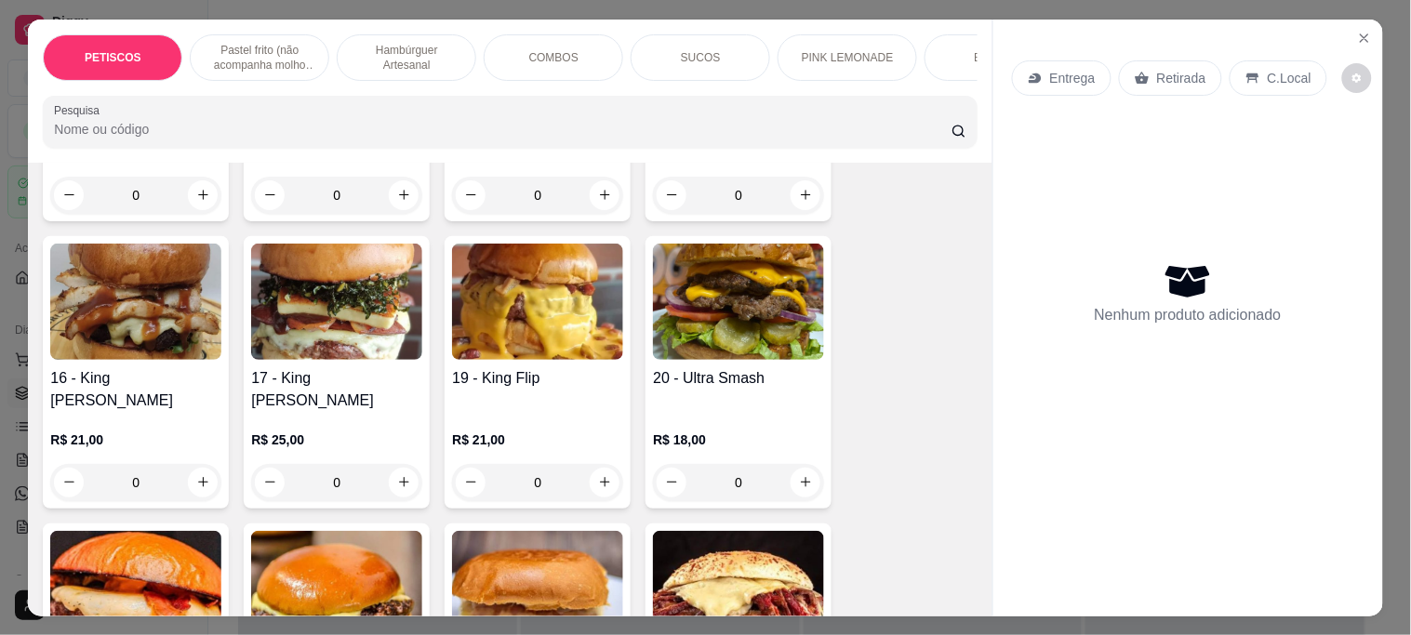
scroll to position [2171, 0]
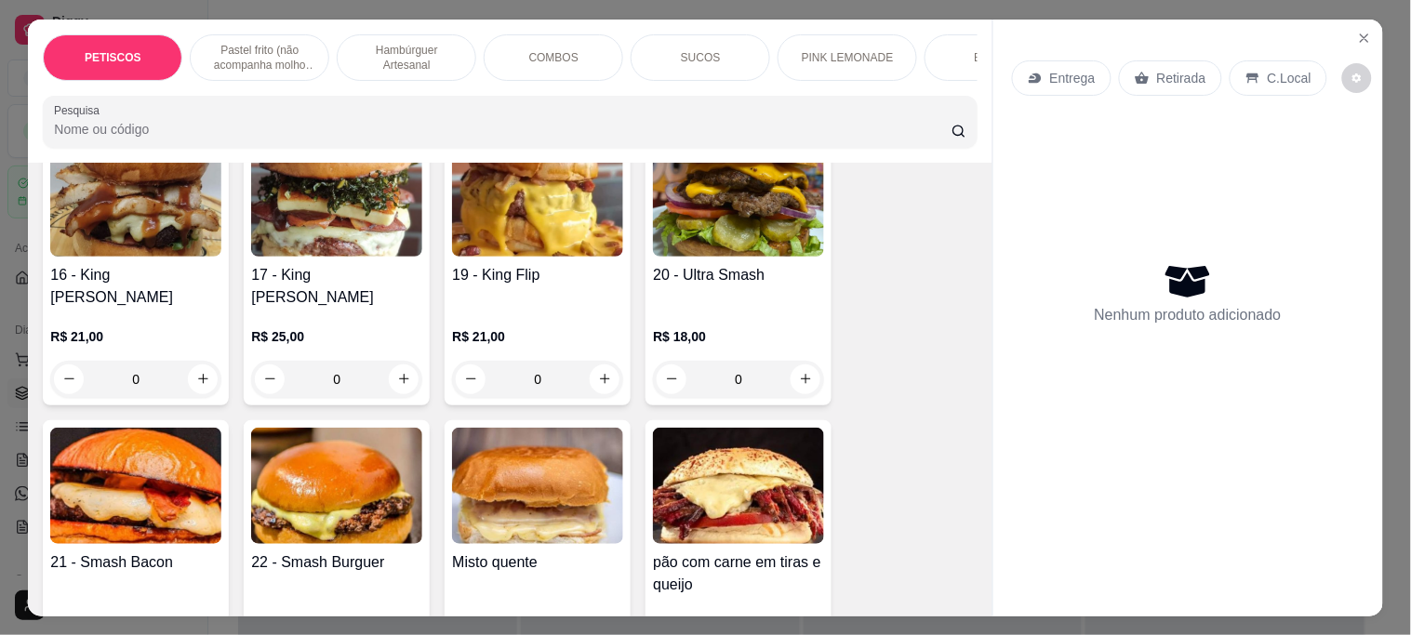
click at [732, 196] on img at bounding box center [738, 198] width 171 height 116
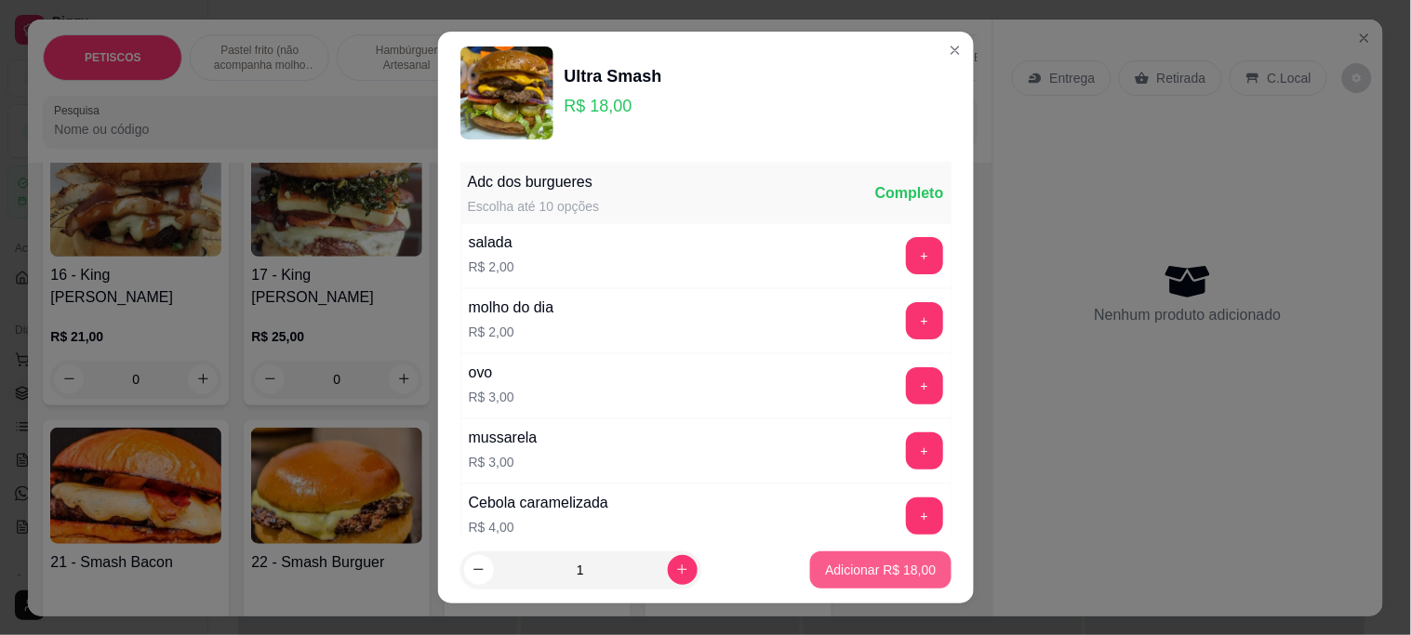
click at [853, 572] on p "Adicionar R$ 18,00" at bounding box center [880, 570] width 111 height 19
type input "1"
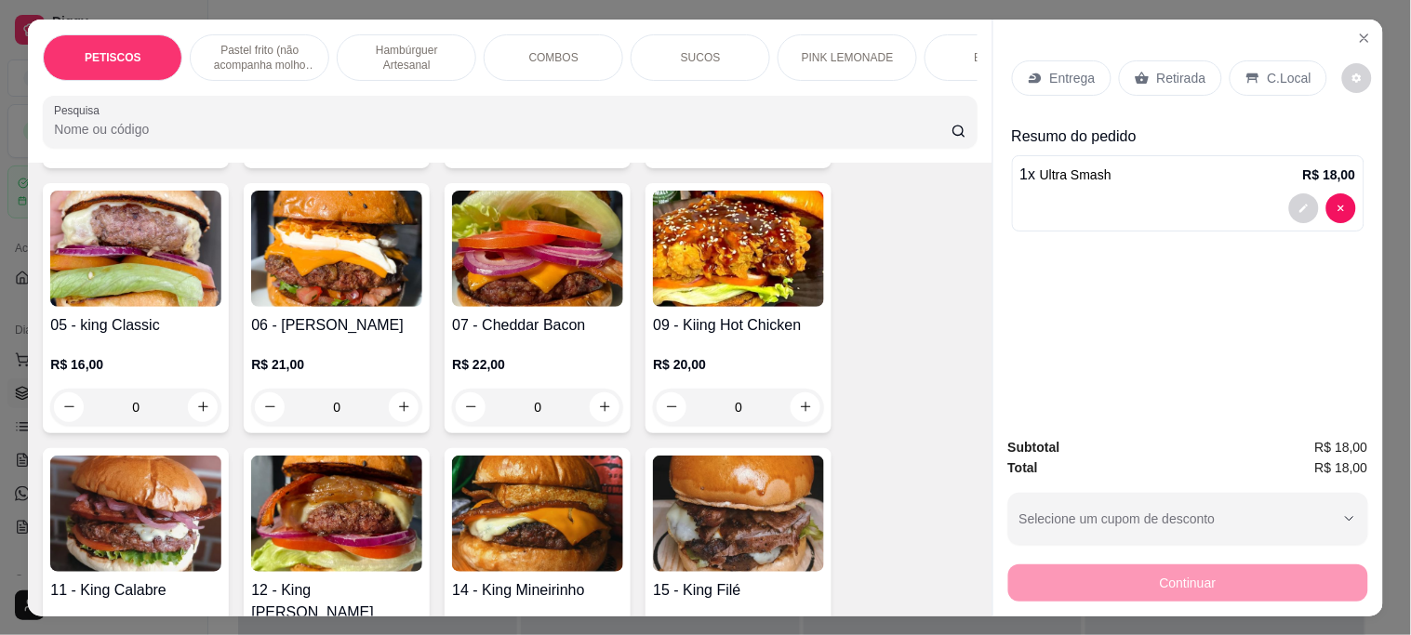
scroll to position [1550, 0]
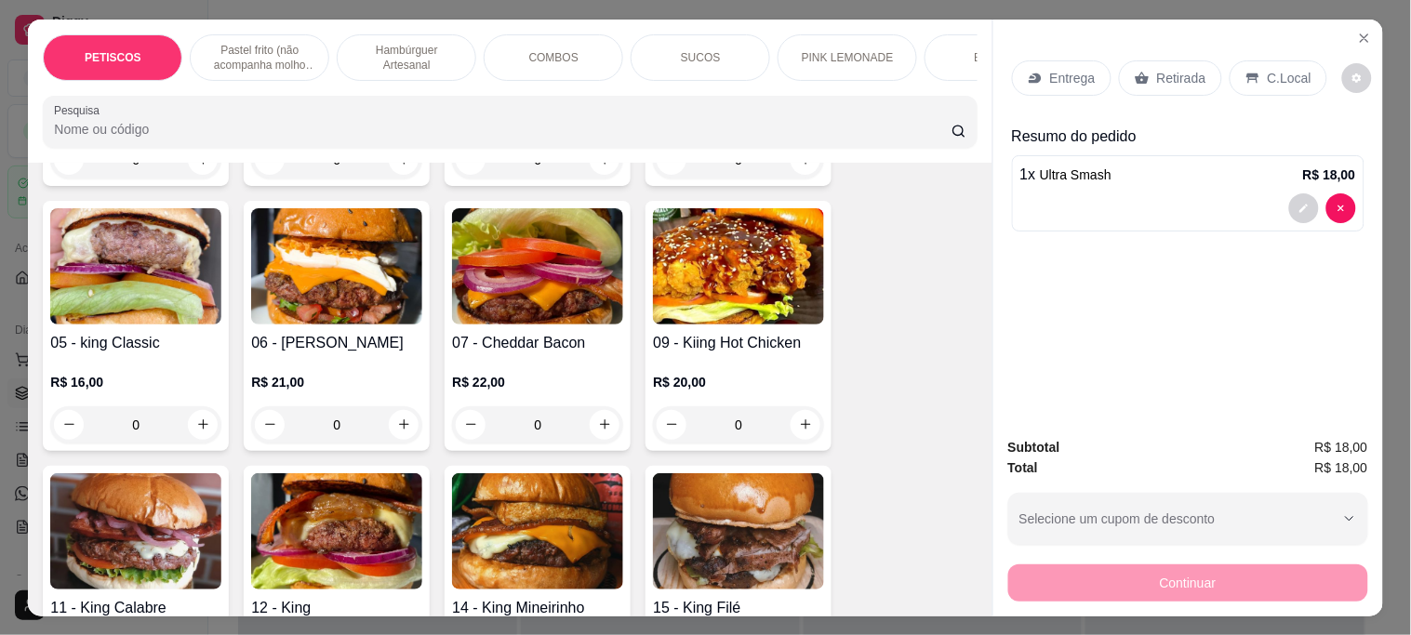
click at [352, 503] on img at bounding box center [336, 532] width 171 height 116
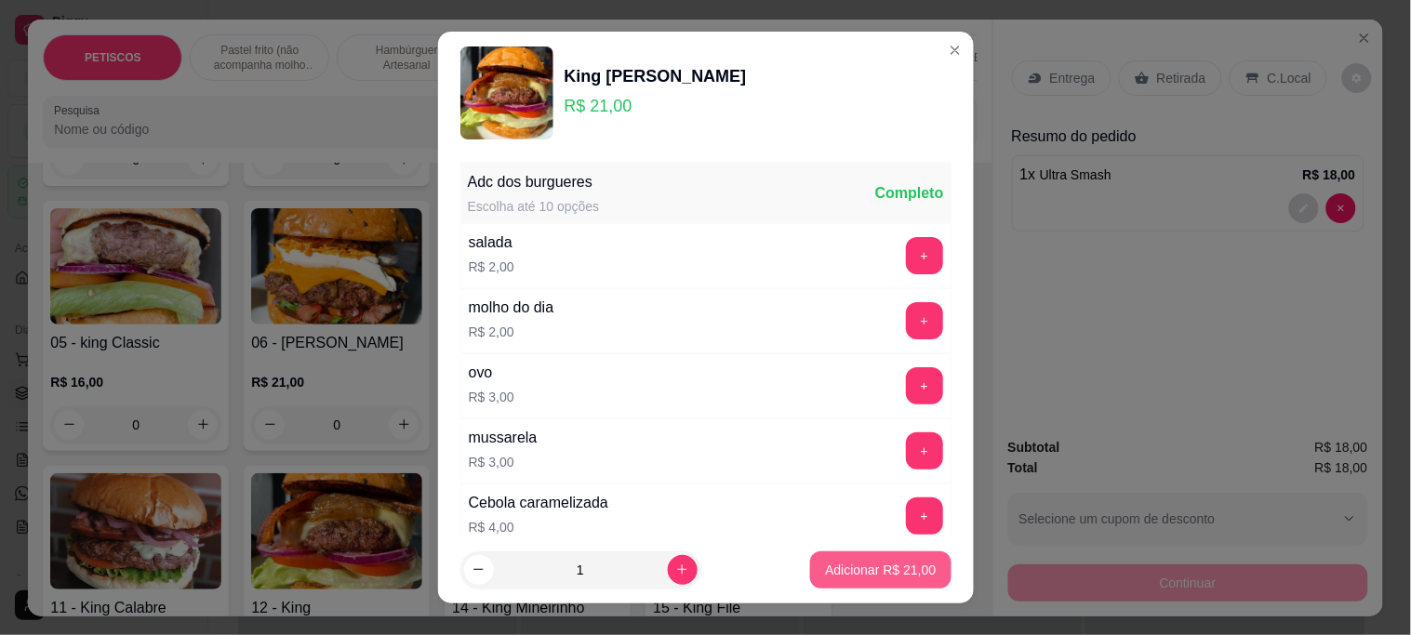
click at [861, 563] on p "Adicionar R$ 21,00" at bounding box center [880, 570] width 111 height 19
type input "1"
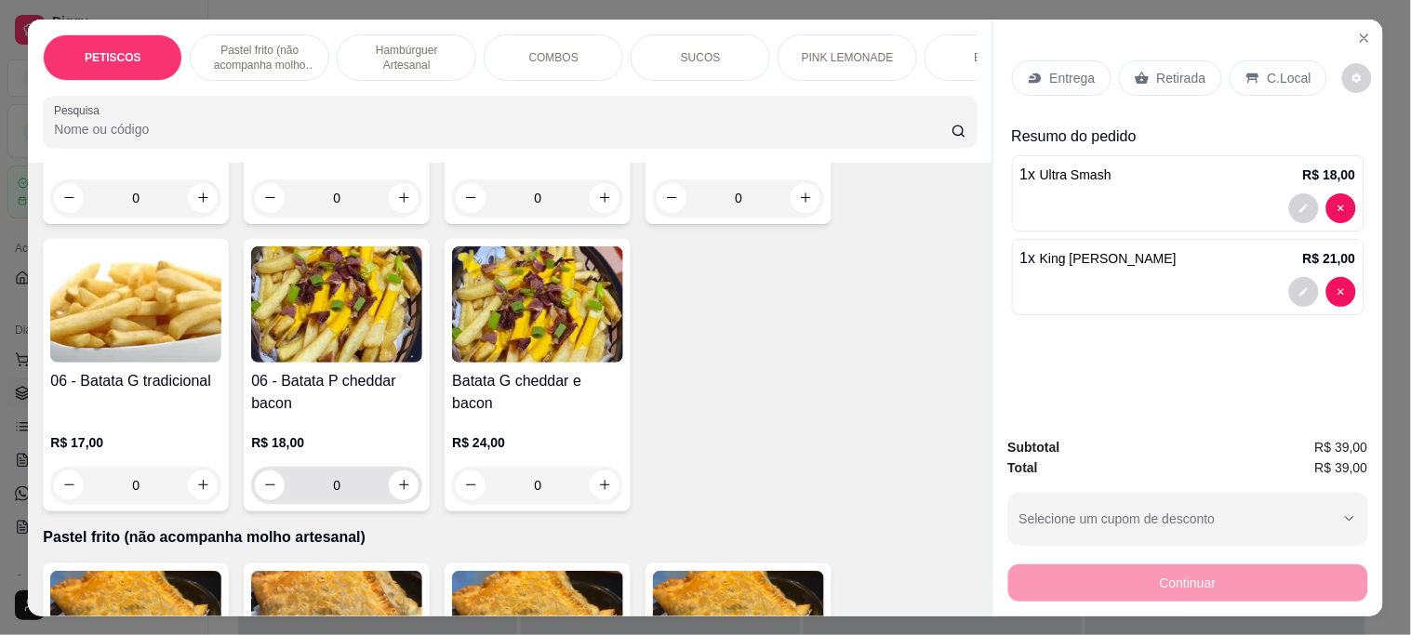
scroll to position [207, 0]
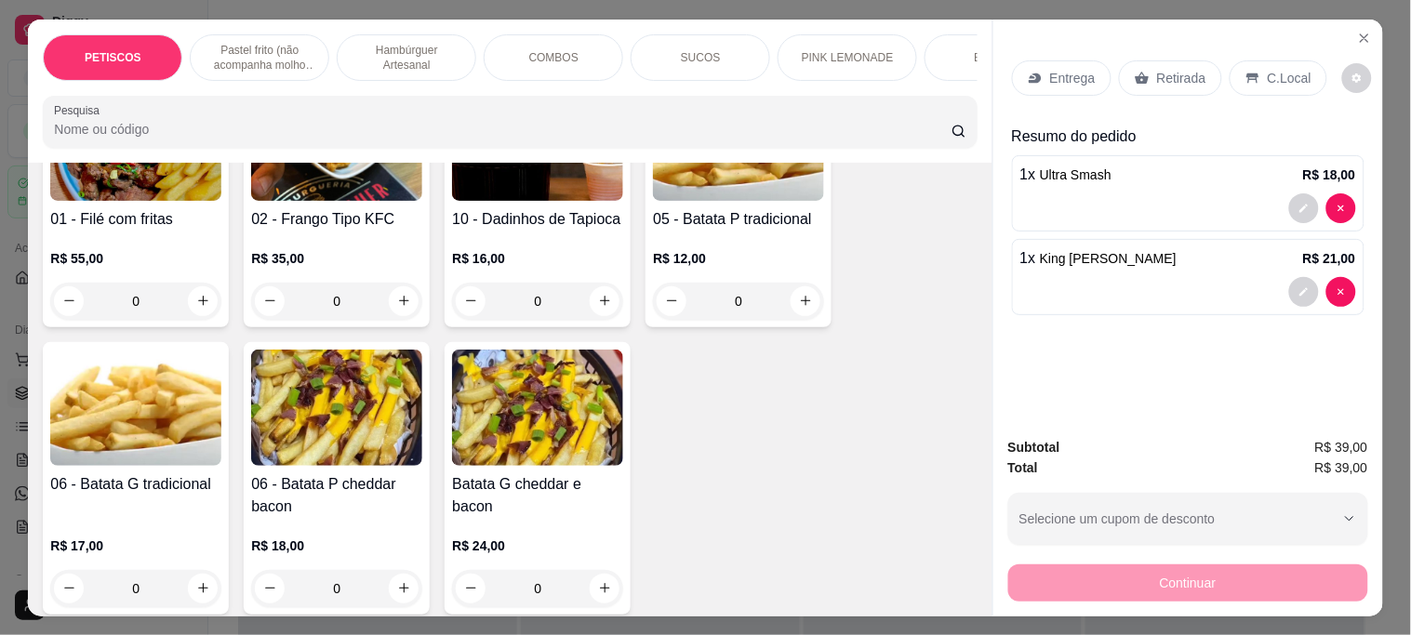
click at [183, 387] on img at bounding box center [135, 408] width 171 height 116
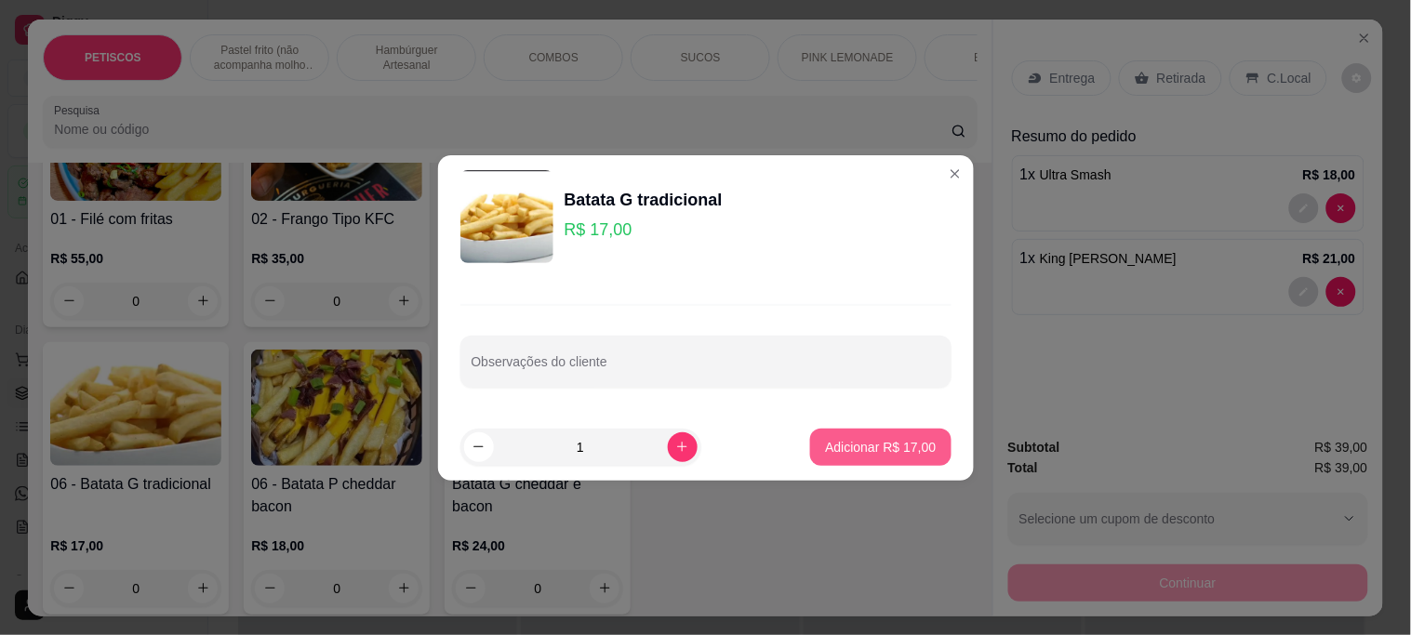
click at [880, 448] on p "Adicionar R$ 17,00" at bounding box center [880, 447] width 111 height 19
type input "1"
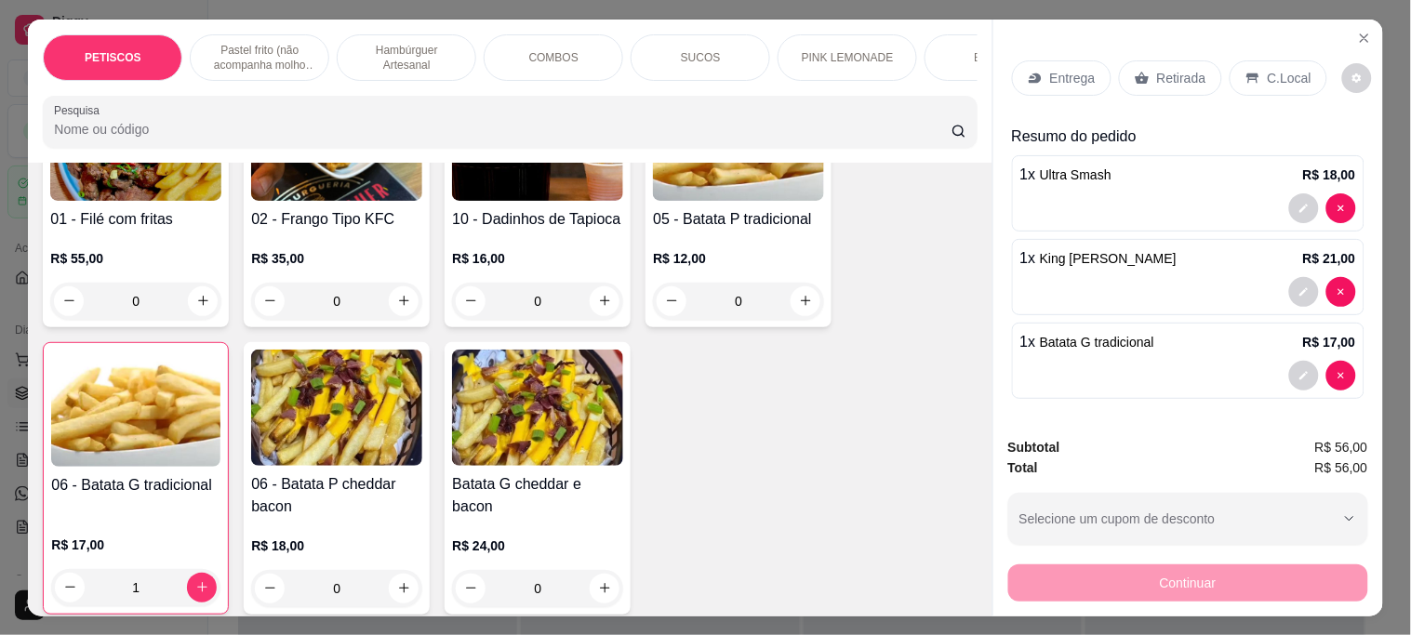
click at [1165, 74] on p "Retirada" at bounding box center [1181, 78] width 49 height 19
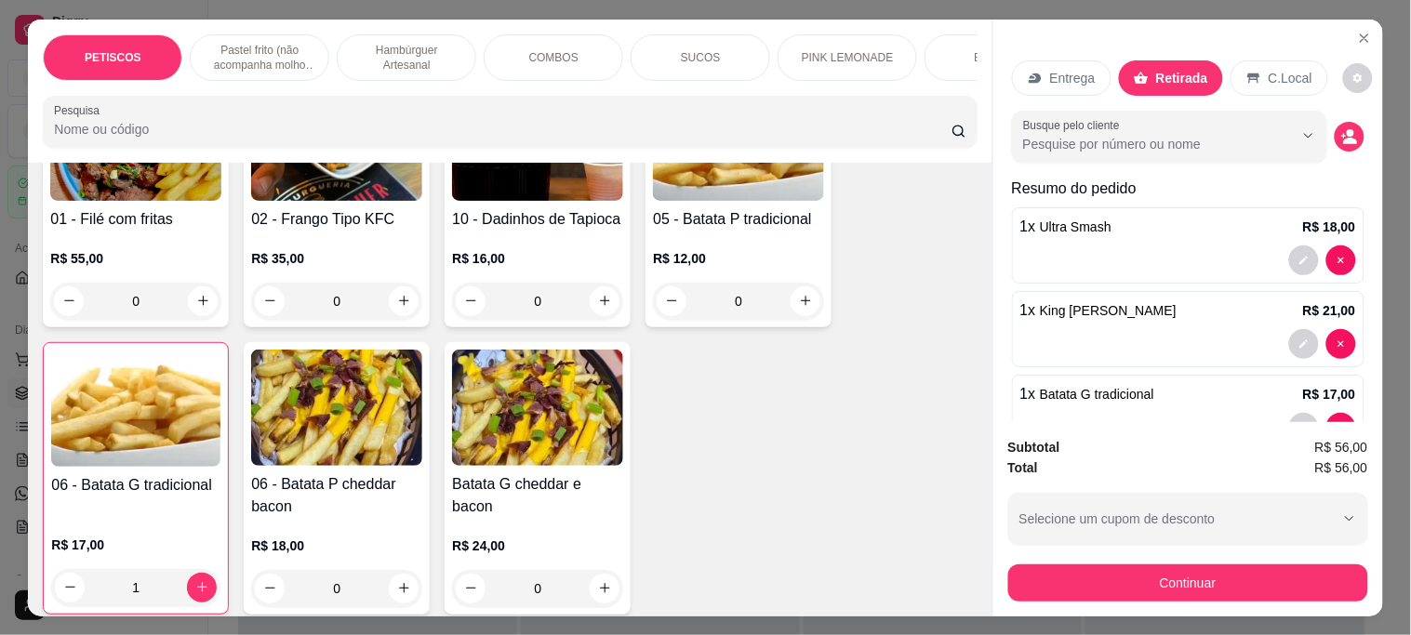
scroll to position [54, 0]
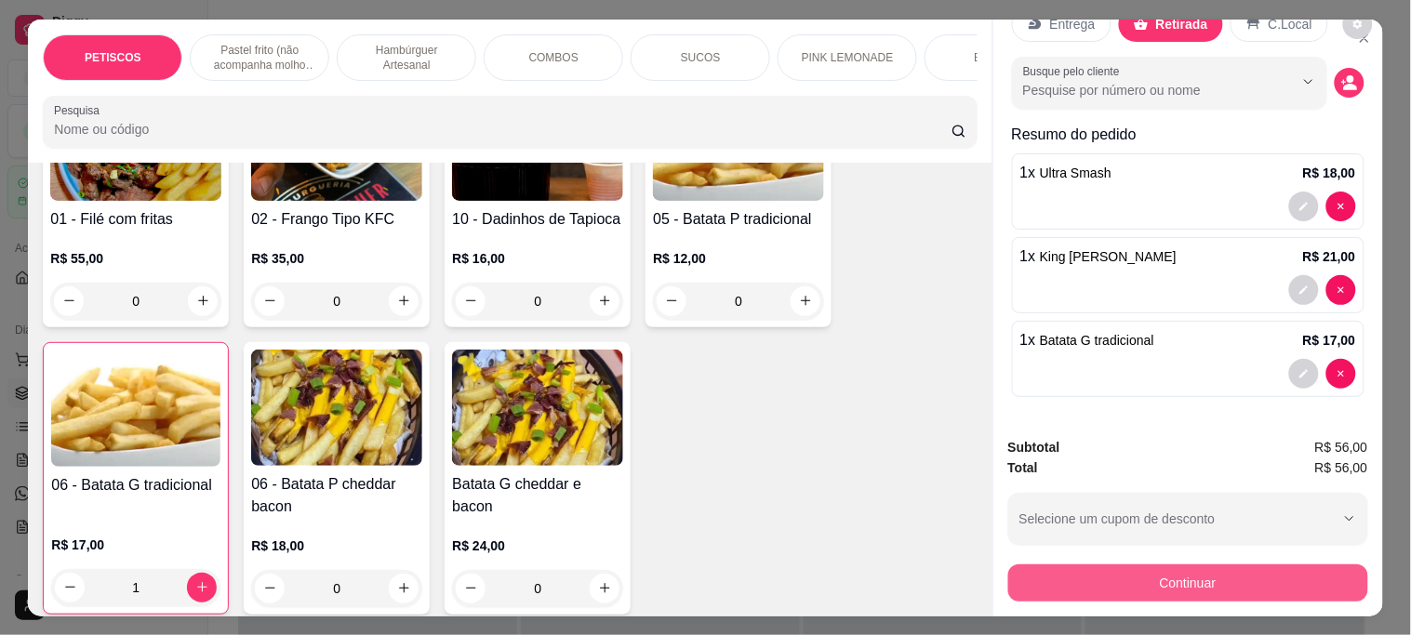
click at [1164, 570] on button "Continuar" at bounding box center [1189, 583] width 360 height 37
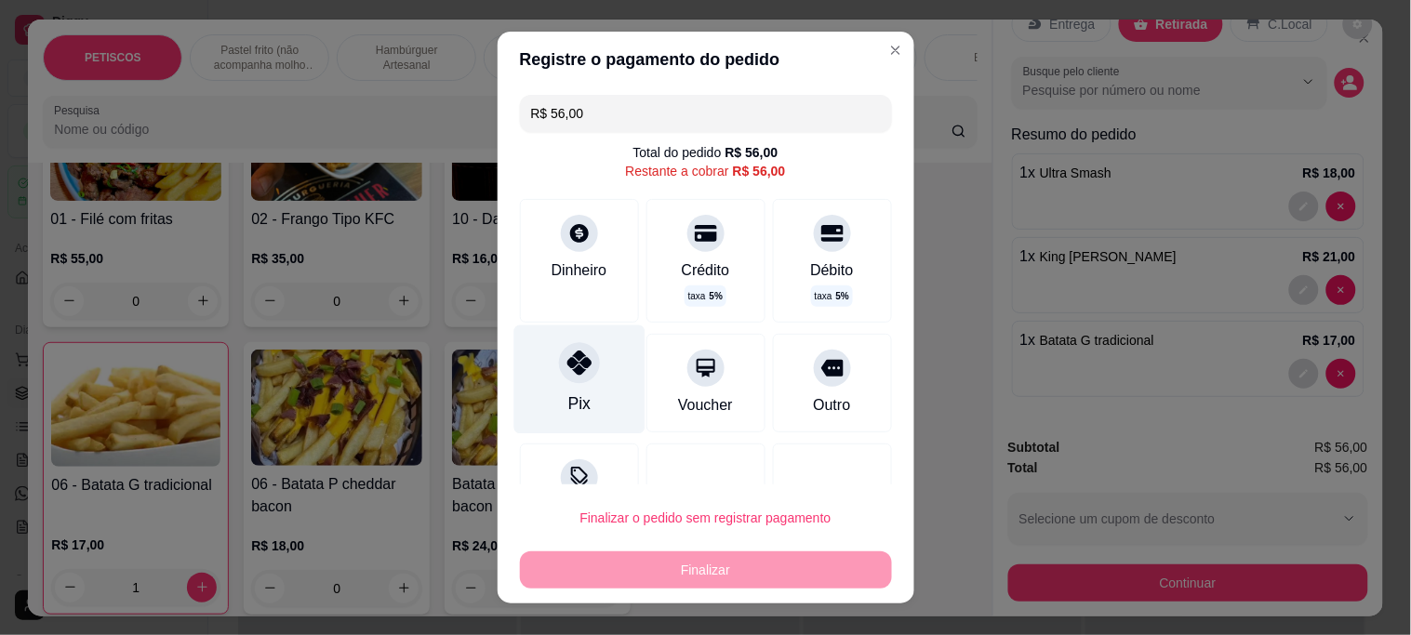
click at [572, 368] on icon at bounding box center [579, 363] width 24 height 24
type input "R$ 0,00"
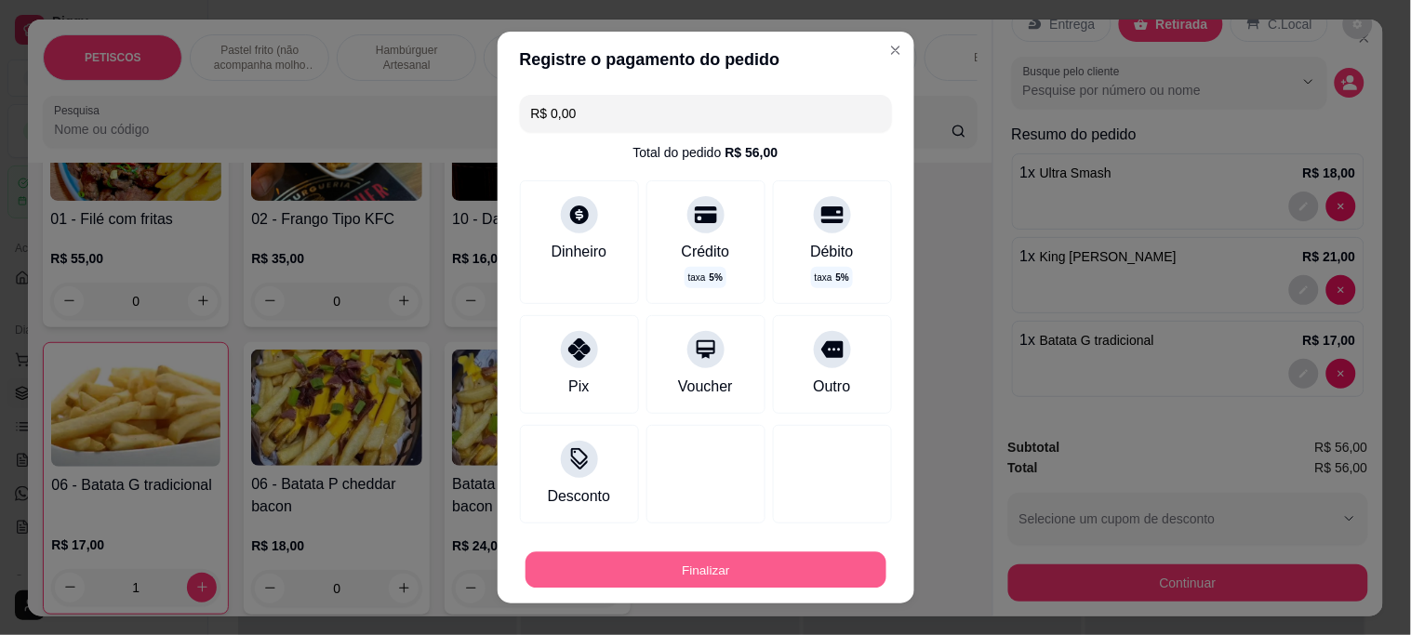
click at [769, 569] on button "Finalizar" at bounding box center [706, 570] width 361 height 36
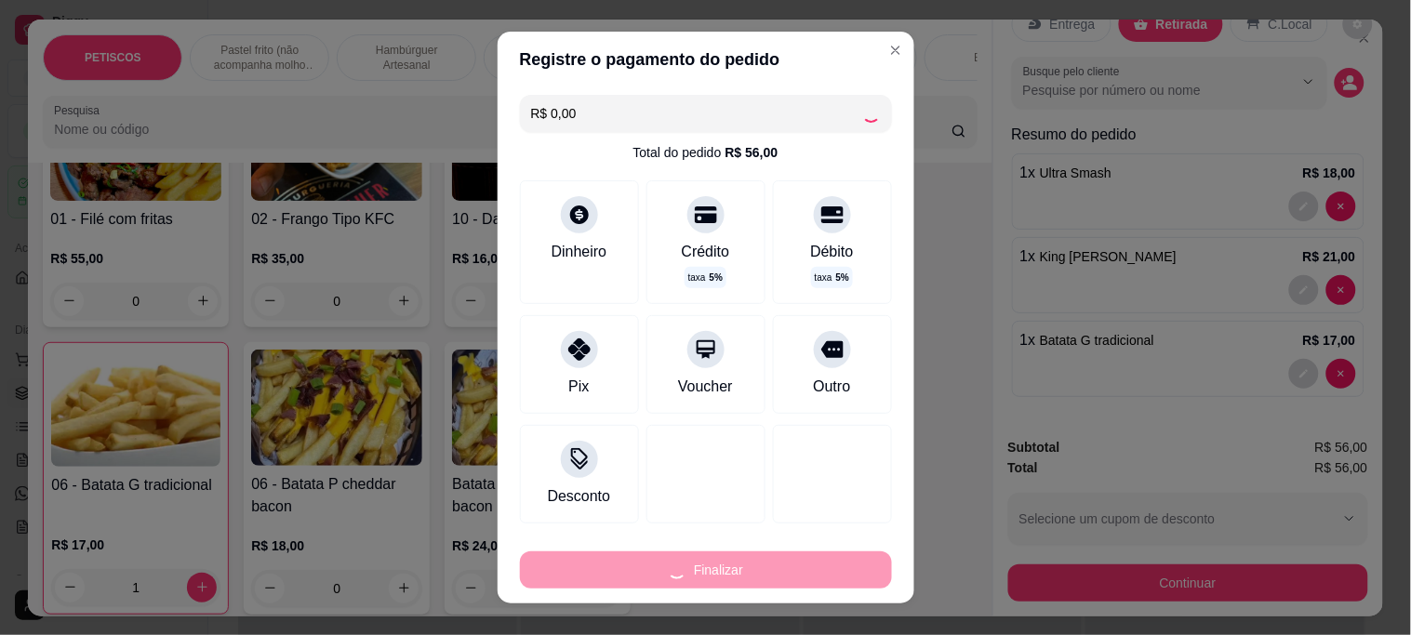
type input "0"
type input "-R$ 56,00"
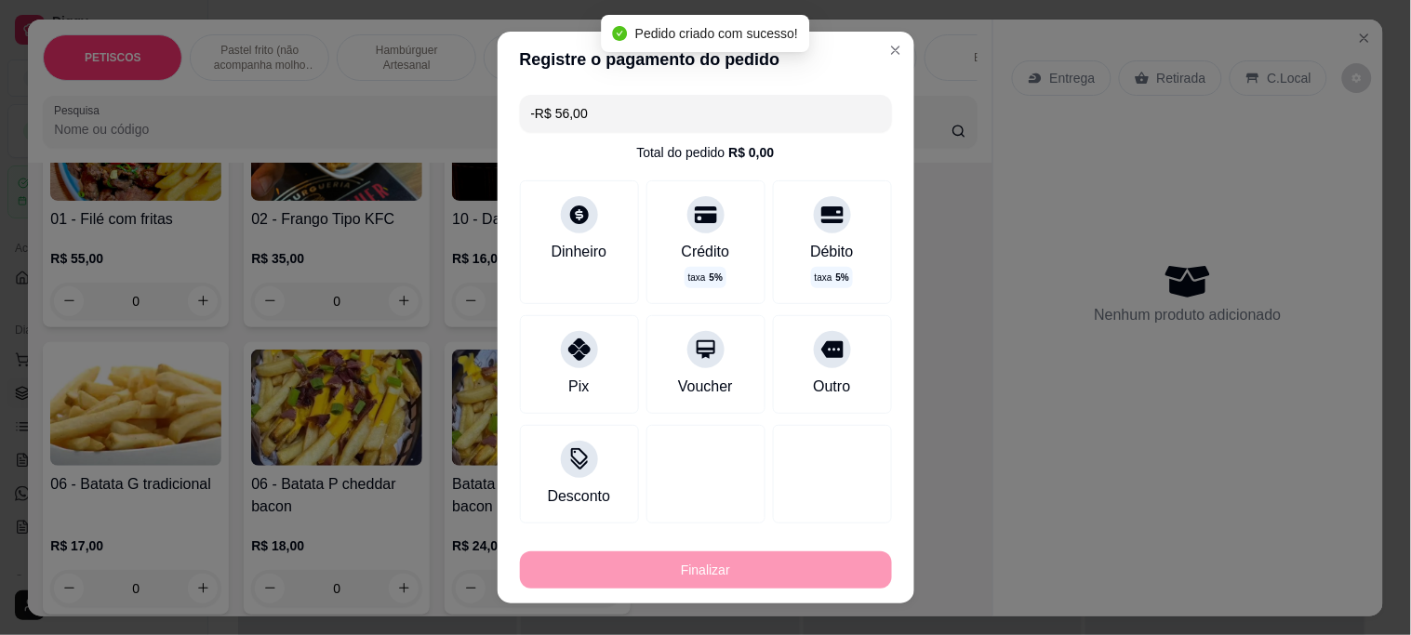
scroll to position [0, 0]
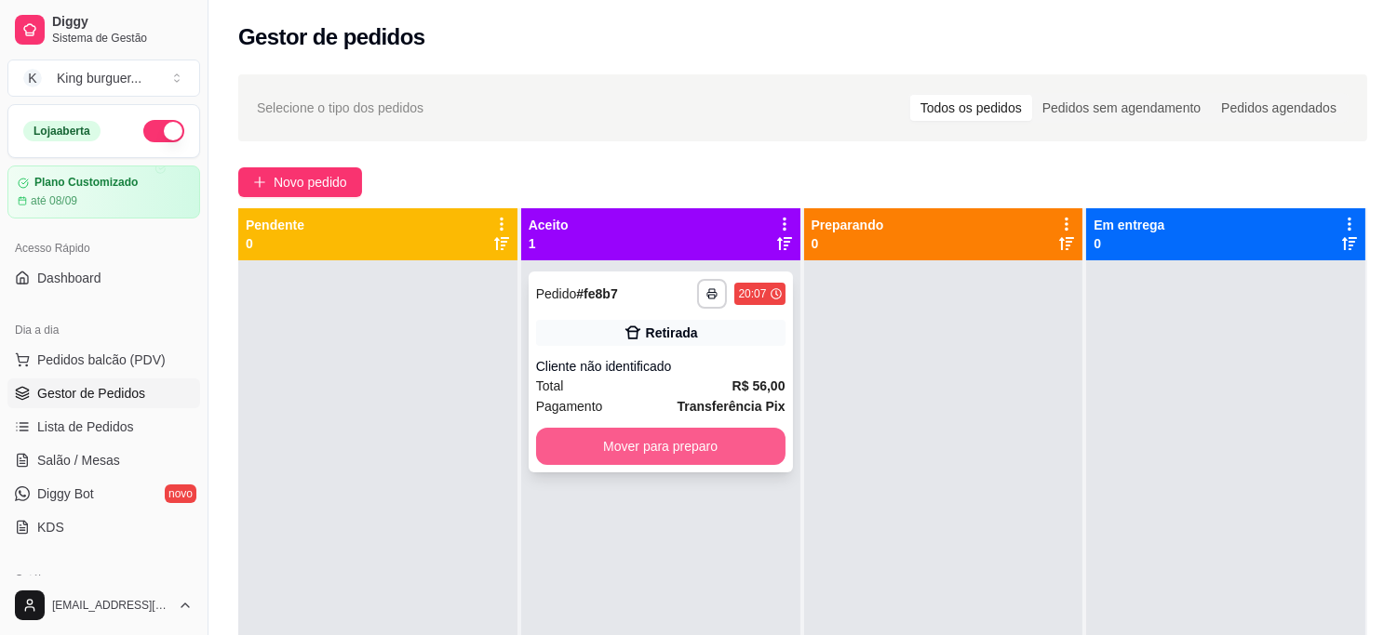
click at [748, 435] on button "Mover para preparo" at bounding box center [660, 446] width 249 height 37
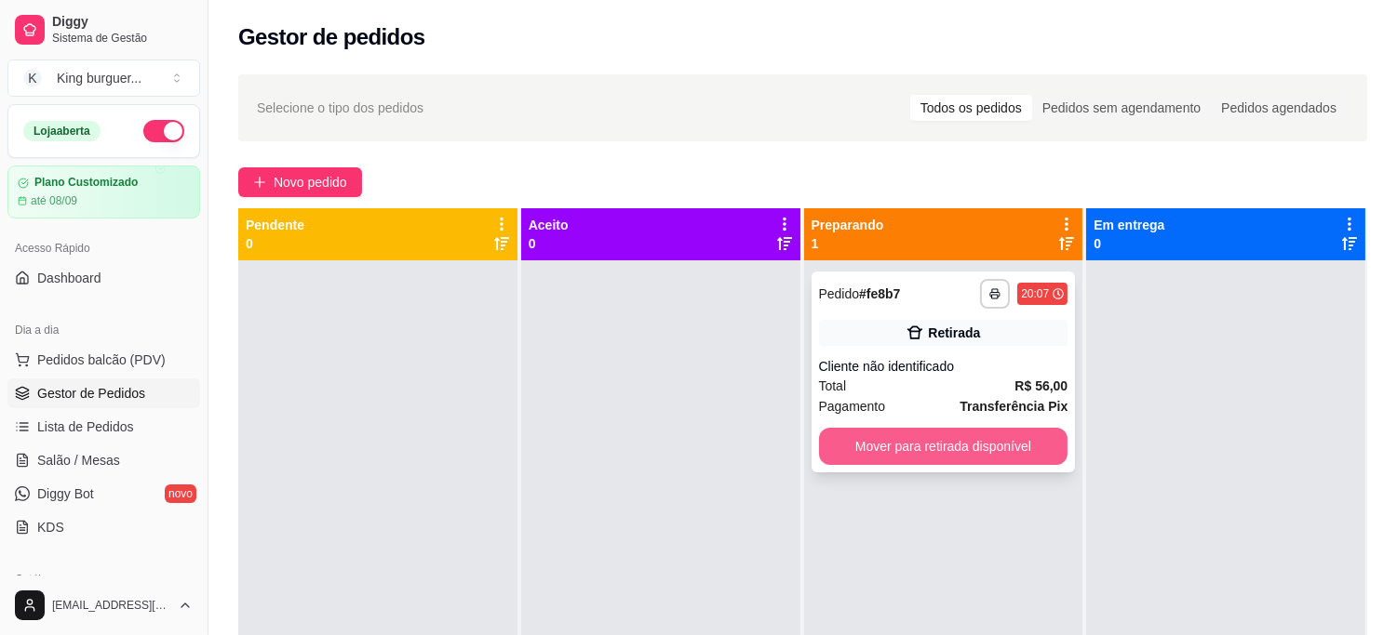
click at [993, 442] on button "Mover para retirada disponível" at bounding box center [943, 446] width 249 height 37
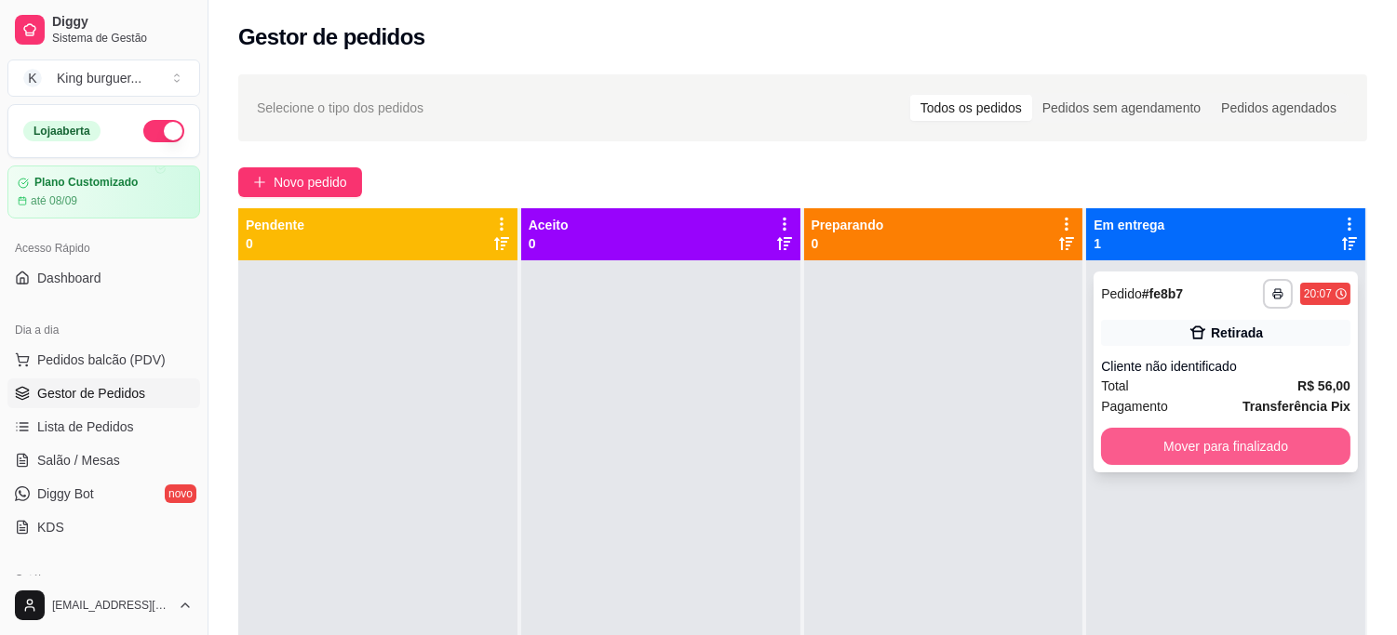
click at [1115, 450] on button "Mover para finalizado" at bounding box center [1225, 446] width 249 height 37
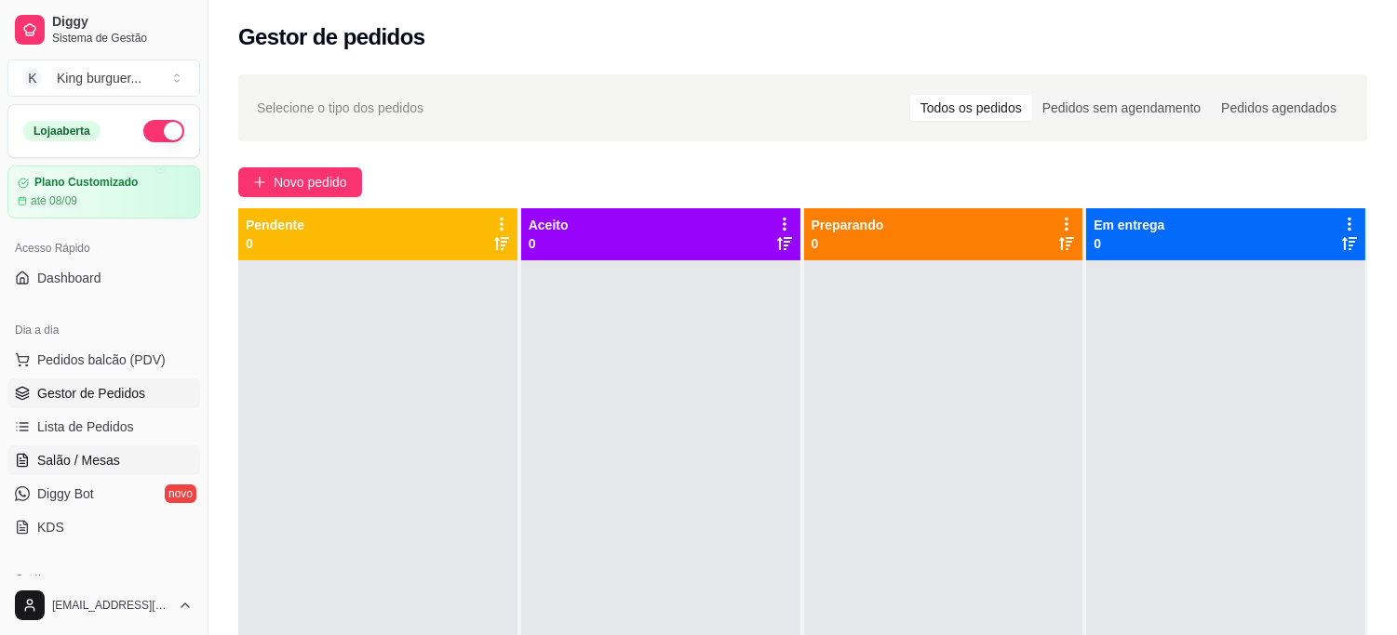
click at [91, 461] on span "Salão / Mesas" at bounding box center [78, 460] width 83 height 19
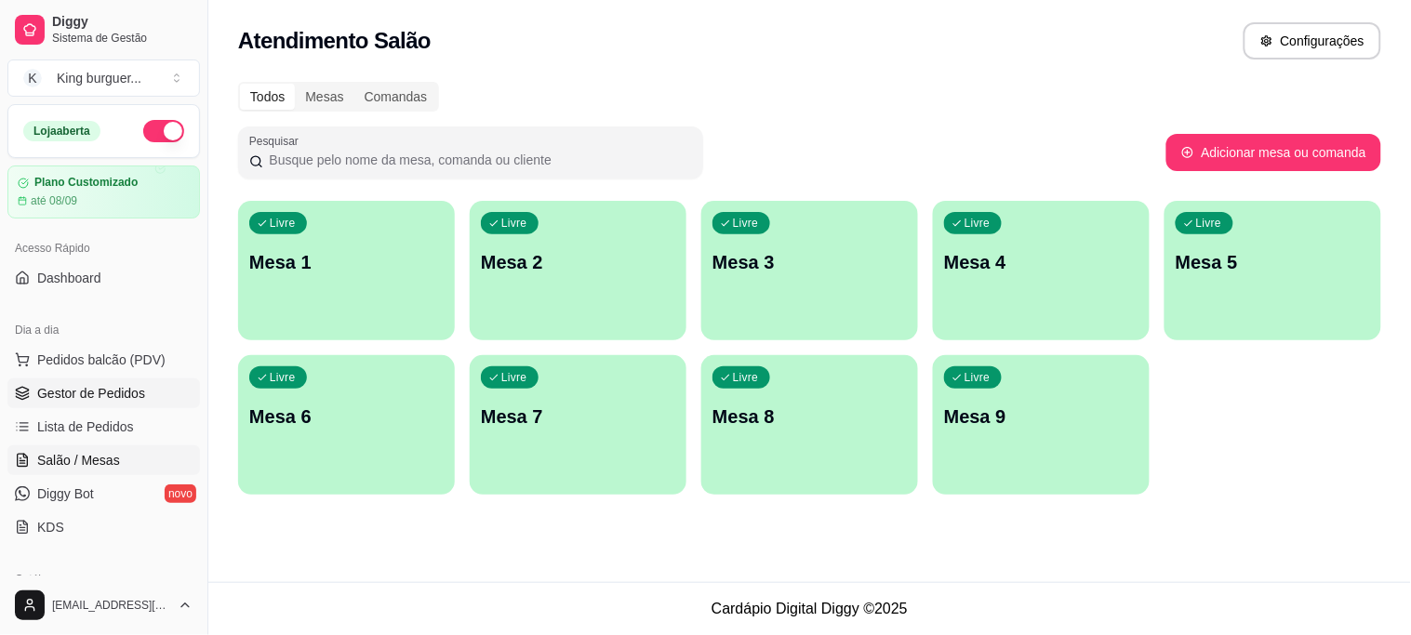
click at [128, 381] on link "Gestor de Pedidos" at bounding box center [103, 394] width 193 height 30
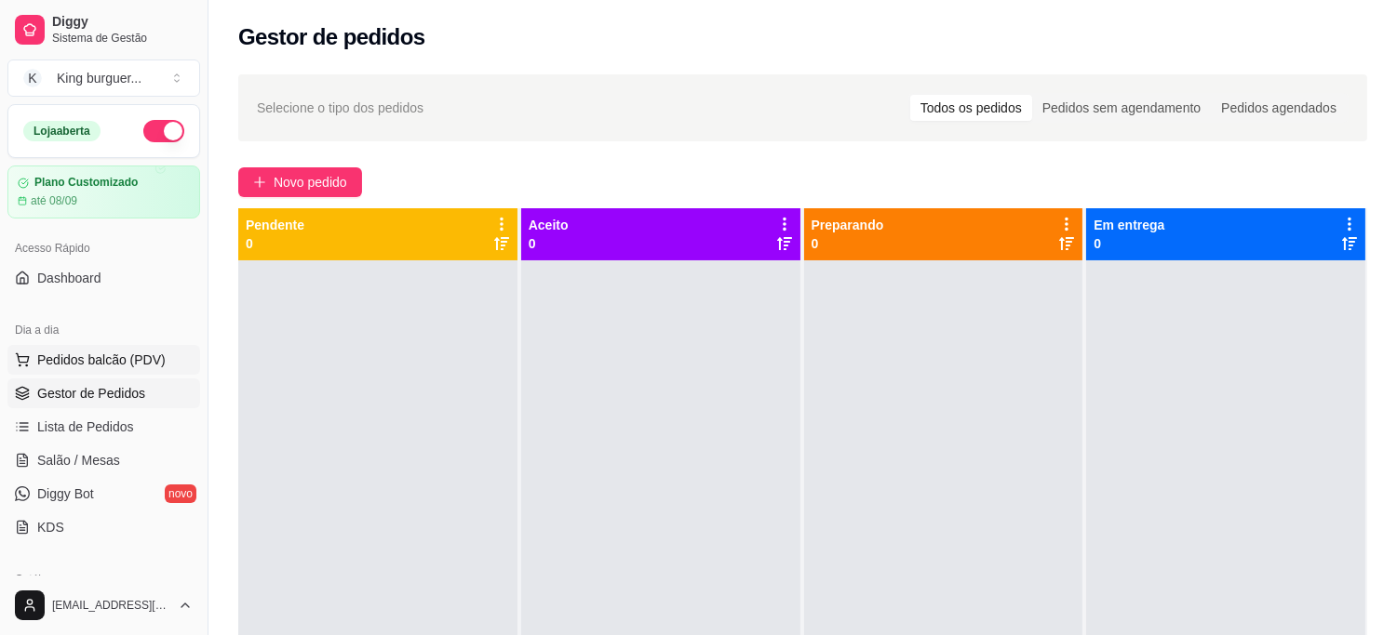
click at [135, 359] on span "Pedidos balcão (PDV)" at bounding box center [101, 360] width 128 height 19
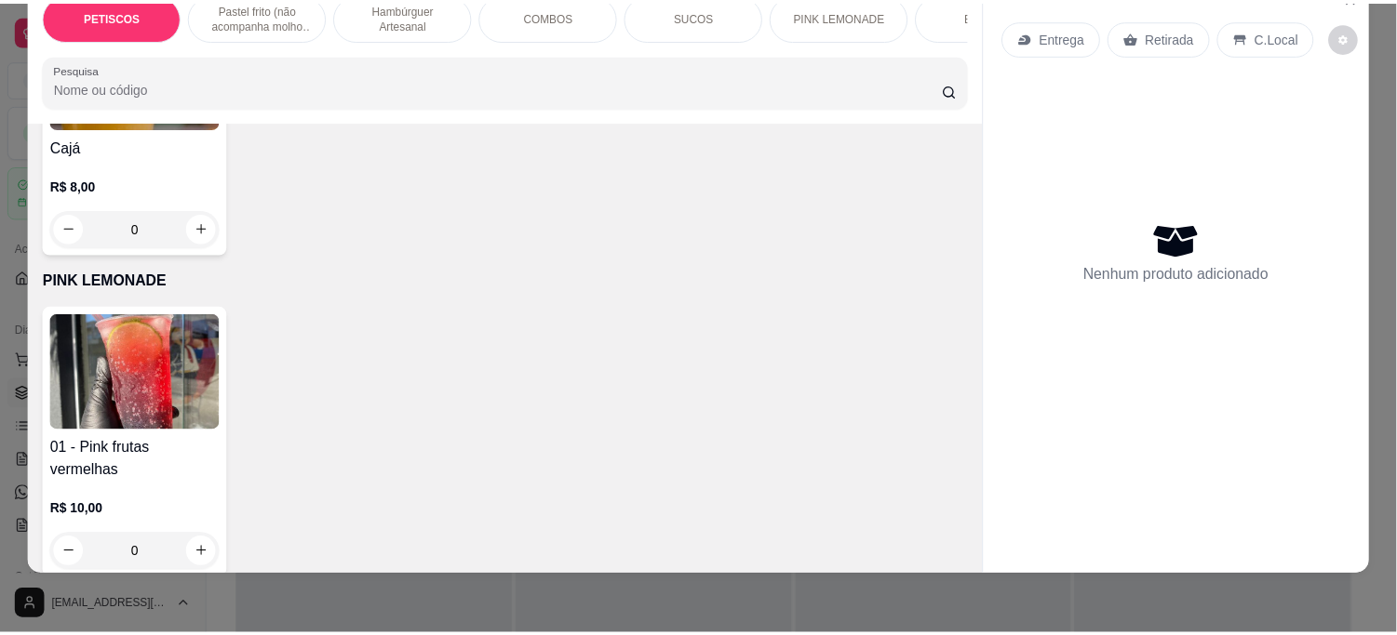
scroll to position [4487, 0]
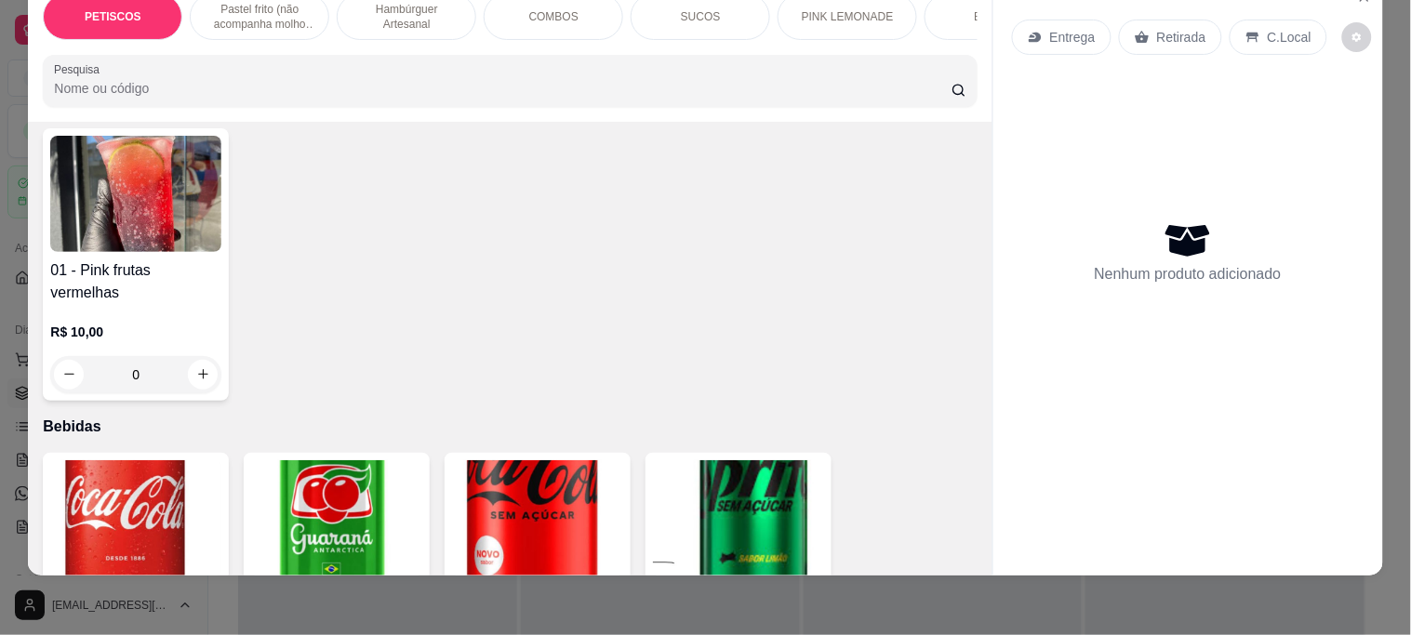
click at [543, 461] on img at bounding box center [537, 519] width 171 height 116
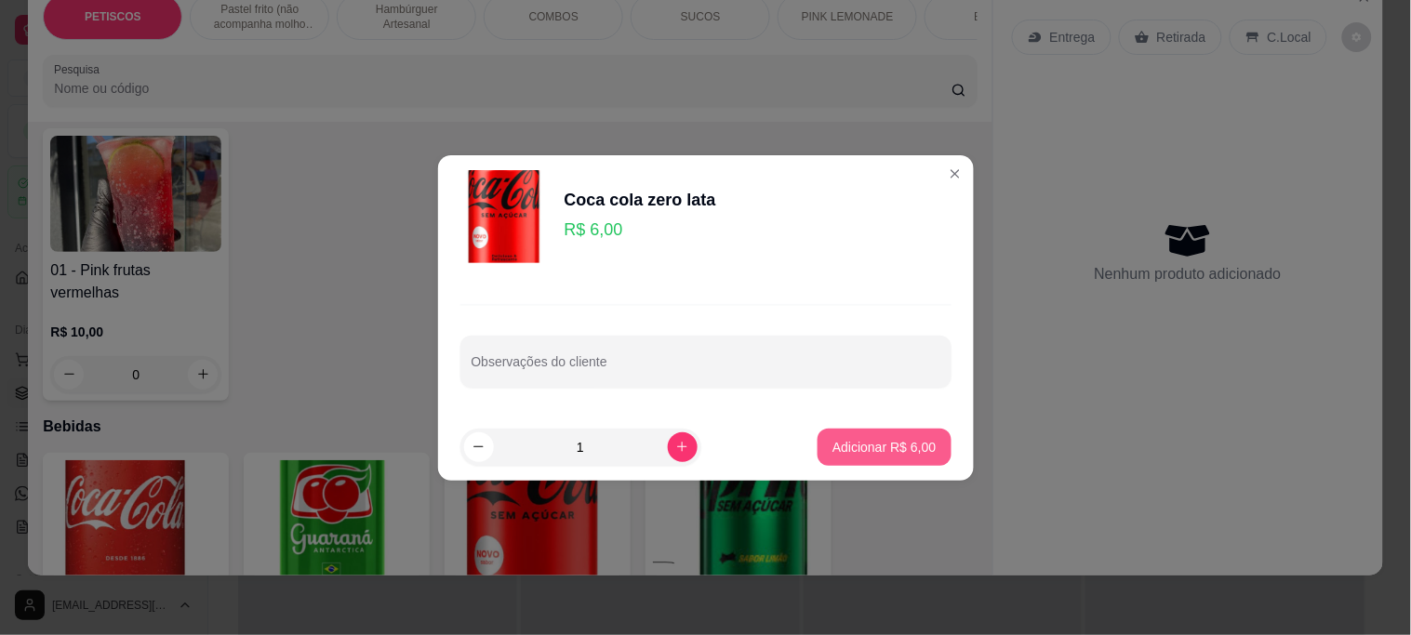
click at [906, 450] on p "Adicionar R$ 6,00" at bounding box center [884, 447] width 103 height 19
type input "1"
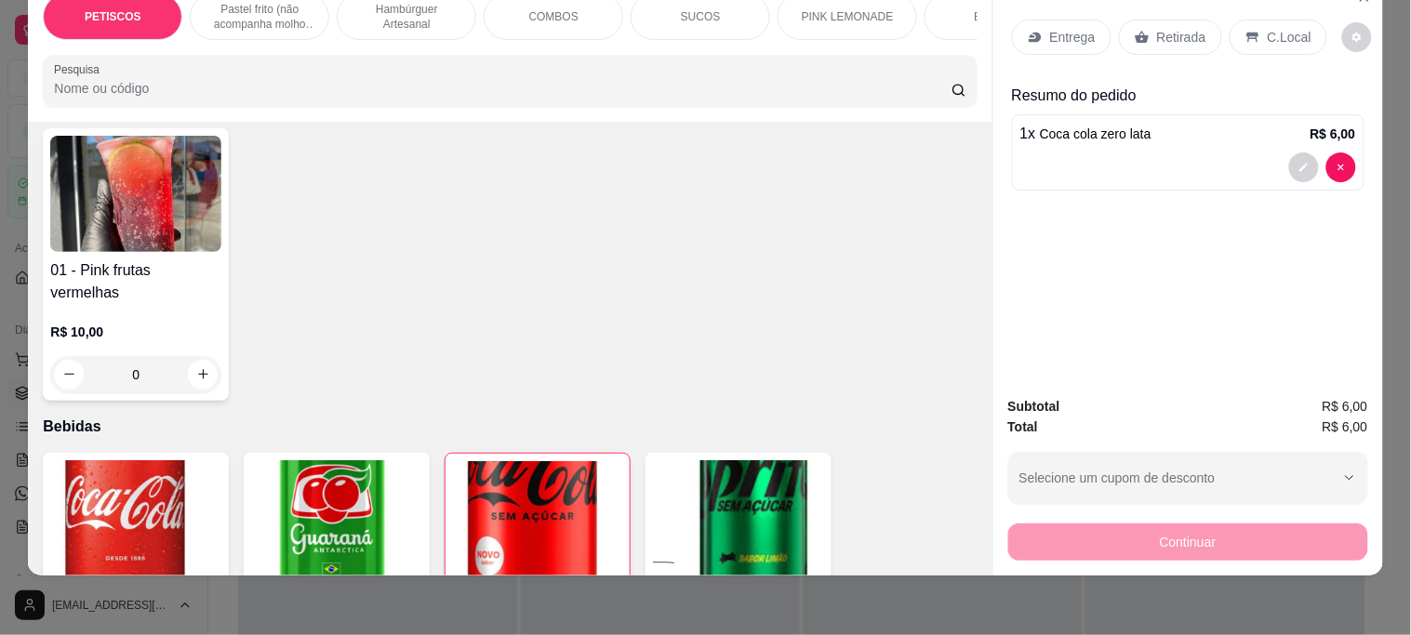
click at [1175, 28] on p "Retirada" at bounding box center [1181, 37] width 49 height 19
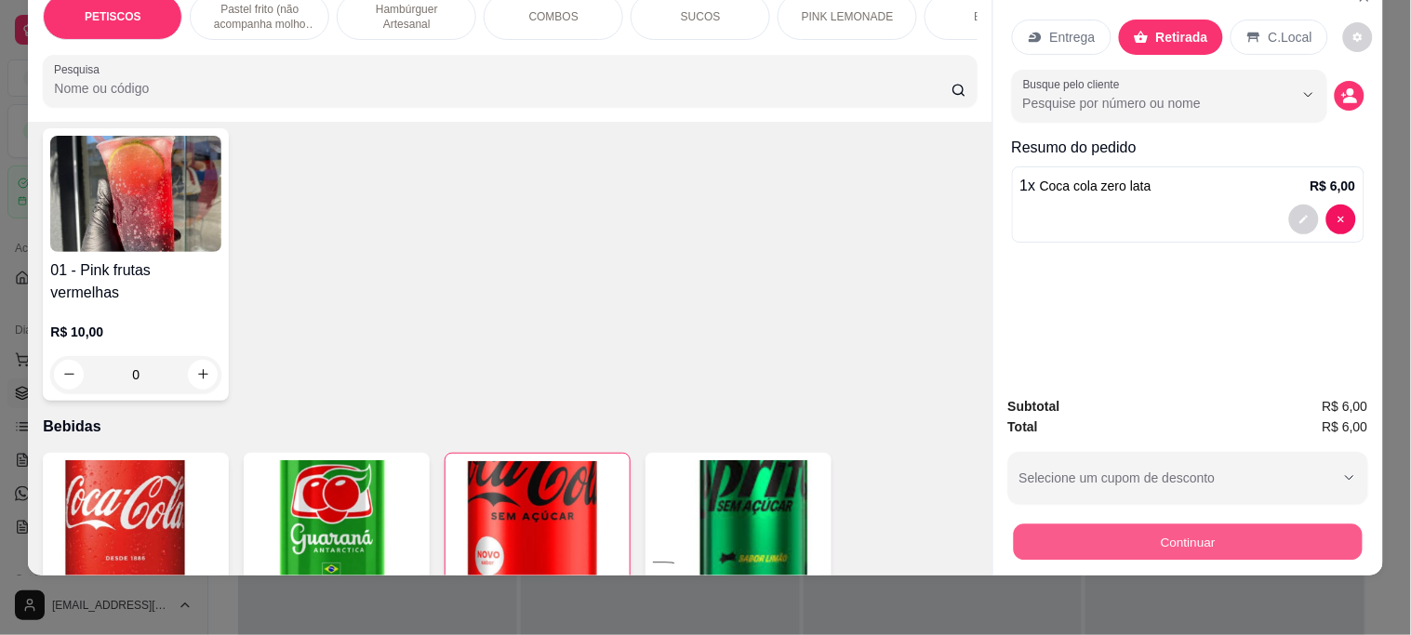
click at [1137, 524] on button "Continuar" at bounding box center [1187, 542] width 349 height 36
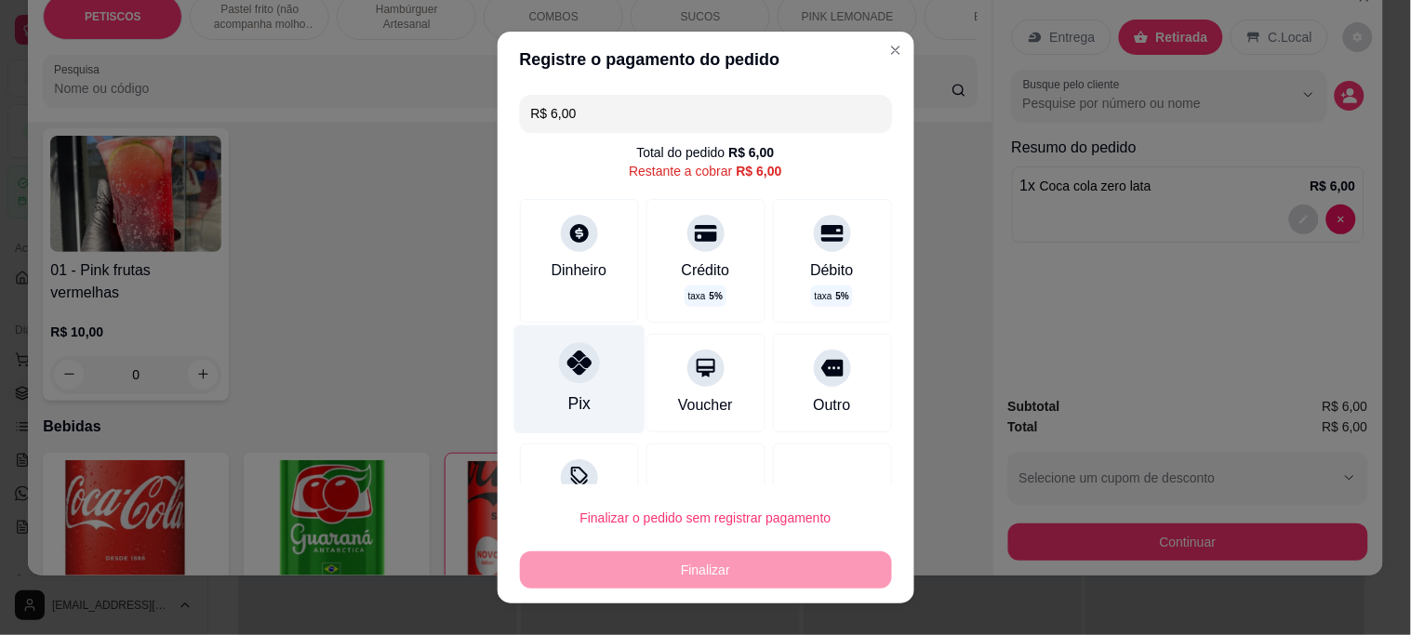
click at [567, 370] on icon at bounding box center [579, 363] width 24 height 24
type input "R$ 0,00"
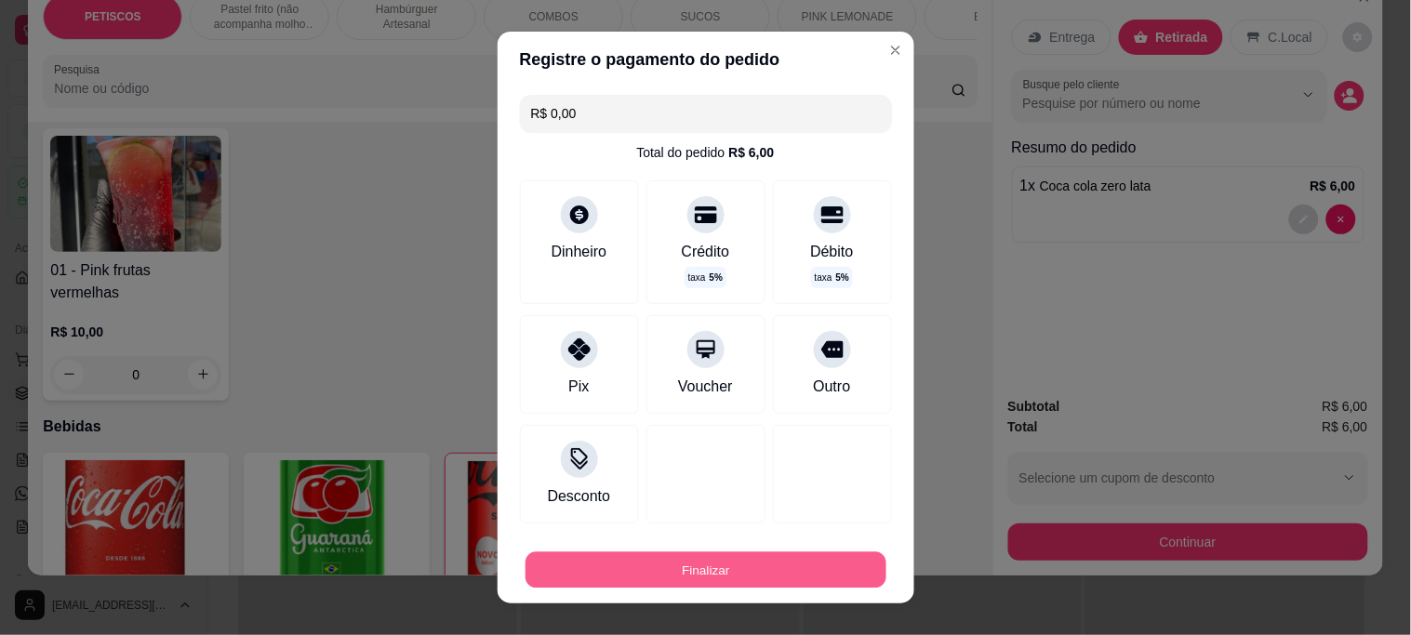
click at [676, 569] on button "Finalizar" at bounding box center [706, 570] width 361 height 36
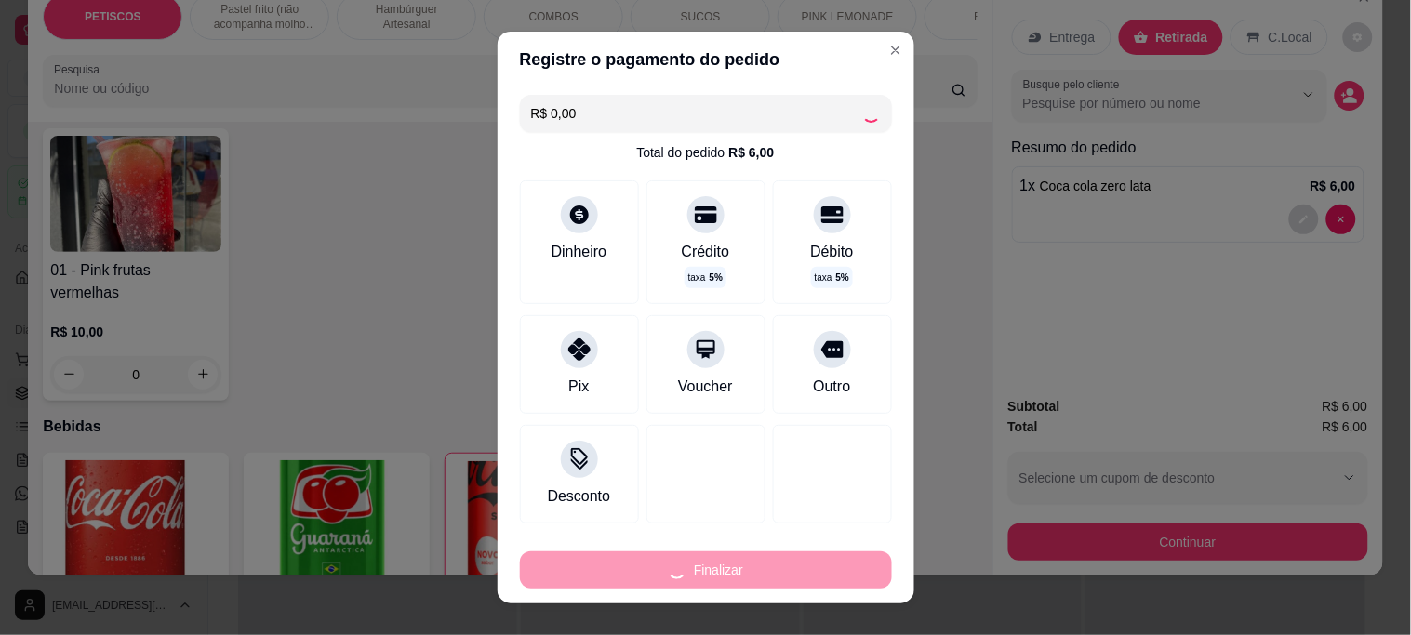
type input "0"
type input "-R$ 6,00"
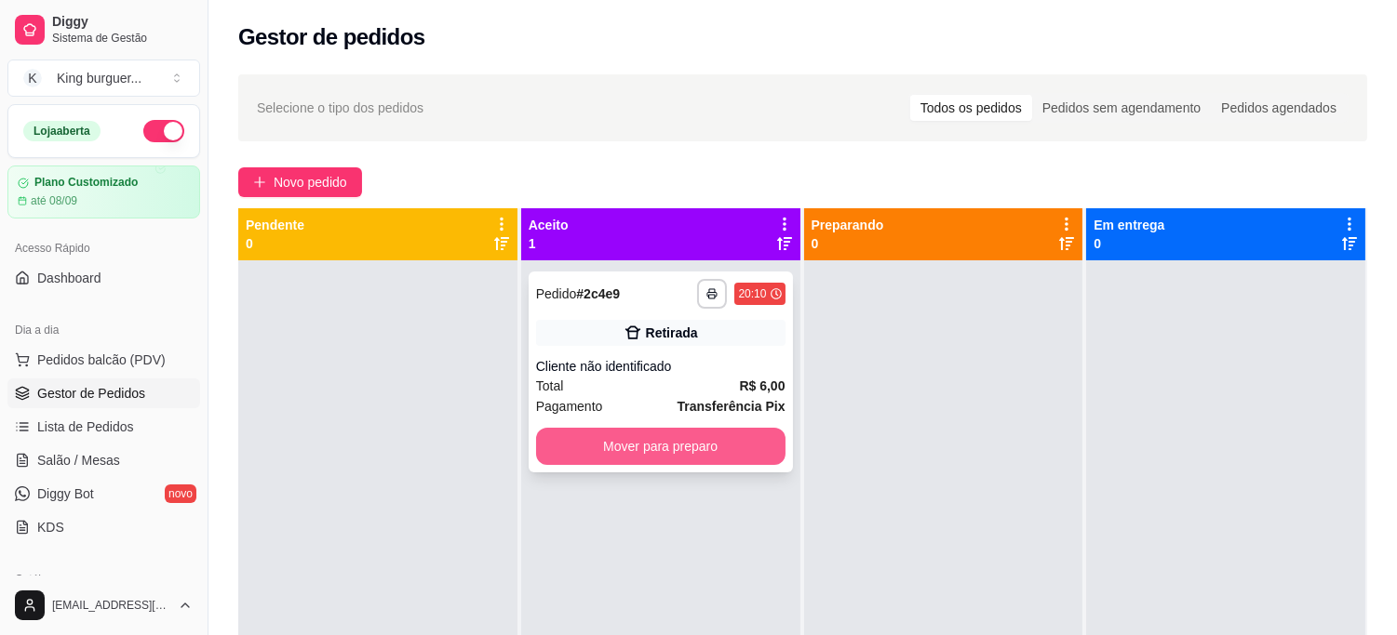
click at [759, 459] on button "Mover para preparo" at bounding box center [660, 446] width 249 height 37
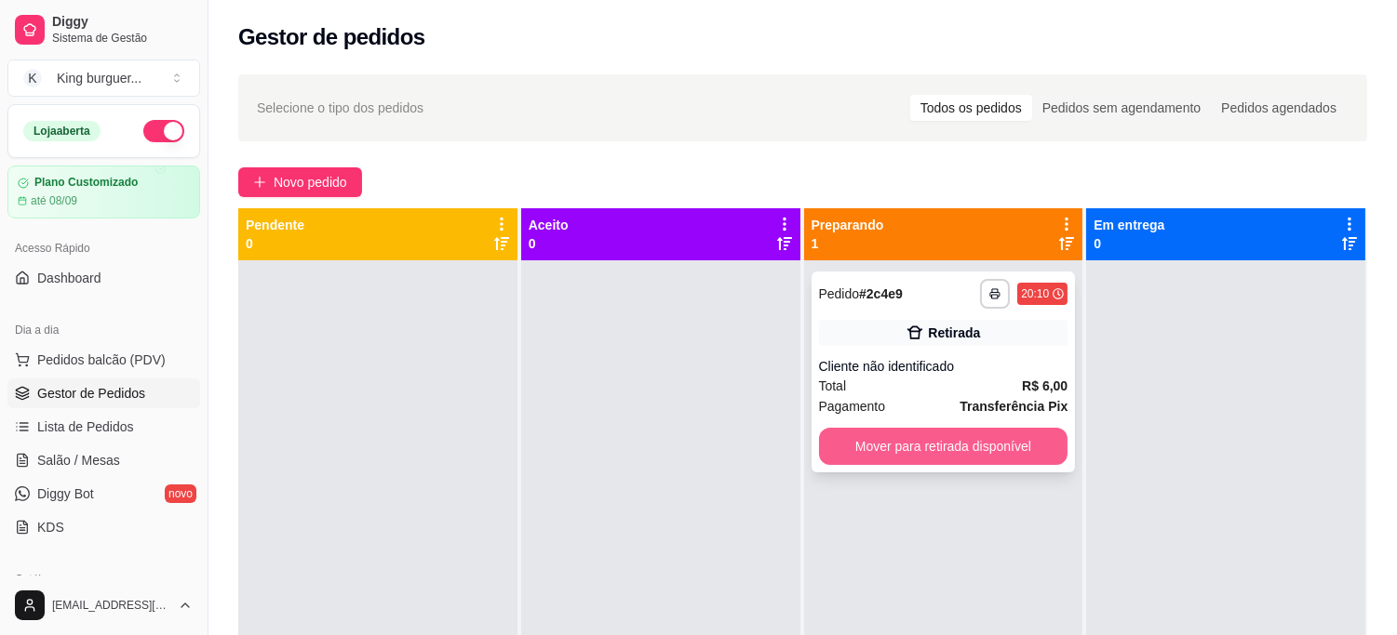
click at [917, 441] on button "Mover para retirada disponível" at bounding box center [943, 446] width 249 height 37
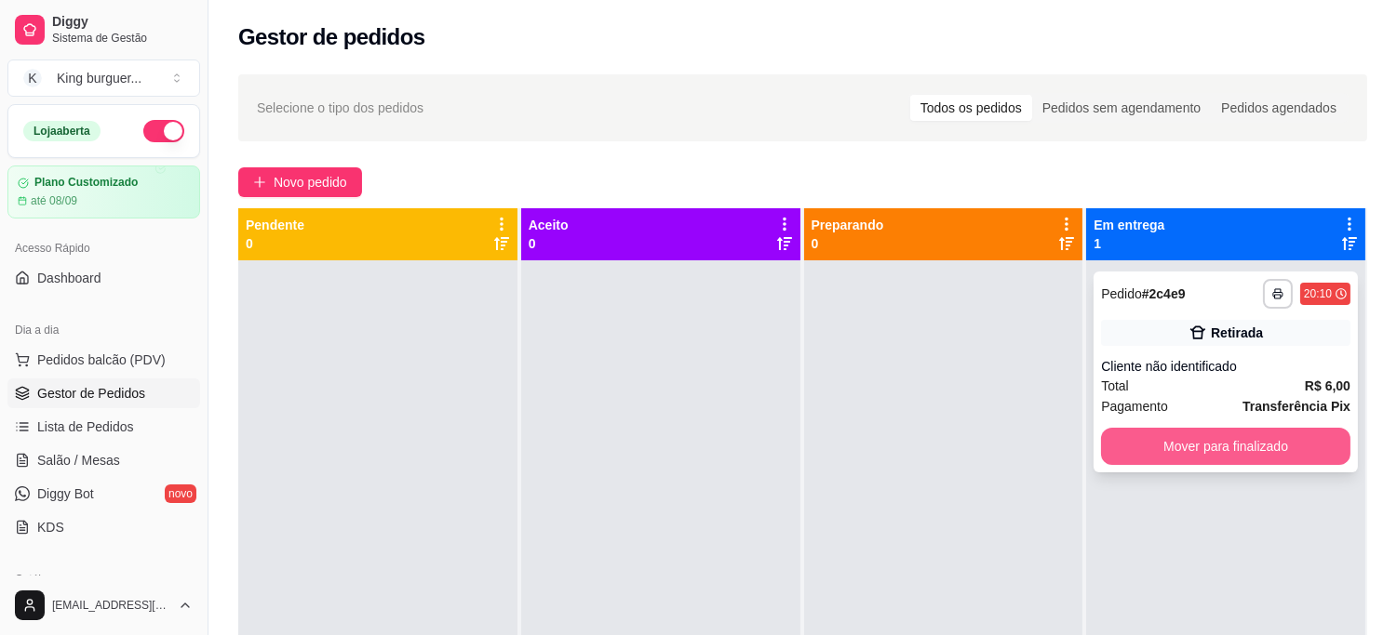
click at [1115, 439] on button "Mover para finalizado" at bounding box center [1225, 446] width 249 height 37
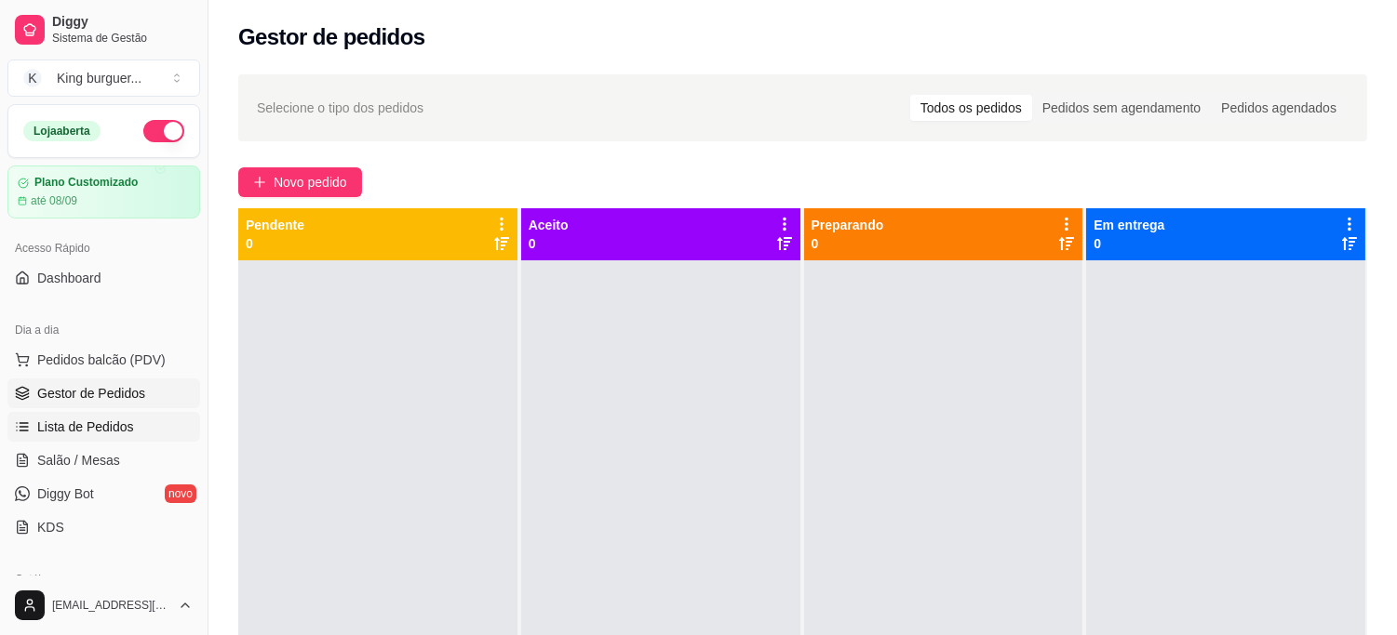
click at [127, 421] on span "Lista de Pedidos" at bounding box center [85, 427] width 97 height 19
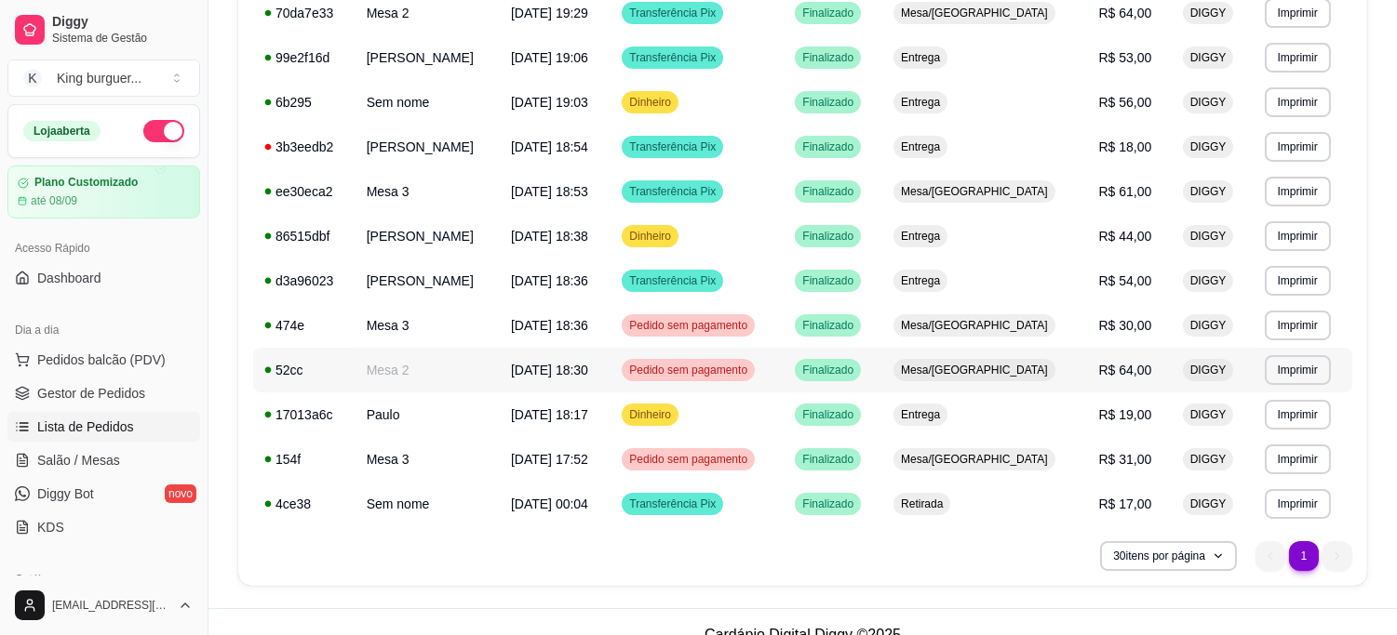
scroll to position [393, 0]
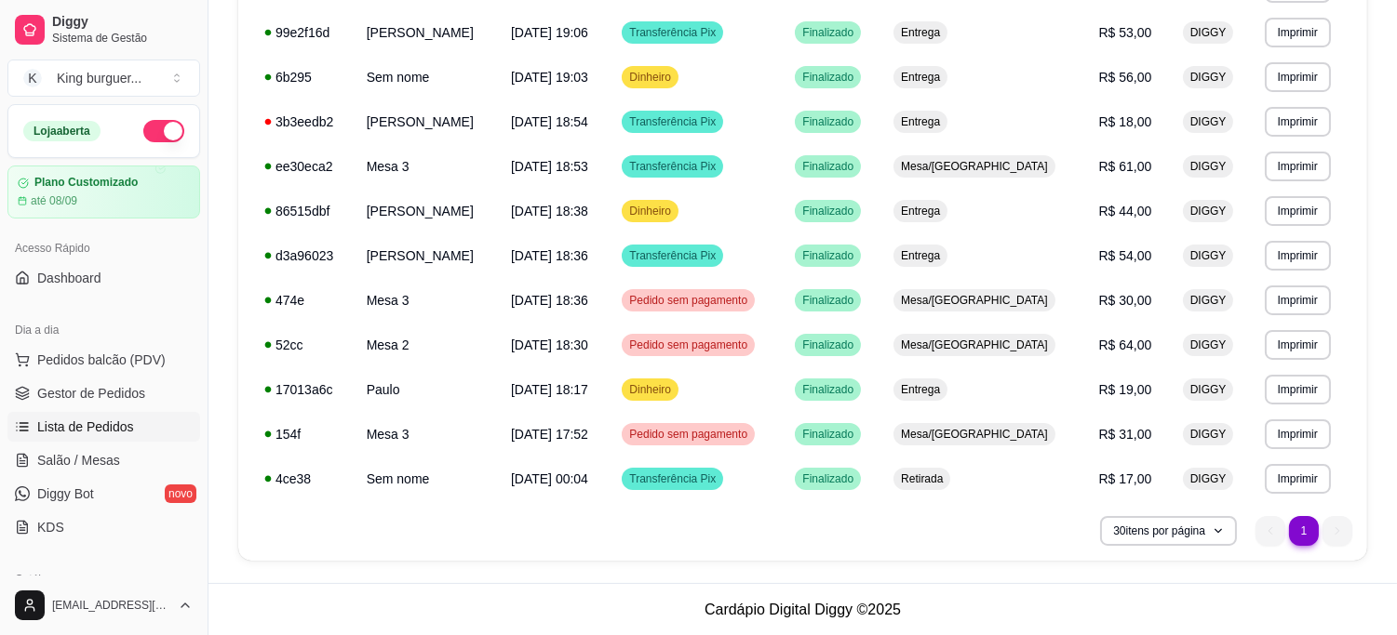
click at [1308, 541] on li "1" at bounding box center [1303, 530] width 29 height 29
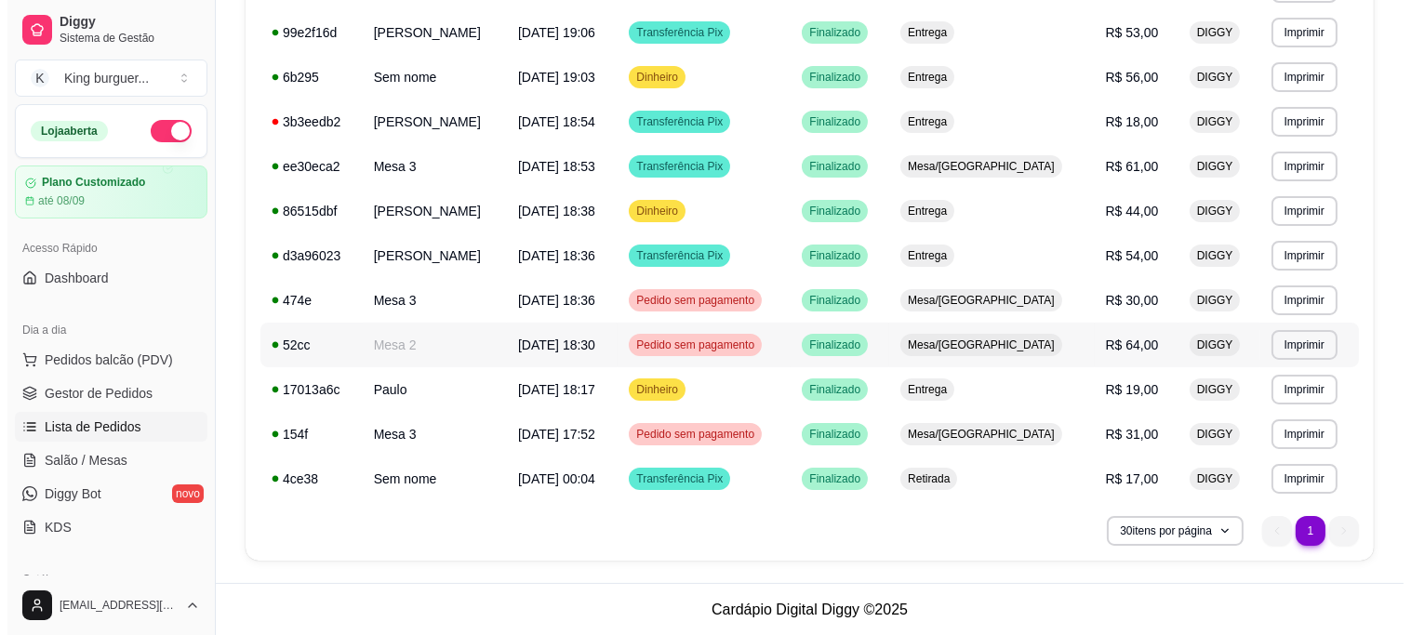
scroll to position [0, 0]
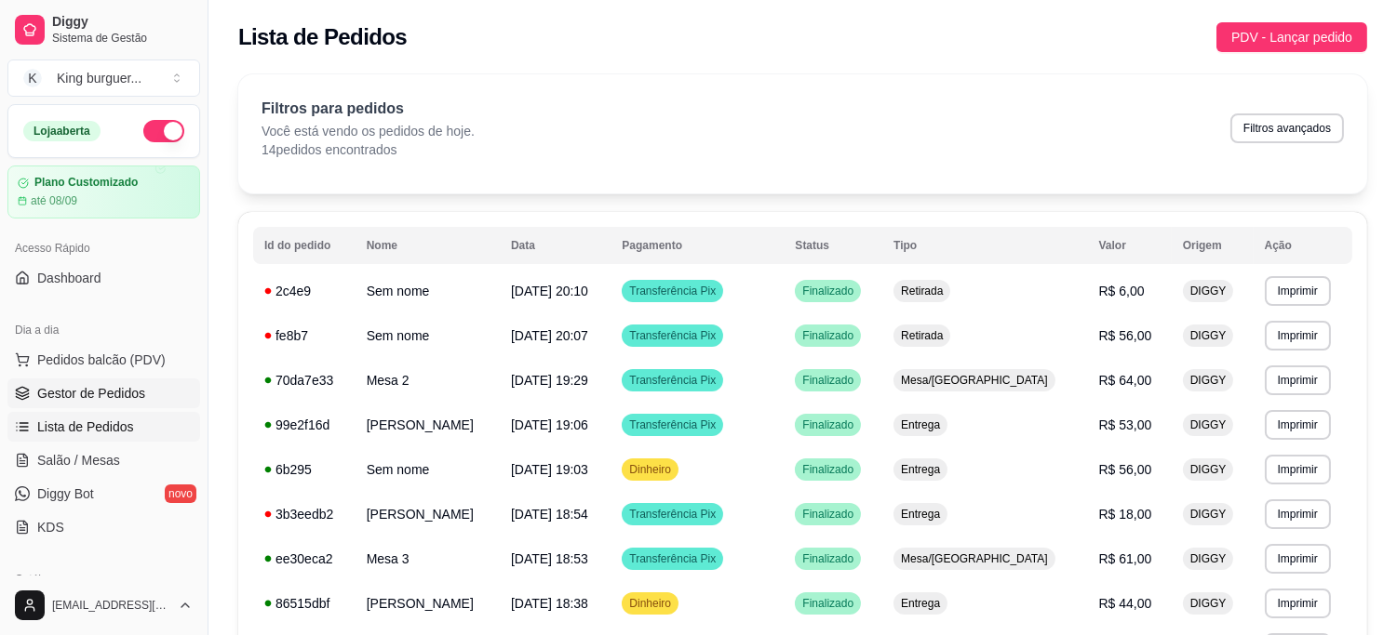
click at [130, 395] on span "Gestor de Pedidos" at bounding box center [91, 393] width 108 height 19
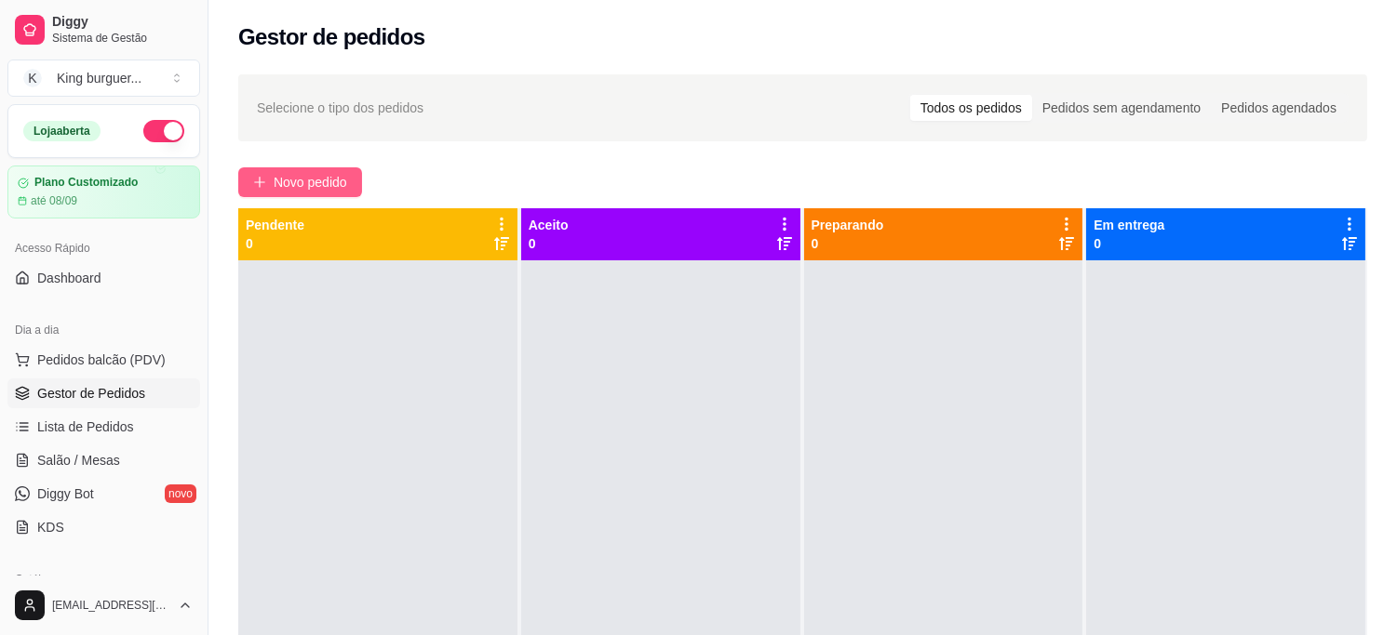
click at [349, 171] on button "Novo pedido" at bounding box center [300, 182] width 124 height 30
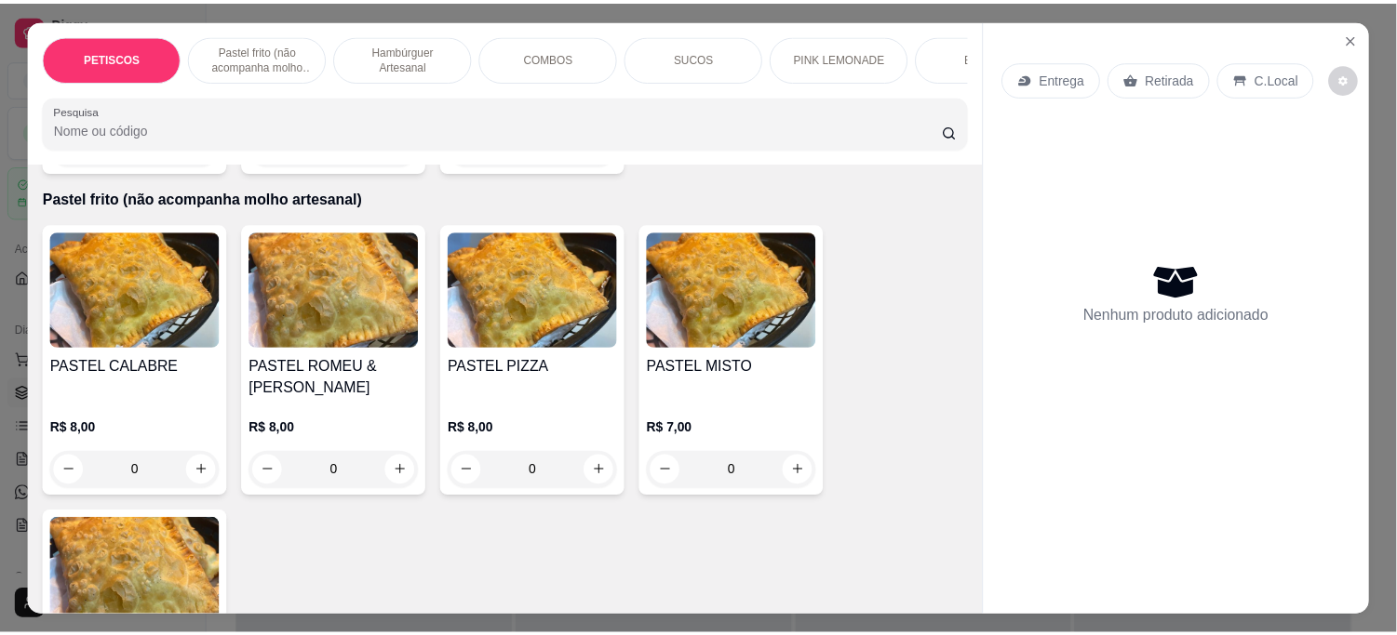
scroll to position [826, 0]
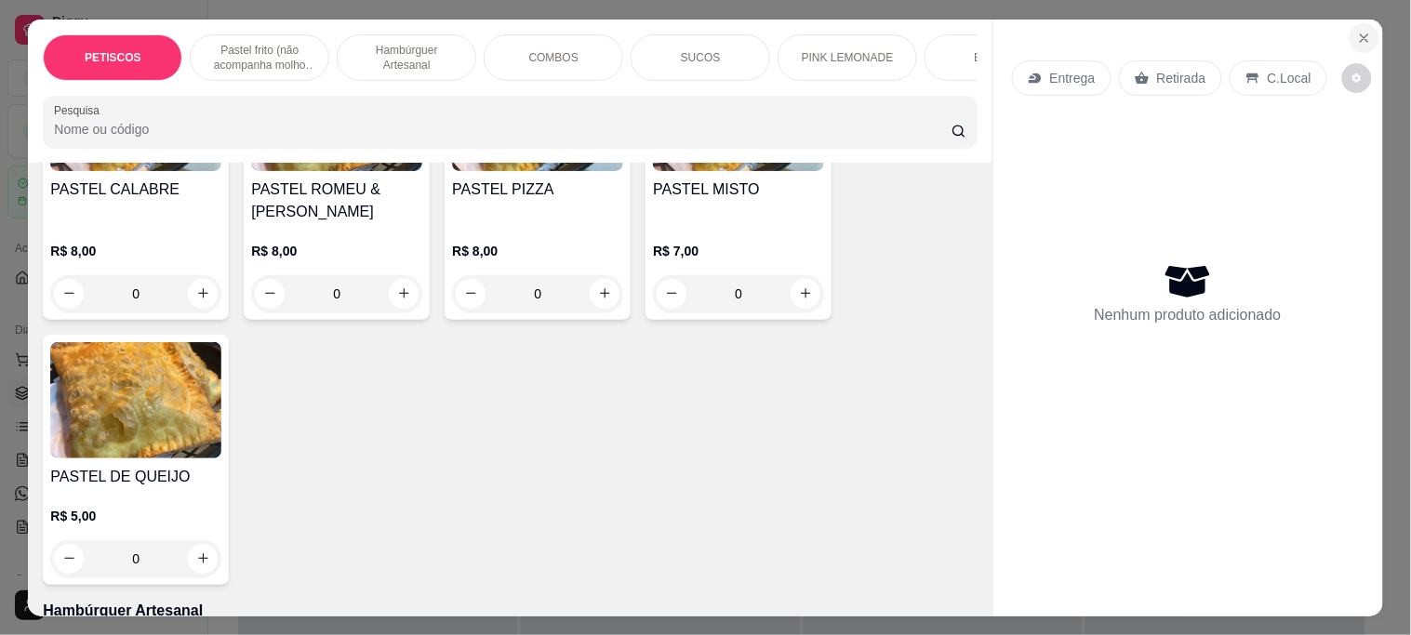
click at [1361, 31] on icon "Close" at bounding box center [1365, 38] width 15 height 15
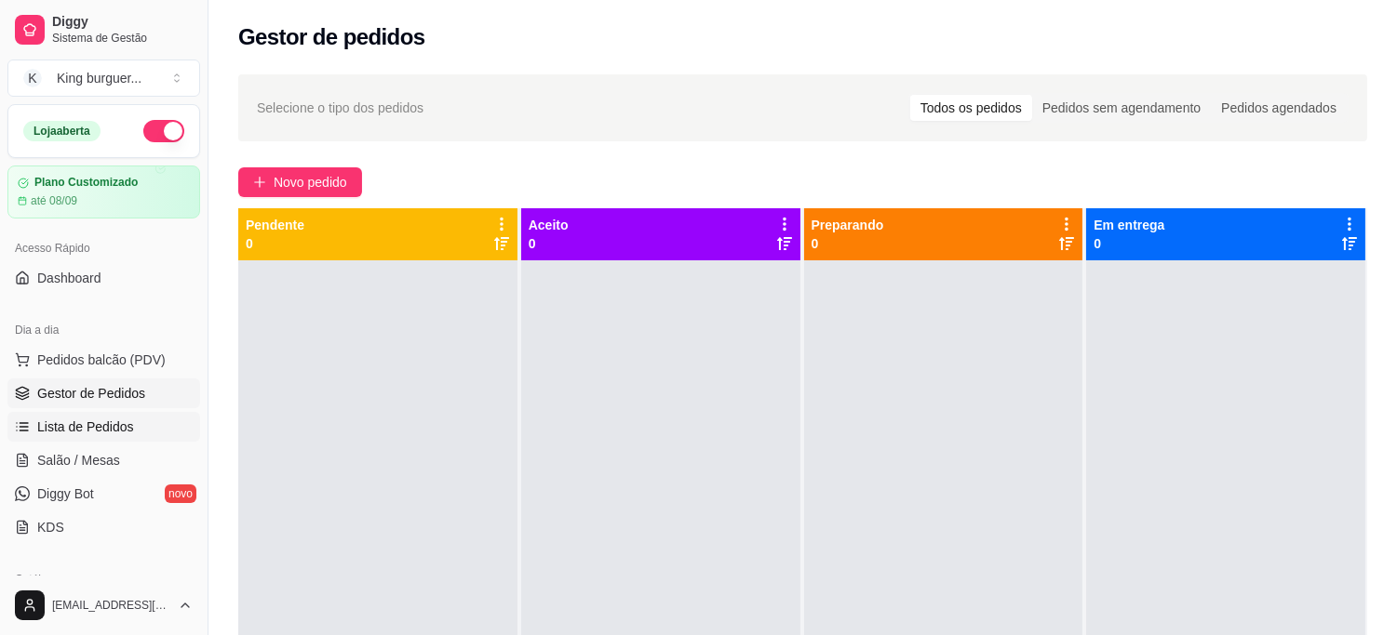
click at [106, 431] on span "Lista de Pedidos" at bounding box center [85, 427] width 97 height 19
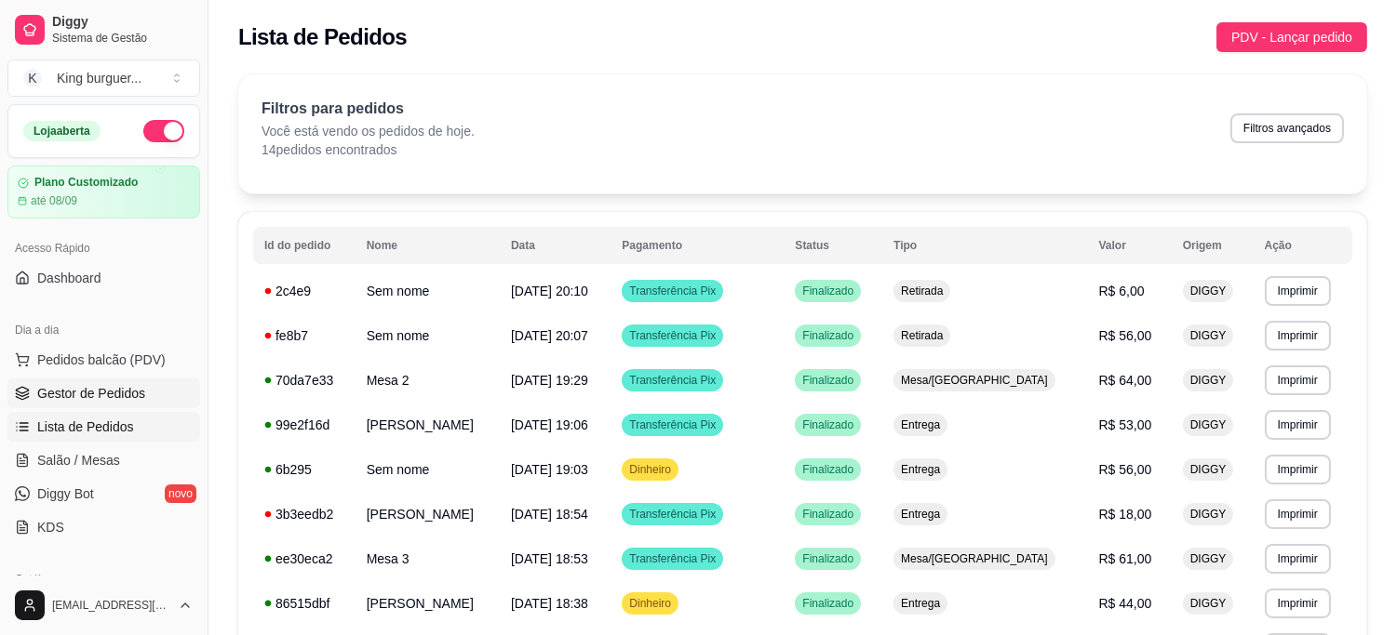
click at [125, 393] on span "Gestor de Pedidos" at bounding box center [91, 393] width 108 height 19
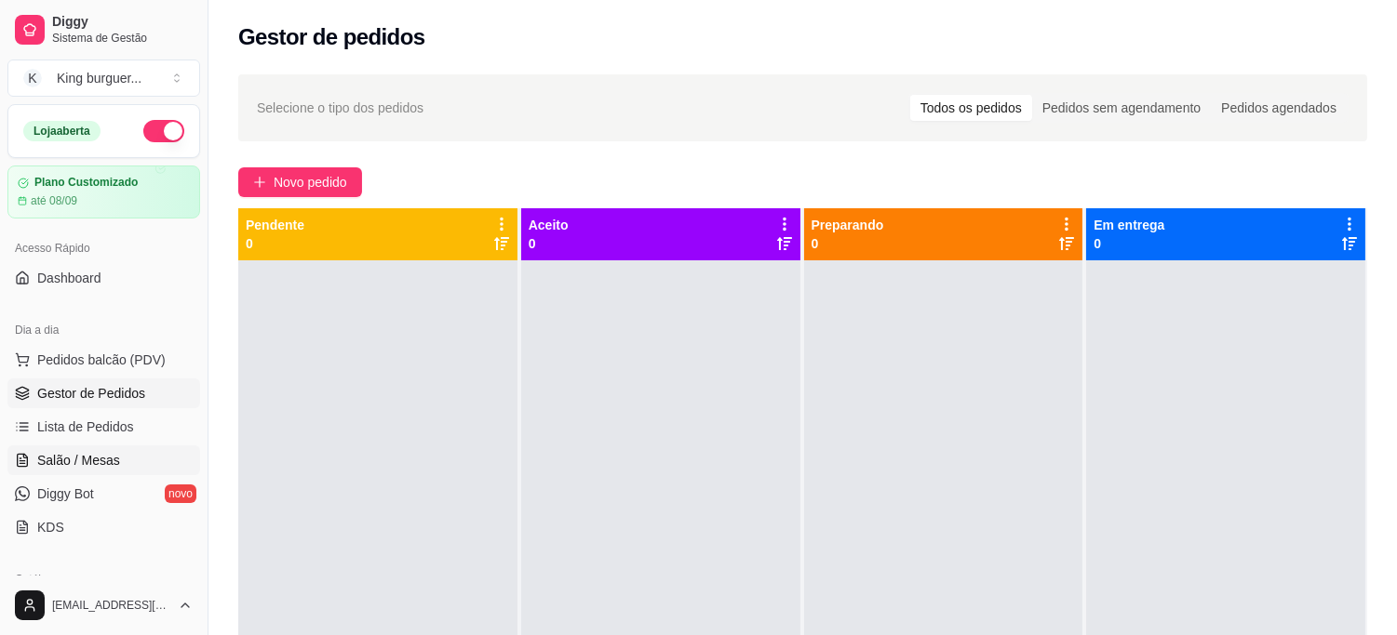
scroll to position [207, 0]
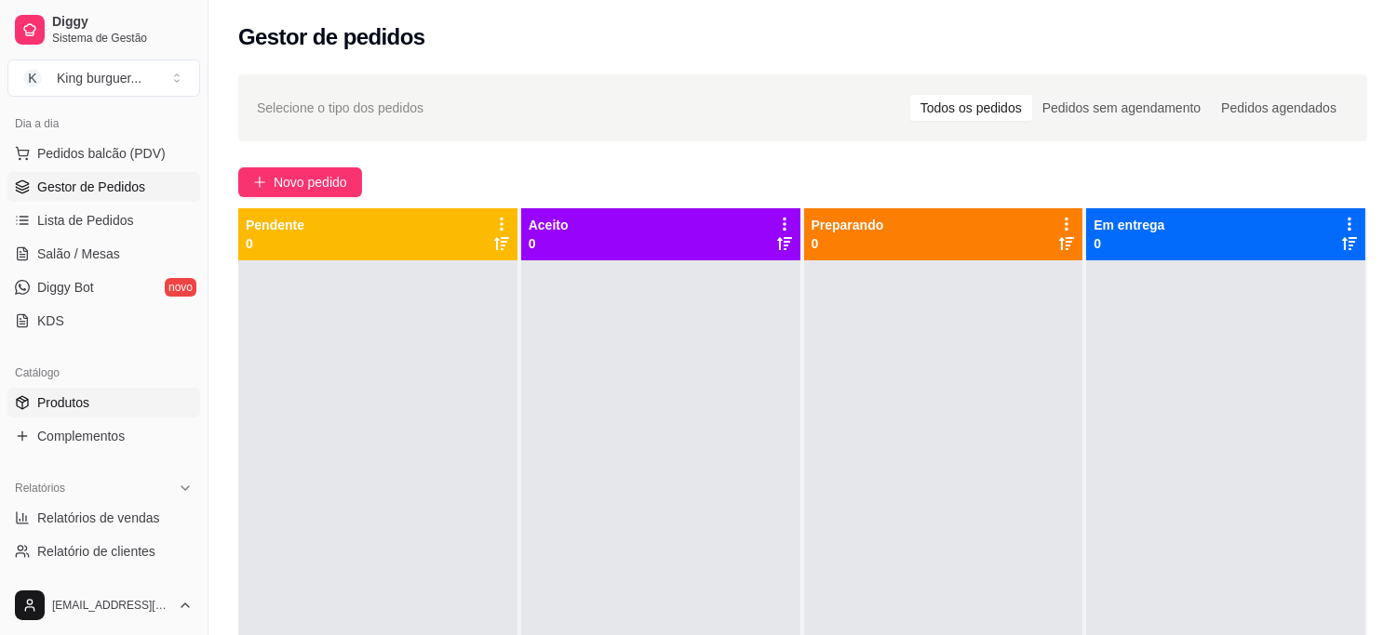
click at [108, 403] on link "Produtos" at bounding box center [103, 403] width 193 height 30
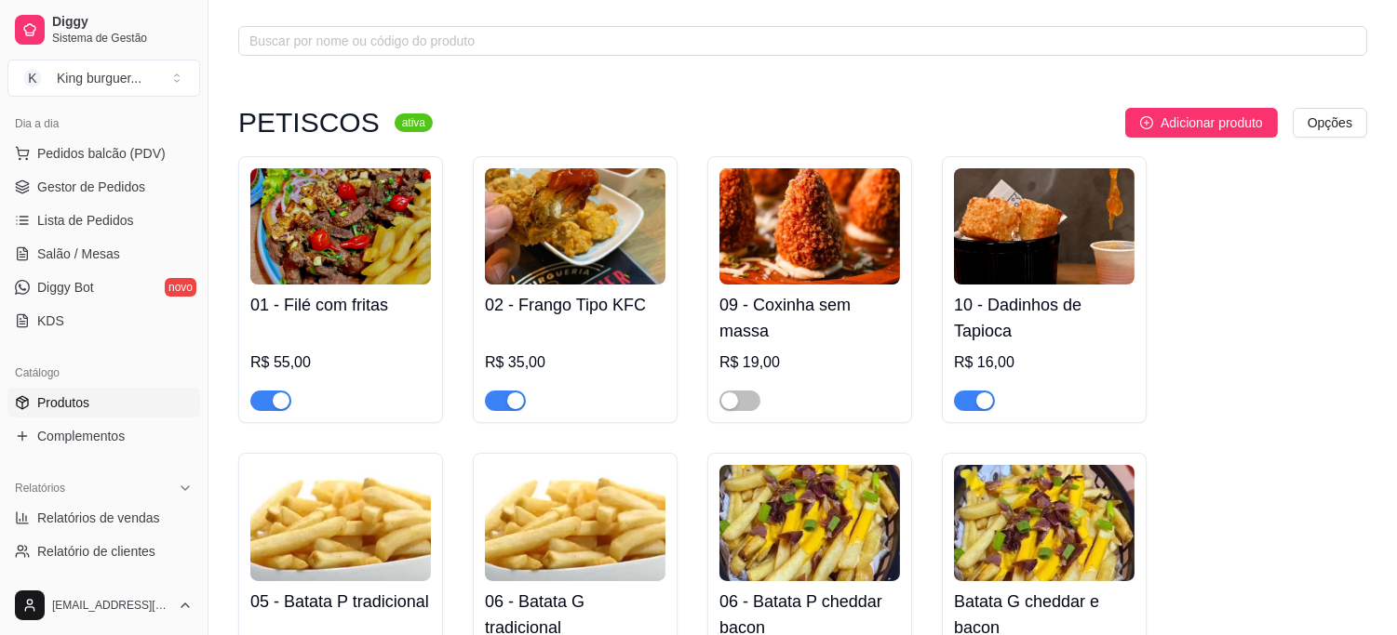
scroll to position [207, 0]
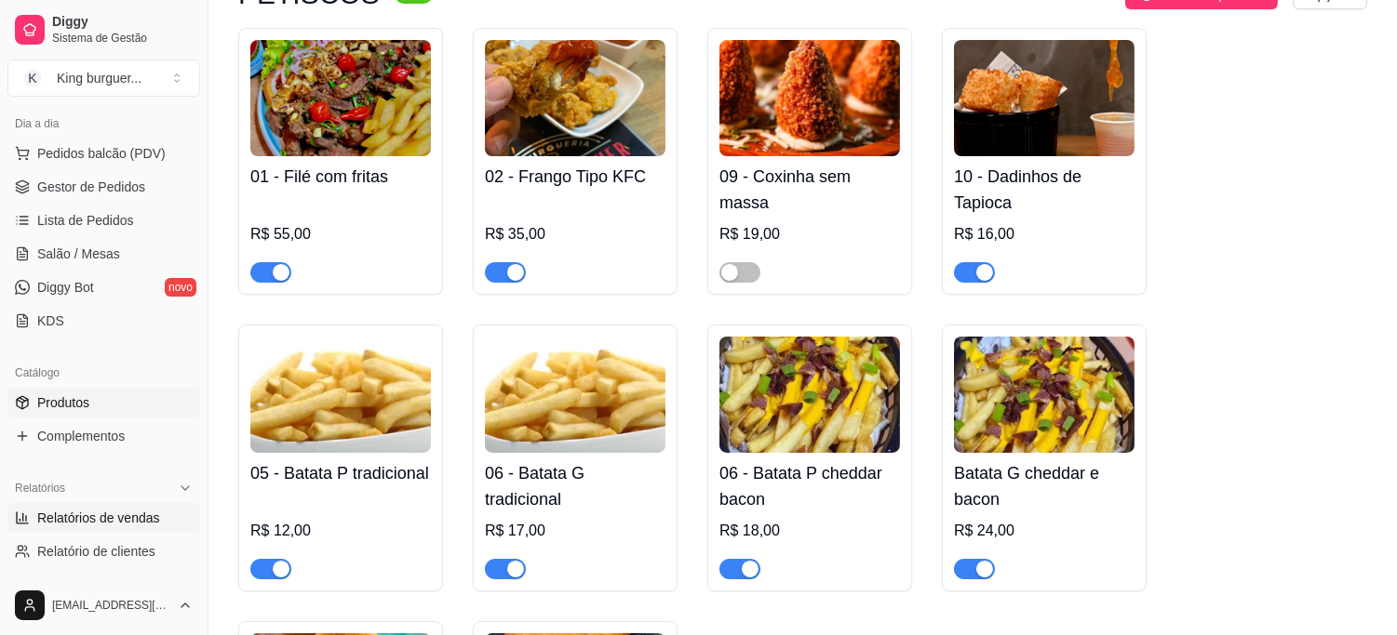
click at [110, 527] on span "Relatórios de vendas" at bounding box center [98, 518] width 123 height 19
select select "ALL"
select select "0"
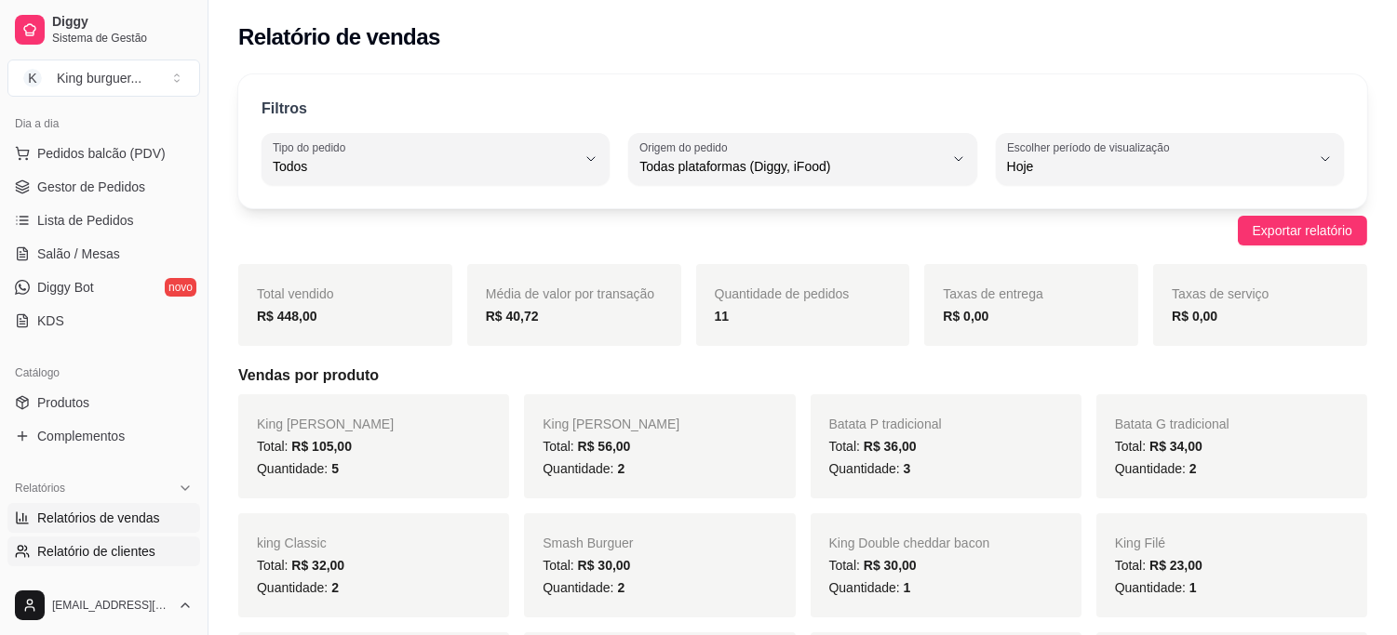
click at [105, 552] on span "Relatório de clientes" at bounding box center [96, 551] width 118 height 19
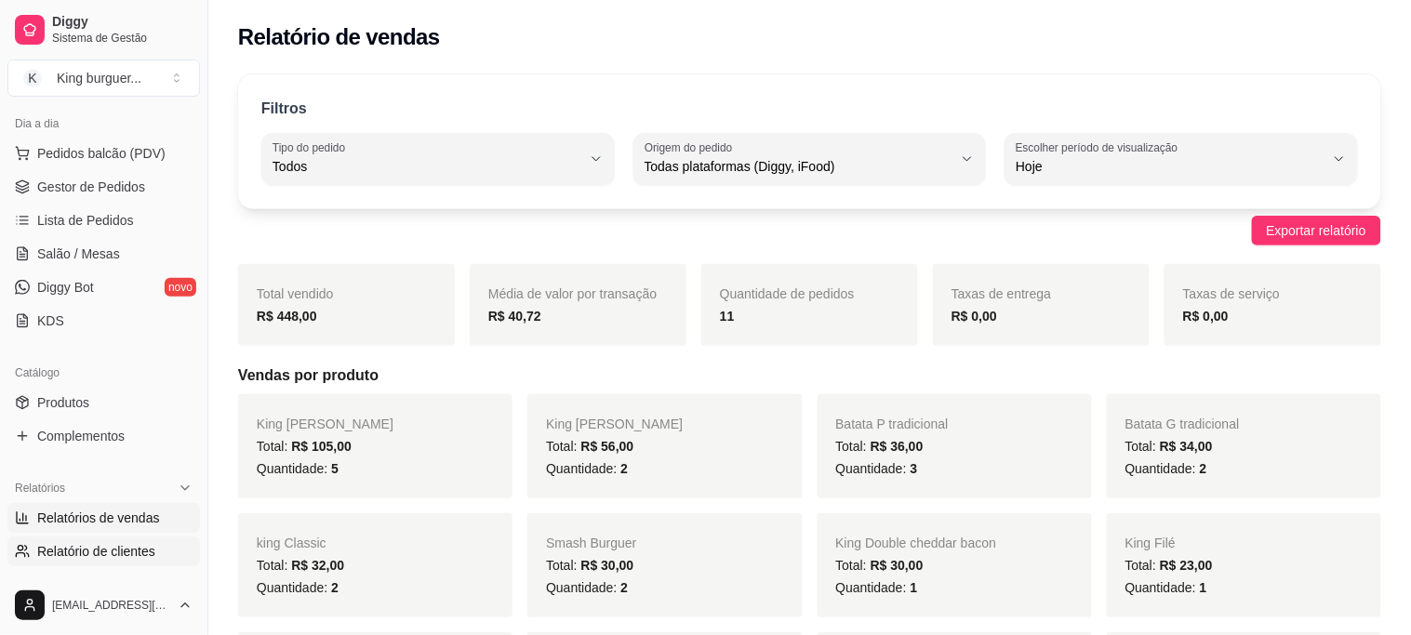
select select "30"
select select "HIGHEST_TOTAL_SPENT_WITH_ORDERS"
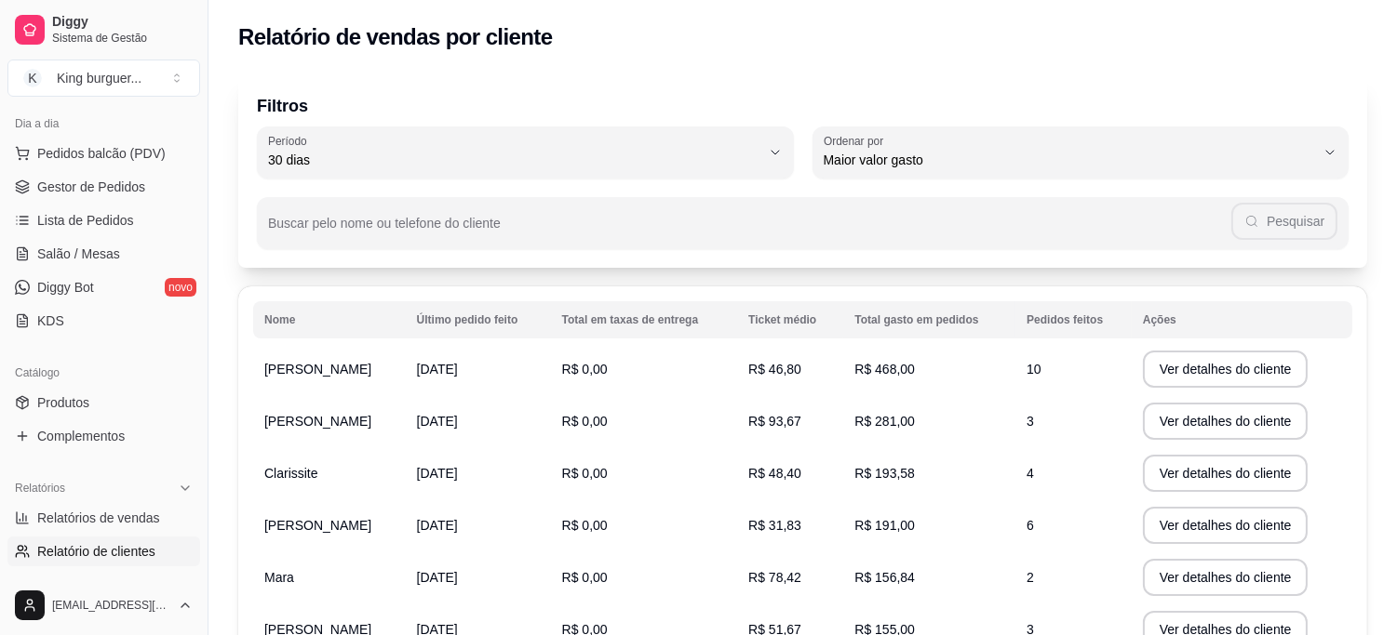
click at [871, 372] on span "R$ 468,00" at bounding box center [884, 369] width 60 height 15
click at [1188, 369] on button "Ver detalhes do cliente" at bounding box center [1226, 369] width 166 height 37
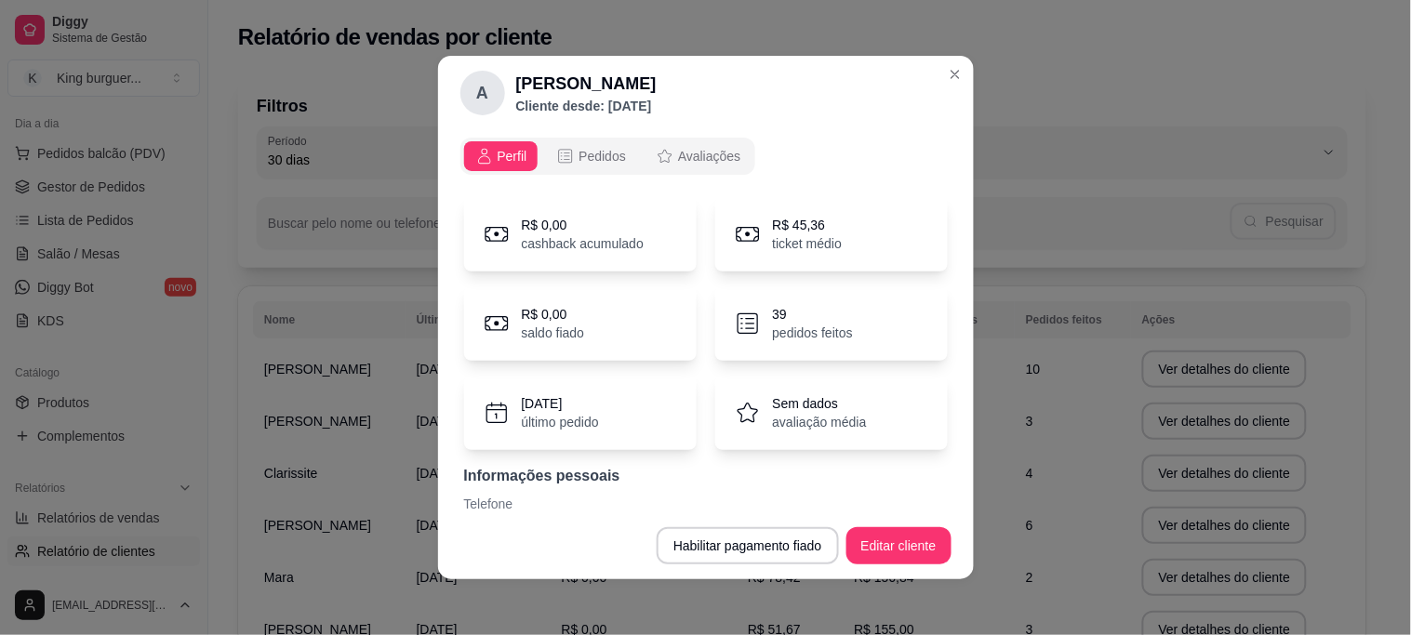
scroll to position [38, 0]
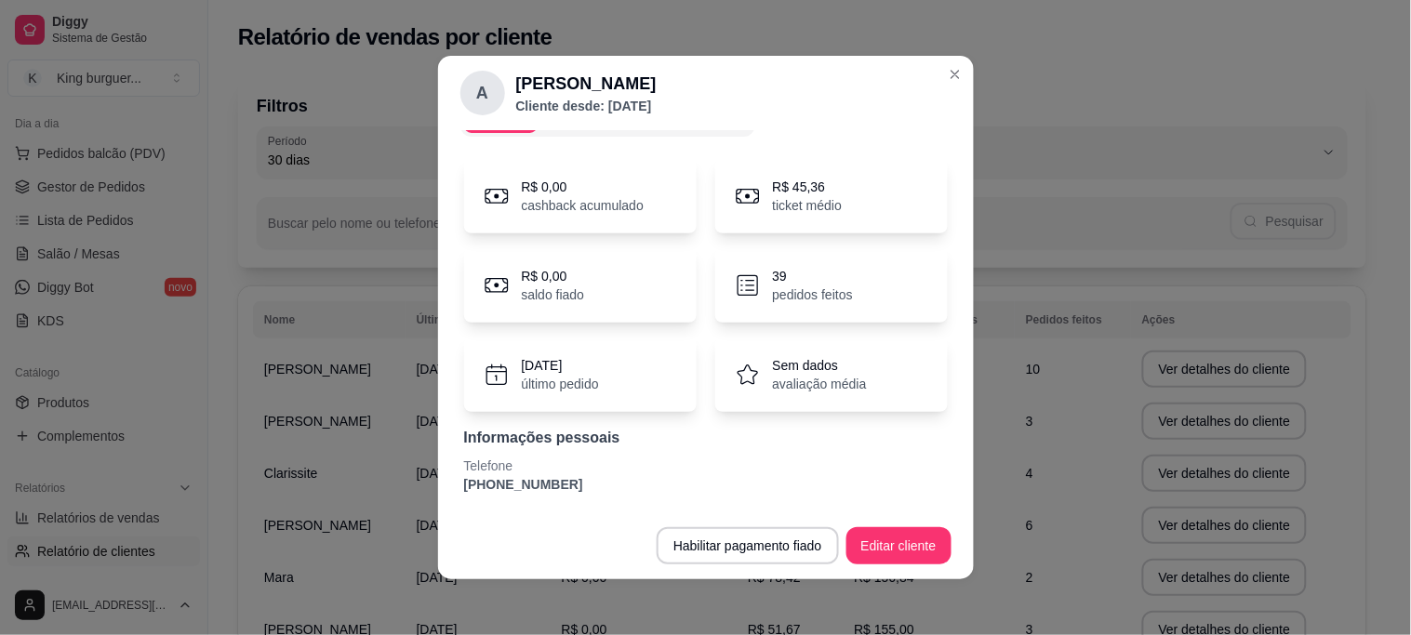
click at [778, 289] on p "pedidos feitos" at bounding box center [813, 295] width 80 height 19
click at [867, 544] on button "Editar cliente" at bounding box center [899, 546] width 105 height 37
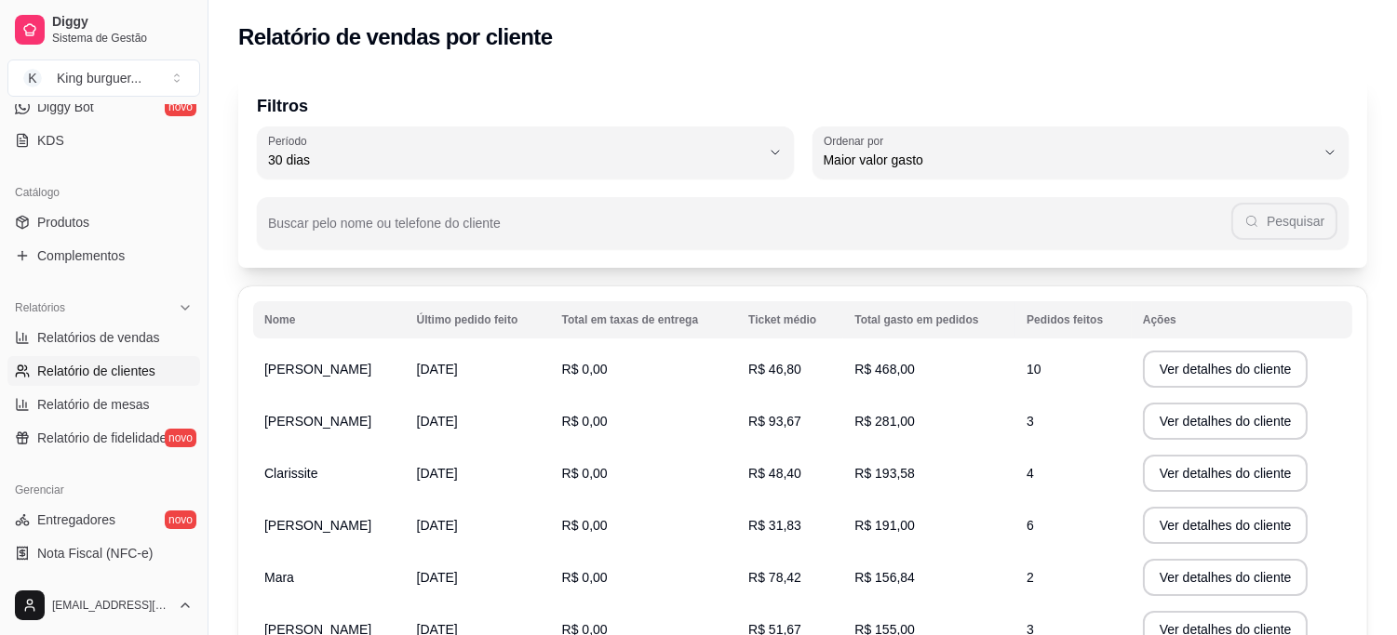
scroll to position [516, 0]
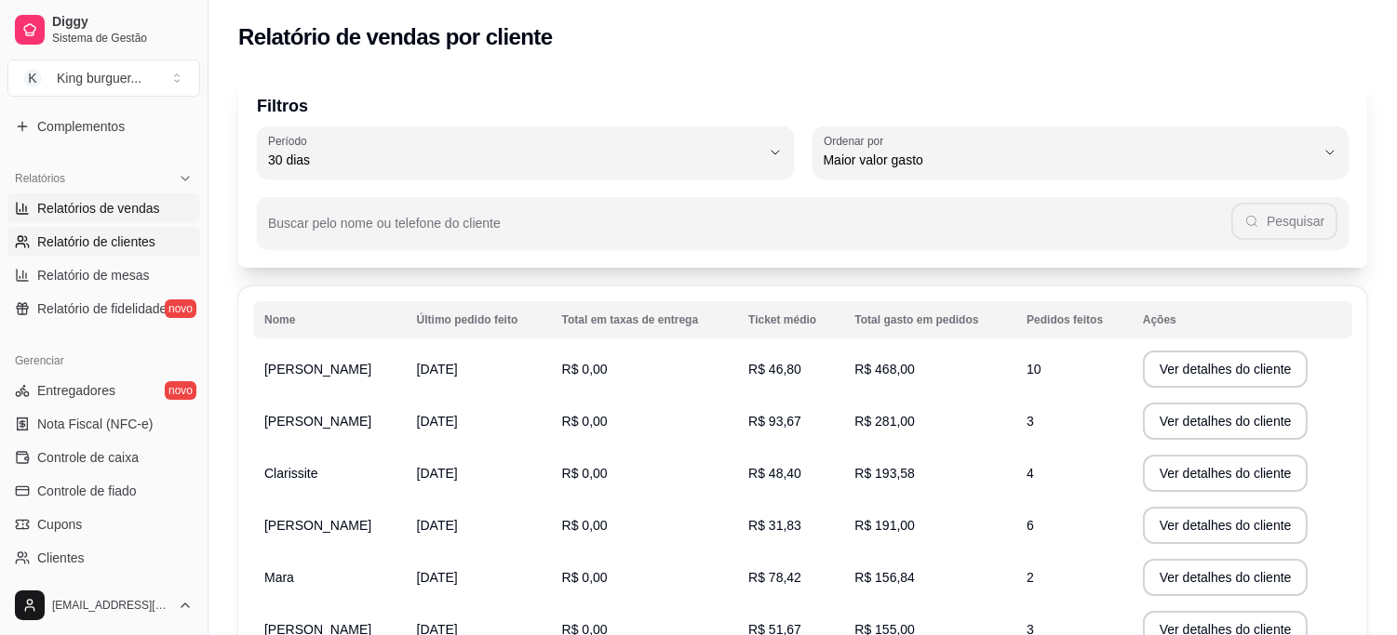
click at [116, 203] on span "Relatórios de vendas" at bounding box center [98, 208] width 123 height 19
select select "ALL"
select select "0"
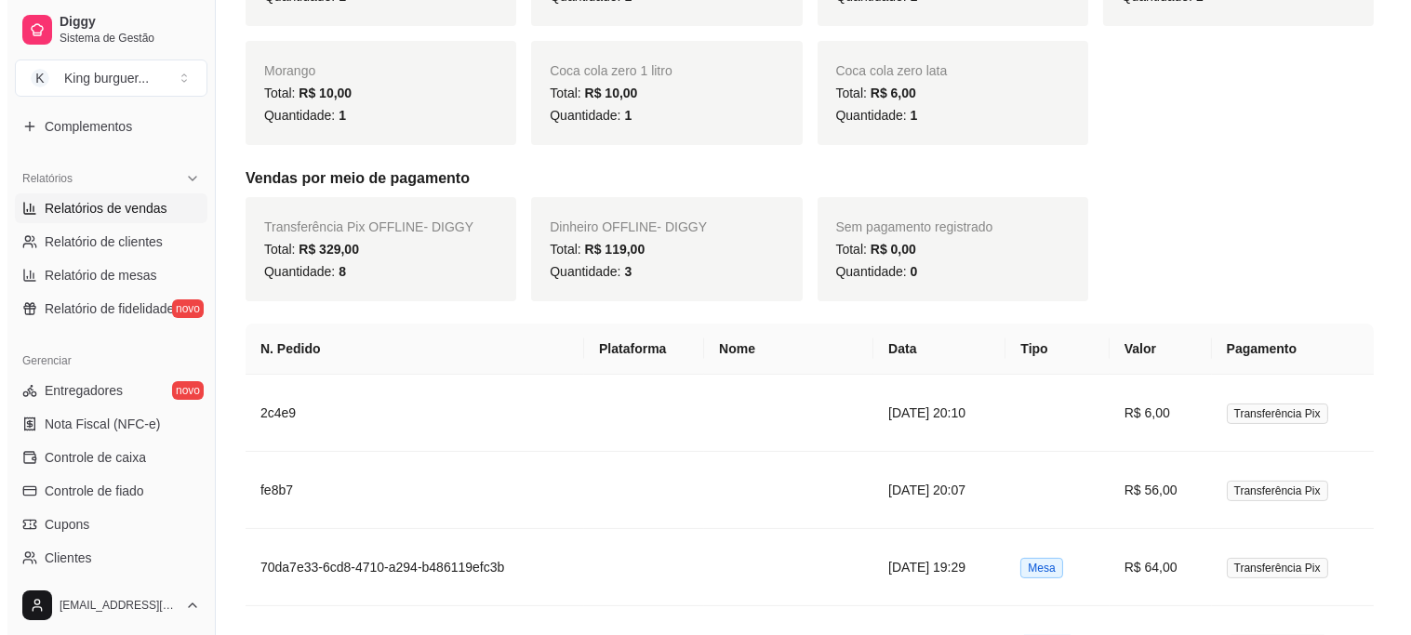
scroll to position [930, 0]
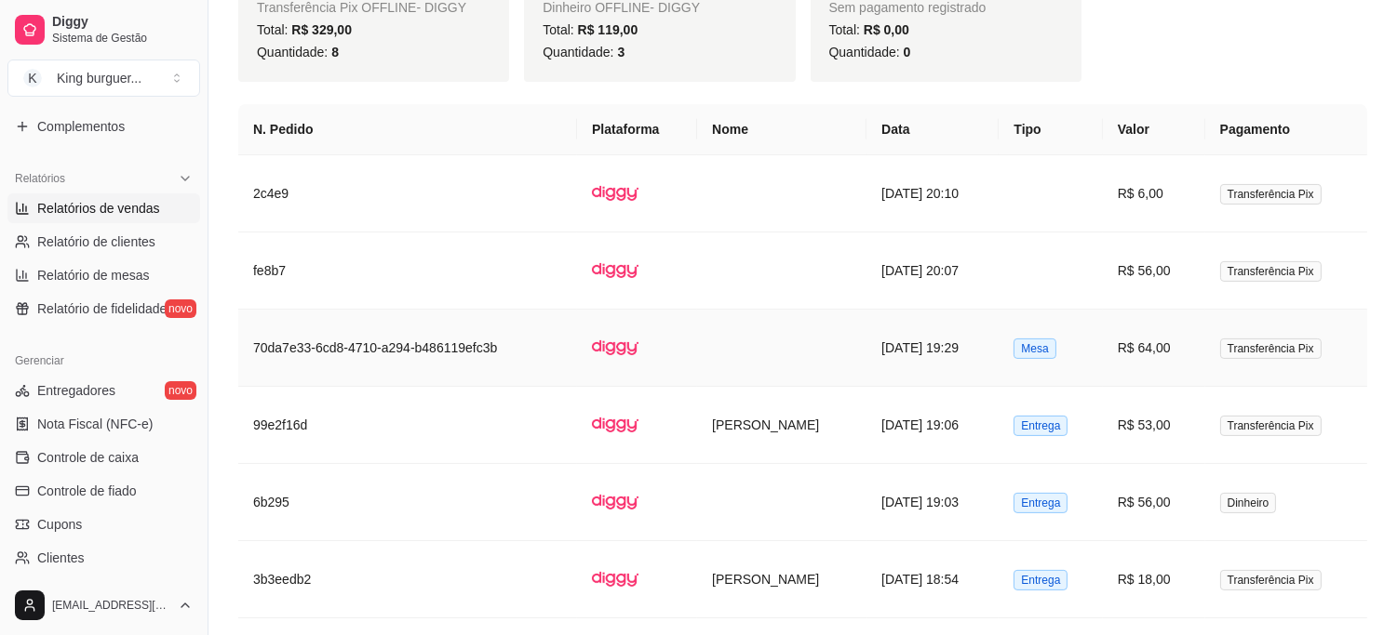
click at [1170, 354] on td "R$ 64,00" at bounding box center [1154, 348] width 102 height 77
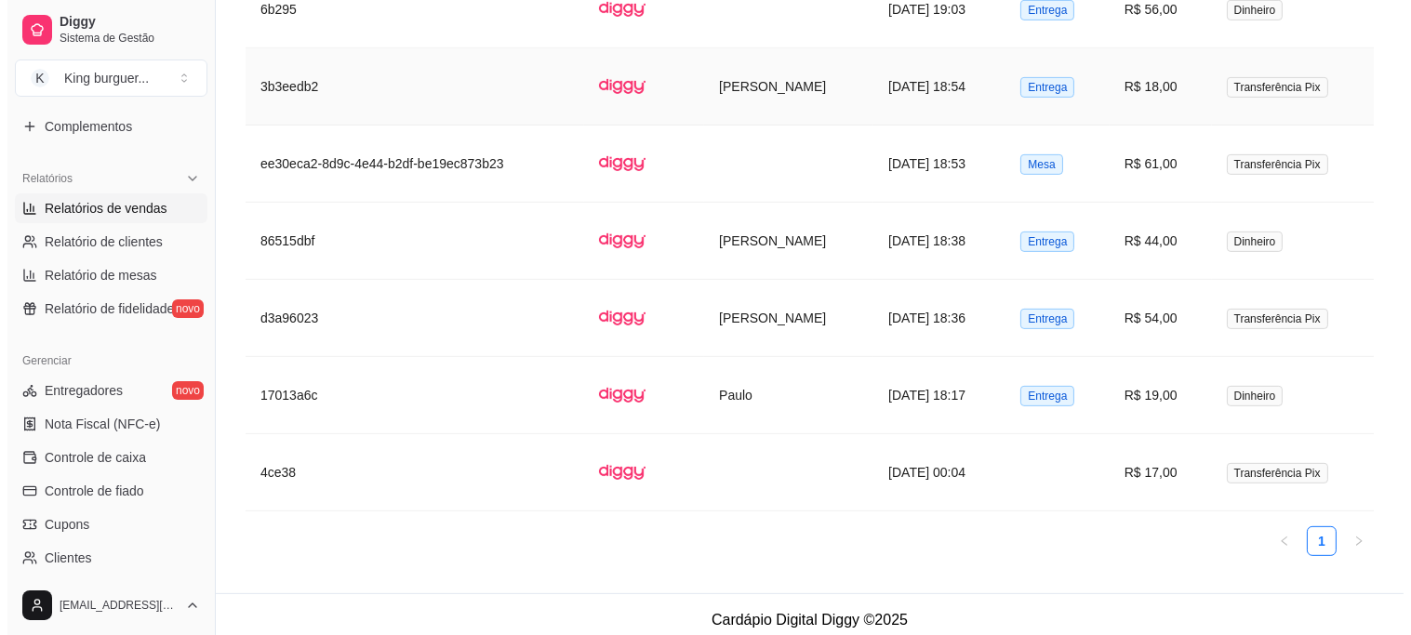
scroll to position [1436, 0]
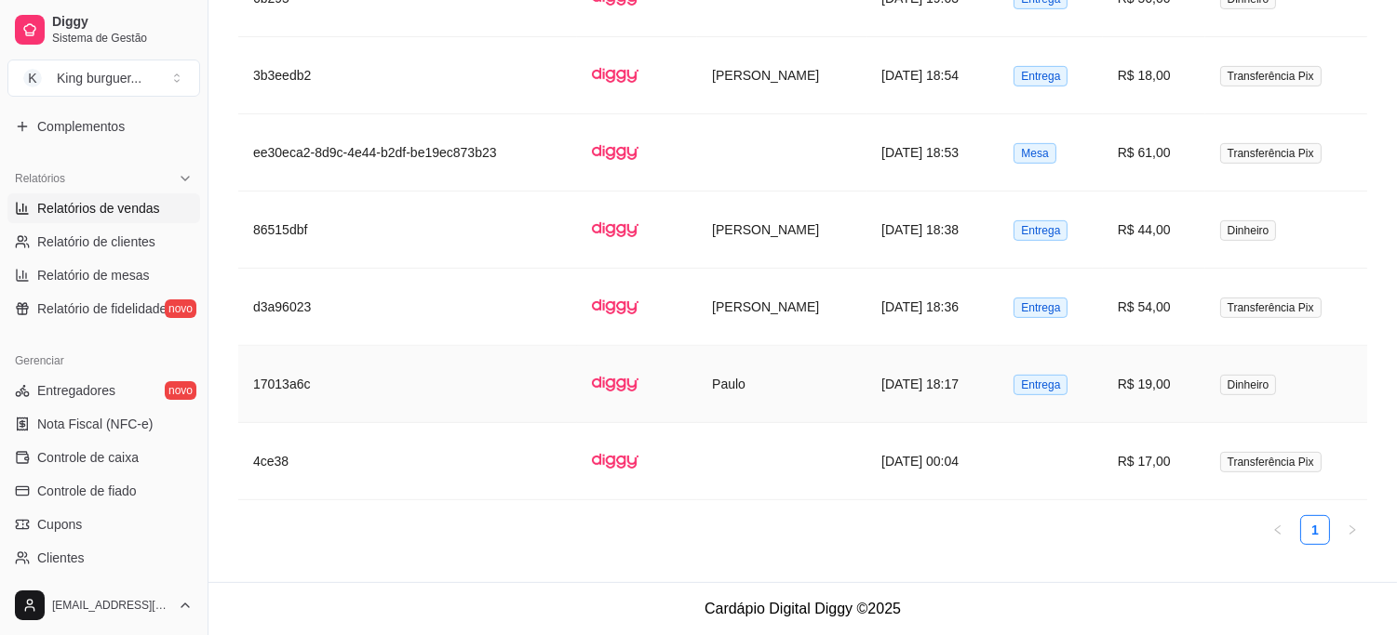
click at [1165, 391] on td "R$ 19,00" at bounding box center [1154, 384] width 102 height 77
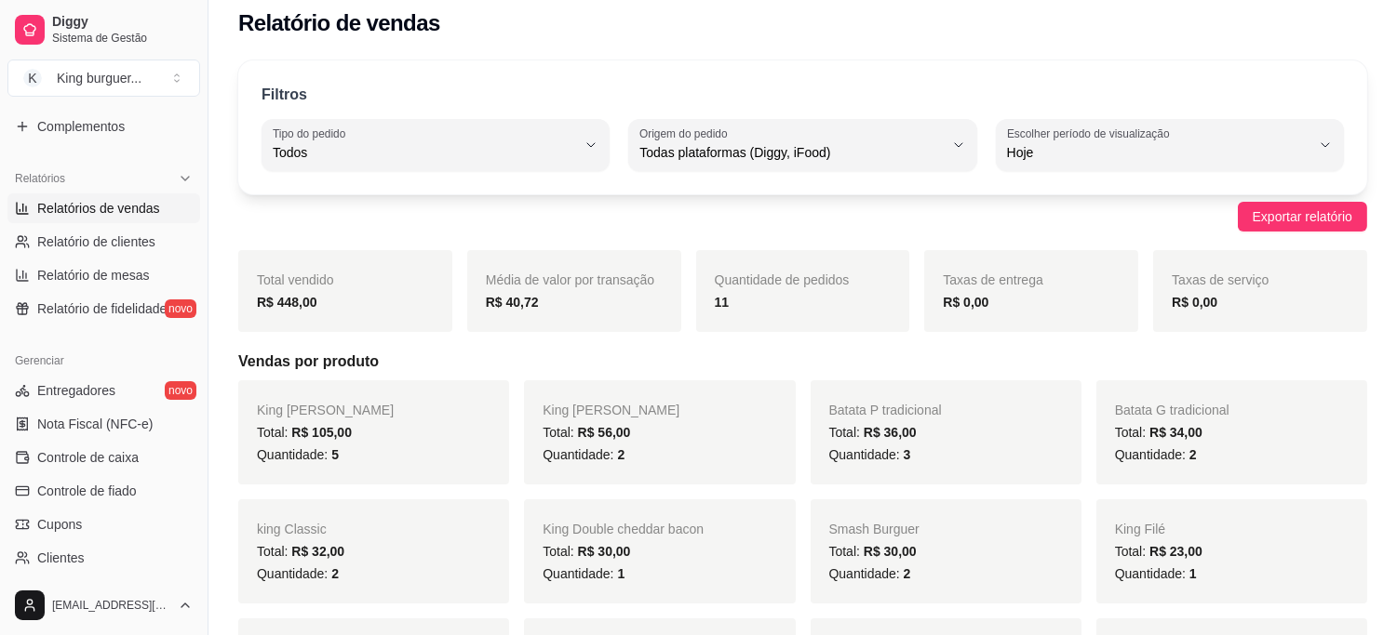
scroll to position [0, 0]
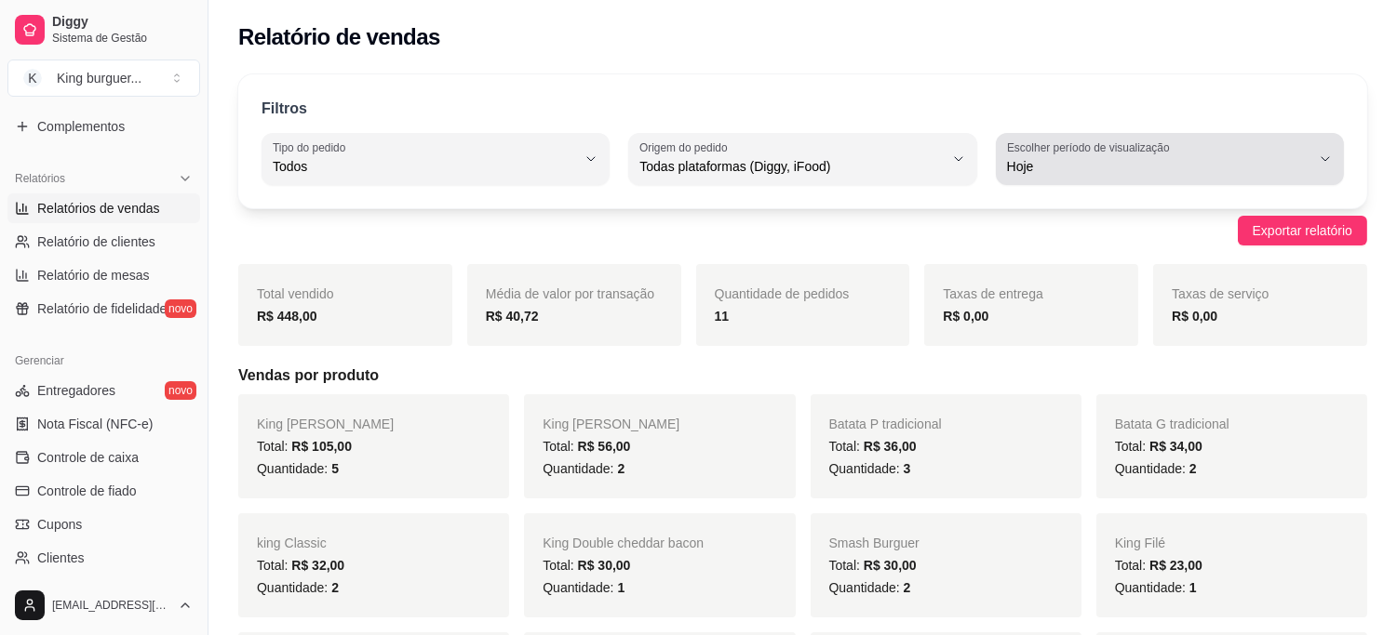
click at [1326, 165] on icon "button" at bounding box center [1325, 159] width 15 height 15
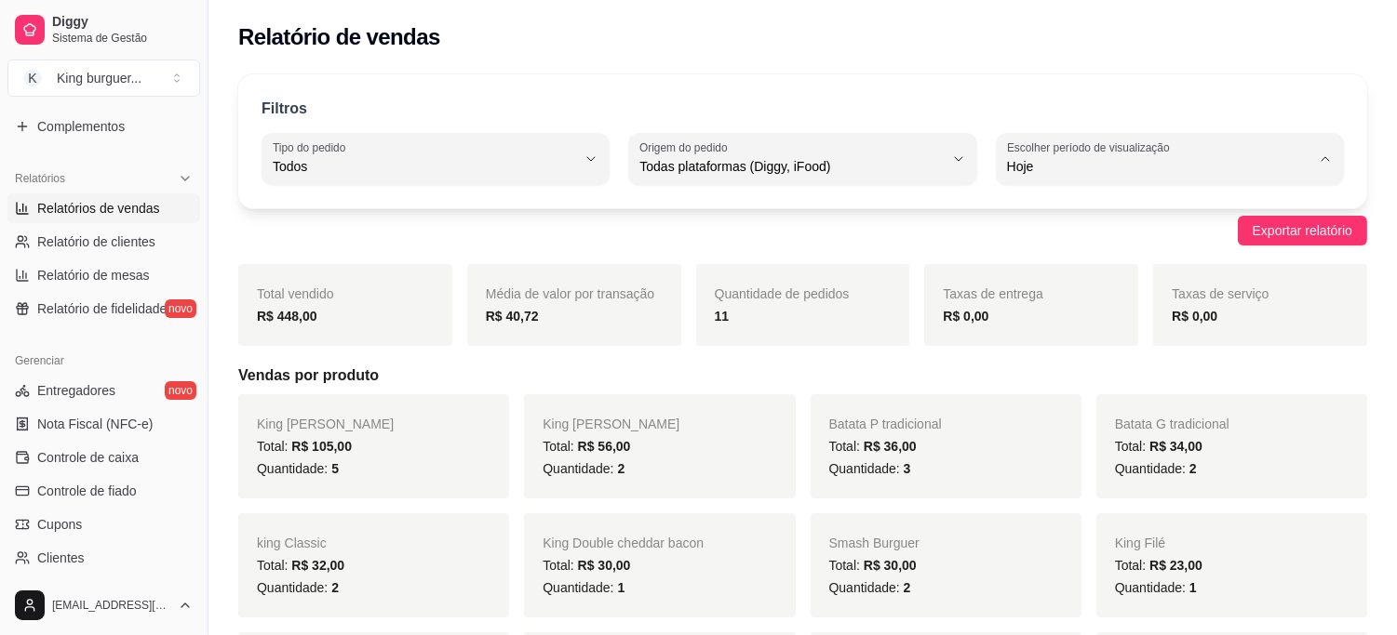
click at [1072, 240] on span "Ontem" at bounding box center [1161, 242] width 288 height 18
type input "1"
select select "1"
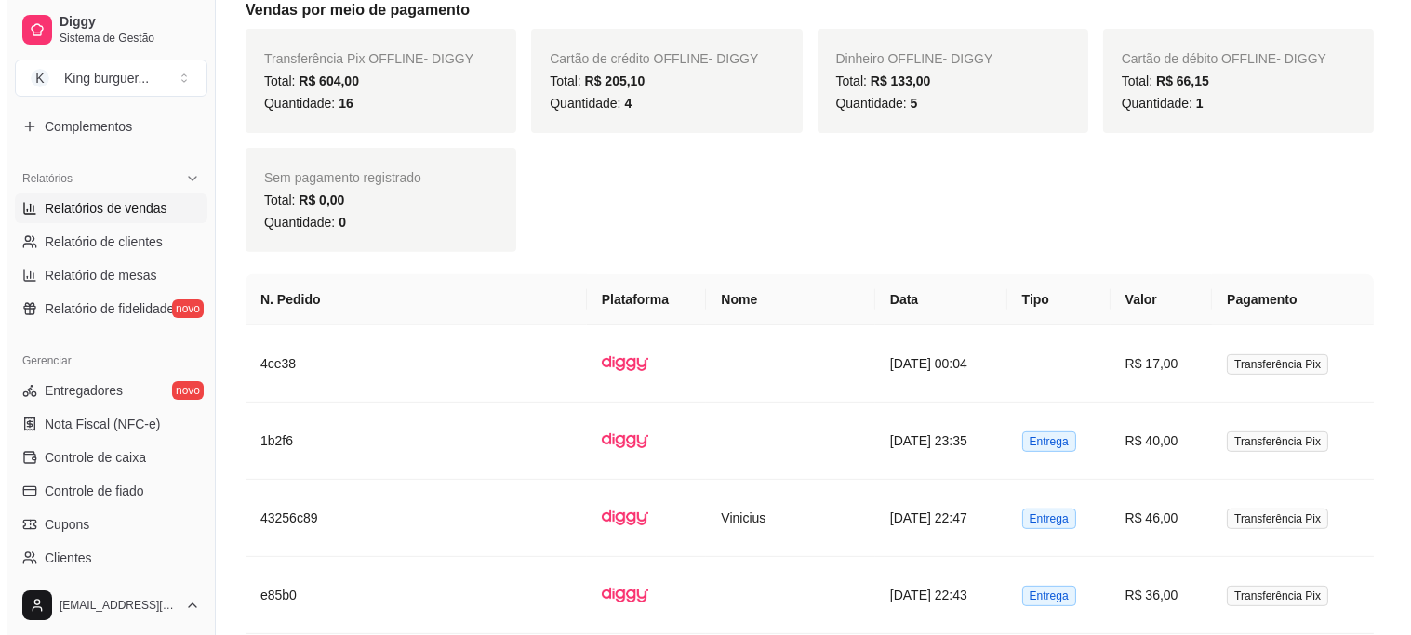
scroll to position [1757, 0]
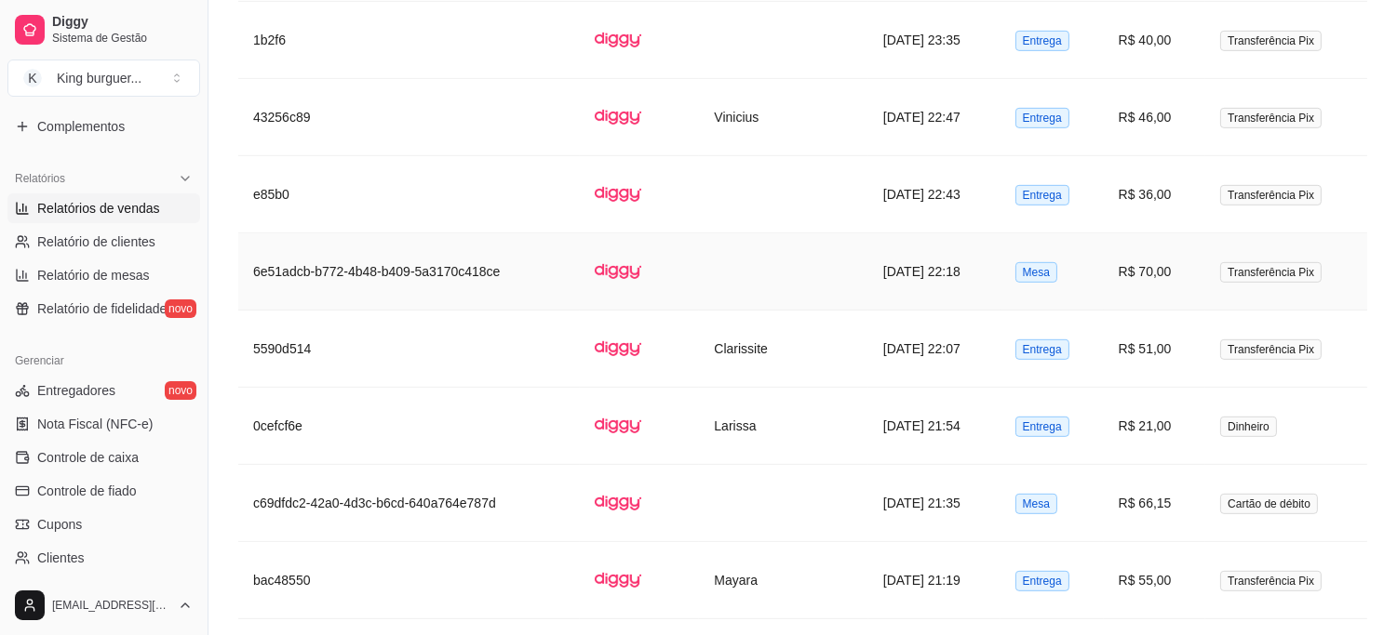
click at [1173, 273] on td "R$ 70,00" at bounding box center [1155, 272] width 102 height 77
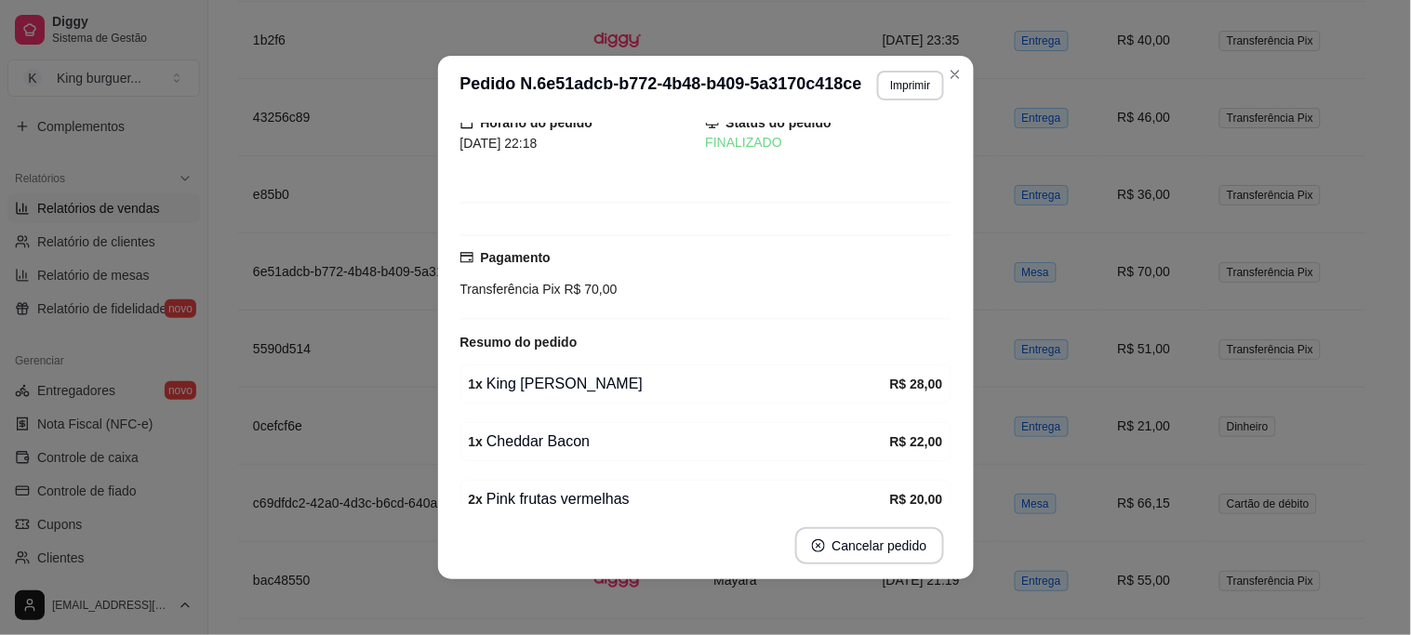
scroll to position [159, 0]
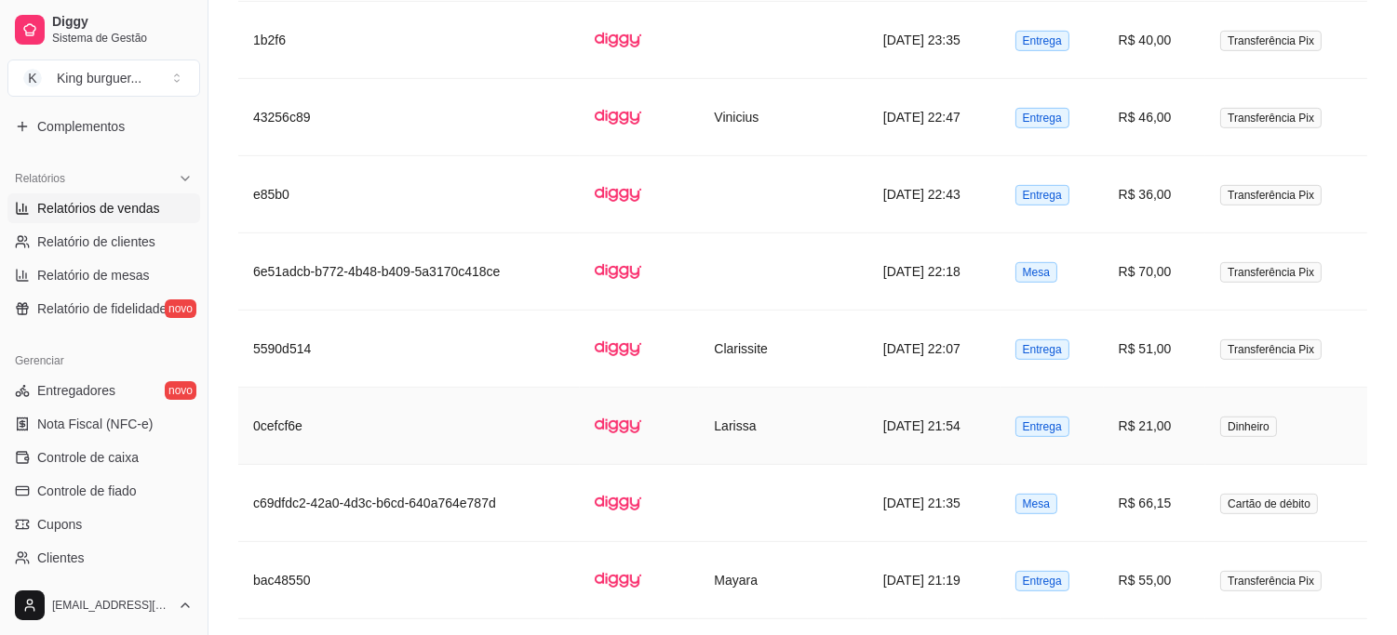
click at [1163, 433] on td "R$ 21,00" at bounding box center [1155, 426] width 102 height 77
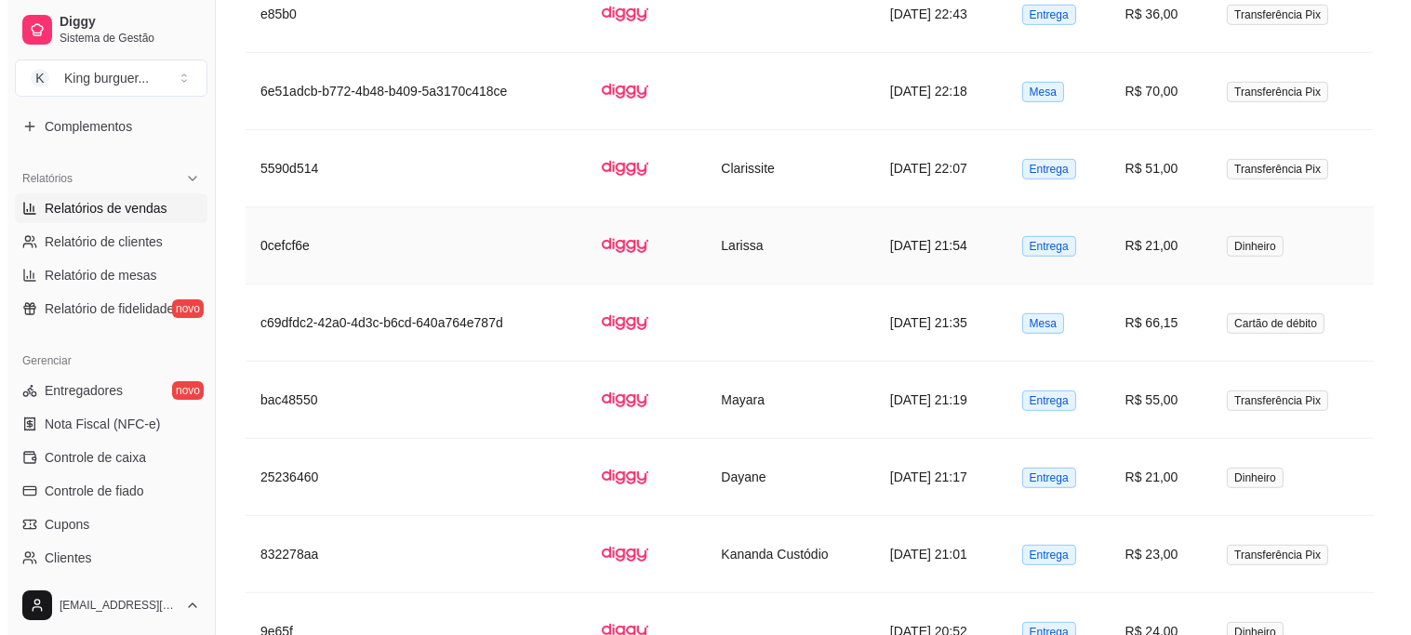
scroll to position [2171, 0]
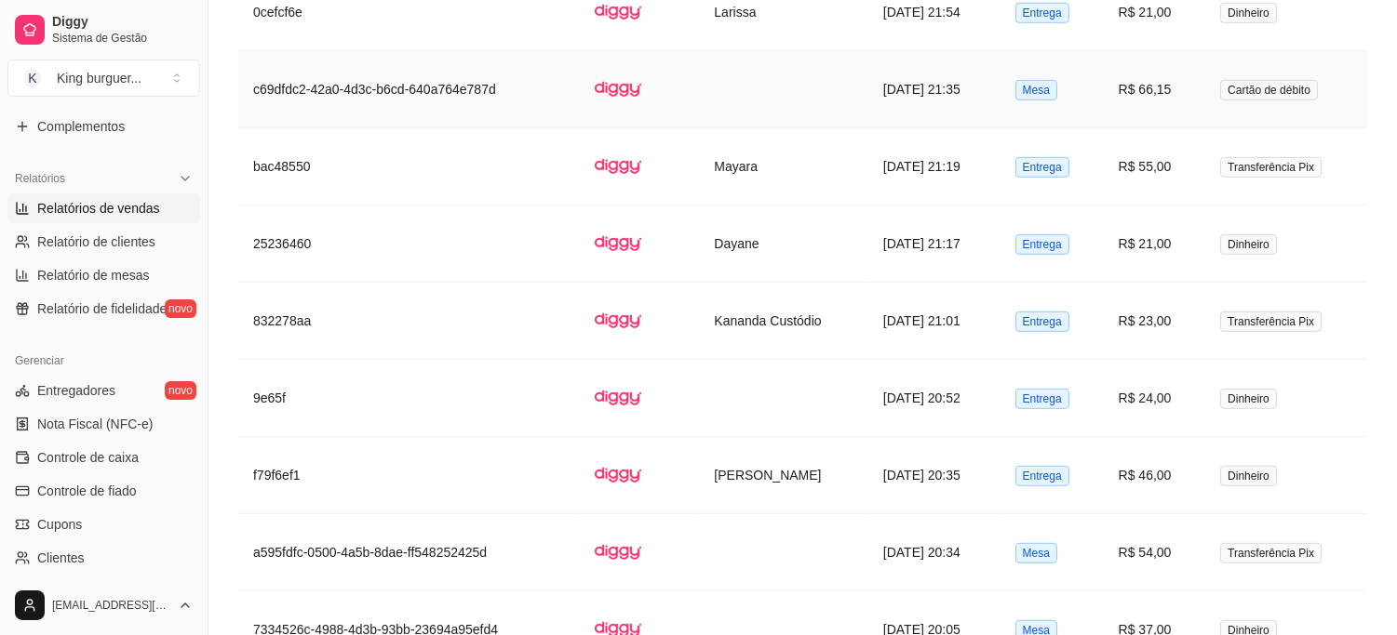
click at [1156, 93] on td "R$ 66,15" at bounding box center [1155, 89] width 102 height 77
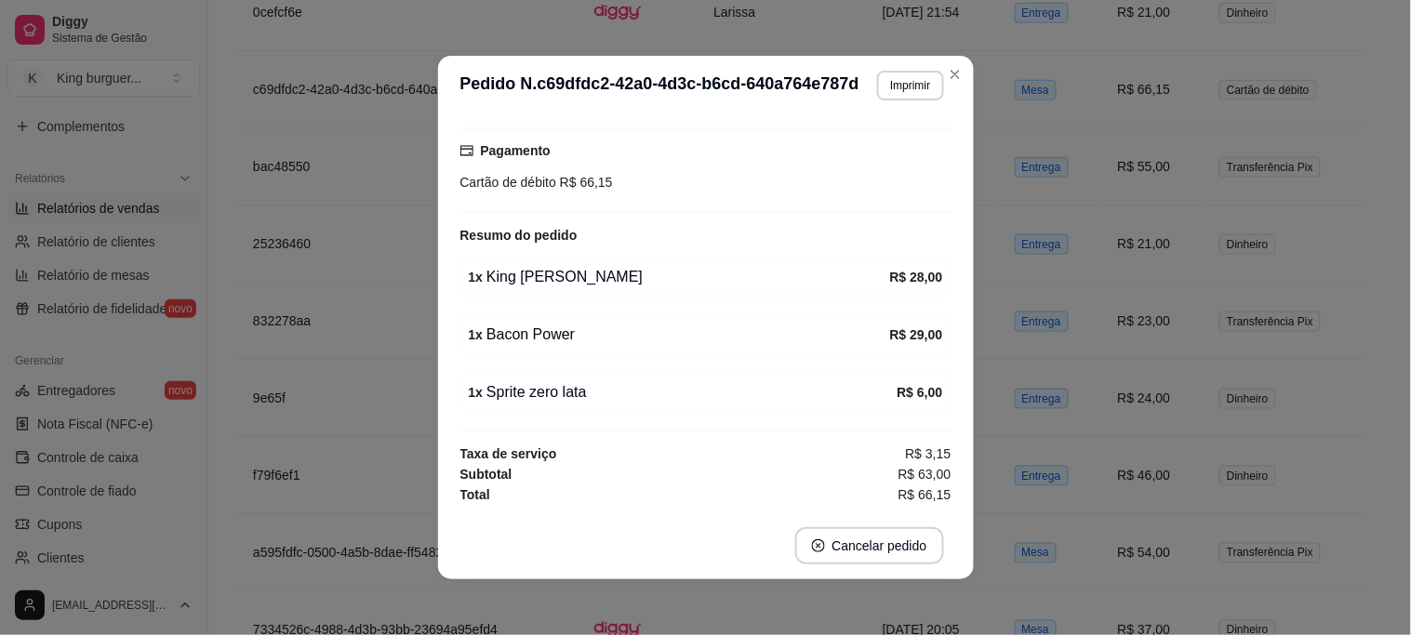
scroll to position [4, 0]
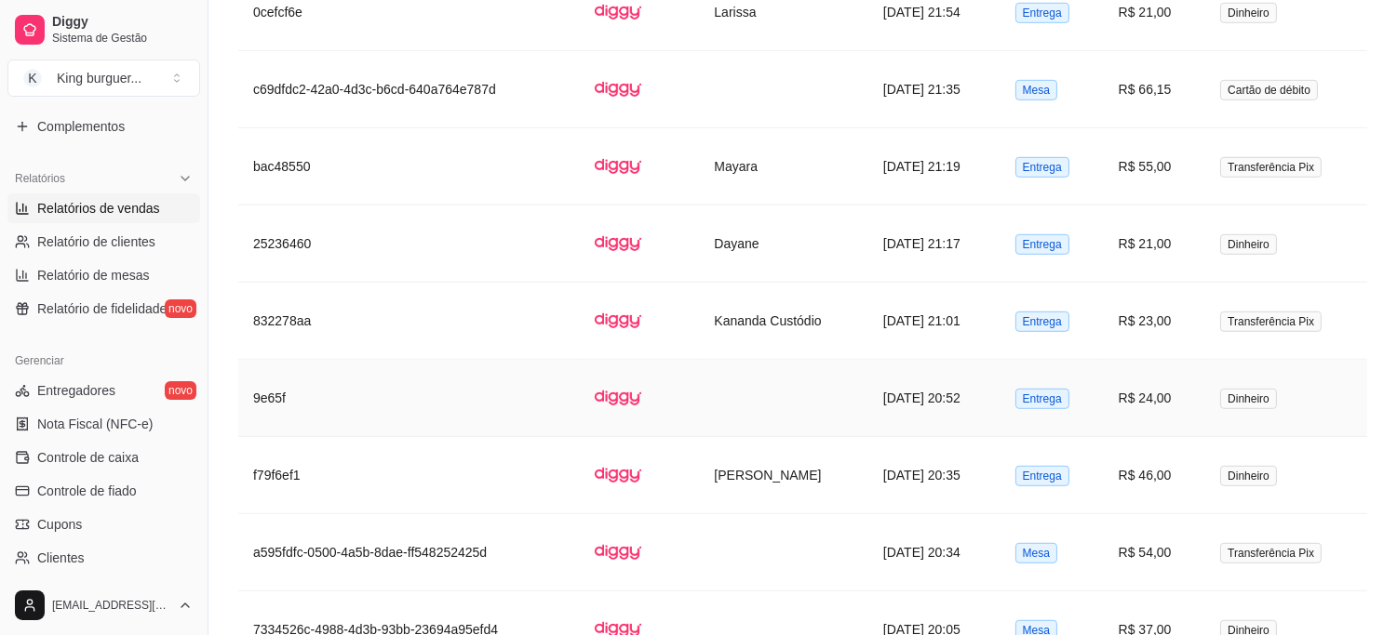
click at [1174, 406] on td "R$ 24,00" at bounding box center [1155, 398] width 102 height 77
click at [1157, 475] on td "R$ 46,00" at bounding box center [1155, 475] width 102 height 77
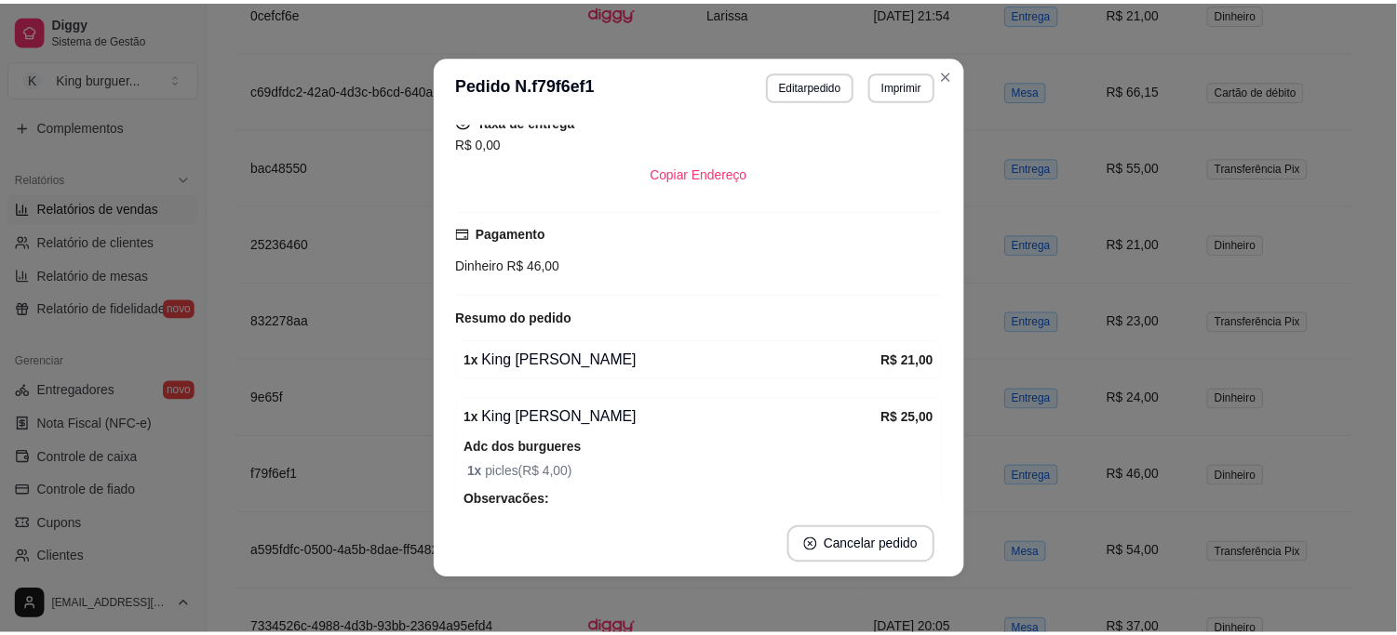
scroll to position [413, 0]
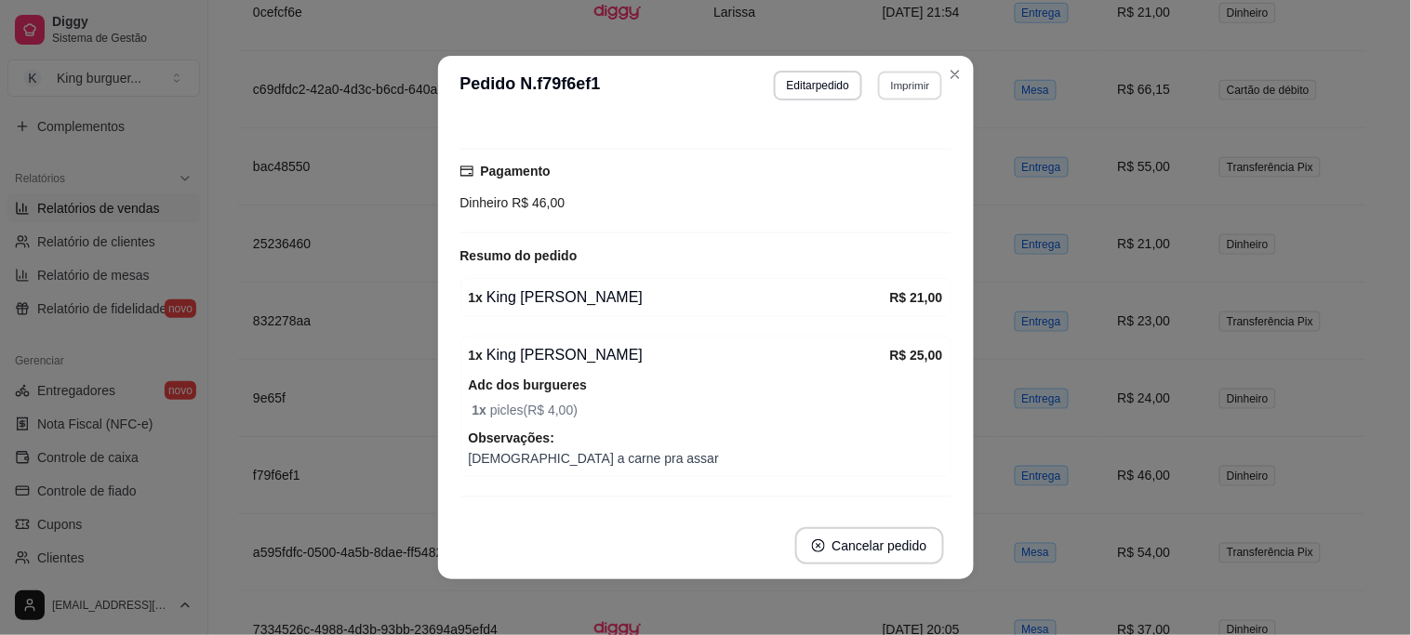
click at [922, 87] on button "Imprimir" at bounding box center [910, 85] width 64 height 29
click at [891, 150] on button "IMPRESSORA" at bounding box center [871, 152] width 135 height 30
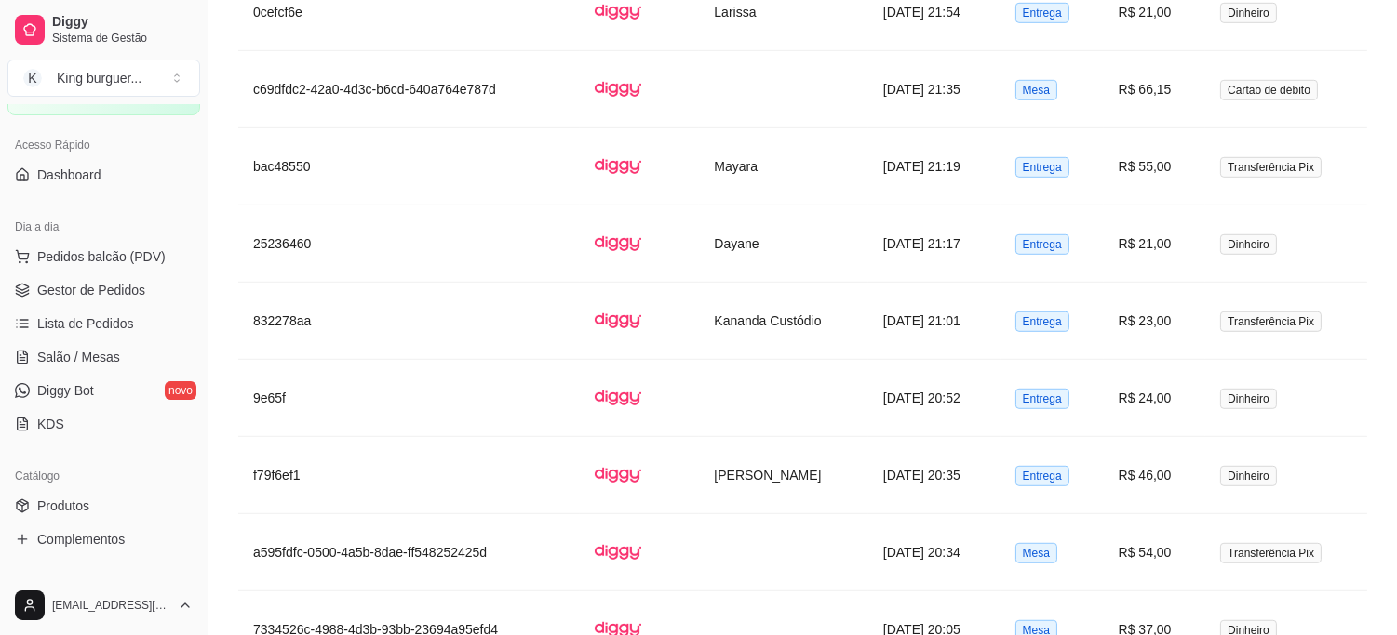
scroll to position [0, 0]
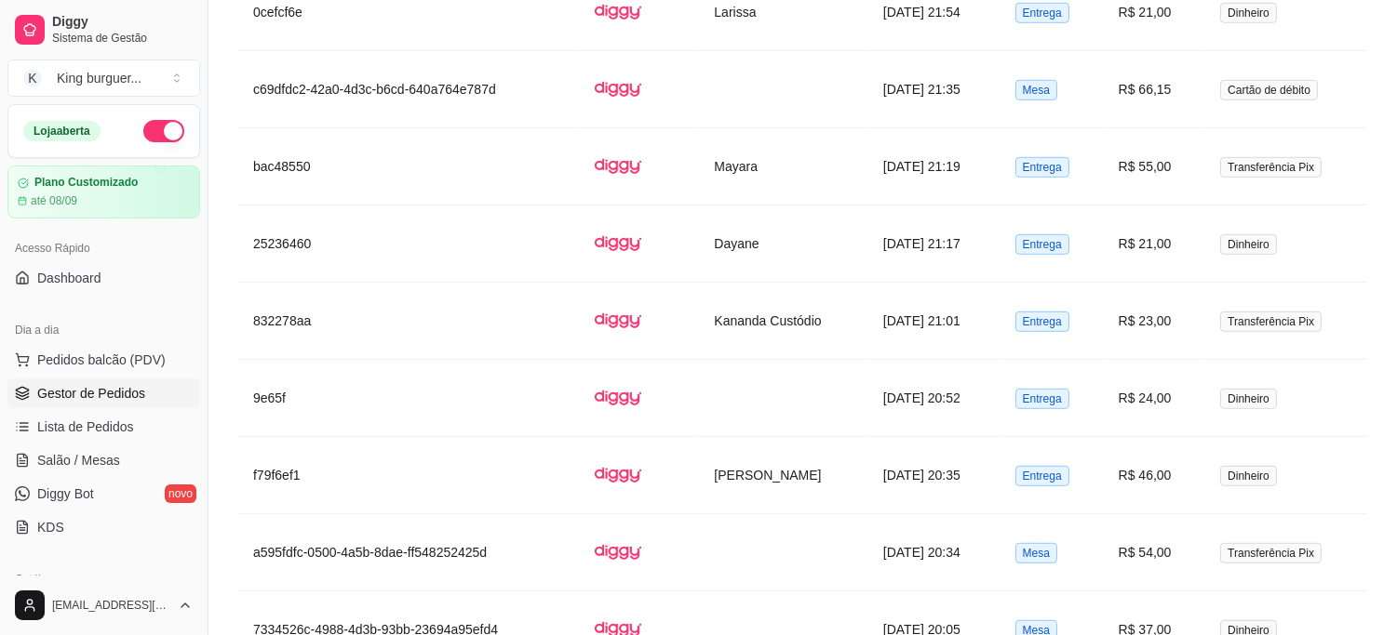
click at [117, 392] on span "Gestor de Pedidos" at bounding box center [91, 393] width 108 height 19
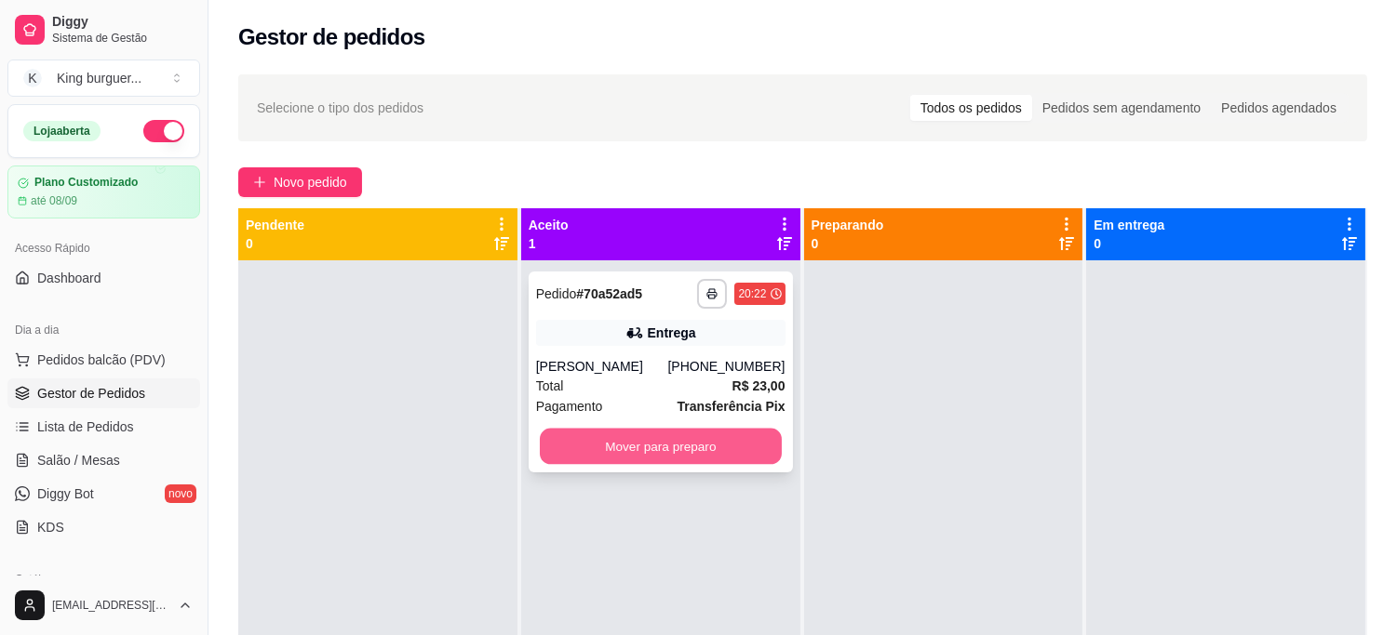
click at [710, 435] on button "Mover para preparo" at bounding box center [661, 447] width 242 height 36
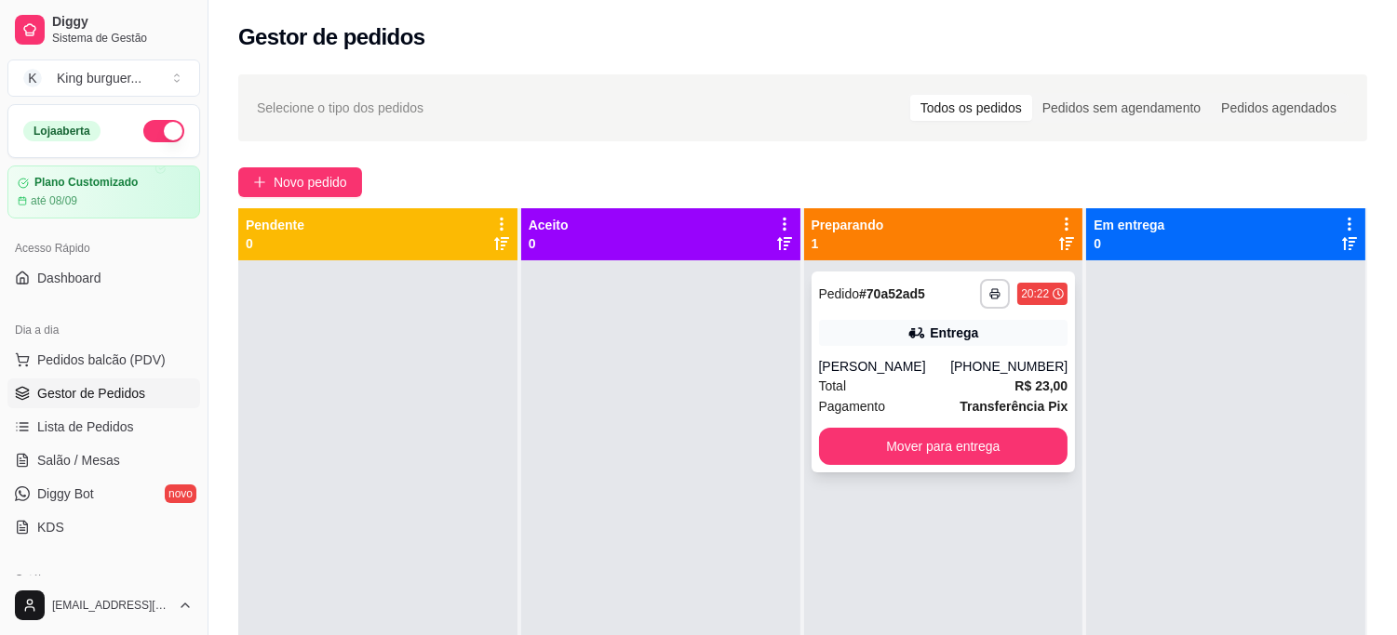
click at [908, 422] on div "**********" at bounding box center [943, 372] width 264 height 201
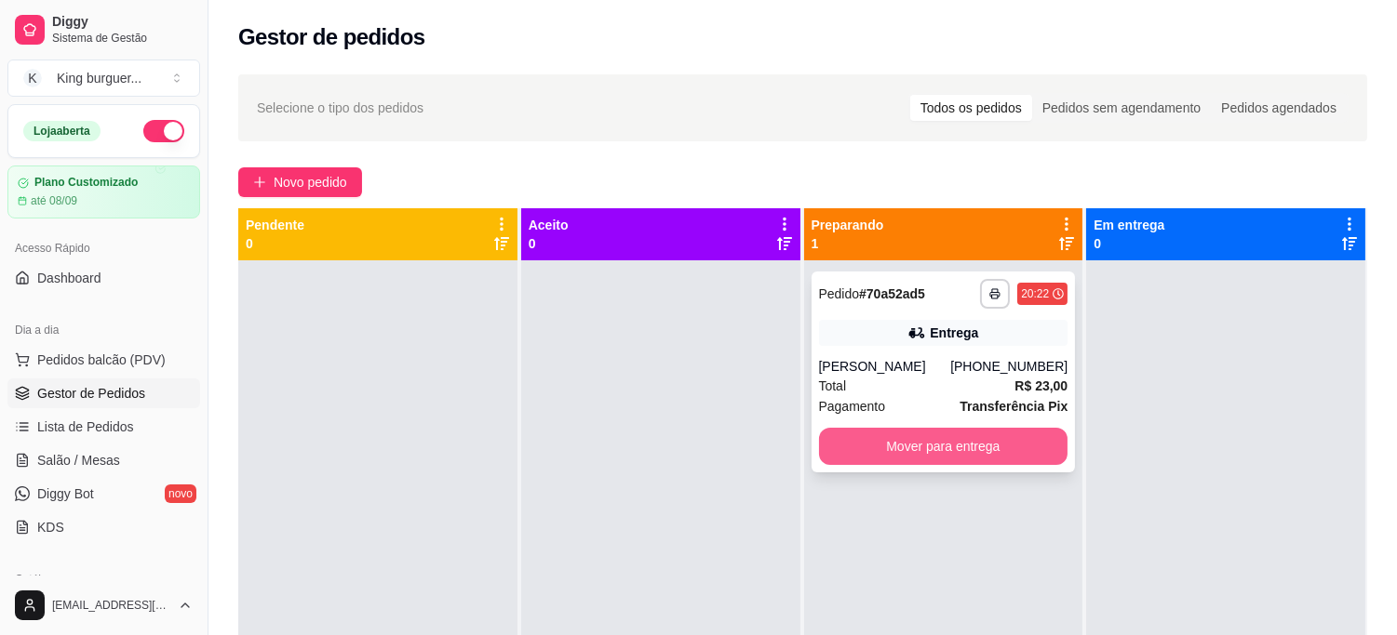
click at [1000, 445] on button "Mover para entrega" at bounding box center [943, 446] width 249 height 37
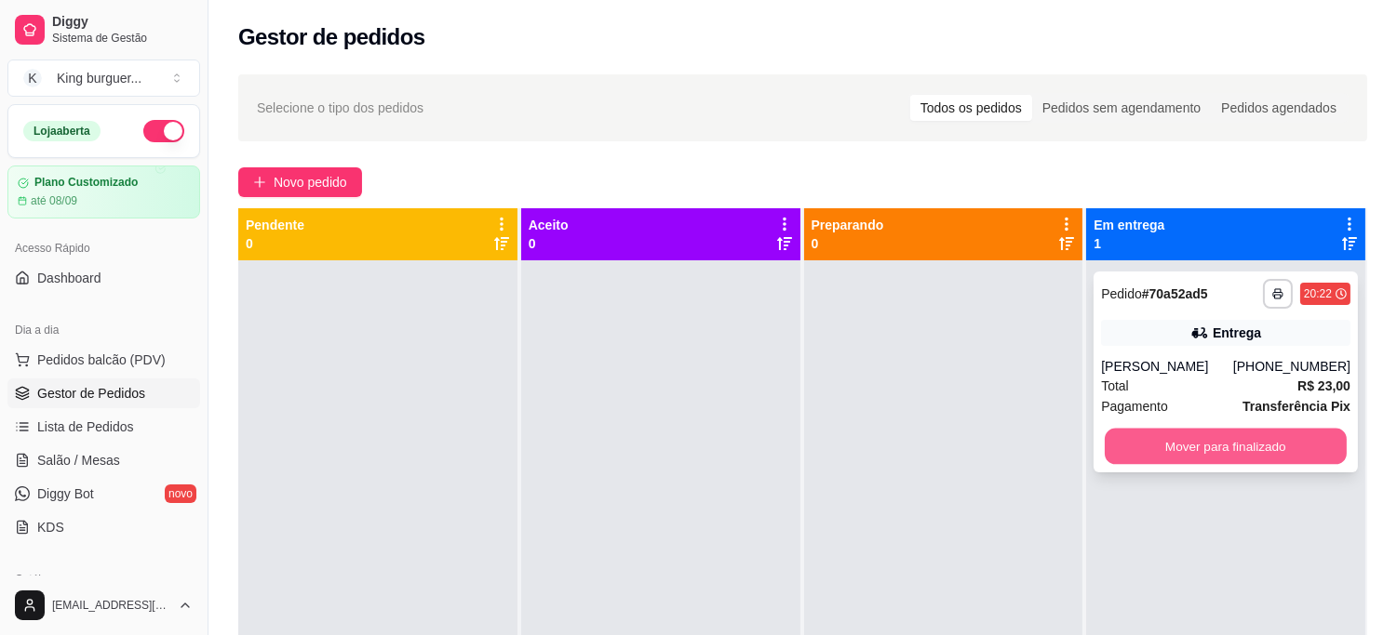
click at [1193, 435] on button "Mover para finalizado" at bounding box center [1225, 447] width 242 height 36
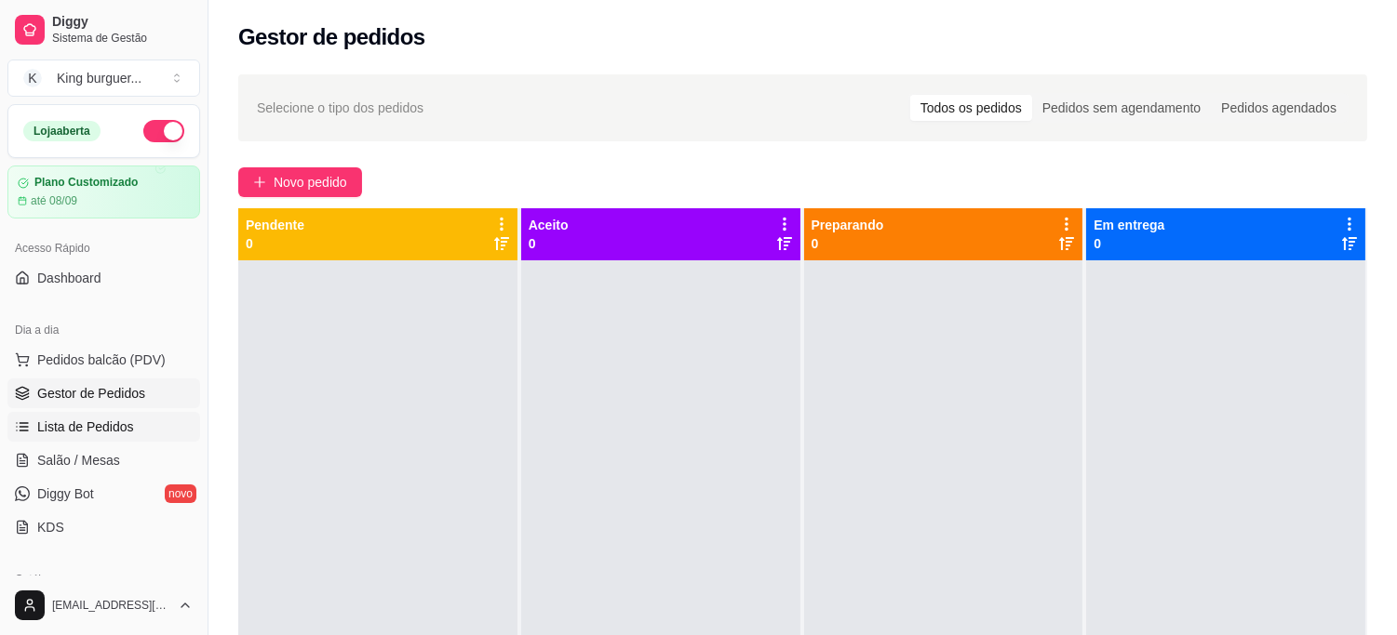
click at [94, 426] on span "Lista de Pedidos" at bounding box center [85, 427] width 97 height 19
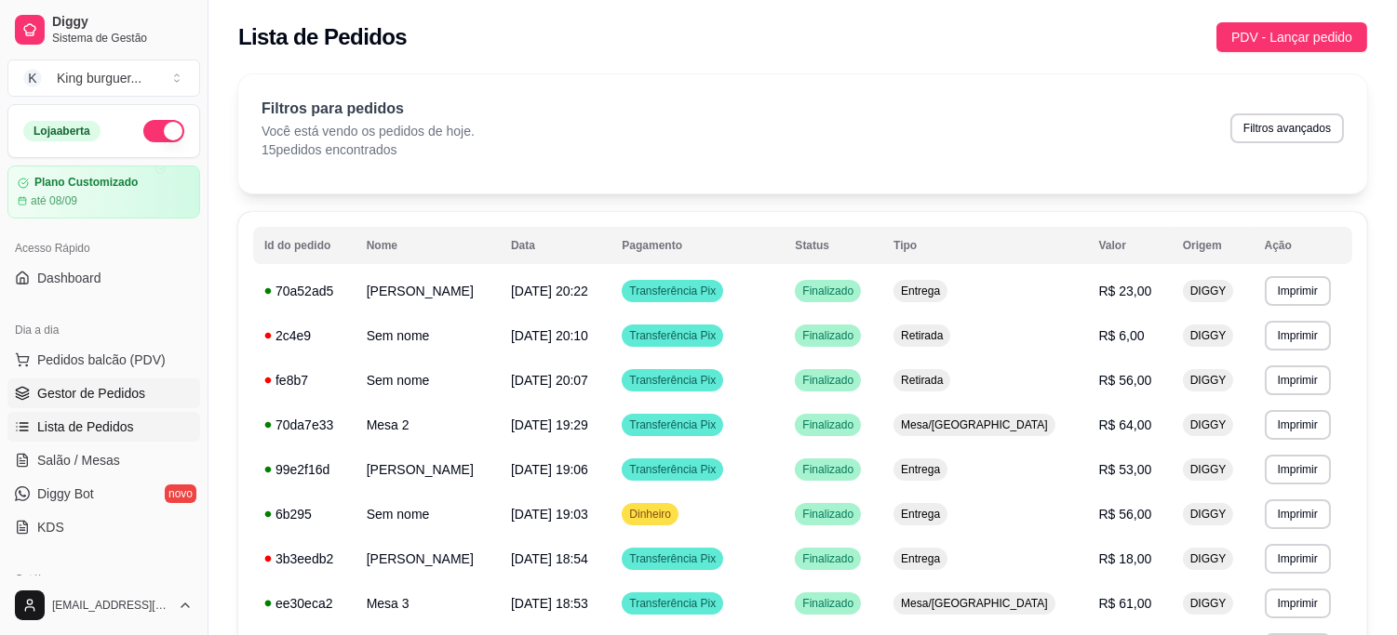
click at [99, 387] on span "Gestor de Pedidos" at bounding box center [91, 393] width 108 height 19
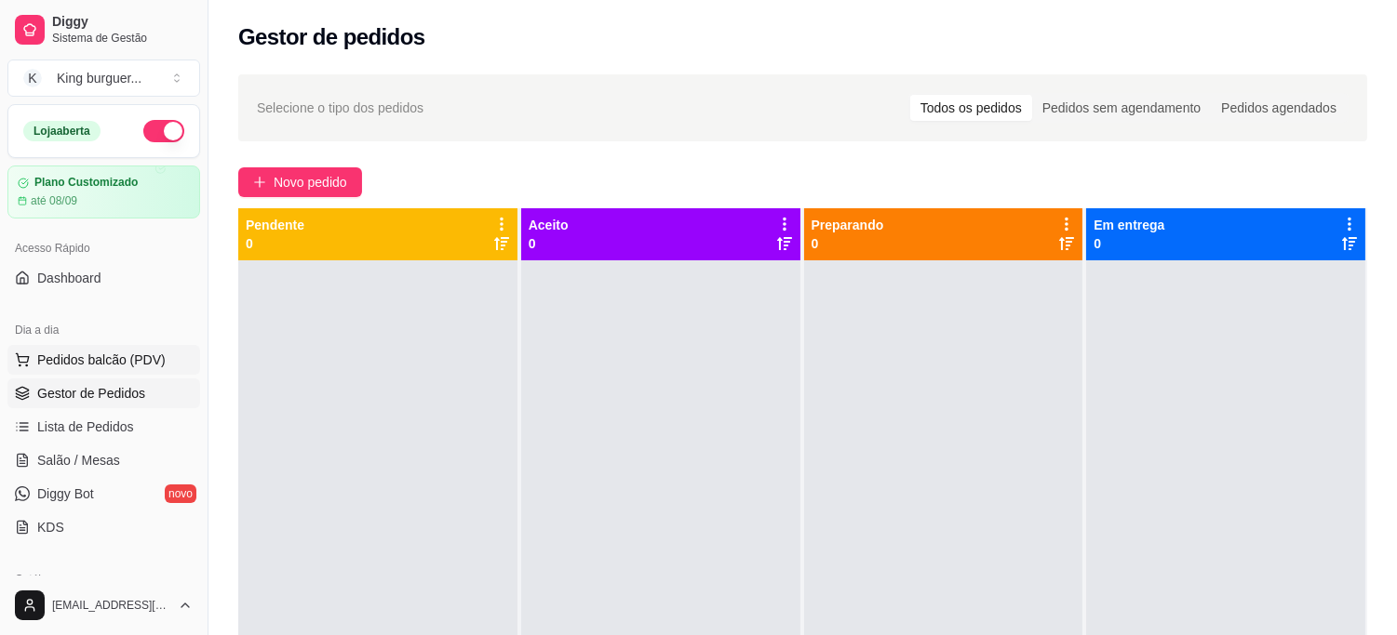
click at [125, 360] on span "Pedidos balcão (PDV)" at bounding box center [101, 360] width 128 height 19
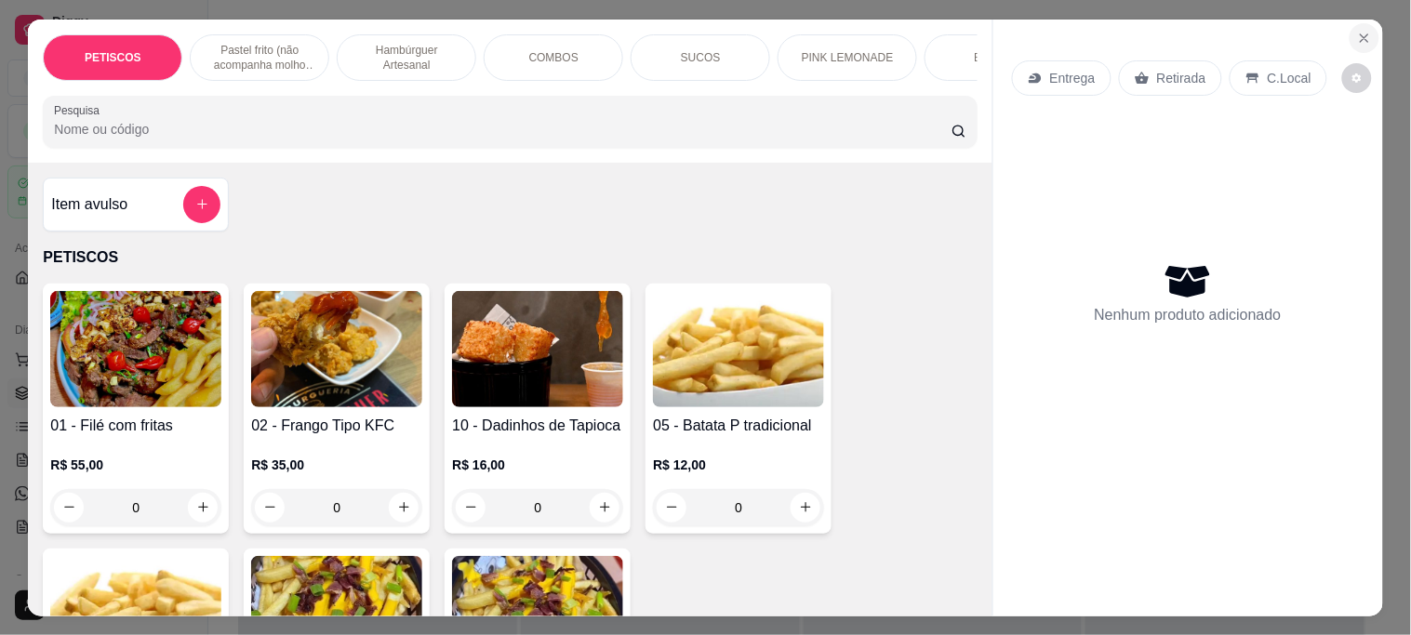
click at [1358, 32] on icon "Close" at bounding box center [1365, 38] width 15 height 15
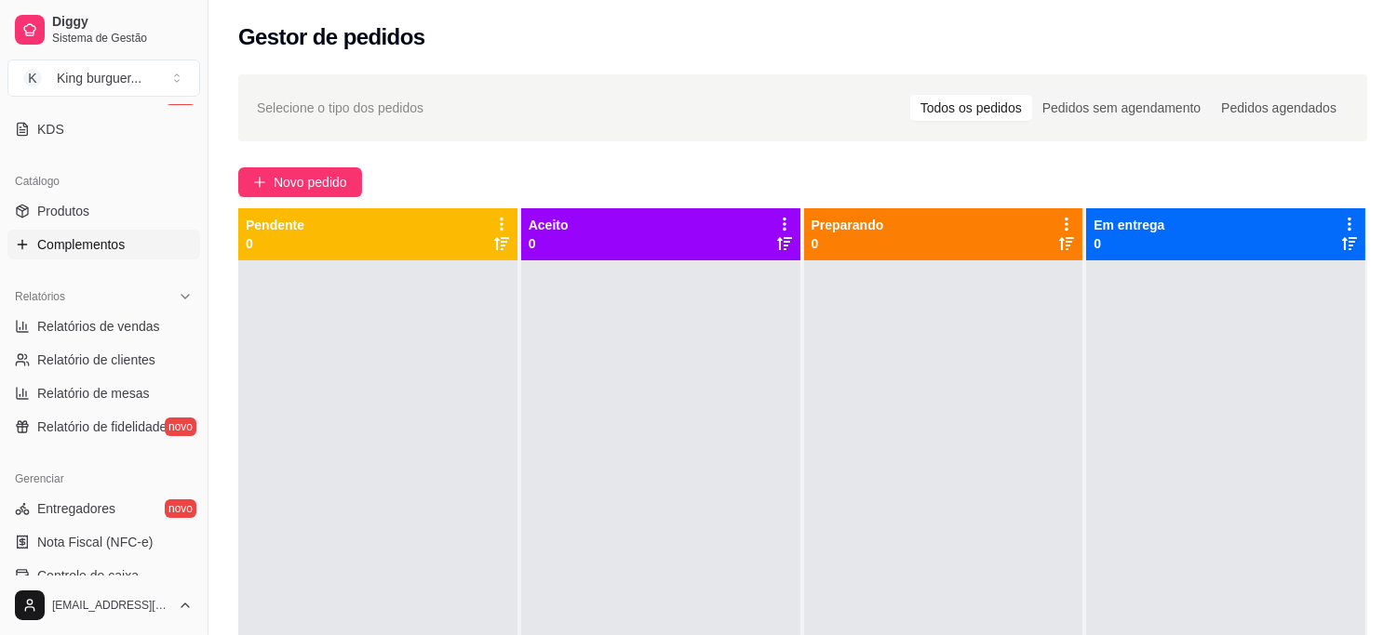
scroll to position [413, 0]
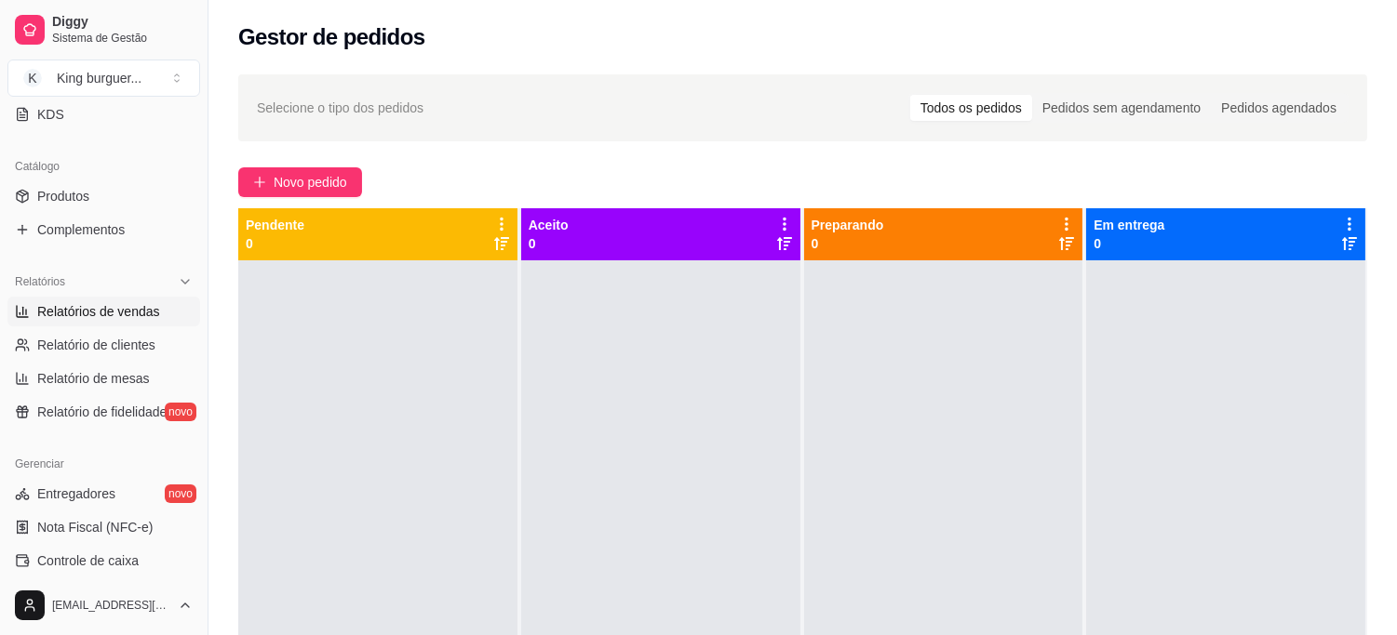
click at [140, 312] on span "Relatórios de vendas" at bounding box center [98, 311] width 123 height 19
select select "ALL"
select select "0"
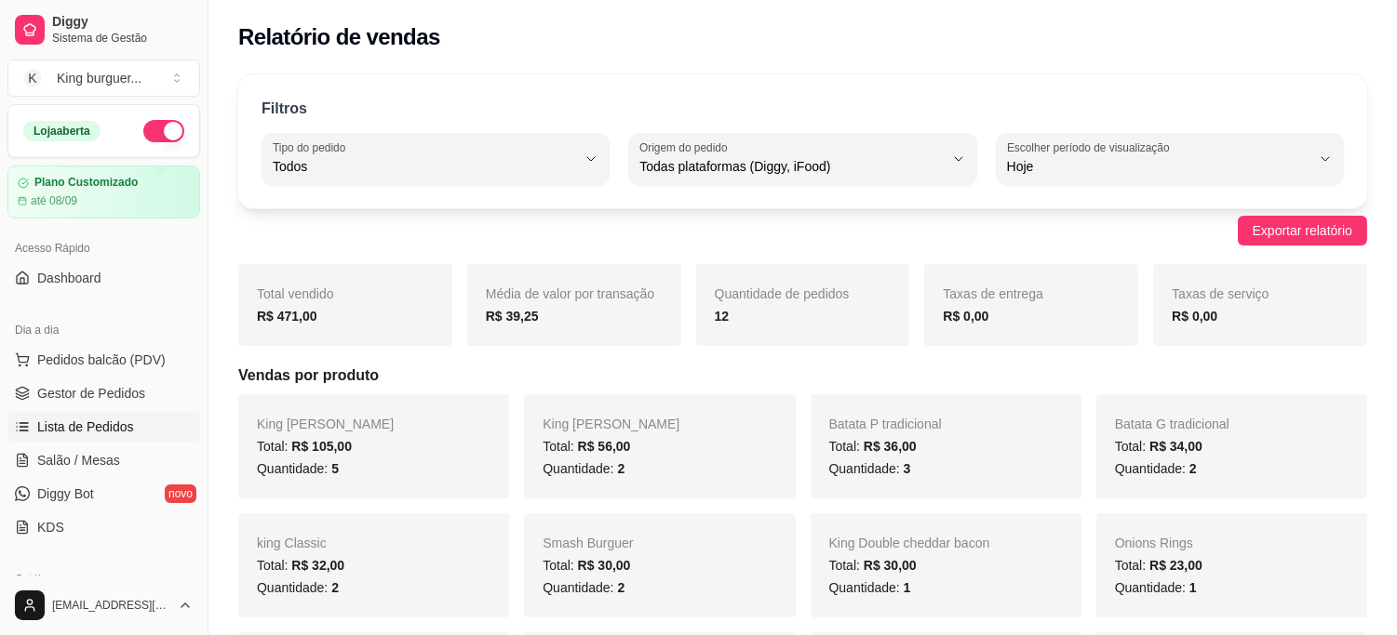
click at [112, 416] on link "Lista de Pedidos" at bounding box center [103, 427] width 193 height 30
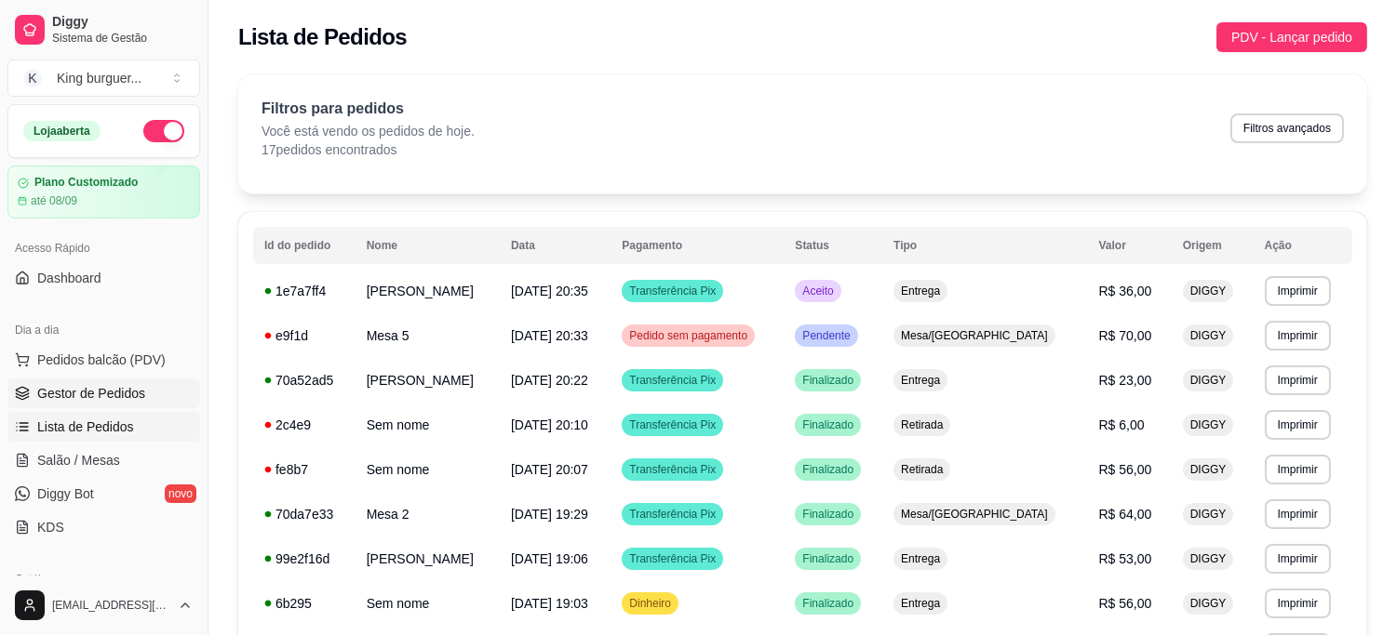
click at [125, 396] on span "Gestor de Pedidos" at bounding box center [91, 393] width 108 height 19
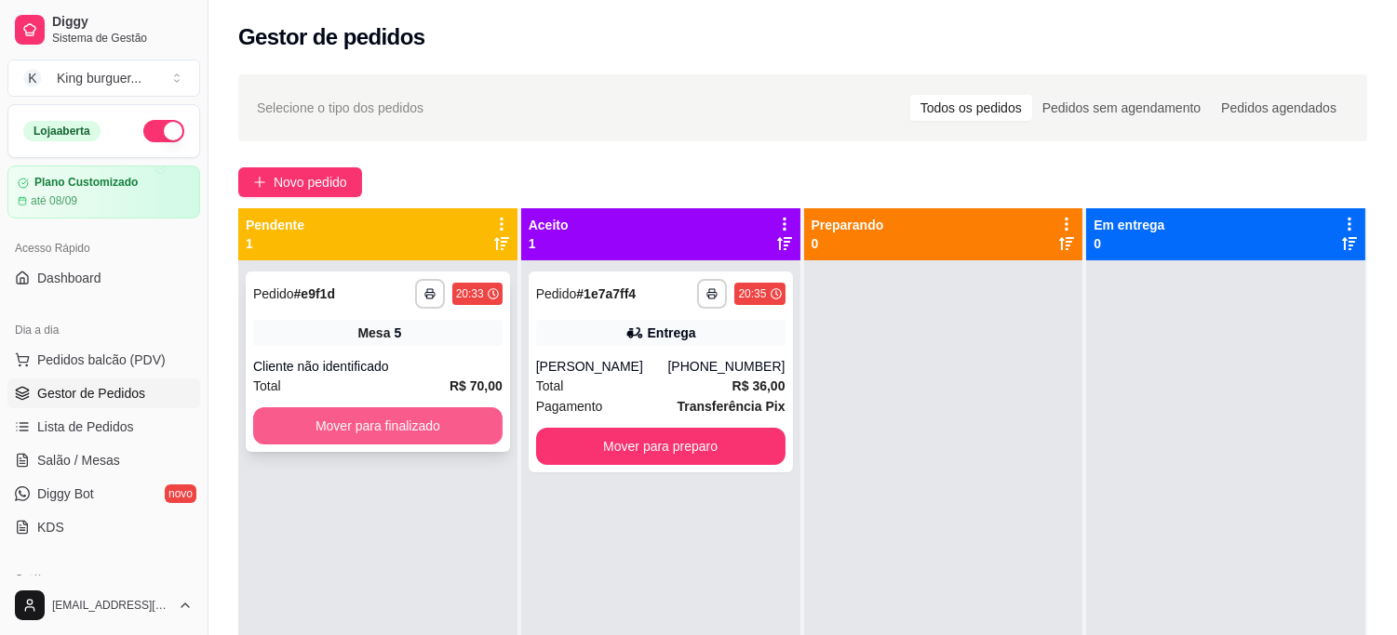
click at [469, 414] on button "Mover para finalizado" at bounding box center [377, 426] width 249 height 37
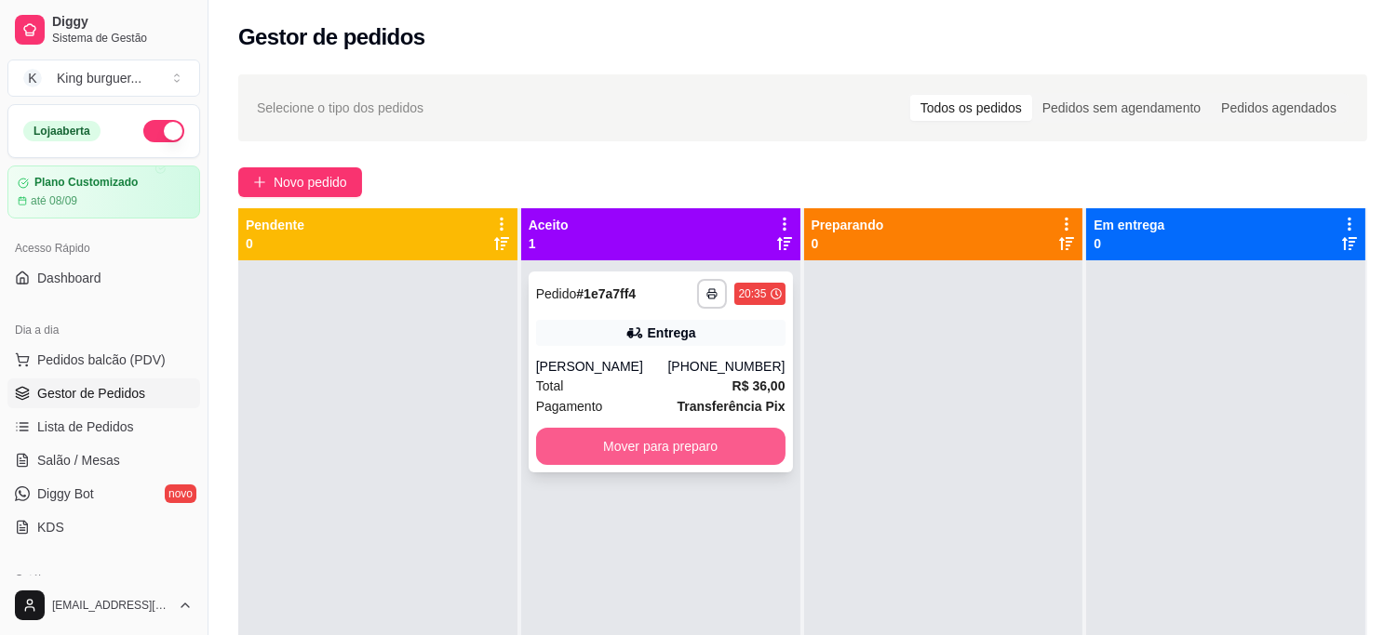
click at [624, 456] on button "Mover para preparo" at bounding box center [660, 446] width 249 height 37
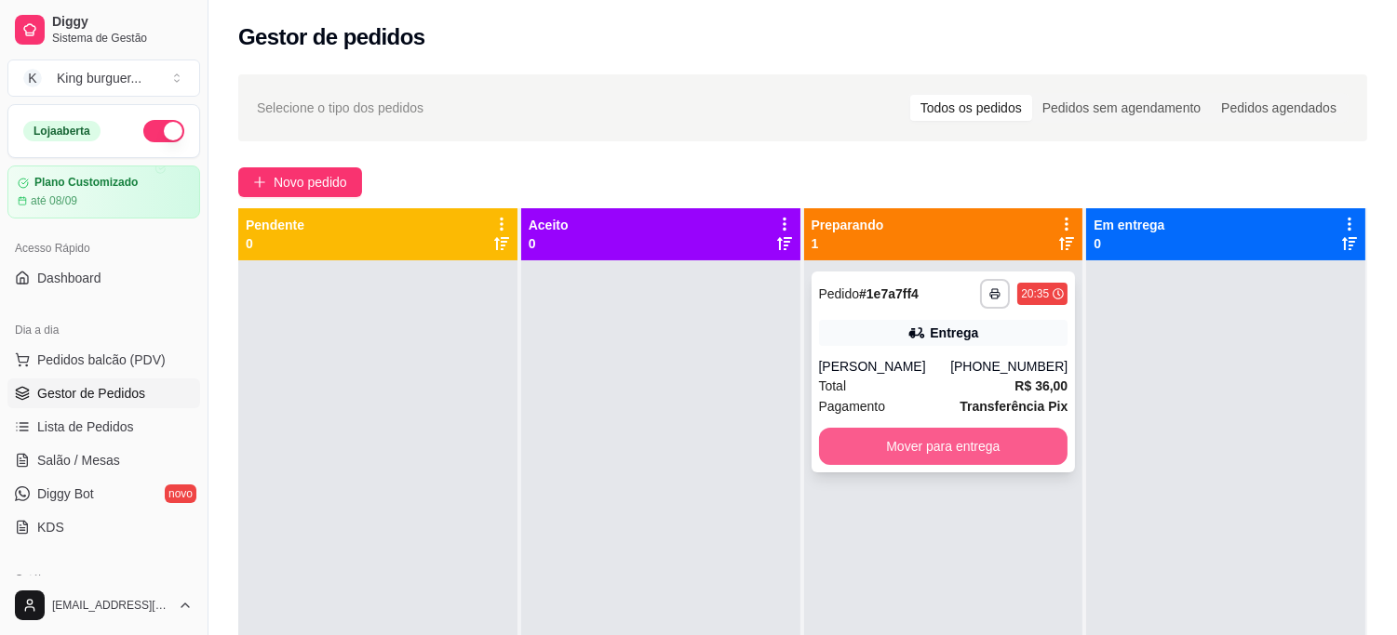
click at [890, 452] on button "Mover para entrega" at bounding box center [943, 446] width 249 height 37
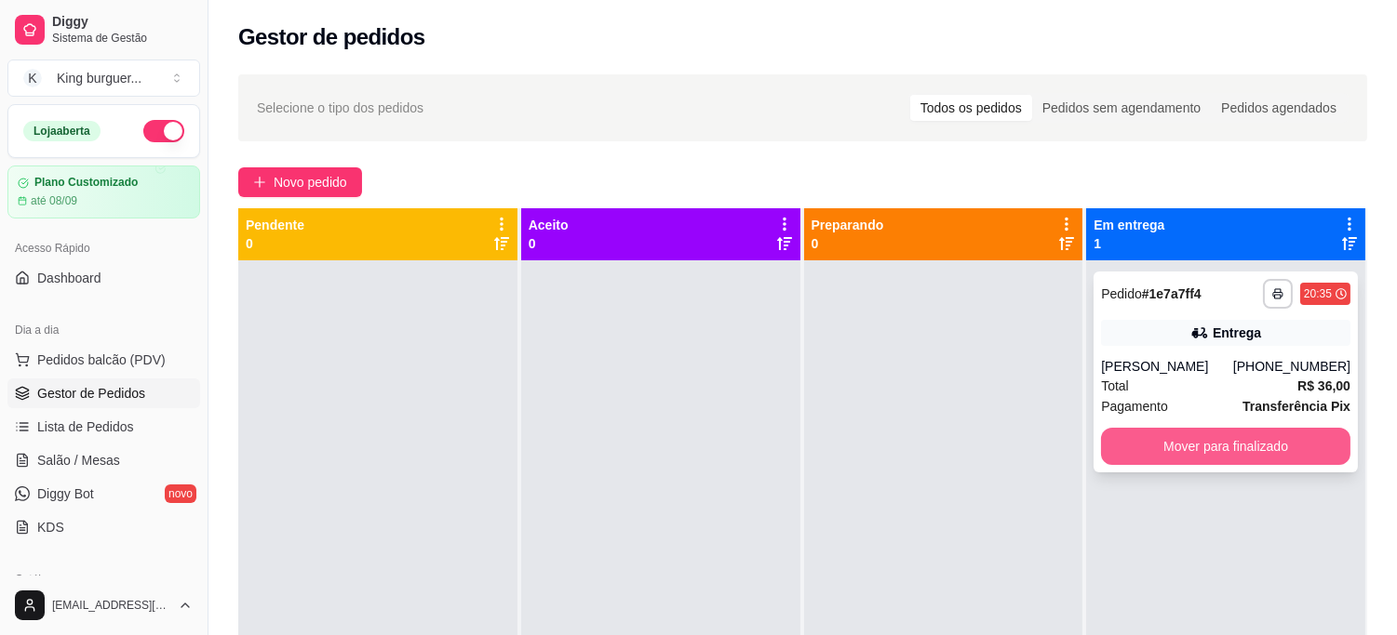
click at [1145, 437] on button "Mover para finalizado" at bounding box center [1225, 446] width 249 height 37
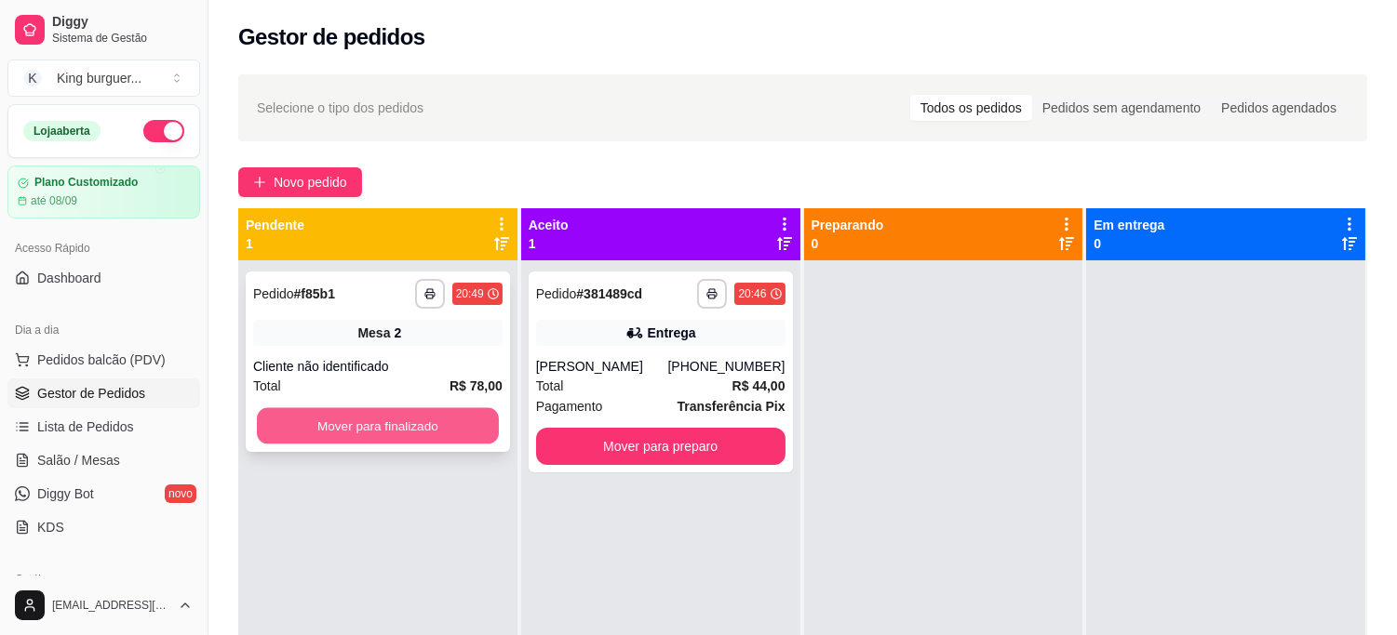
click at [429, 408] on button "Mover para finalizado" at bounding box center [378, 426] width 242 height 36
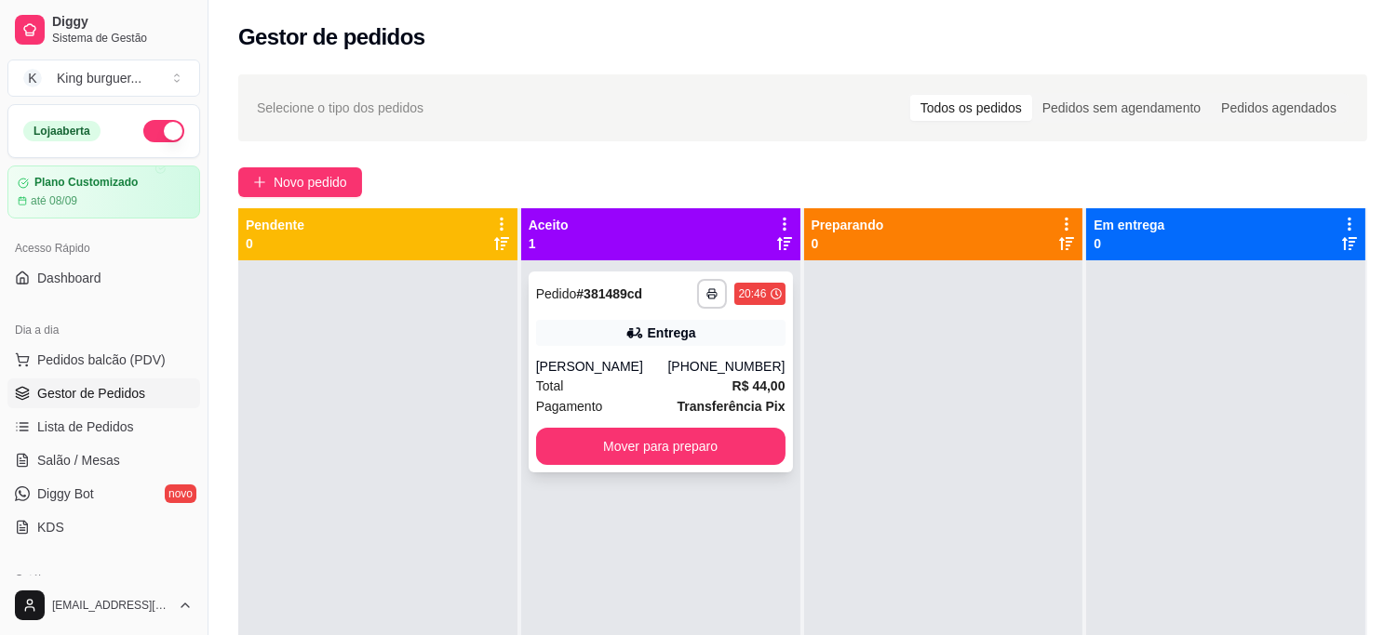
click at [643, 394] on div "Total R$ 44,00" at bounding box center [660, 386] width 249 height 20
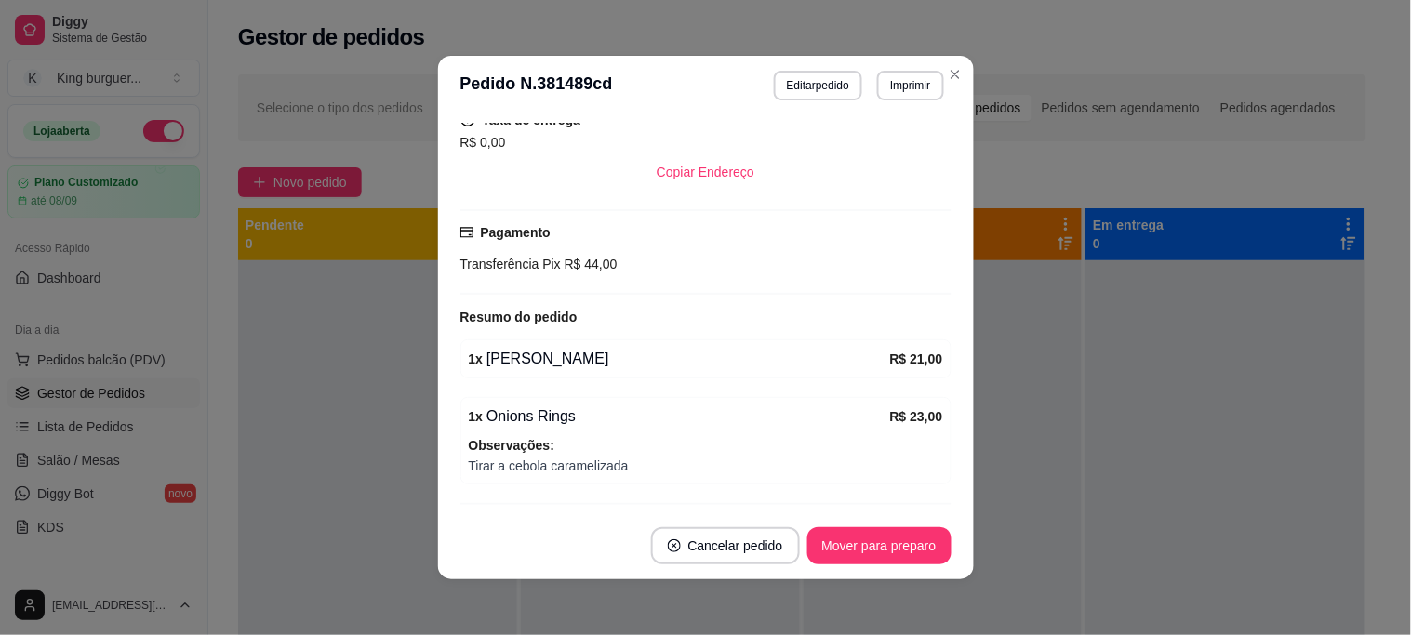
scroll to position [448, 0]
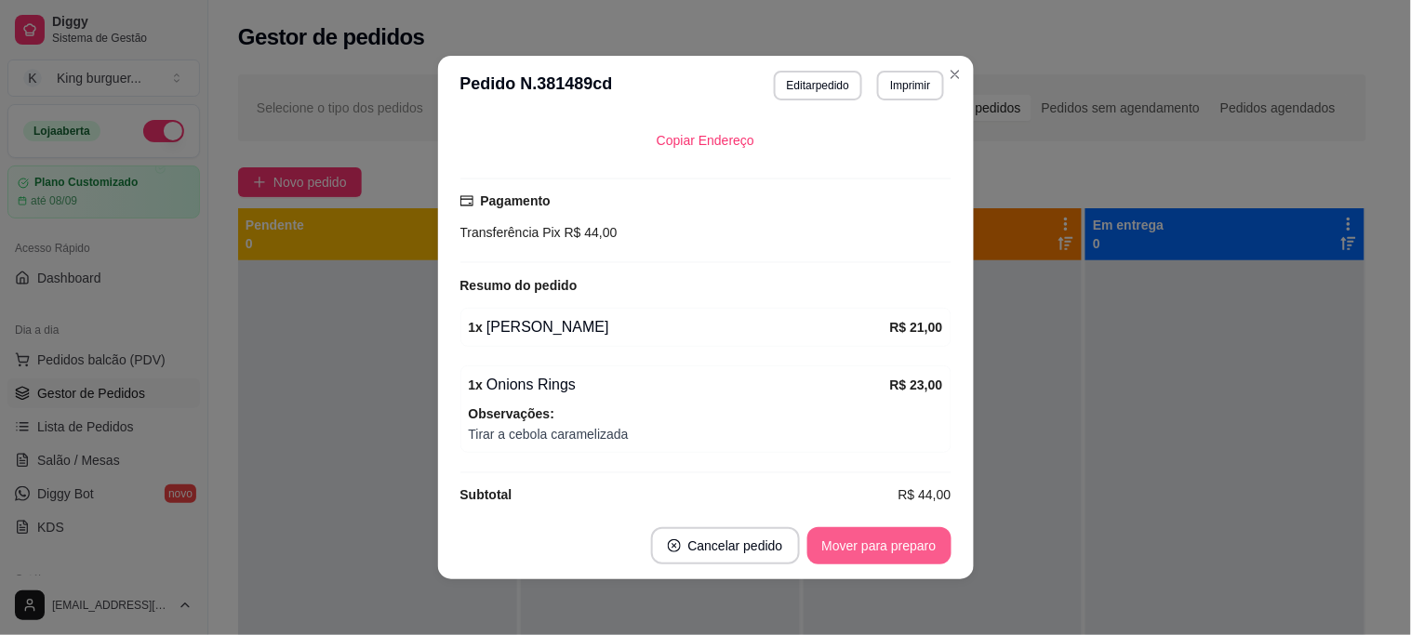
click at [838, 555] on button "Mover para preparo" at bounding box center [880, 546] width 144 height 37
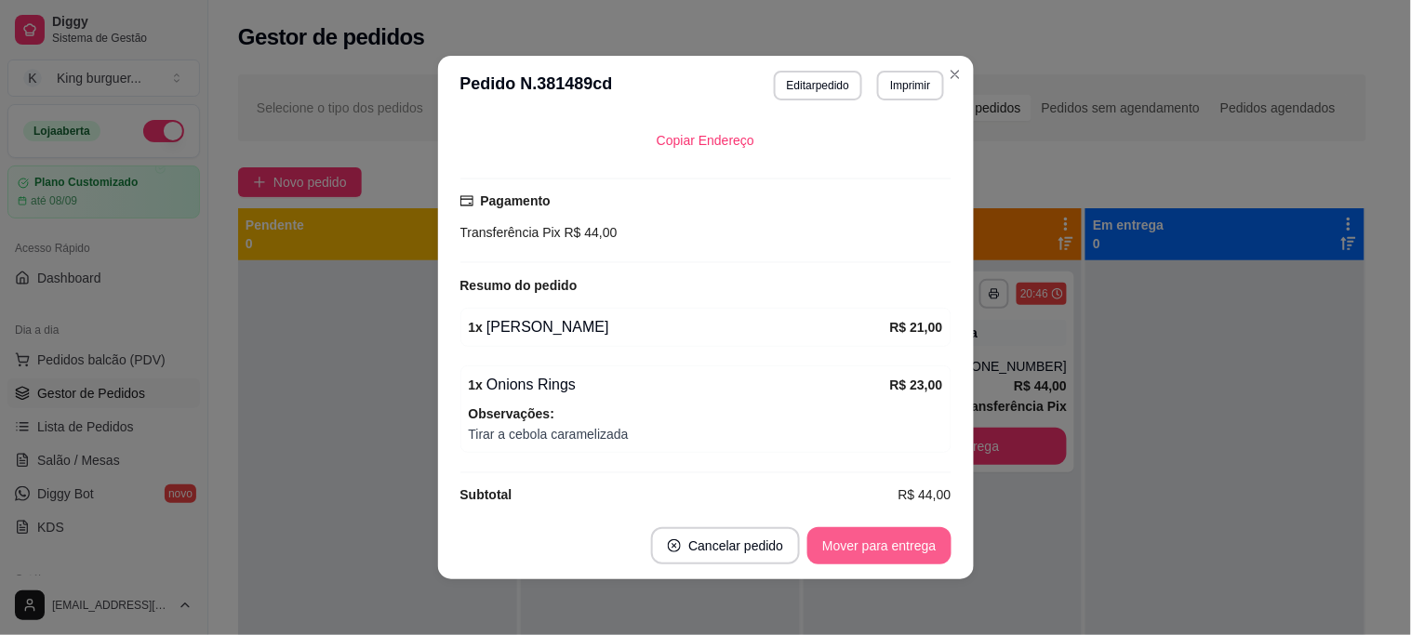
click at [845, 555] on button "Mover para entrega" at bounding box center [879, 546] width 143 height 37
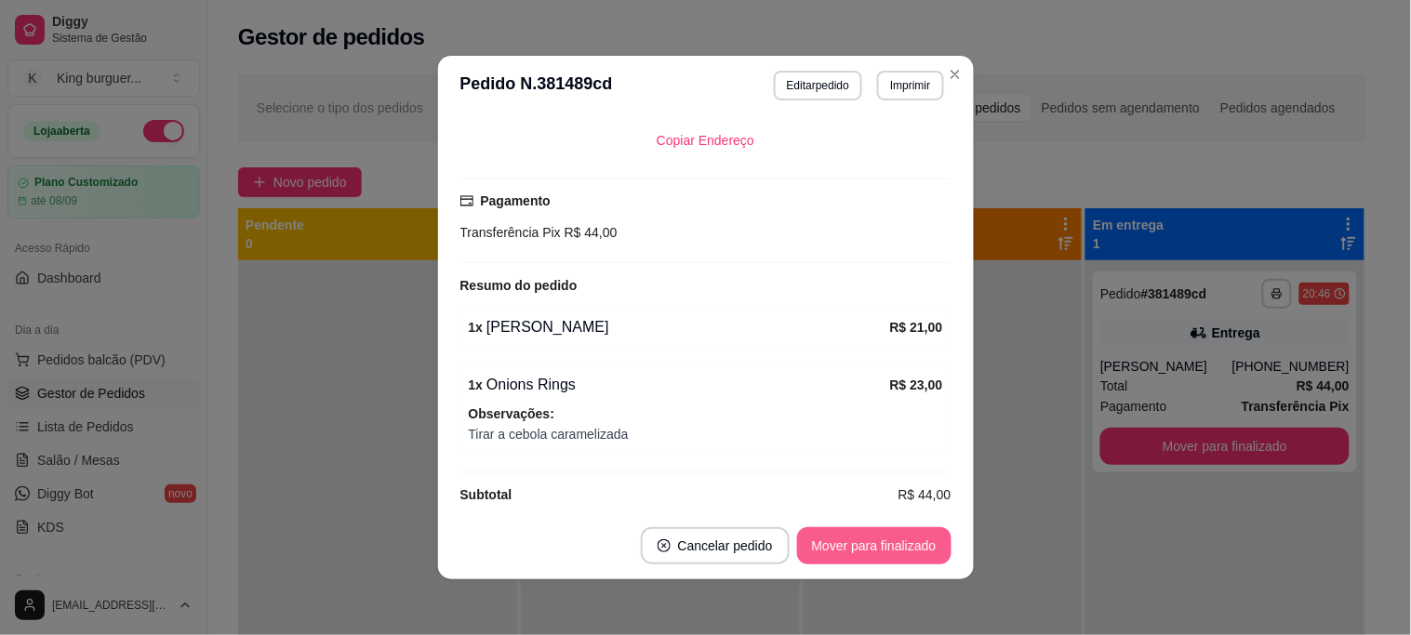
click at [845, 555] on button "Mover para finalizado" at bounding box center [874, 546] width 154 height 37
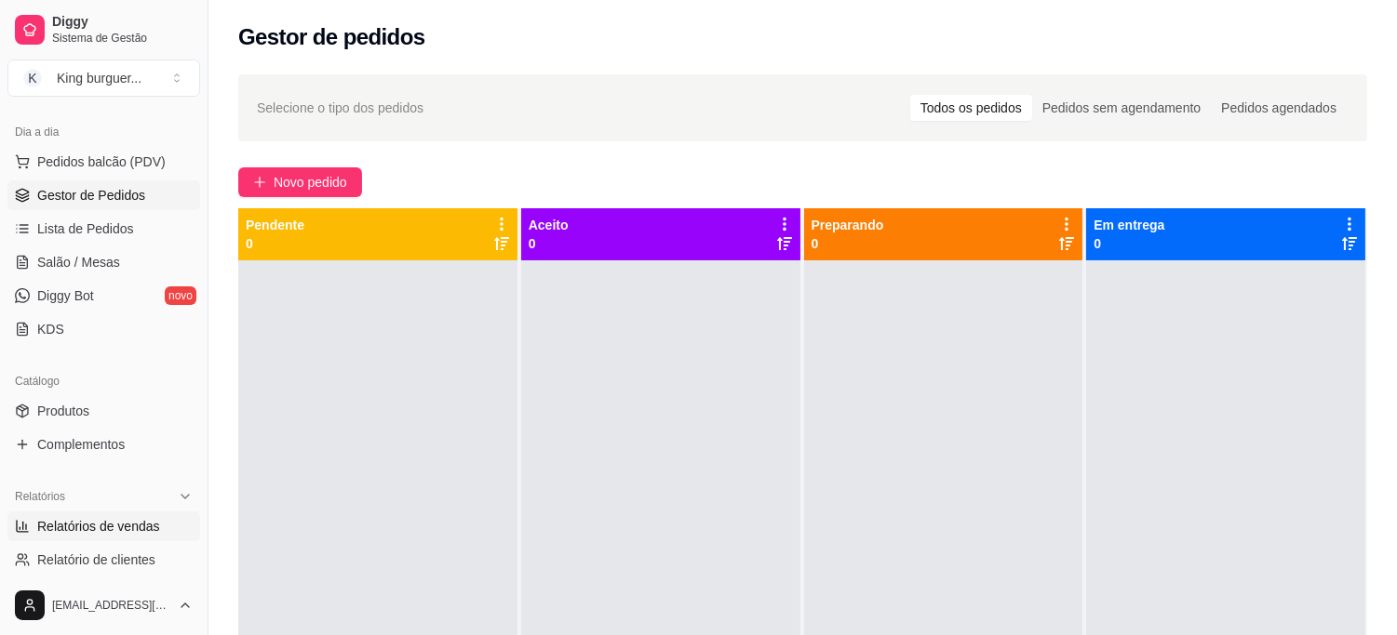
scroll to position [207, 0]
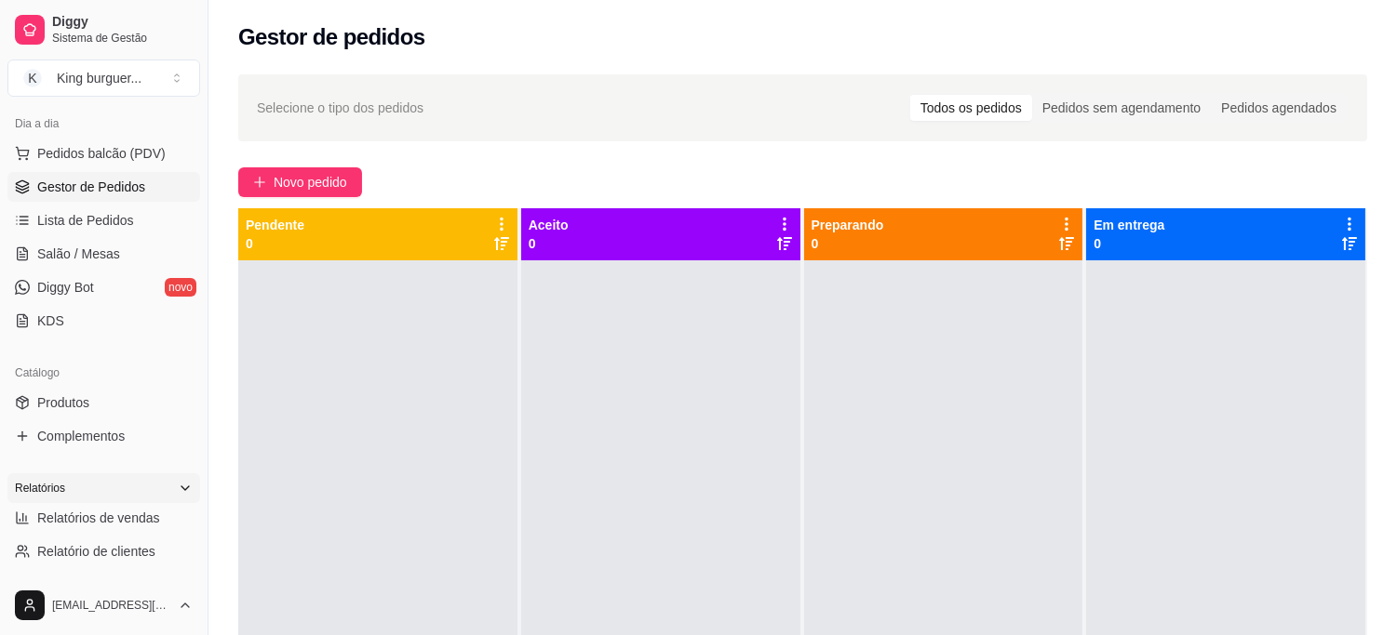
click at [134, 501] on div "Relatórios" at bounding box center [103, 489] width 193 height 30
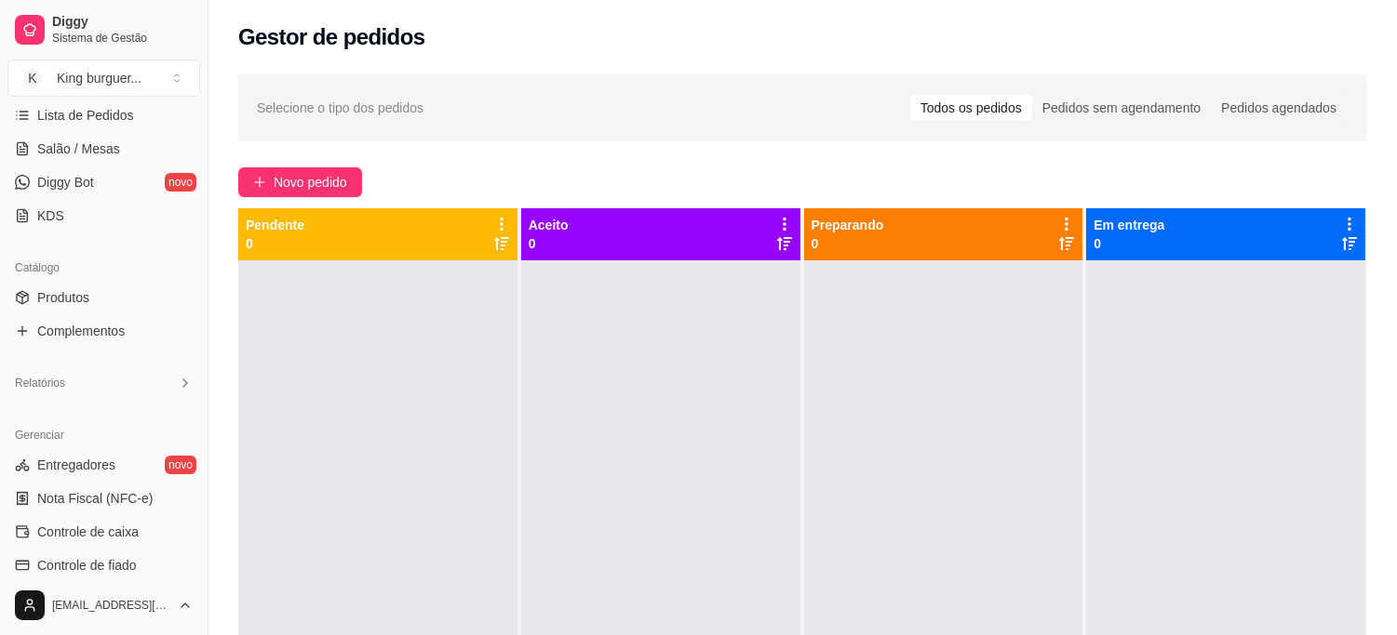
scroll to position [516, 0]
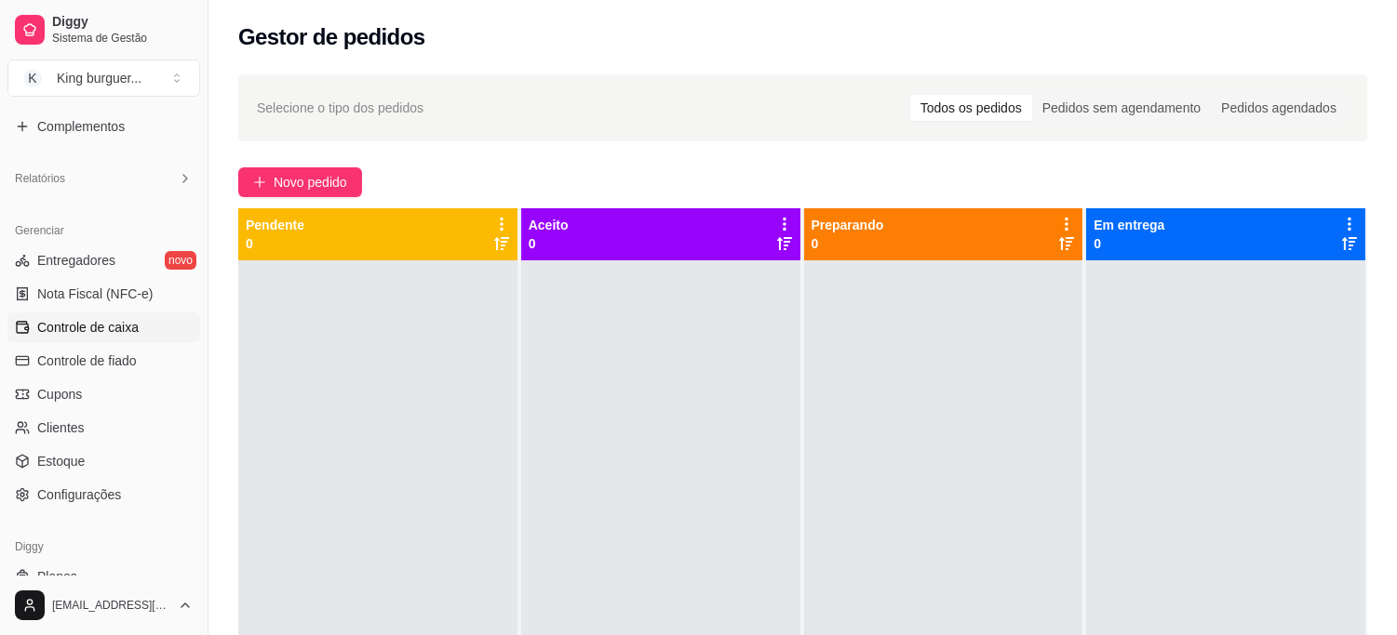
click at [130, 318] on span "Controle de caixa" at bounding box center [87, 327] width 101 height 19
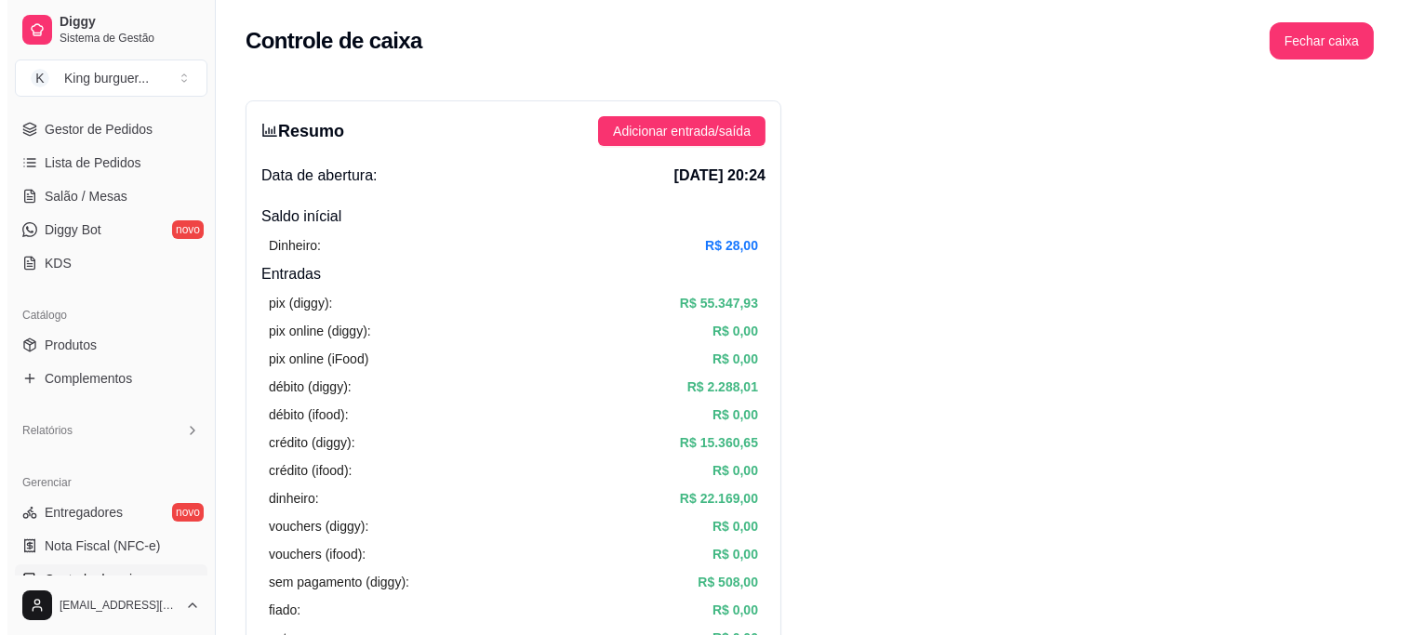
scroll to position [207, 0]
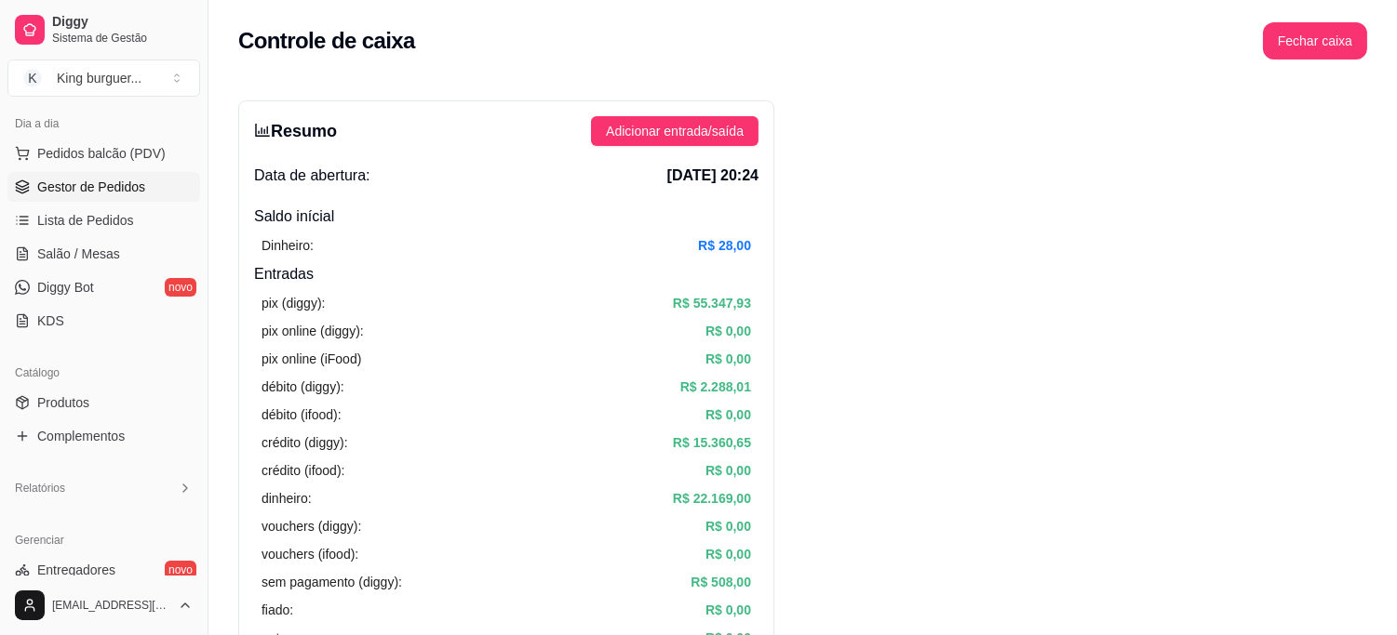
click at [87, 186] on span "Gestor de Pedidos" at bounding box center [91, 187] width 108 height 19
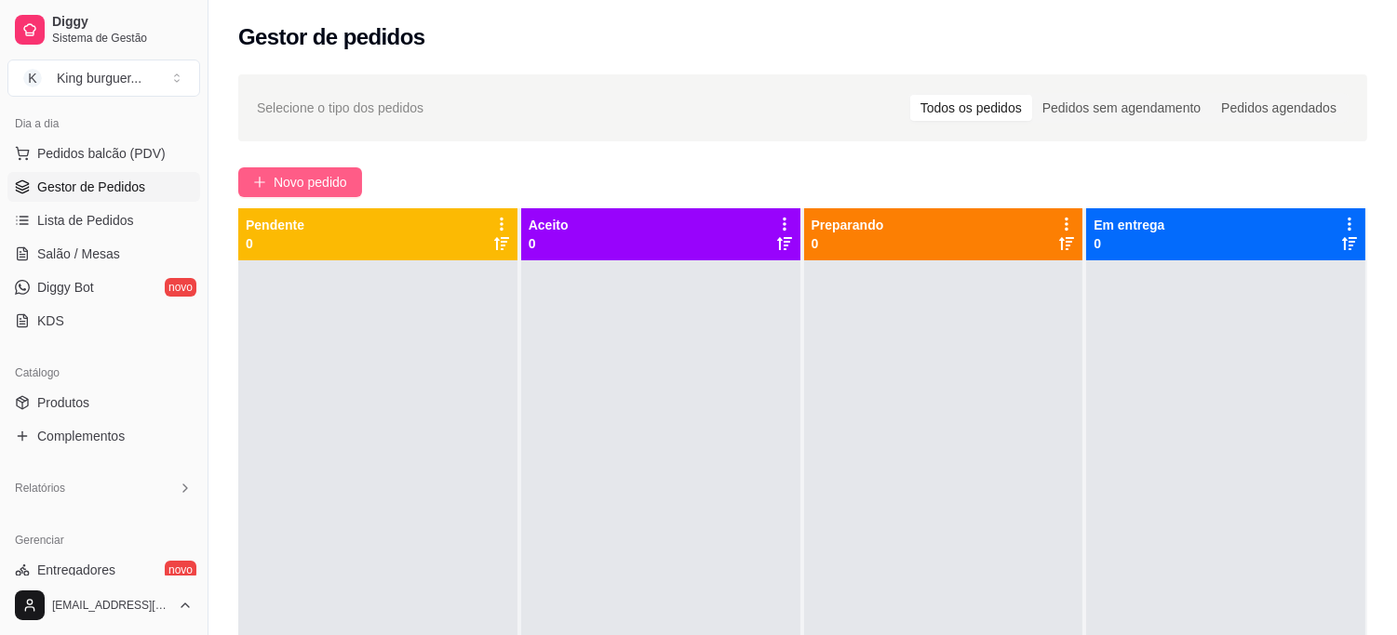
click at [316, 186] on span "Novo pedido" at bounding box center [311, 182] width 74 height 20
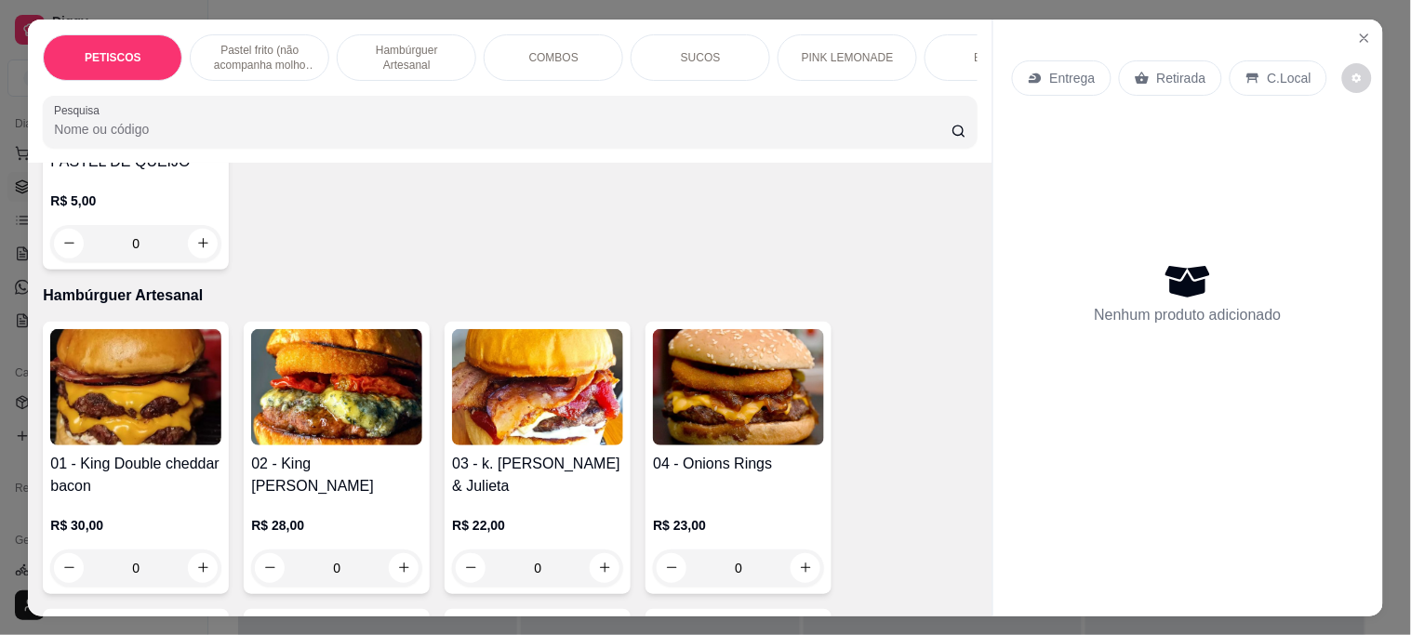
scroll to position [930, 0]
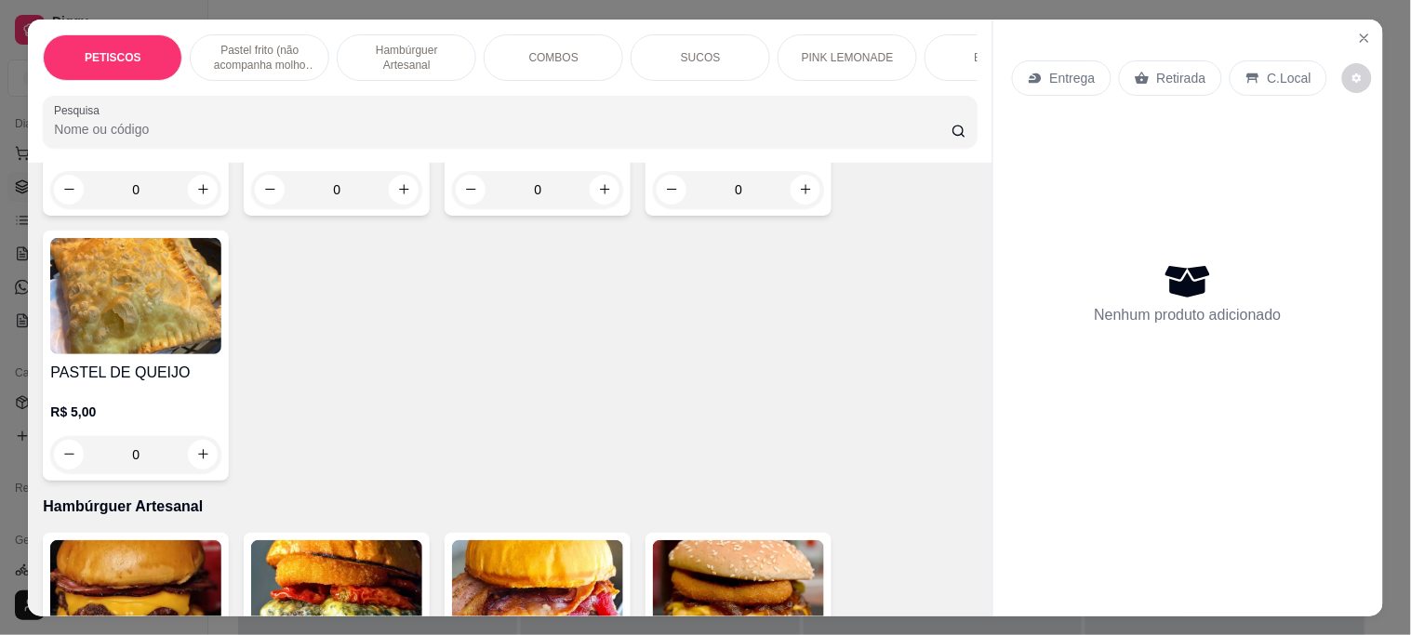
click at [86, 314] on img at bounding box center [135, 296] width 171 height 116
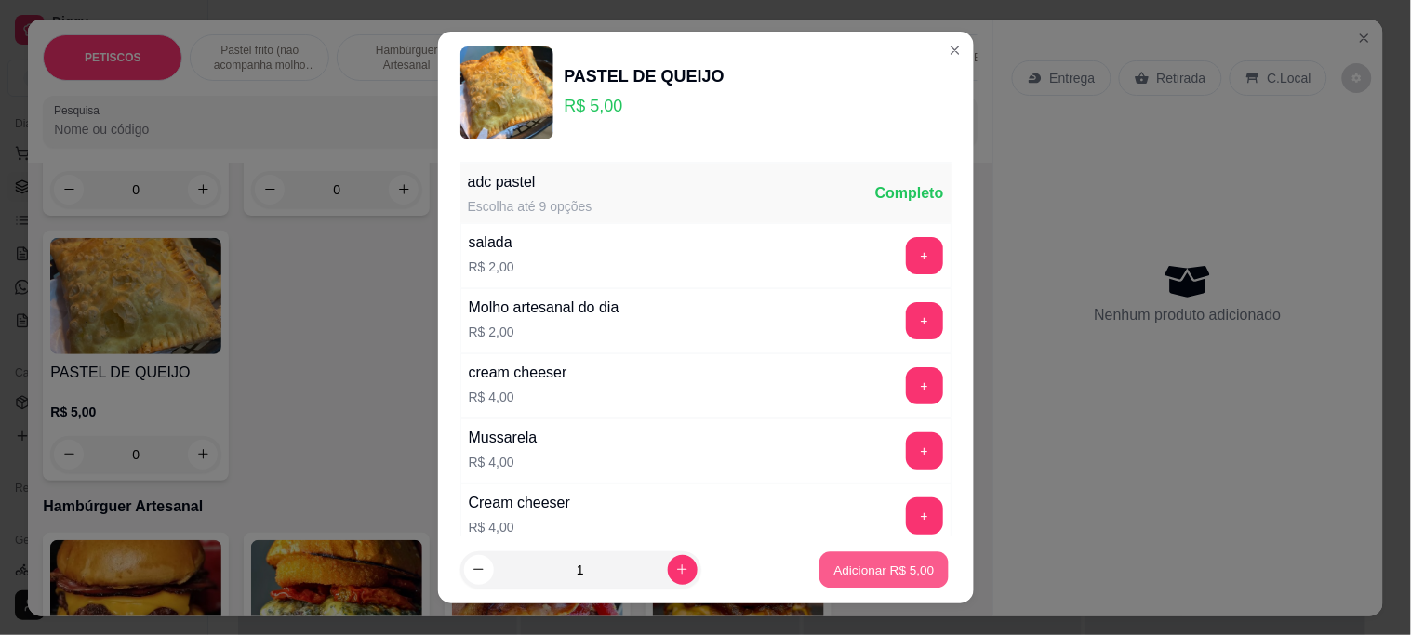
click at [838, 579] on p "Adicionar R$ 5,00" at bounding box center [885, 570] width 100 height 18
type input "1"
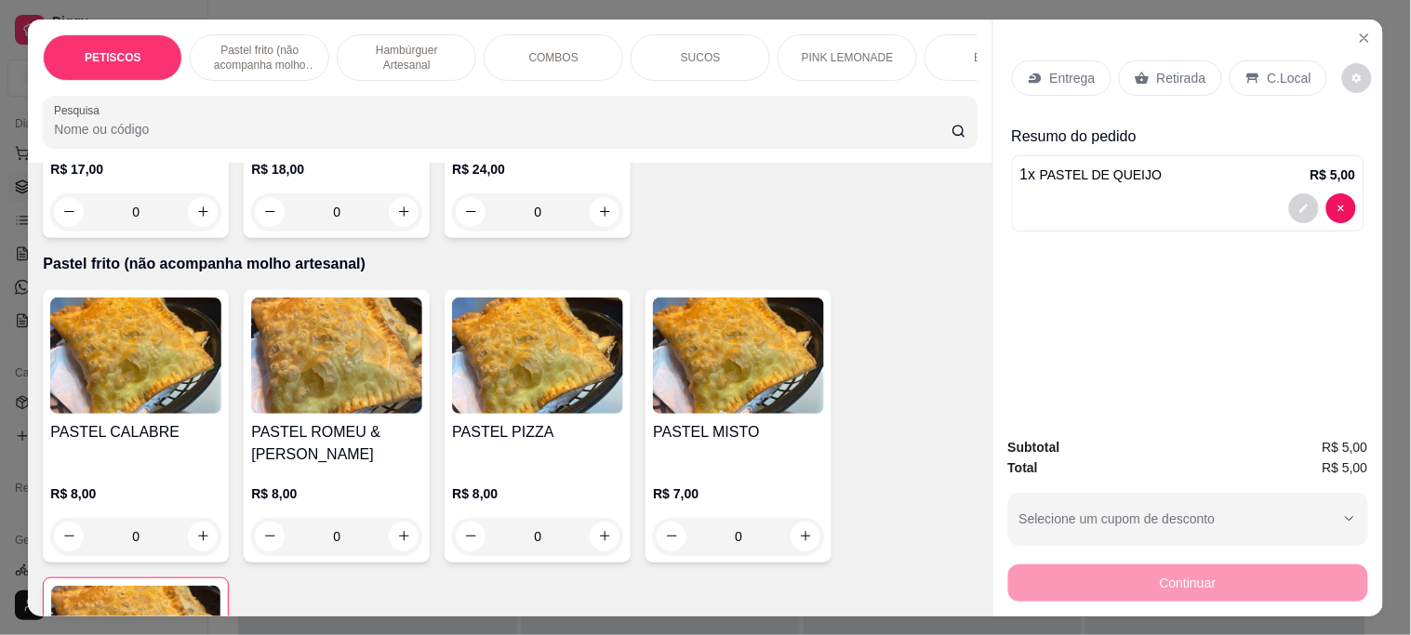
scroll to position [620, 0]
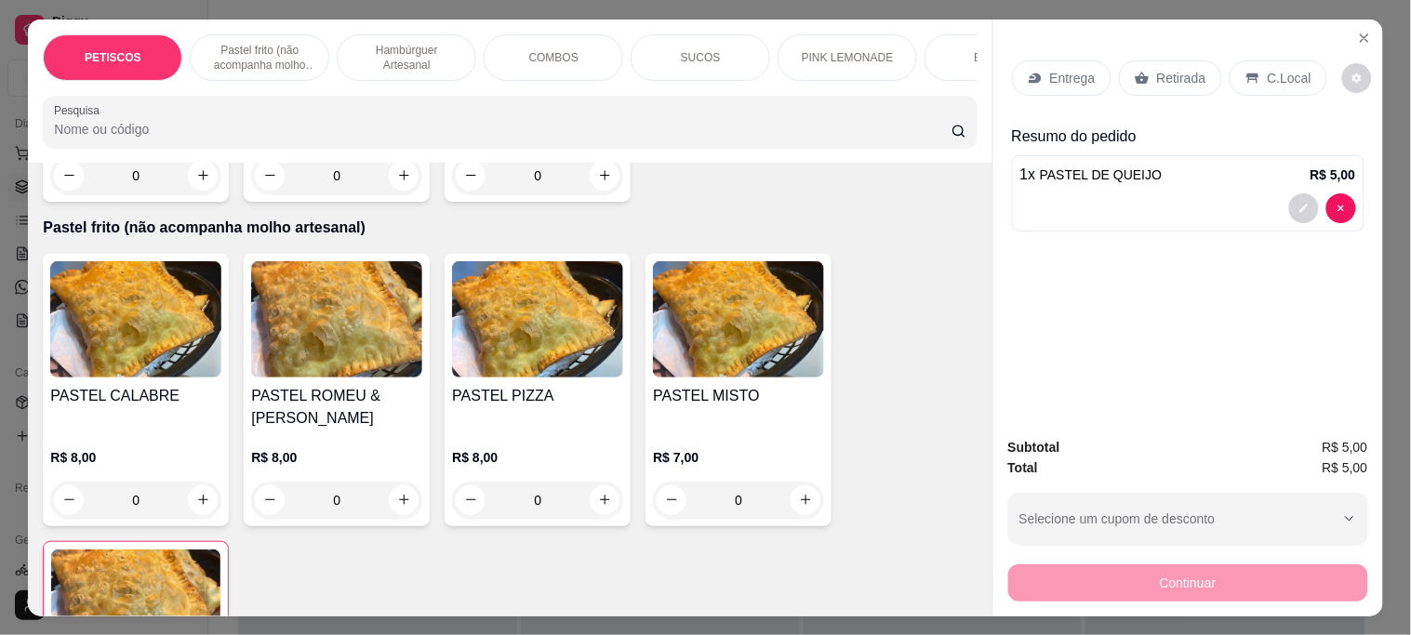
click at [317, 295] on img at bounding box center [336, 319] width 171 height 116
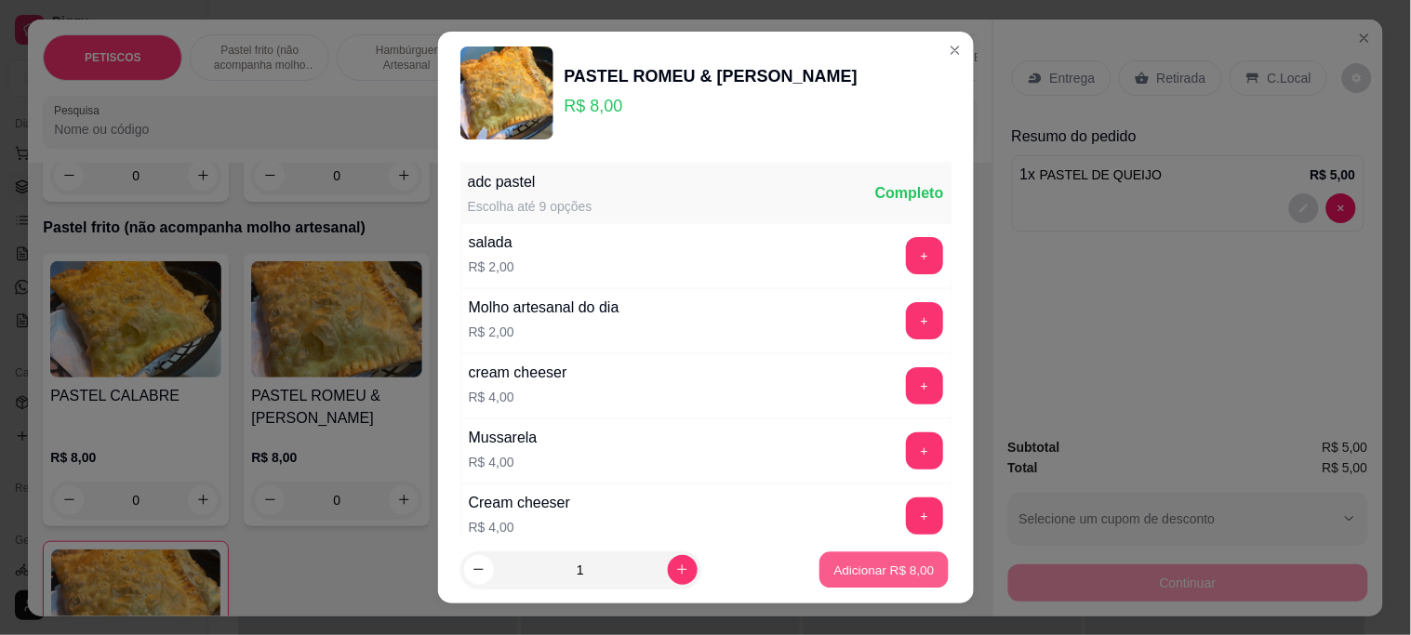
click at [842, 577] on p "Adicionar R$ 8,00" at bounding box center [885, 570] width 100 height 18
type input "1"
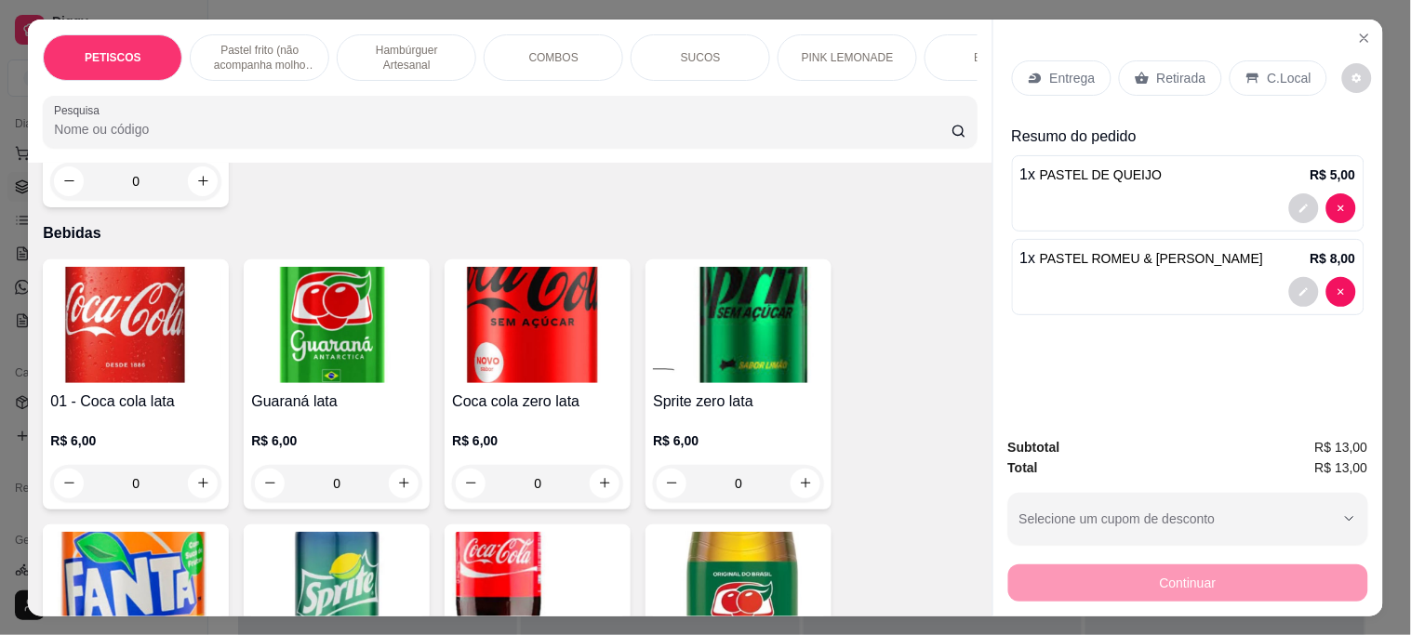
scroll to position [4697, 0]
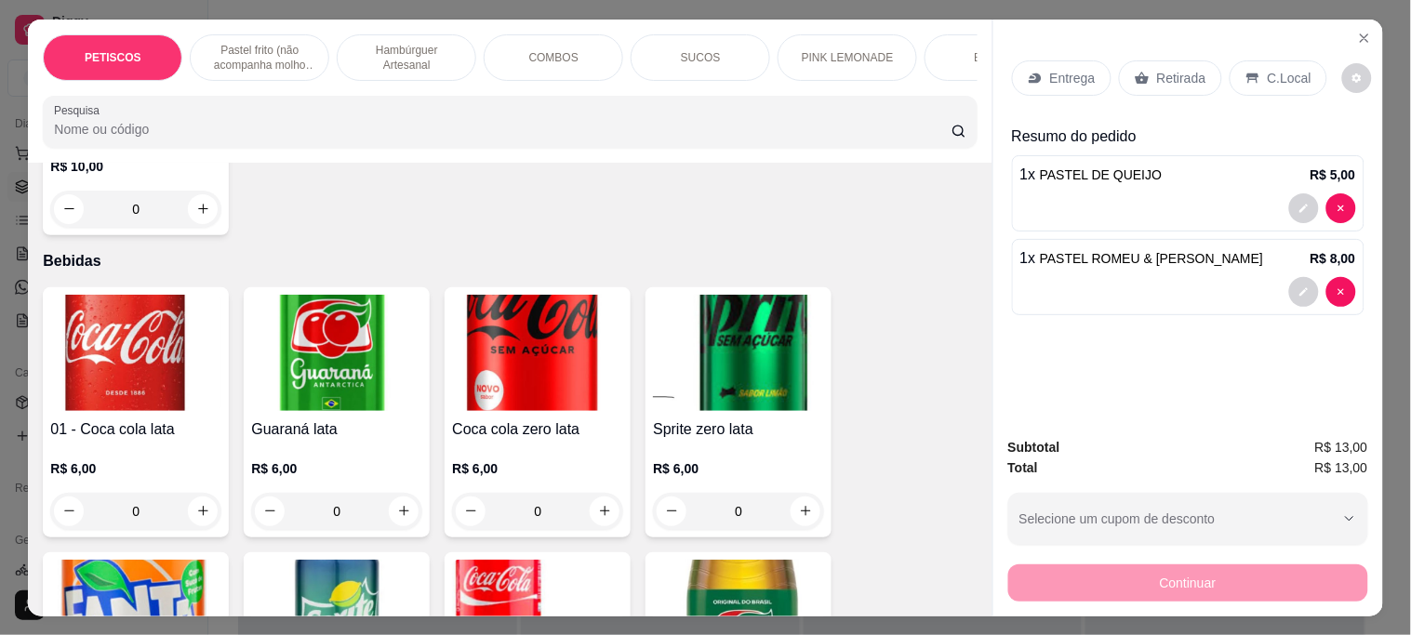
click at [718, 321] on img at bounding box center [738, 353] width 171 height 116
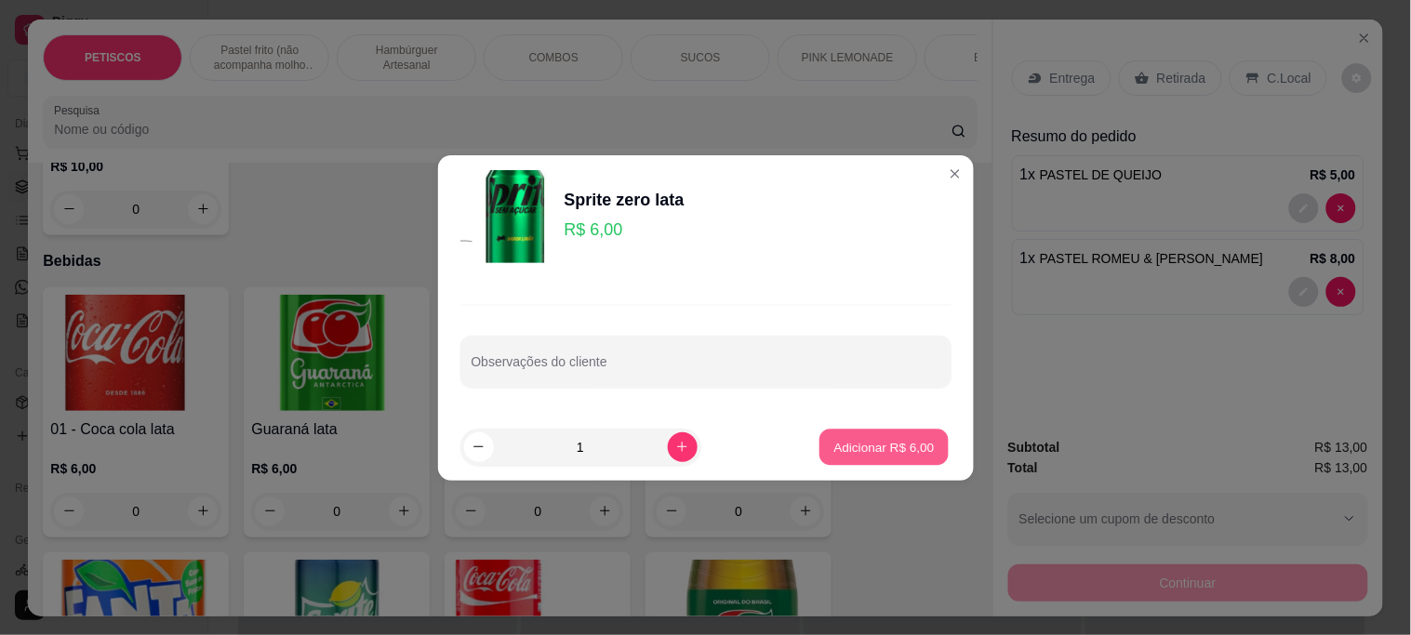
click at [866, 454] on p "Adicionar R$ 6,00" at bounding box center [885, 447] width 100 height 18
type input "1"
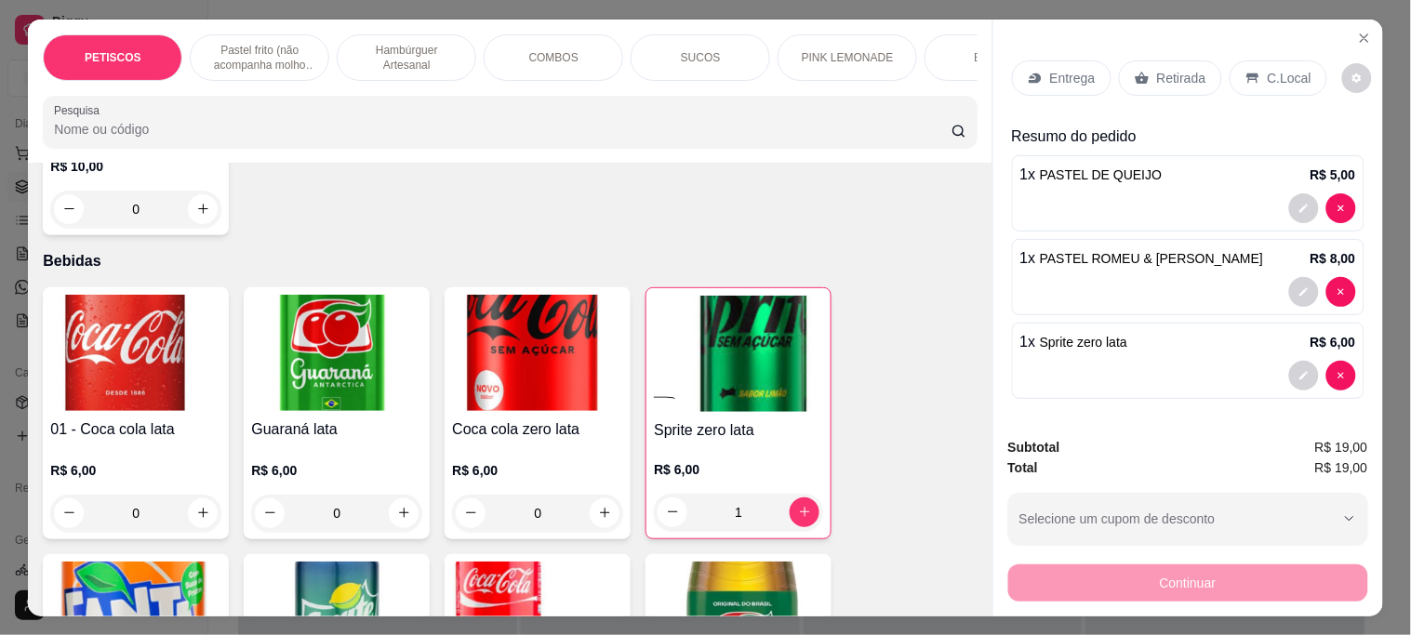
click at [1066, 69] on p "Entrega" at bounding box center [1073, 78] width 46 height 19
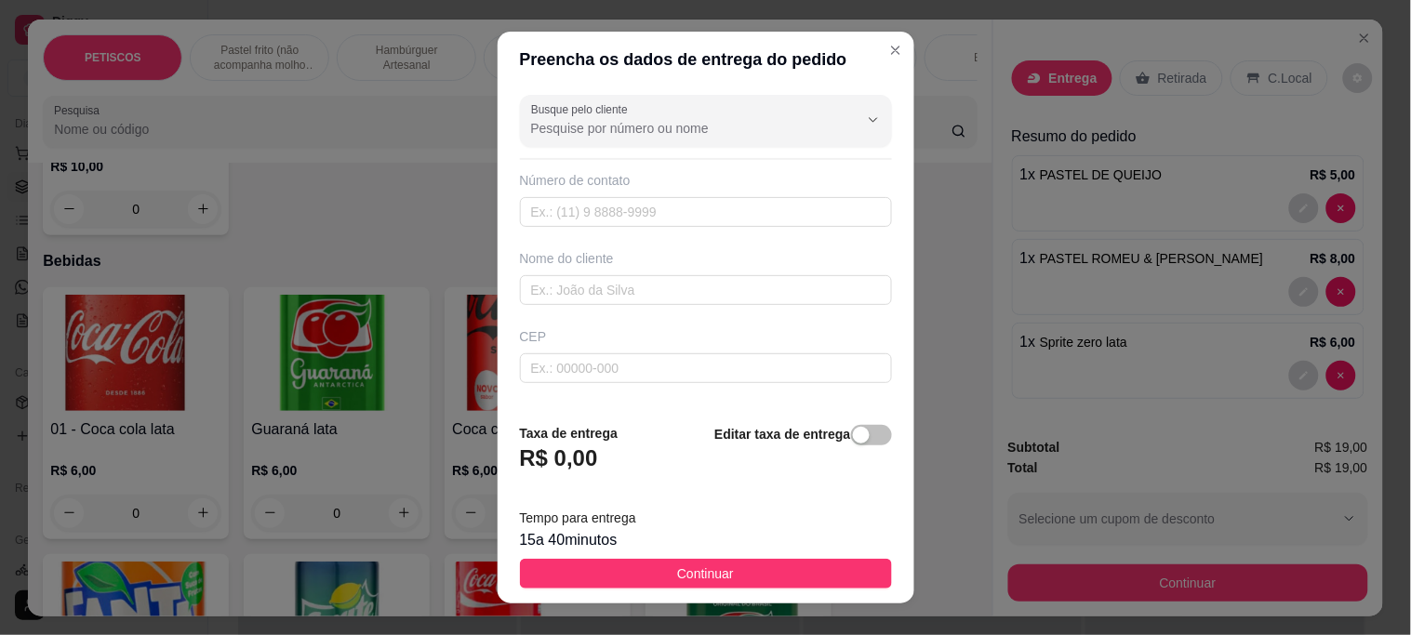
scroll to position [103, 0]
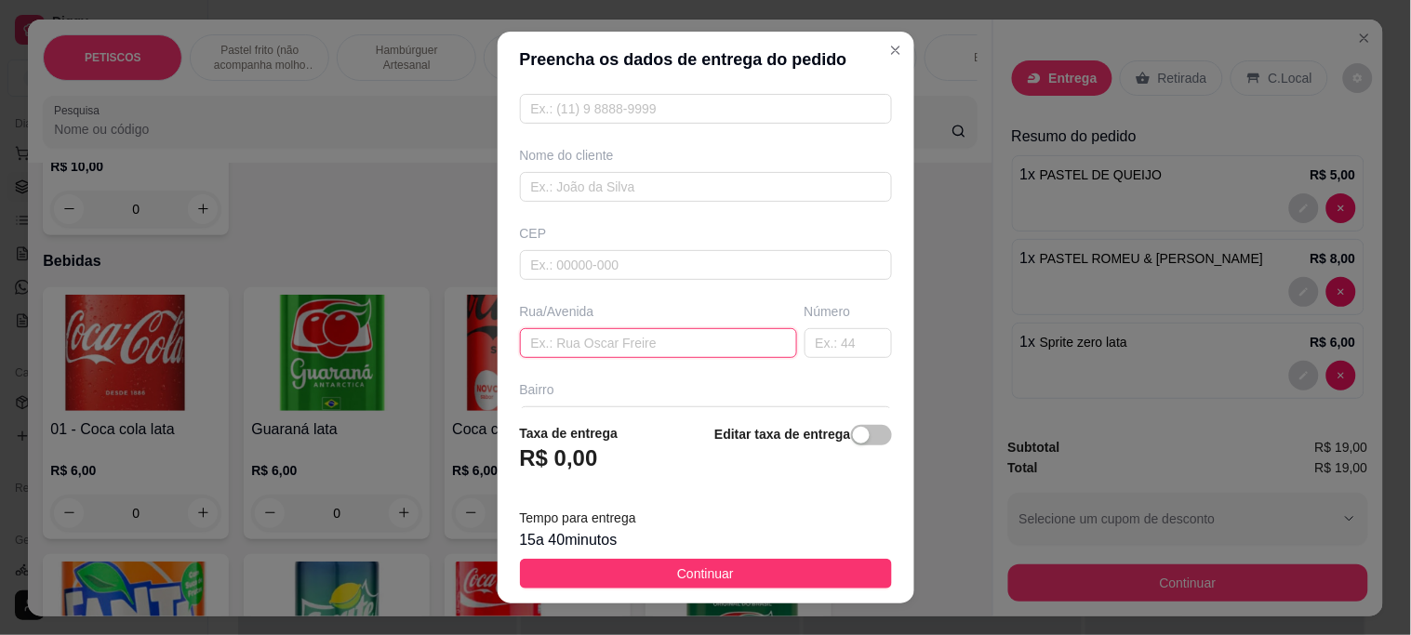
click at [550, 341] on input "text" at bounding box center [658, 343] width 277 height 30
paste input "[STREET_ADDRESS][PERSON_NAME]"
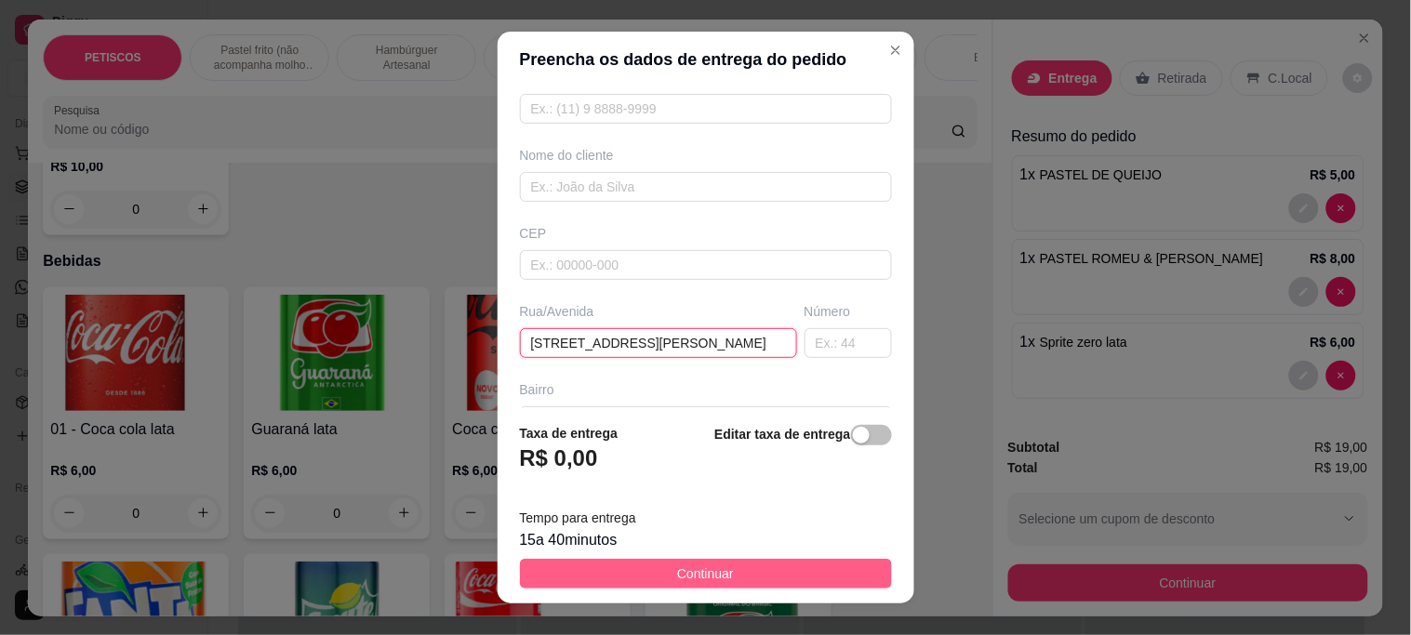
type input "[STREET_ADDRESS][PERSON_NAME]"
click at [687, 578] on span "Continuar" at bounding box center [705, 574] width 57 height 20
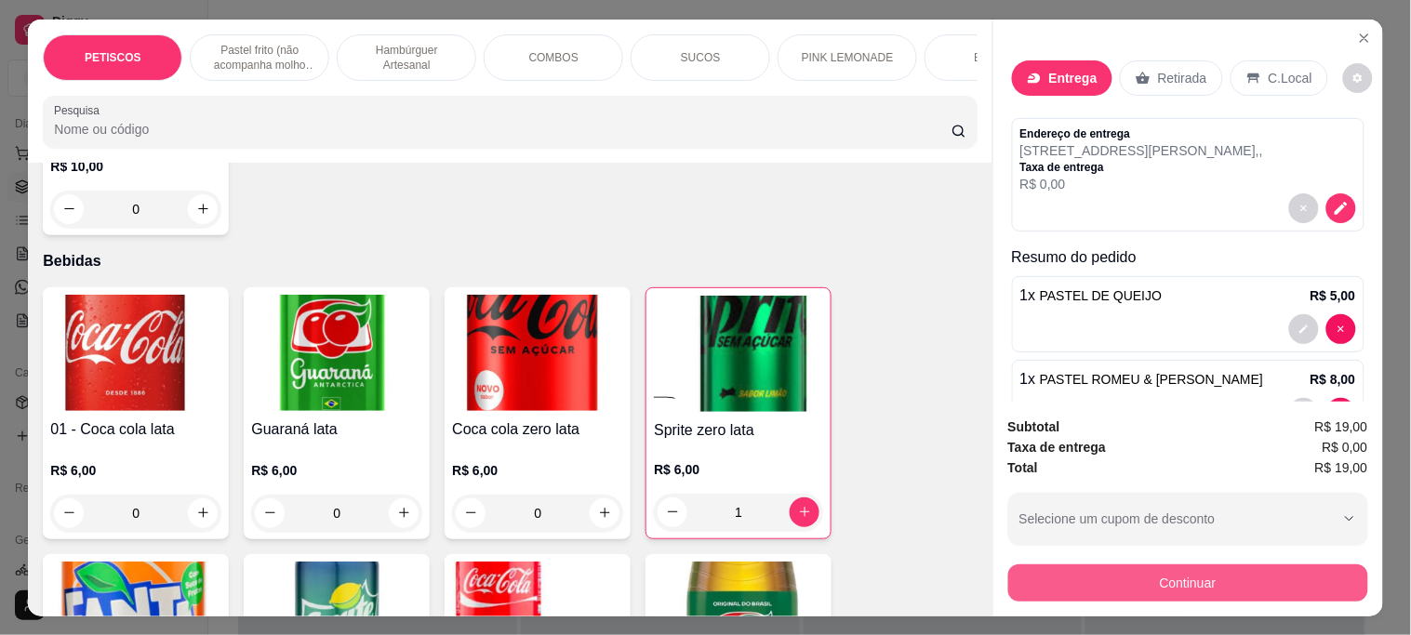
click at [1093, 572] on button "Continuar" at bounding box center [1189, 583] width 360 height 37
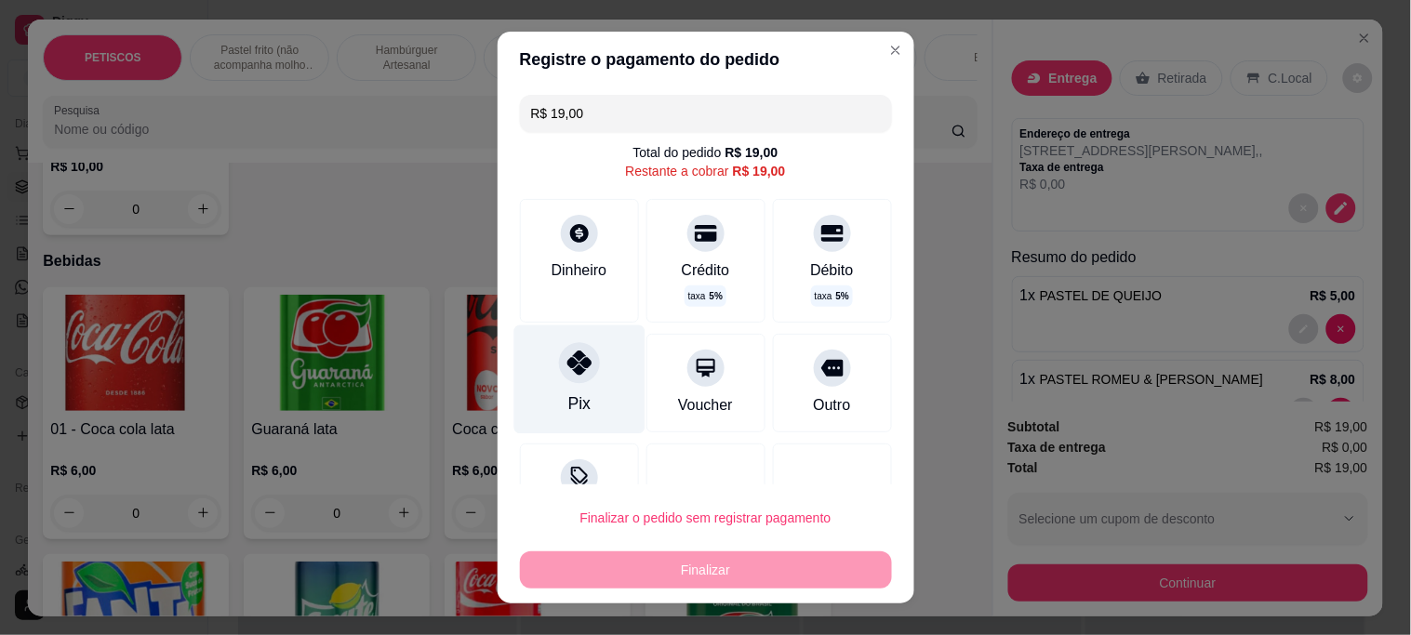
click at [559, 365] on div at bounding box center [579, 363] width 41 height 41
type input "R$ 0,00"
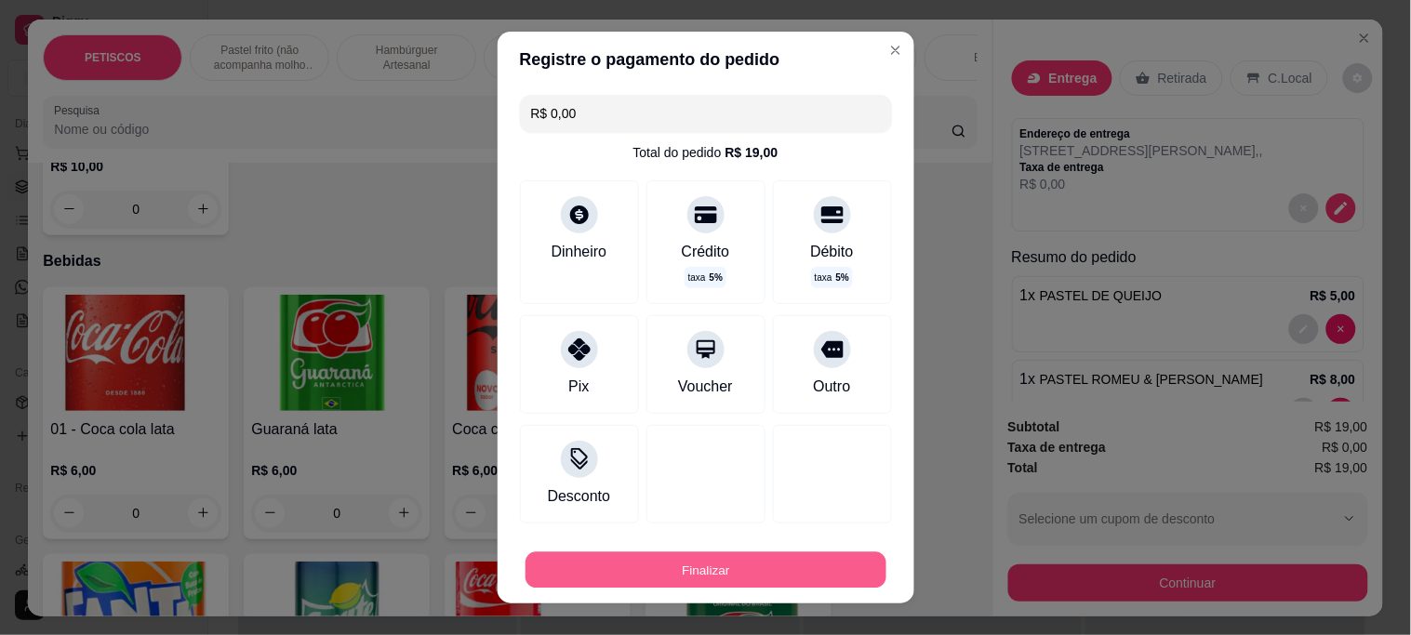
click at [693, 566] on button "Finalizar" at bounding box center [706, 570] width 361 height 36
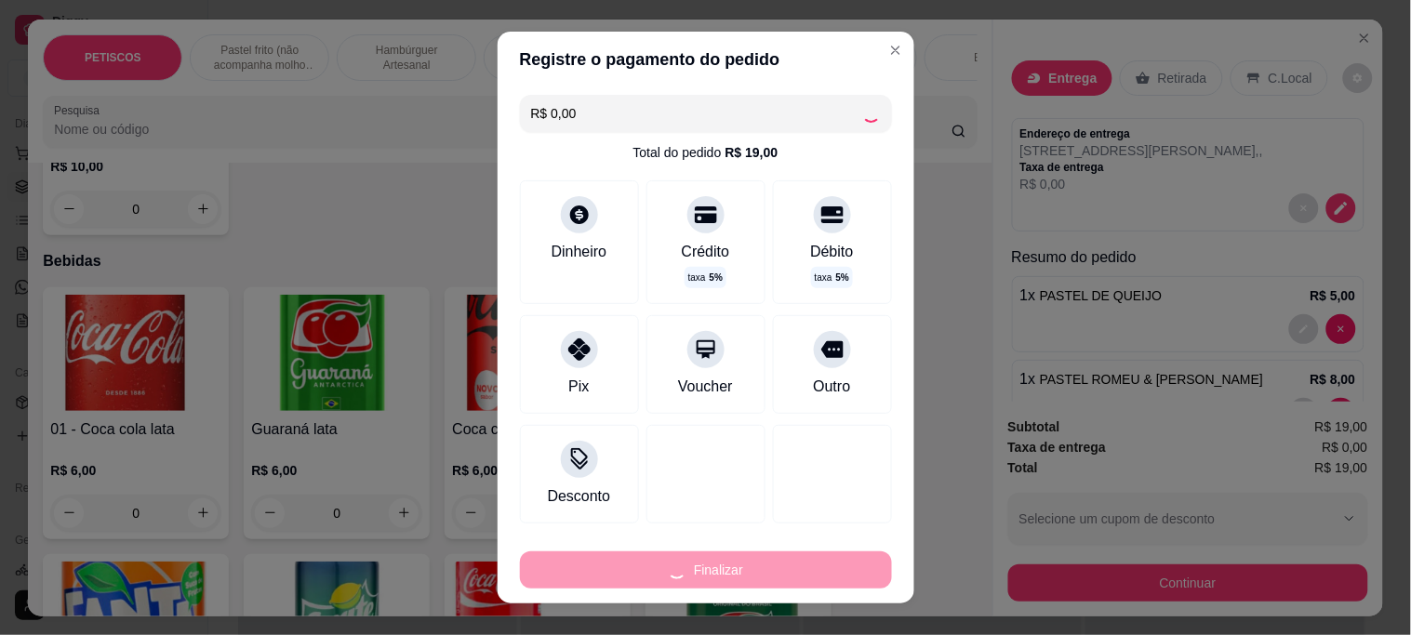
type input "0"
type input "-R$ 19,00"
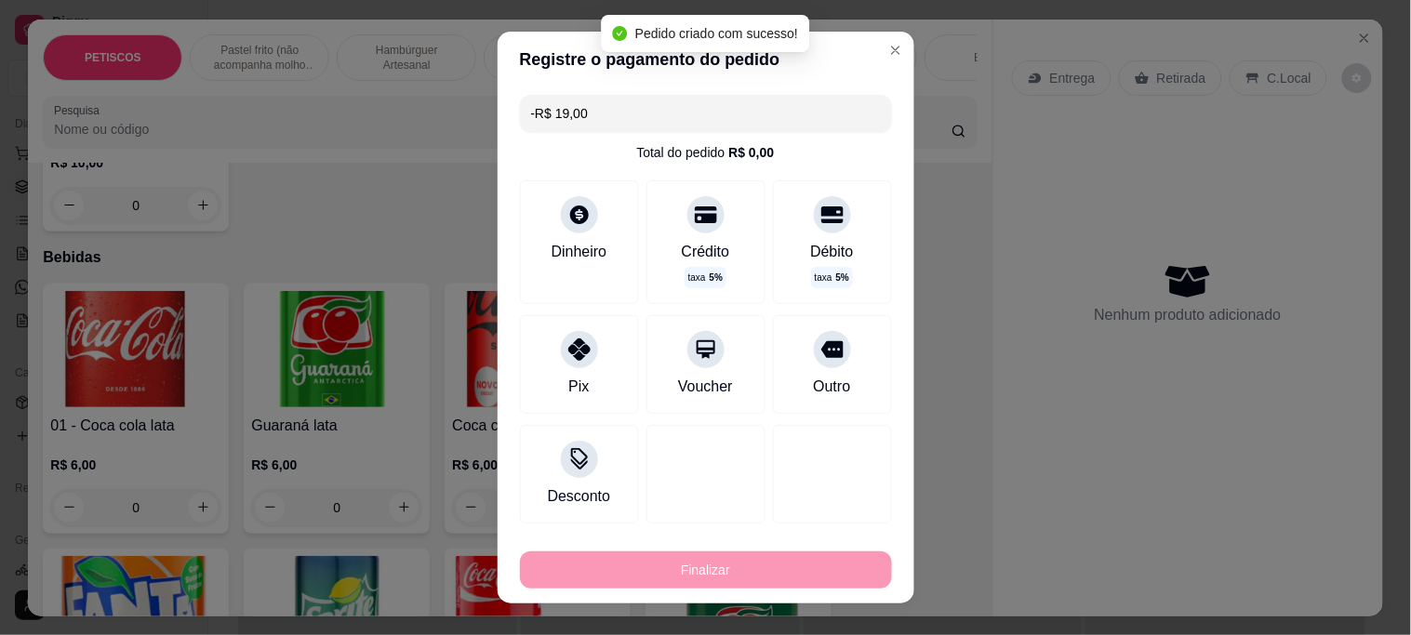
scroll to position [4693, 0]
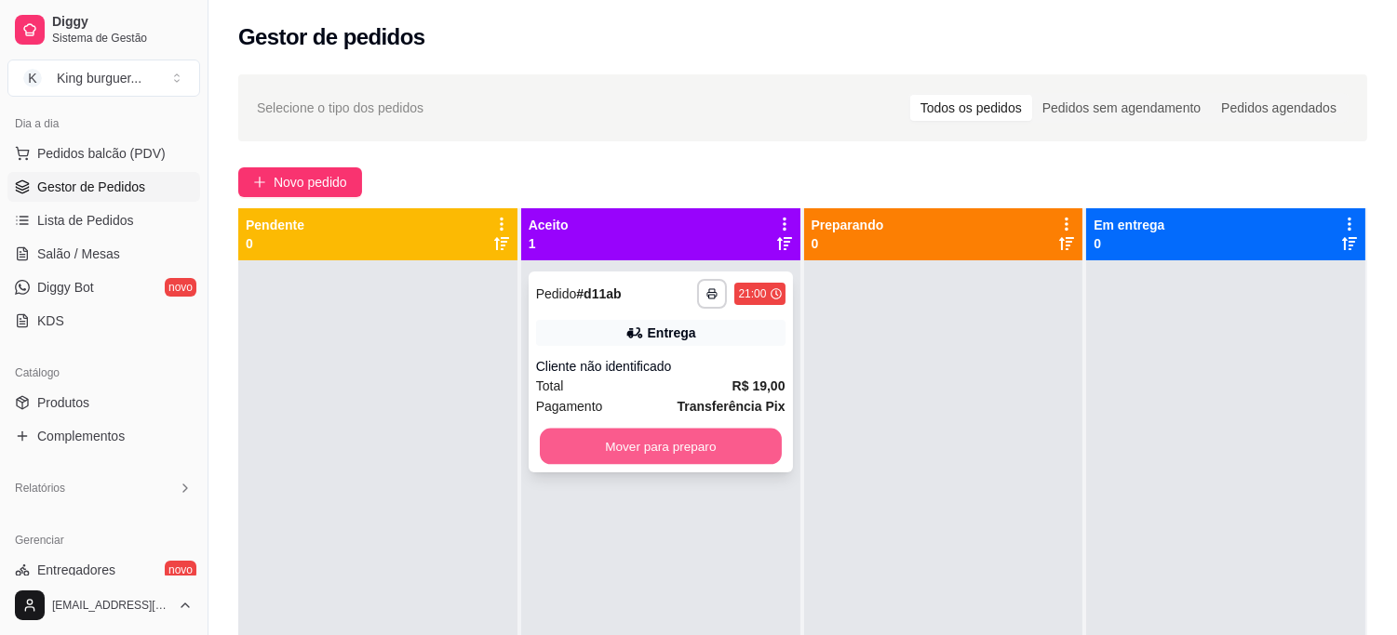
click at [737, 437] on button "Mover para preparo" at bounding box center [661, 447] width 242 height 36
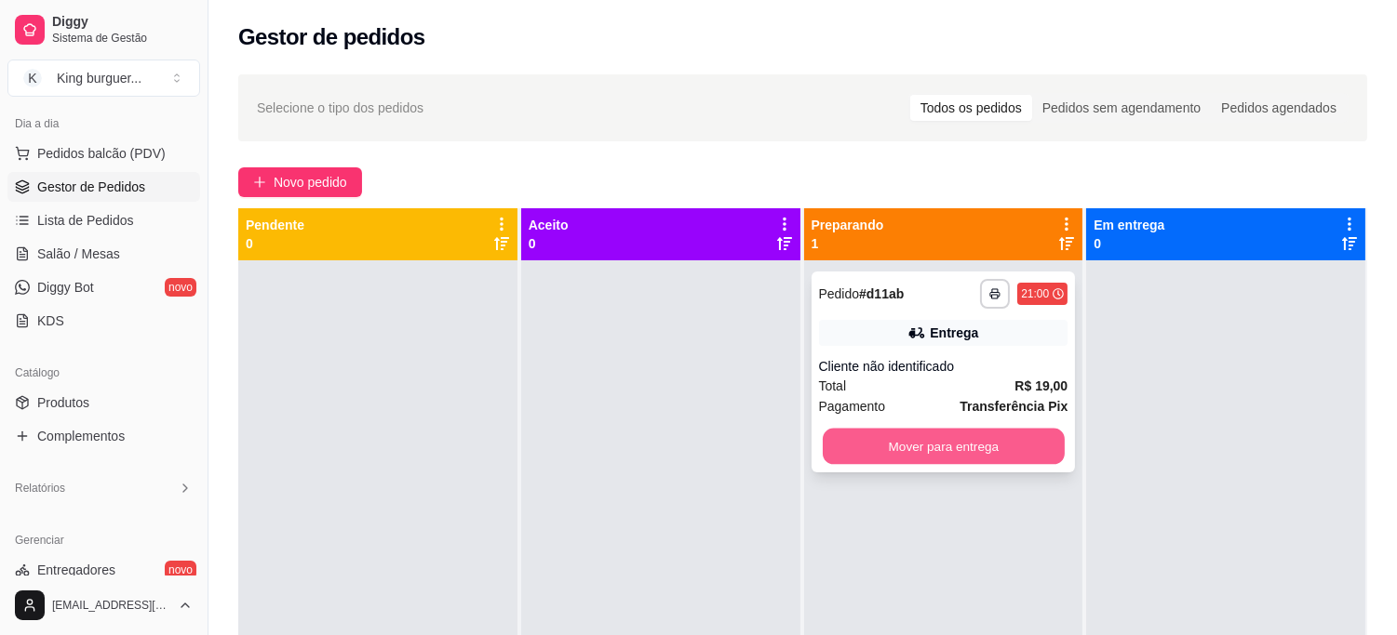
click at [987, 445] on button "Mover para entrega" at bounding box center [944, 447] width 242 height 36
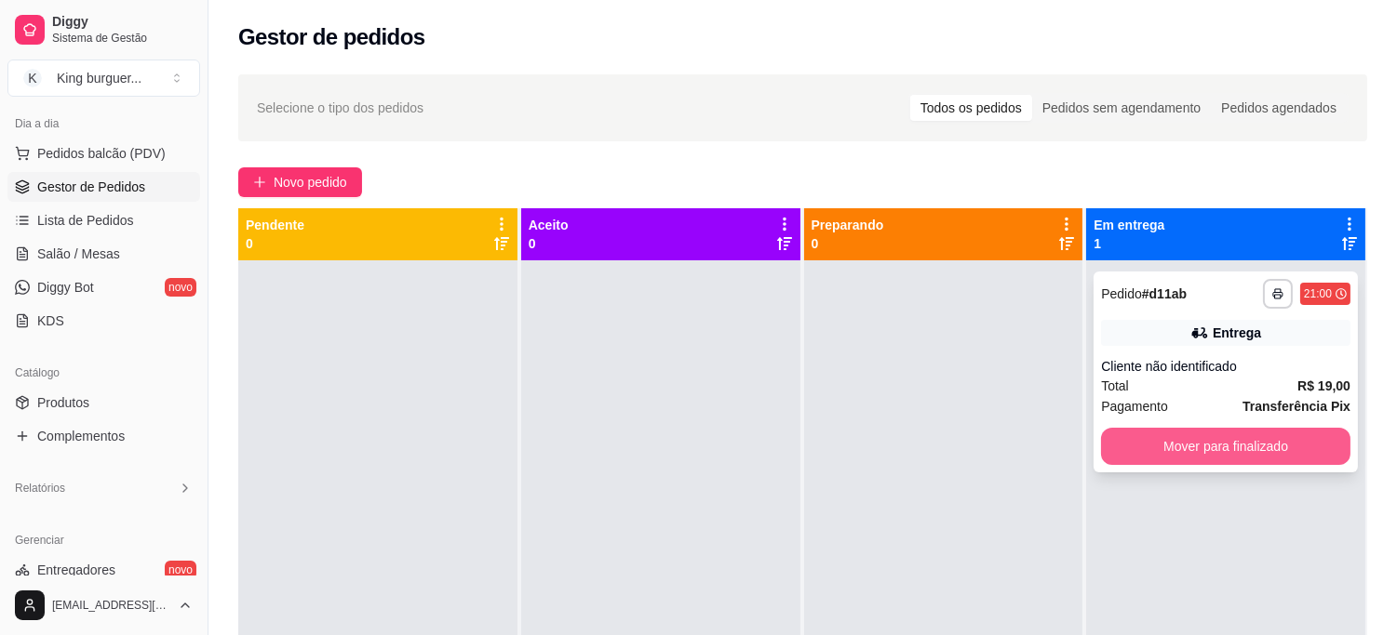
click at [1168, 454] on button "Mover para finalizado" at bounding box center [1225, 446] width 249 height 37
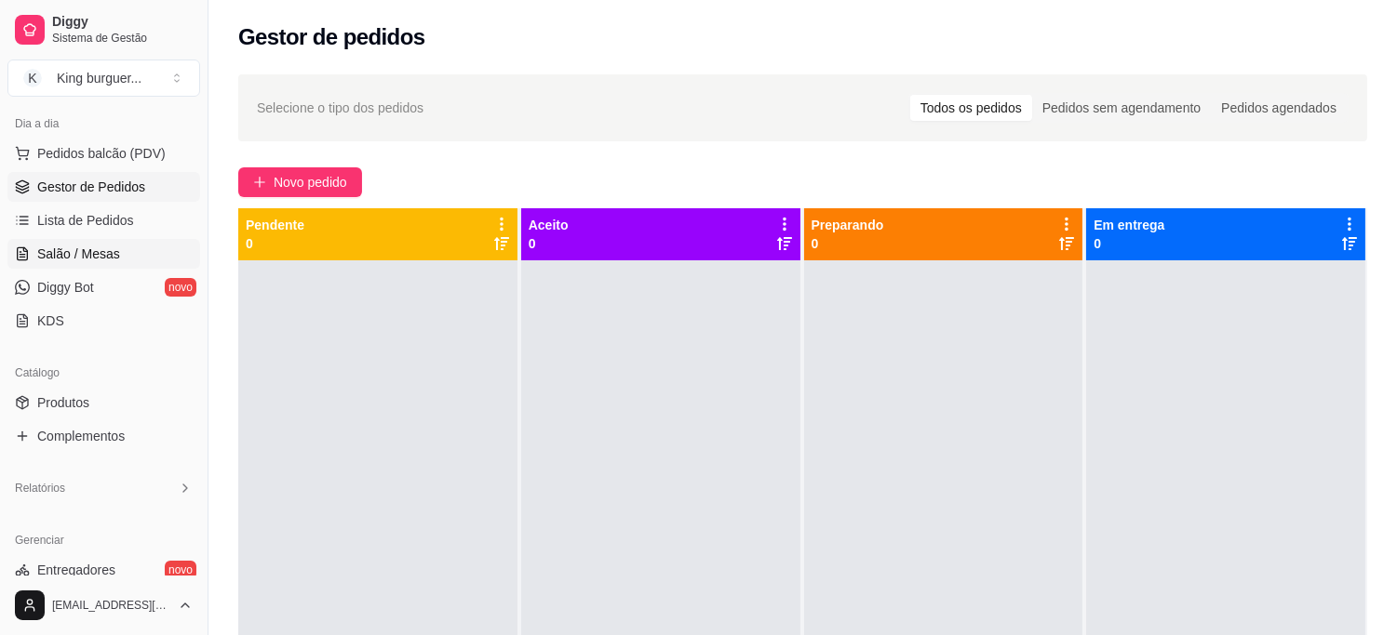
click at [102, 247] on span "Salão / Mesas" at bounding box center [78, 254] width 83 height 19
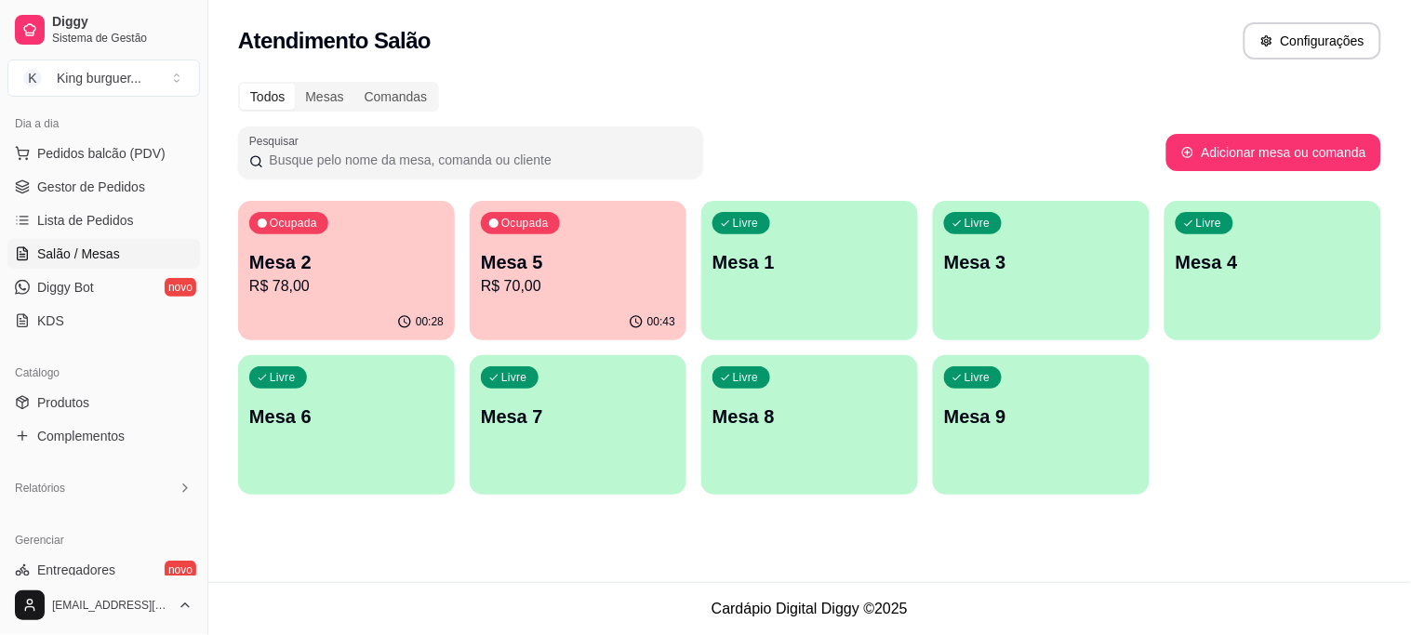
click at [359, 251] on p "Mesa 2" at bounding box center [346, 262] width 194 height 26
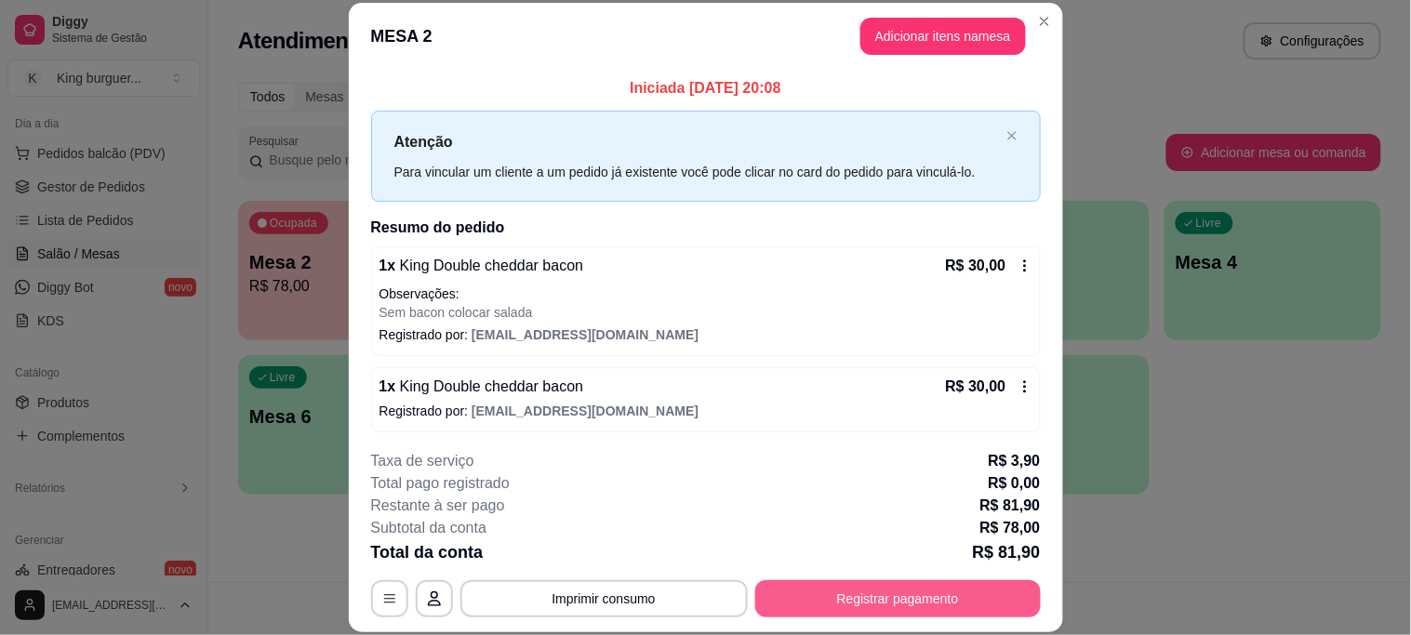
click at [909, 590] on button "Registrar pagamento" at bounding box center [899, 599] width 286 height 37
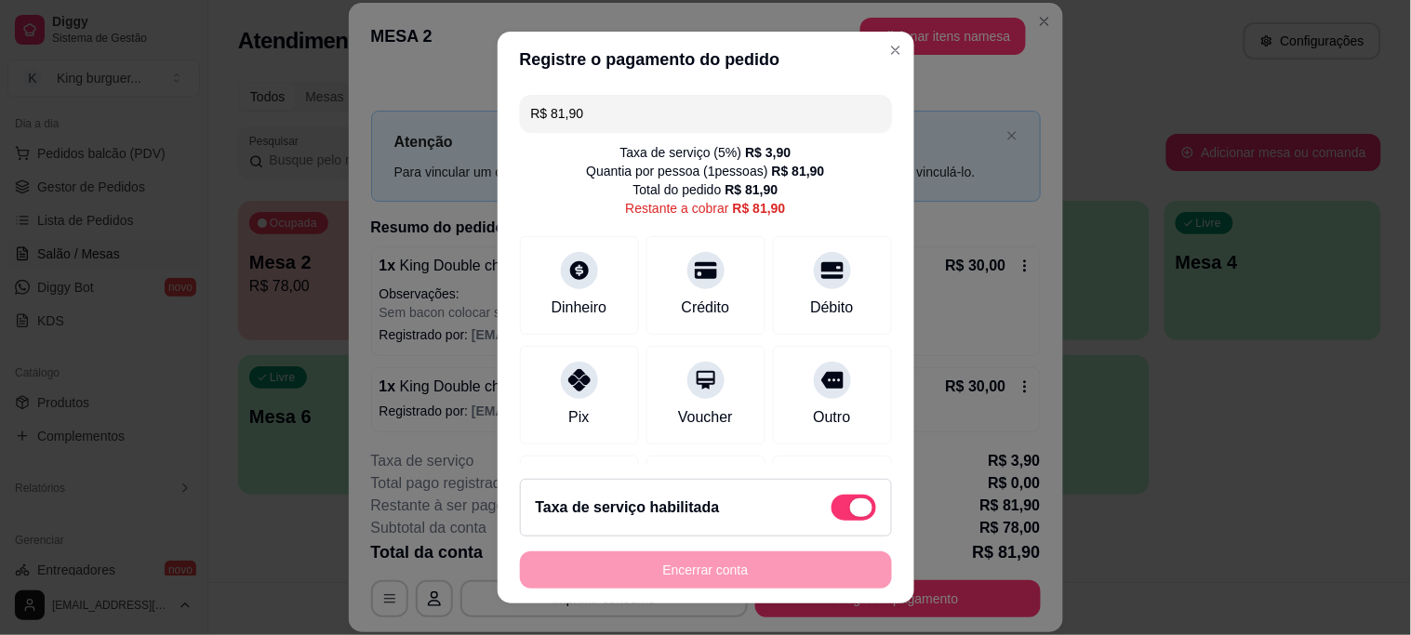
click at [832, 500] on span at bounding box center [854, 508] width 45 height 26
click at [831, 511] on input "checkbox" at bounding box center [837, 517] width 12 height 12
checkbox input "true"
type input "R$ 78,00"
checkbox input "false"
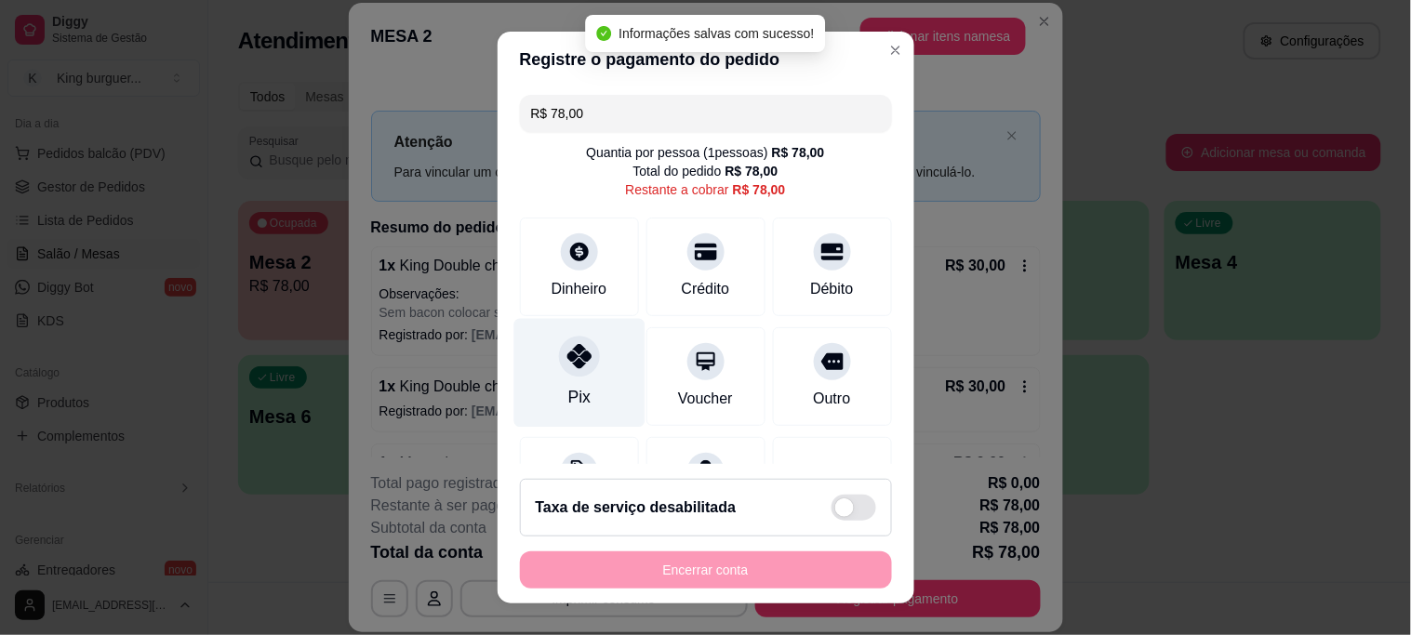
click at [567, 355] on icon at bounding box center [579, 356] width 24 height 24
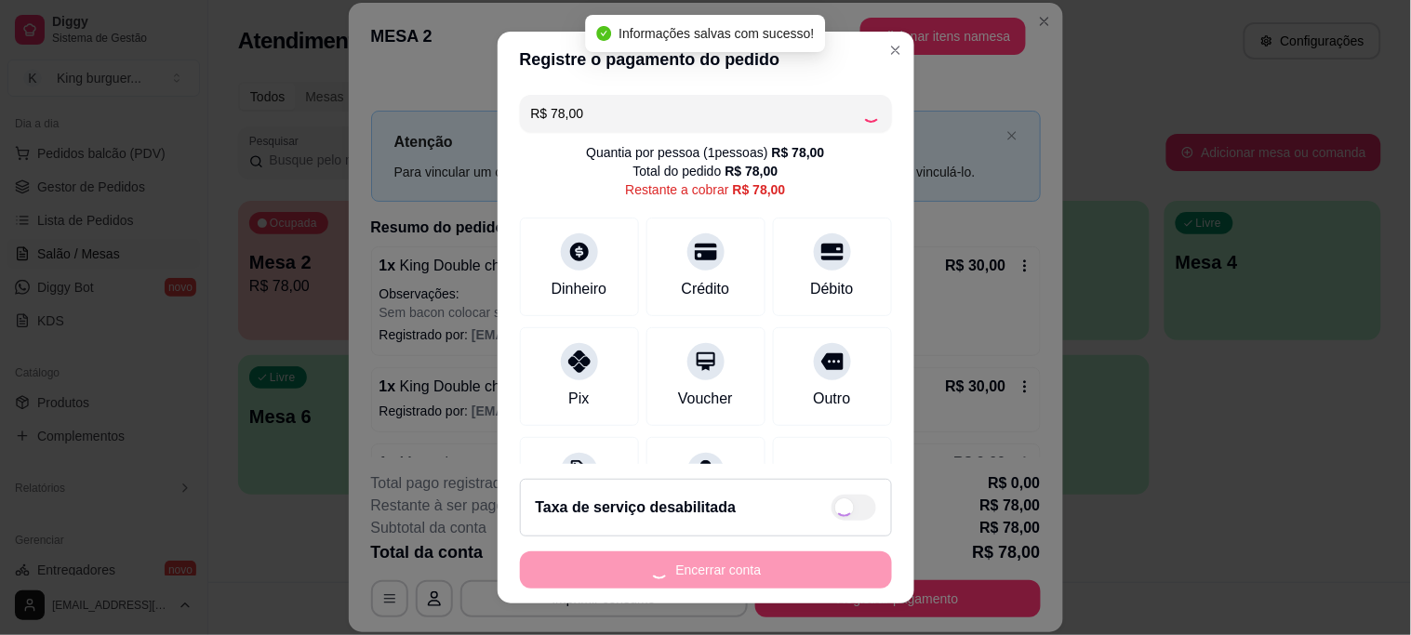
type input "R$ 0,00"
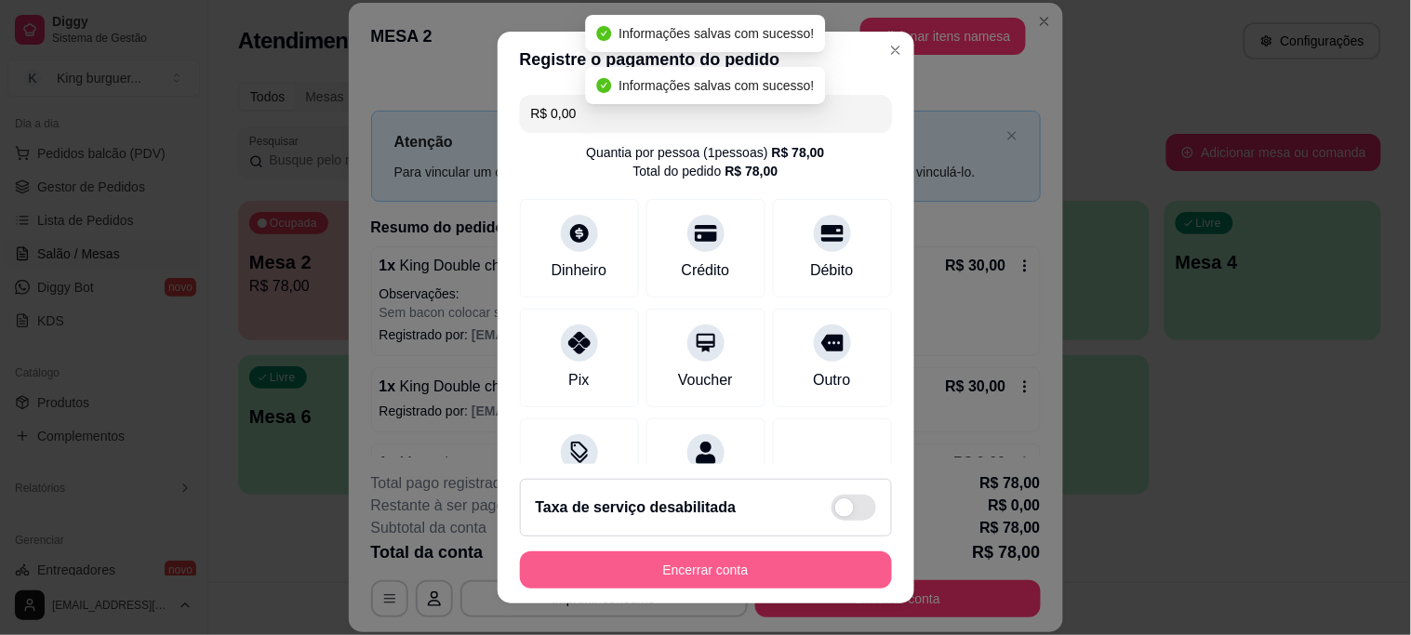
click at [705, 586] on button "Encerrar conta" at bounding box center [706, 570] width 372 height 37
